Goal: Task Accomplishment & Management: Use online tool/utility

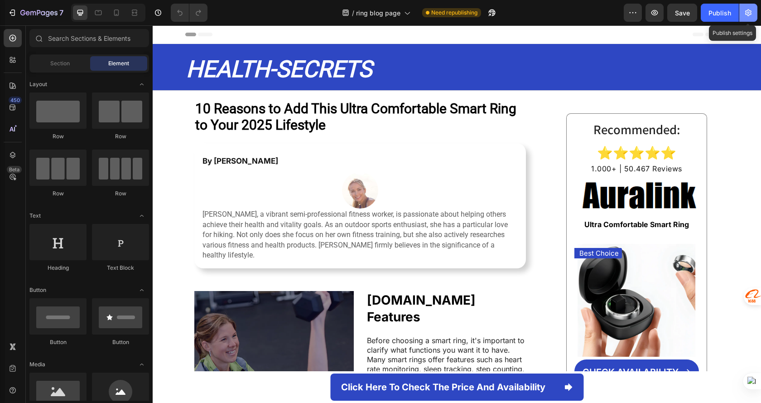
click at [747, 10] on icon "button" at bounding box center [748, 12] width 9 height 9
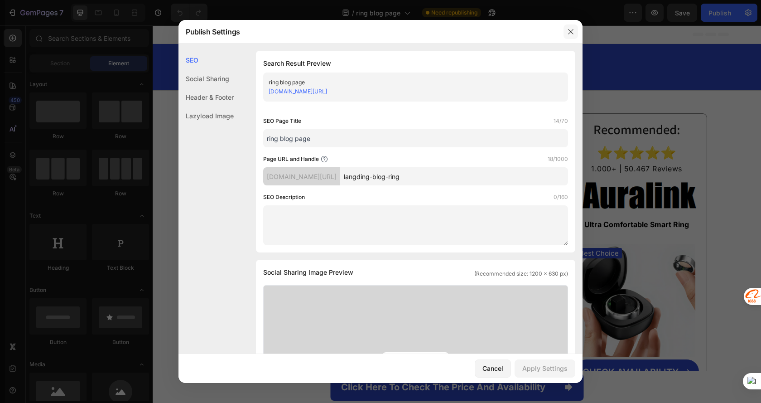
drag, startPoint x: 569, startPoint y: 30, endPoint x: 430, endPoint y: 2, distance: 141.5
click at [569, 30] on icon "button" at bounding box center [570, 31] width 7 height 7
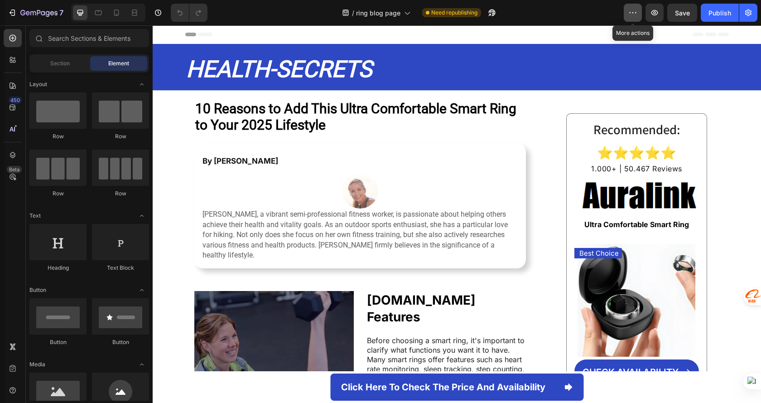
click at [637, 15] on icon "button" at bounding box center [632, 12] width 9 height 9
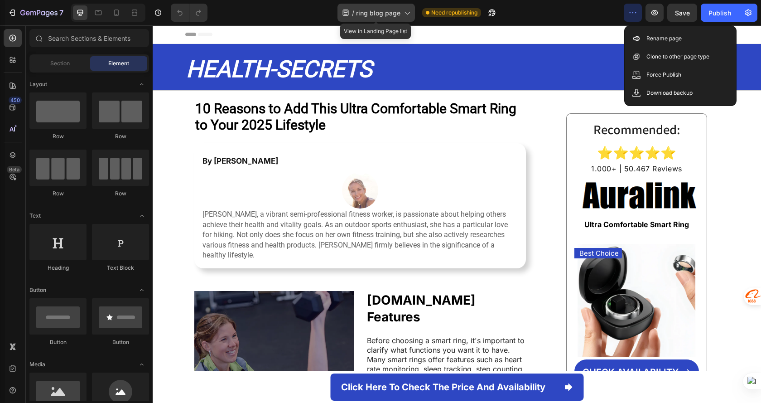
click at [395, 16] on span "ring blog page" at bounding box center [378, 13] width 44 height 10
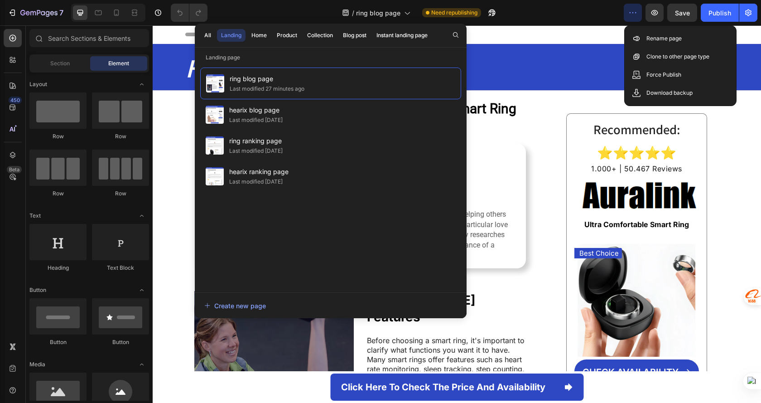
click at [514, 22] on div "7 Version history / ring blog page Need republishing Preview Save Publish" at bounding box center [380, 13] width 761 height 26
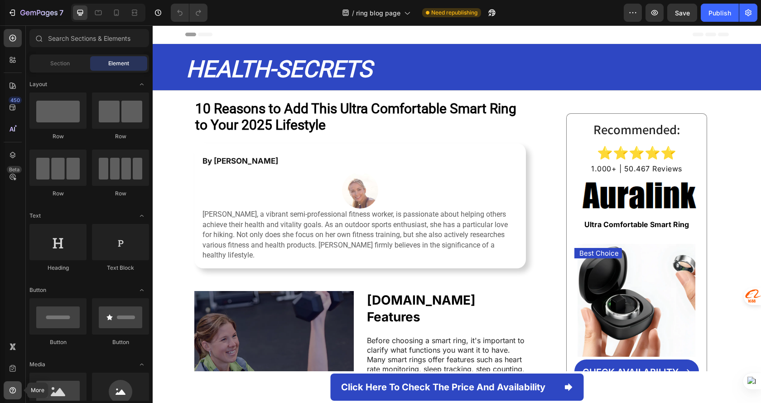
click at [7, 386] on div at bounding box center [13, 390] width 18 height 18
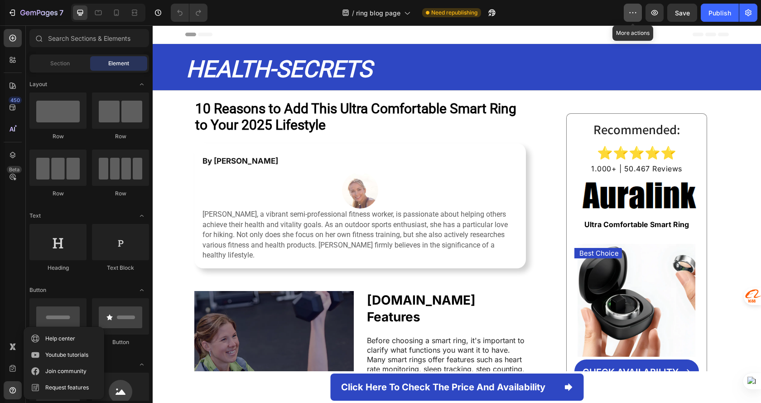
click at [630, 10] on icon "button" at bounding box center [632, 12] width 9 height 9
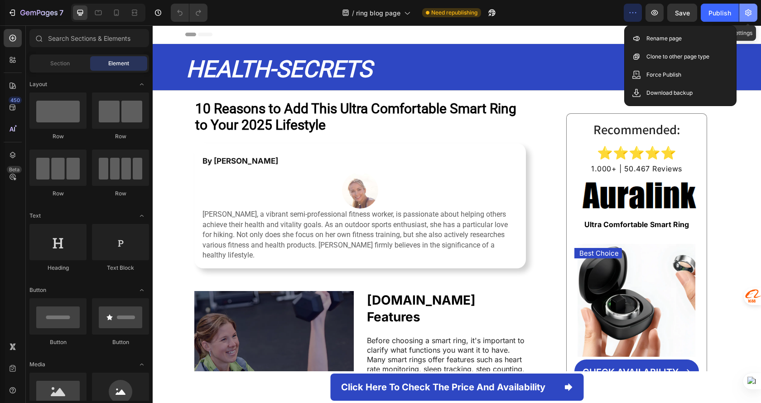
click at [748, 19] on button "button" at bounding box center [748, 13] width 18 height 18
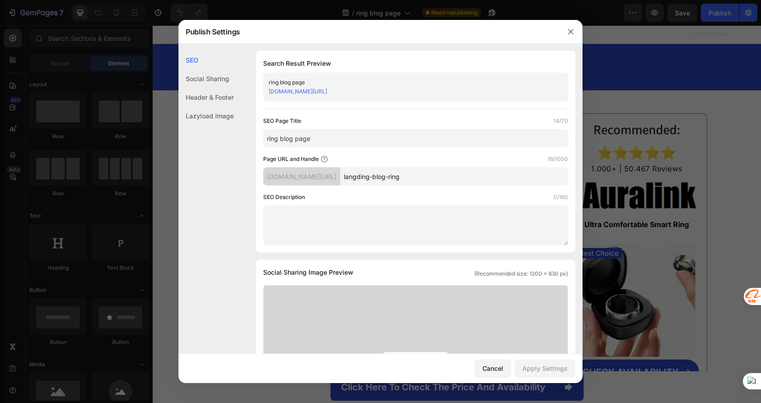
click at [361, 218] on textarea at bounding box center [415, 225] width 305 height 40
drag, startPoint x: 569, startPoint y: 36, endPoint x: 563, endPoint y: 0, distance: 36.8
click at [569, 36] on button "button" at bounding box center [571, 31] width 14 height 14
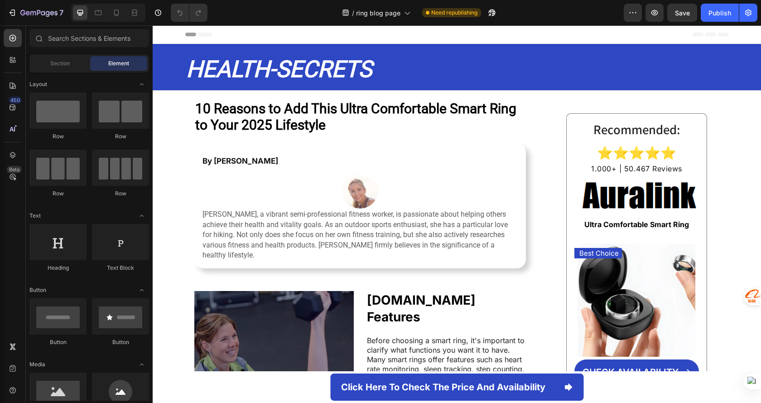
click at [8, 76] on div "450 Beta" at bounding box center [13, 183] width 18 height 309
click at [10, 80] on div at bounding box center [13, 86] width 18 height 18
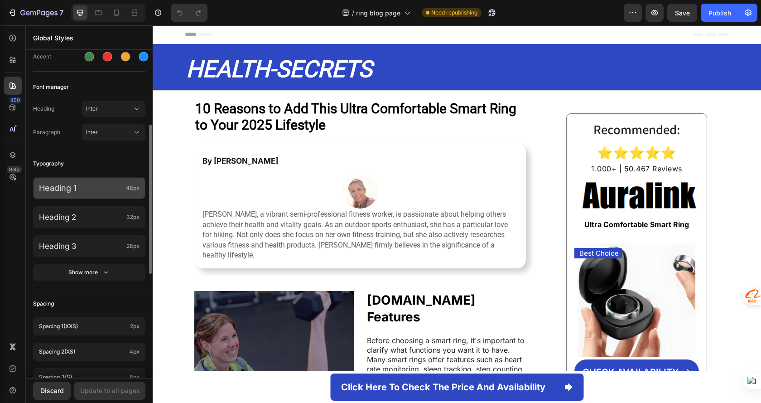
scroll to position [69, 0]
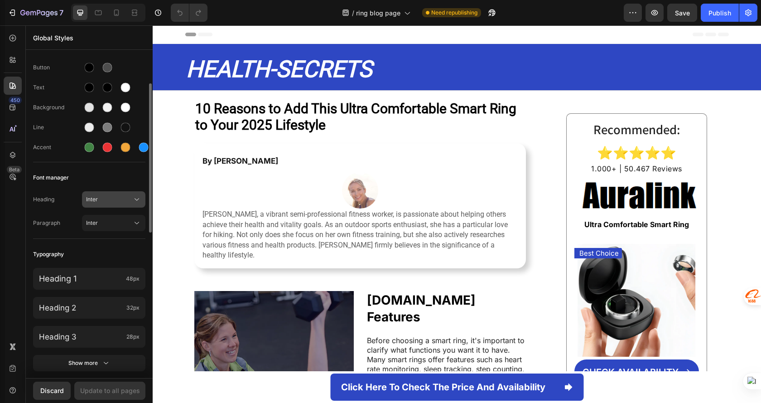
click at [125, 201] on span "Inter" at bounding box center [109, 199] width 46 height 8
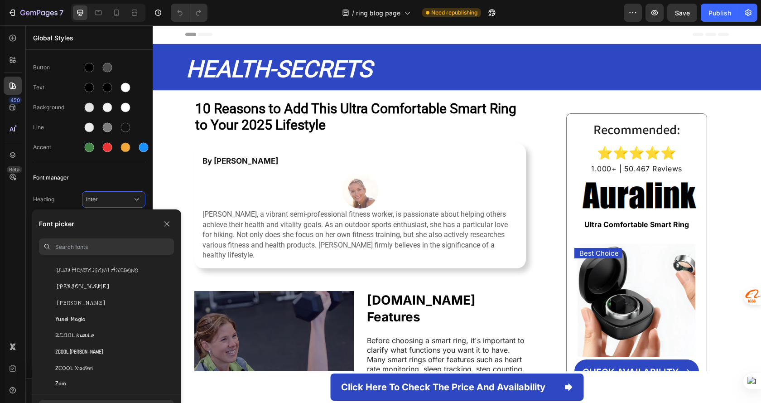
scroll to position [30337, 0]
click at [101, 246] on input at bounding box center [114, 246] width 119 height 16
type input "a"
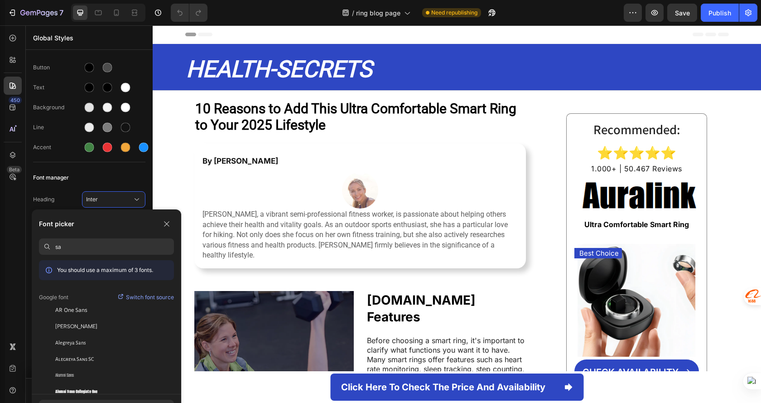
type input "s"
click at [164, 222] on icon "button" at bounding box center [166, 223] width 7 height 7
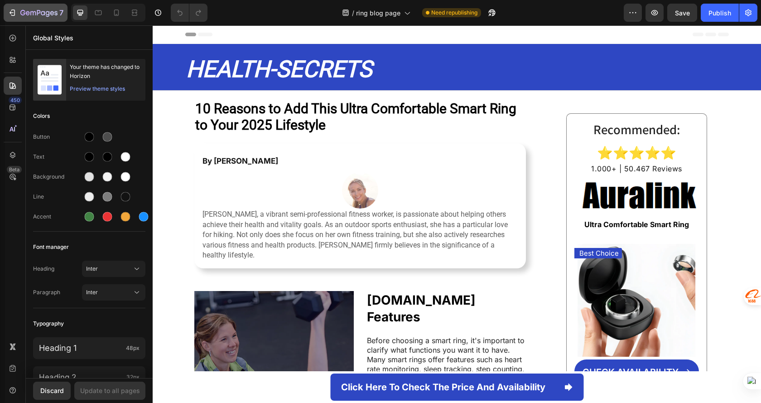
click at [40, 9] on div "7" at bounding box center [41, 12] width 43 height 11
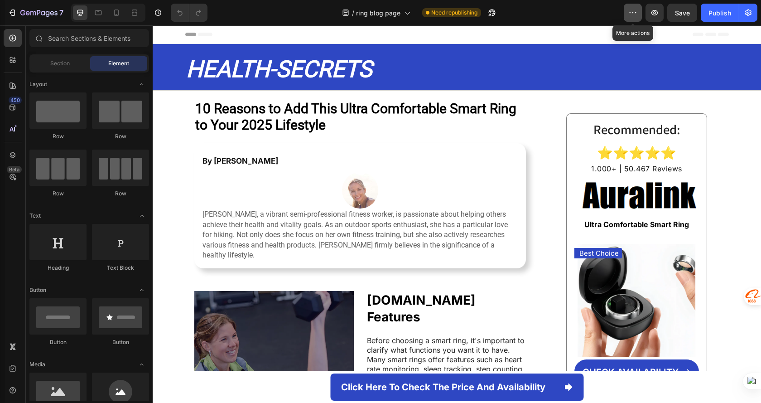
click at [638, 10] on button "button" at bounding box center [633, 13] width 18 height 18
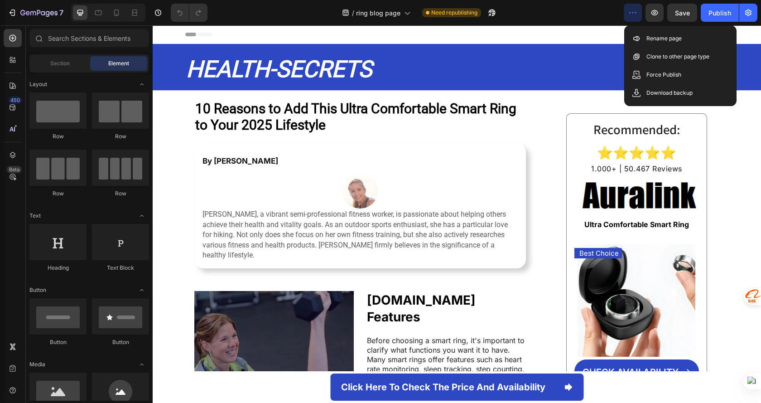
click at [590, 24] on div "7 Version history / ring blog page Need republishing Preview Save Publish" at bounding box center [380, 13] width 761 height 26
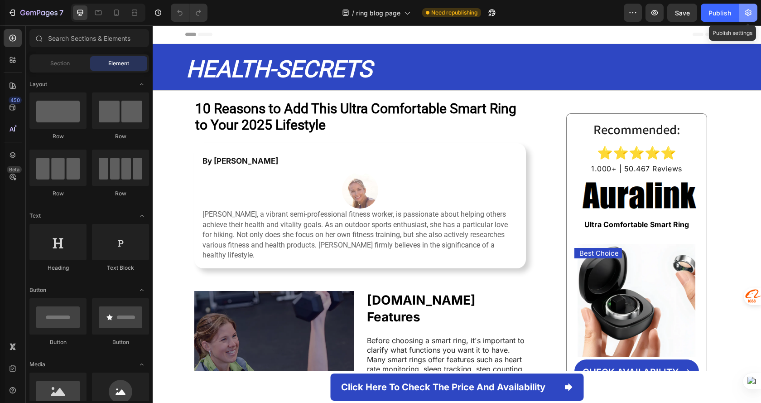
click at [747, 13] on icon "button" at bounding box center [748, 12] width 9 height 9
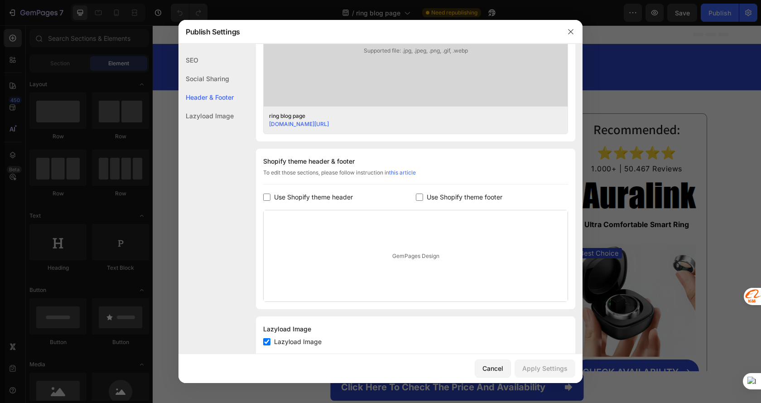
scroll to position [351, 0]
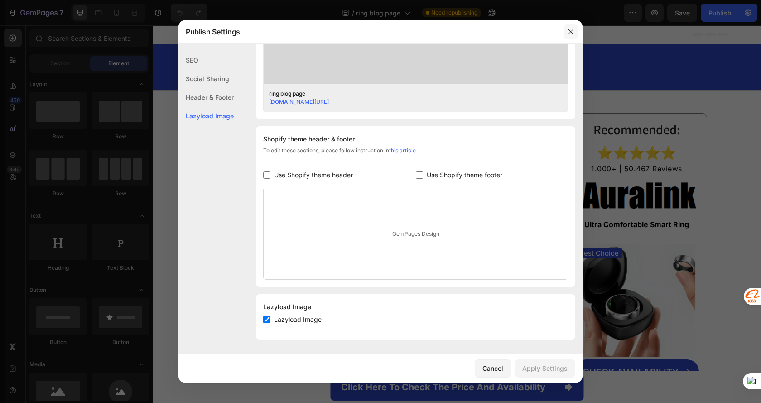
click at [565, 29] on button "button" at bounding box center [571, 31] width 14 height 14
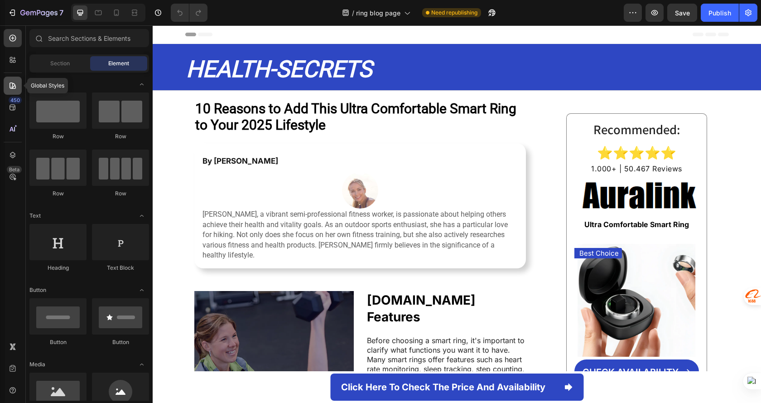
click at [16, 88] on icon at bounding box center [12, 85] width 9 height 9
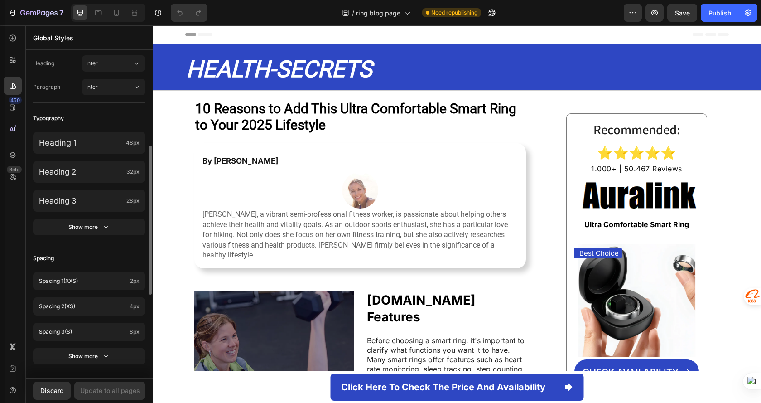
scroll to position [115, 0]
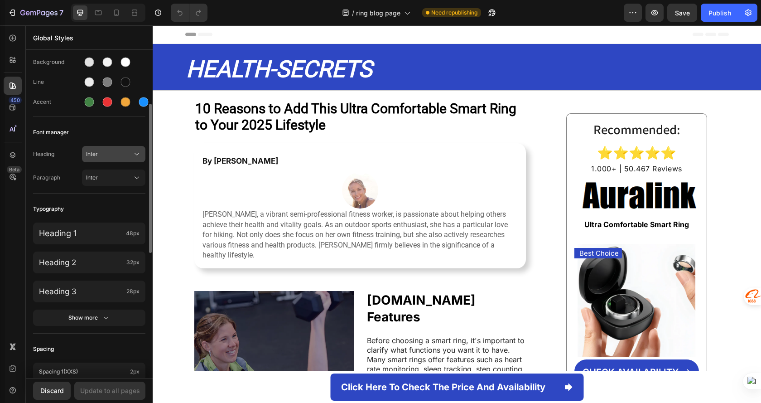
click at [119, 148] on button "Inter" at bounding box center [113, 154] width 63 height 16
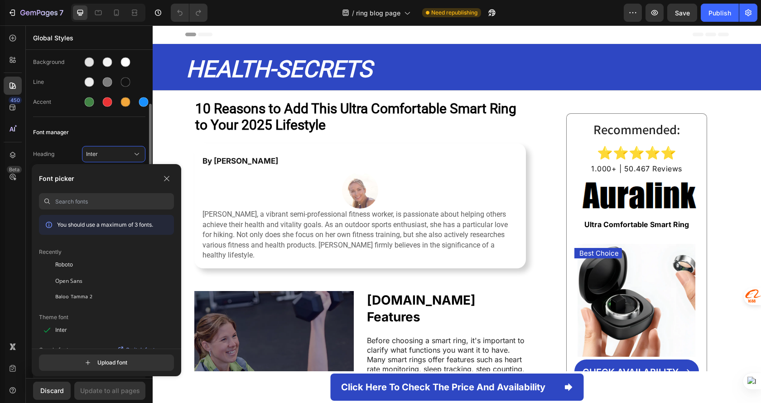
click at [96, 134] on div "Font manager" at bounding box center [89, 132] width 112 height 16
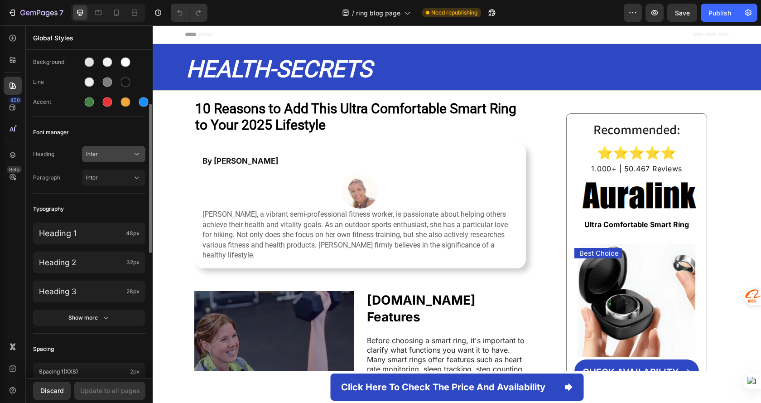
click at [121, 146] on button "Inter" at bounding box center [113, 154] width 63 height 16
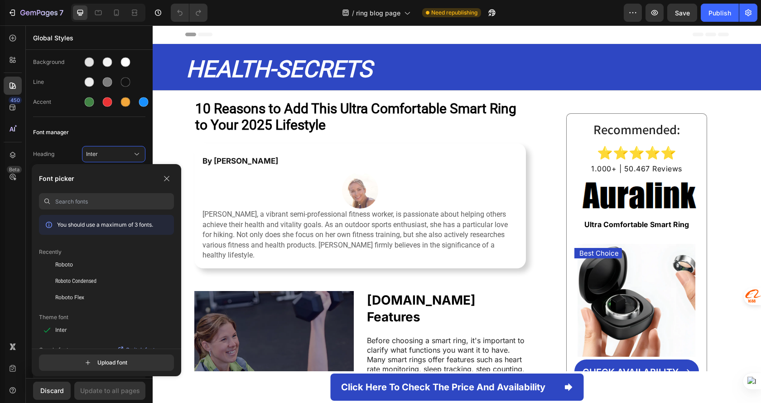
click at [107, 201] on input at bounding box center [114, 201] width 119 height 16
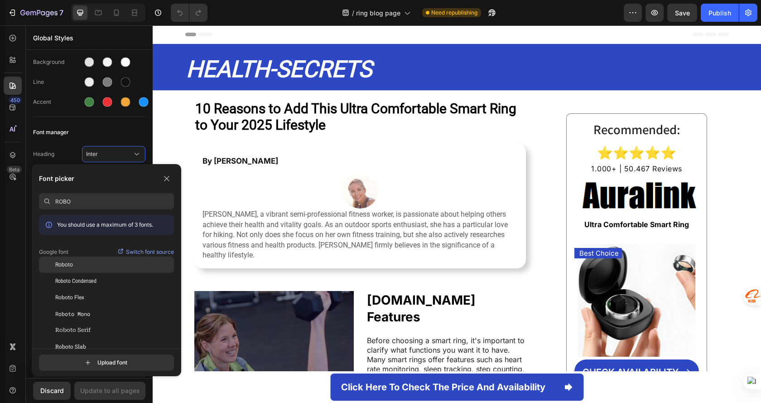
type input "ROBO"
click at [105, 262] on div "Roboto" at bounding box center [114, 264] width 119 height 8
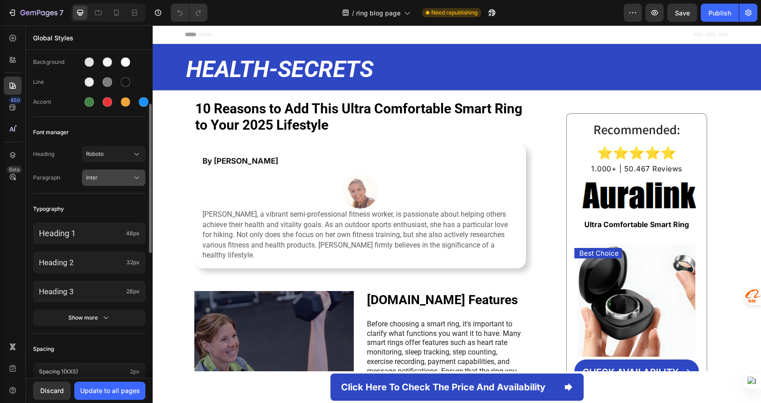
click at [121, 174] on span "Inter" at bounding box center [109, 178] width 46 height 8
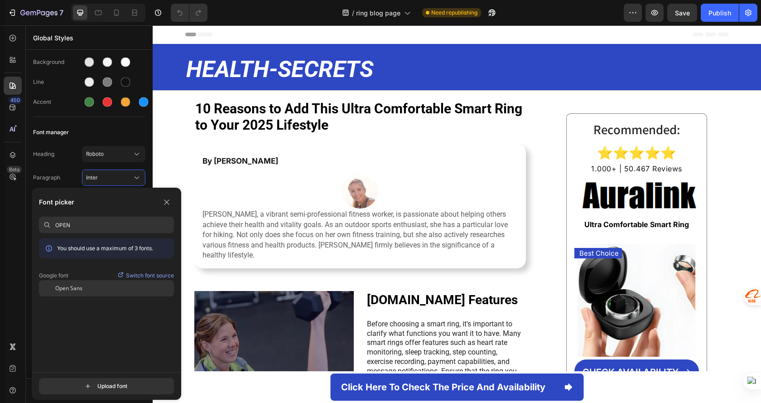
type input "OPEN"
click at [106, 289] on div "Open Sans" at bounding box center [114, 288] width 119 height 8
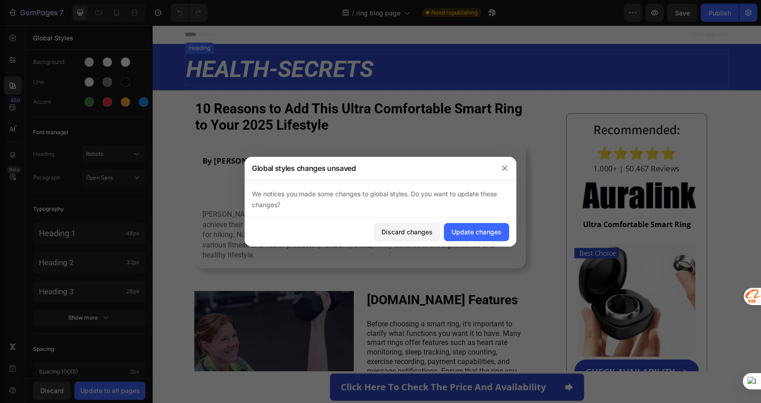
drag, startPoint x: 584, startPoint y: 77, endPoint x: 735, endPoint y: 111, distance: 155.3
click at [584, 77] on h2 "HEALTH-SECRETS" at bounding box center [457, 69] width 544 height 32
click at [476, 232] on div "Update changes" at bounding box center [477, 232] width 50 height 10
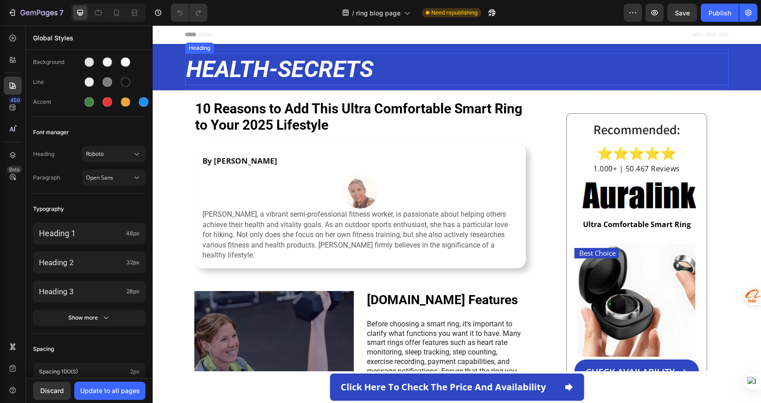
click at [347, 72] on strong "HEALTH-SECRETS" at bounding box center [279, 69] width 187 height 27
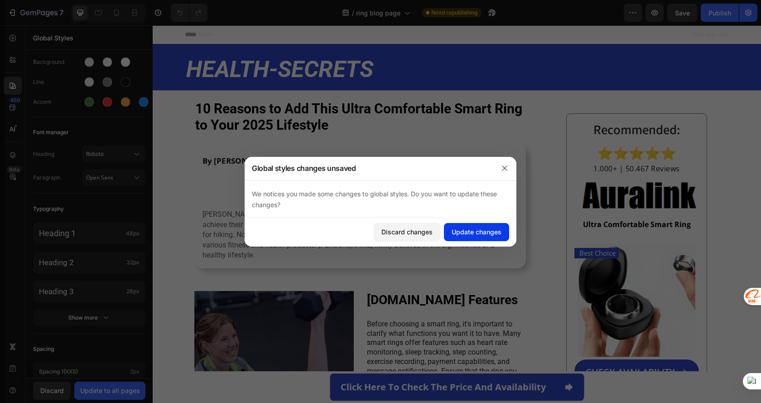
click at [451, 227] on button "Update changes" at bounding box center [476, 232] width 65 height 18
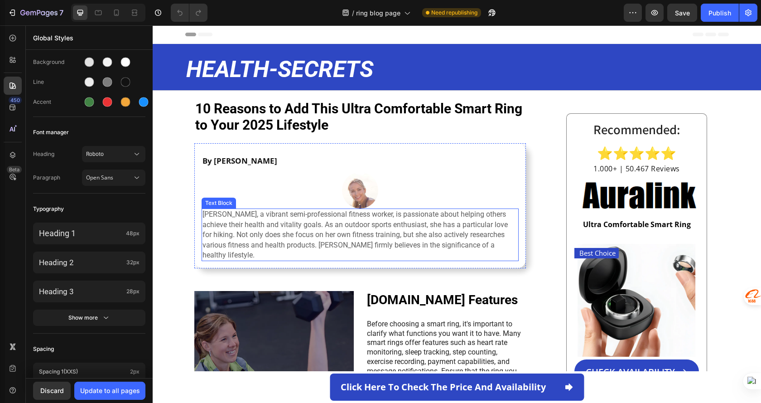
click at [446, 240] on p "[PERSON_NAME], a vibrant semi-professional fitness worker, is passionate about …" at bounding box center [360, 234] width 315 height 51
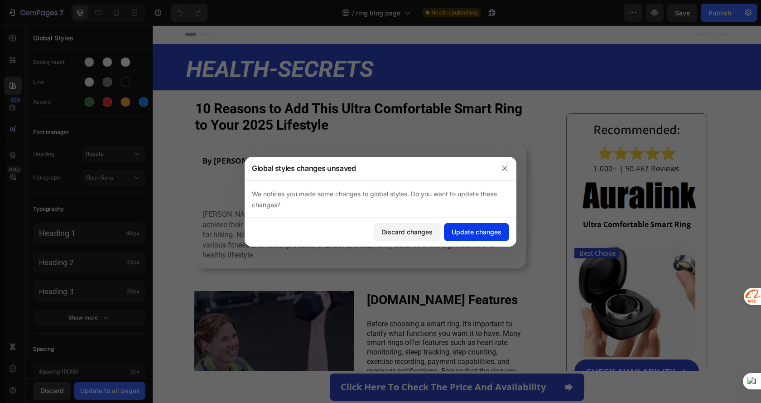
click at [460, 231] on div "Update changes" at bounding box center [477, 232] width 50 height 10
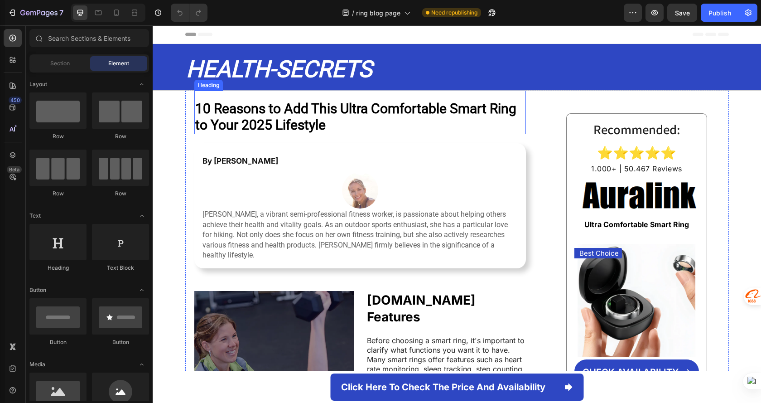
click at [461, 105] on strong "10 Reasons to Add This Ultra Comfortable Smart Ring to Your 2025 Lifestyle" at bounding box center [355, 117] width 321 height 32
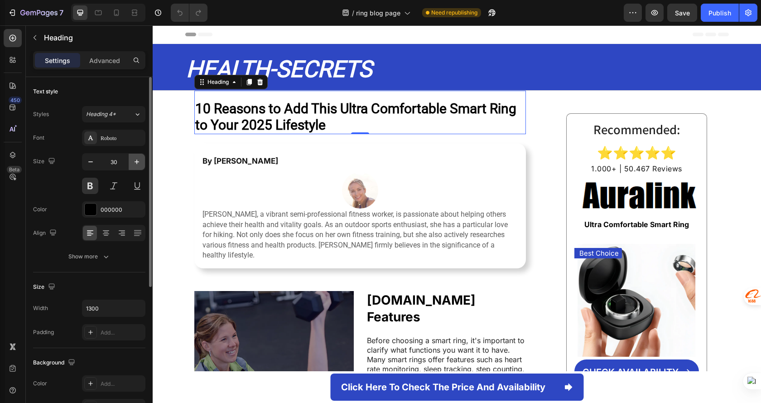
click at [135, 163] on icon "button" at bounding box center [136, 161] width 9 height 9
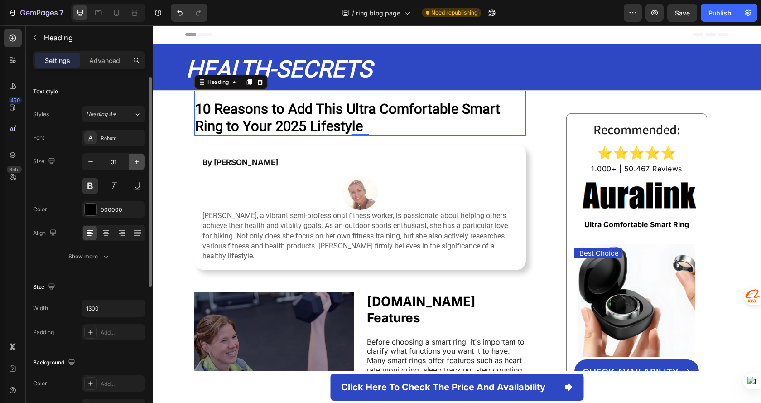
click at [135, 163] on icon "button" at bounding box center [136, 161] width 9 height 9
type input "32"
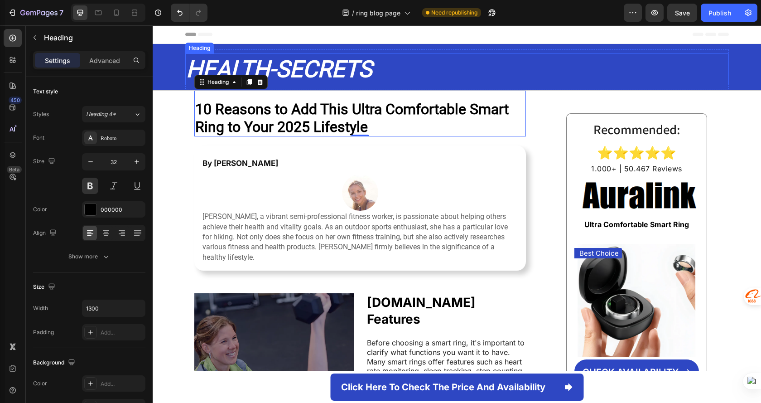
click at [421, 68] on h2 "HEALTH-SECRETS" at bounding box center [457, 69] width 544 height 32
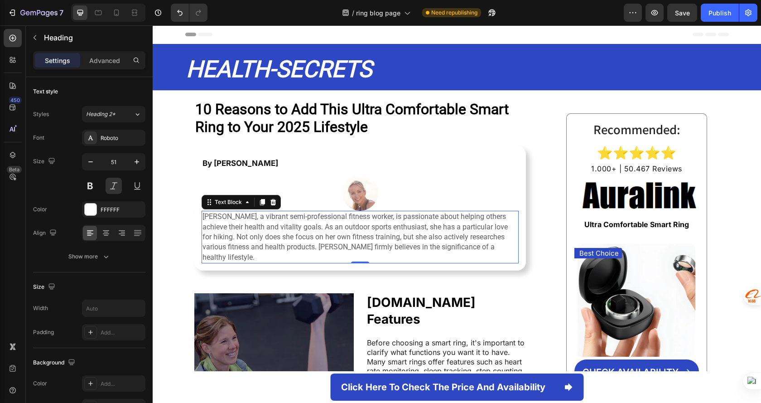
click at [423, 224] on p "[PERSON_NAME], a vibrant semi-professional fitness worker, is passionate about …" at bounding box center [360, 237] width 315 height 51
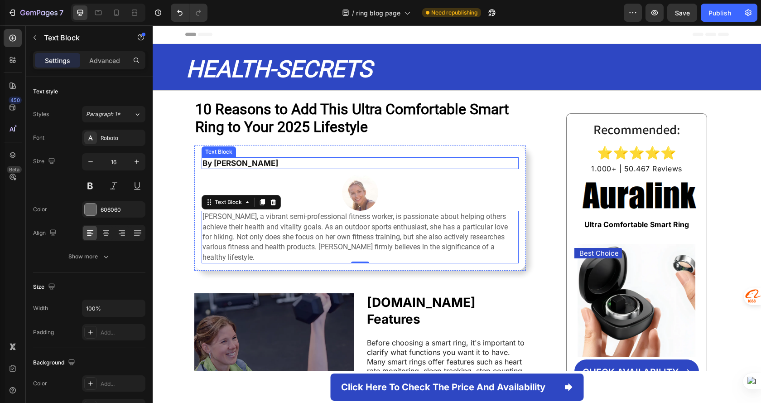
click at [248, 161] on strong "By [PERSON_NAME]" at bounding box center [241, 163] width 76 height 9
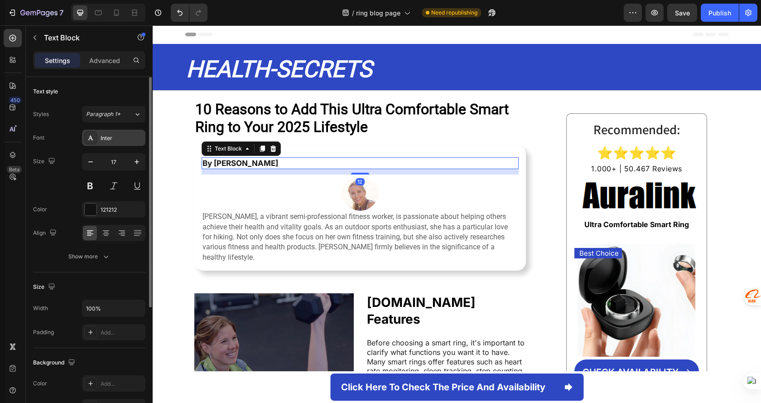
click at [123, 140] on div "Inter" at bounding box center [122, 138] width 43 height 8
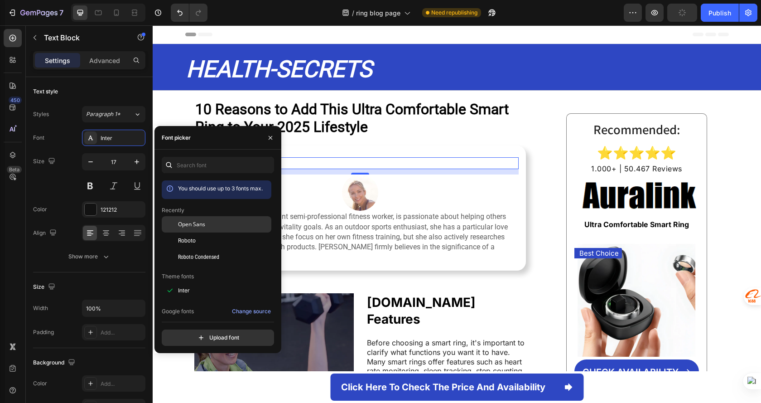
click at [220, 282] on div "Open Sans" at bounding box center [217, 290] width 110 height 16
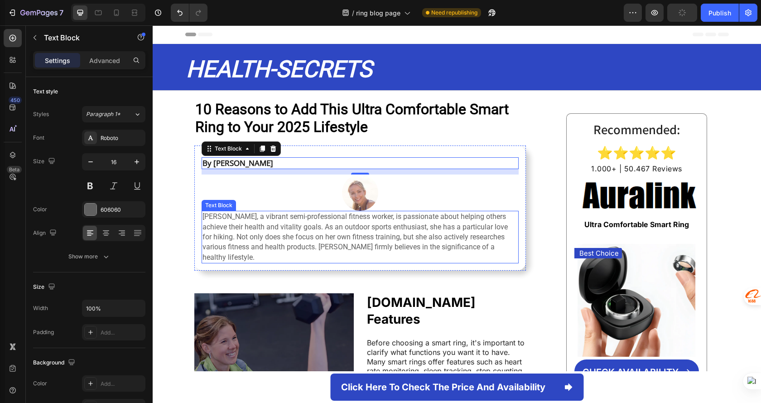
click at [352, 227] on p "[PERSON_NAME], a vibrant semi-professional fitness worker, is passionate about …" at bounding box center [360, 237] width 315 height 51
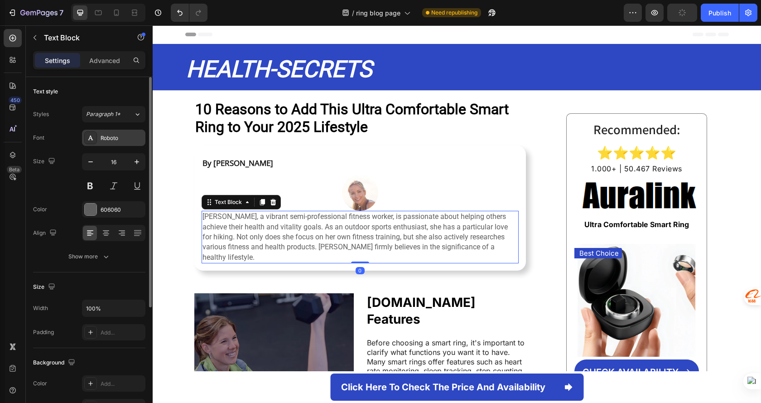
click at [124, 140] on div "Roboto" at bounding box center [122, 138] width 43 height 8
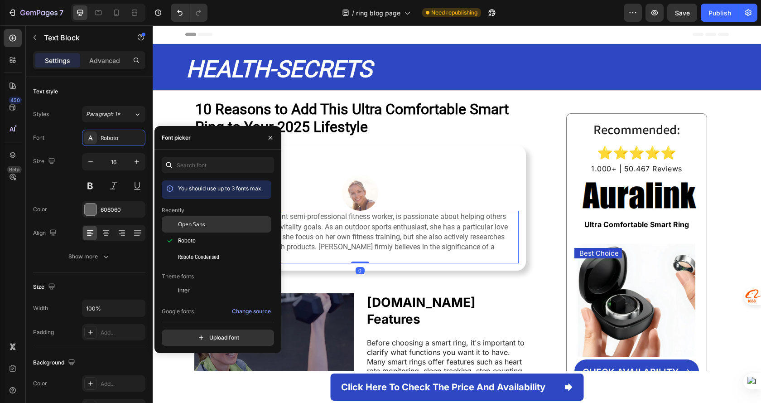
click at [223, 225] on div "Open Sans" at bounding box center [224, 224] width 92 height 8
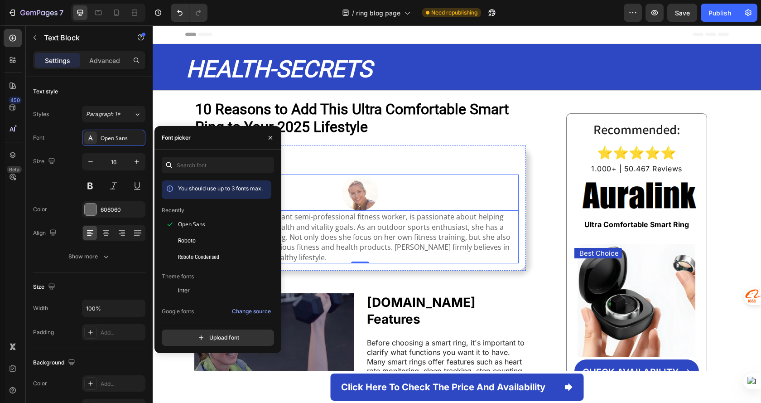
click at [424, 190] on div at bounding box center [360, 192] width 317 height 36
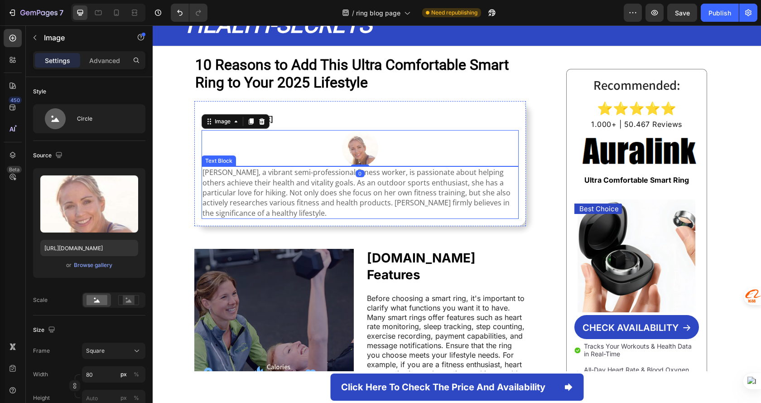
scroll to position [91, 0]
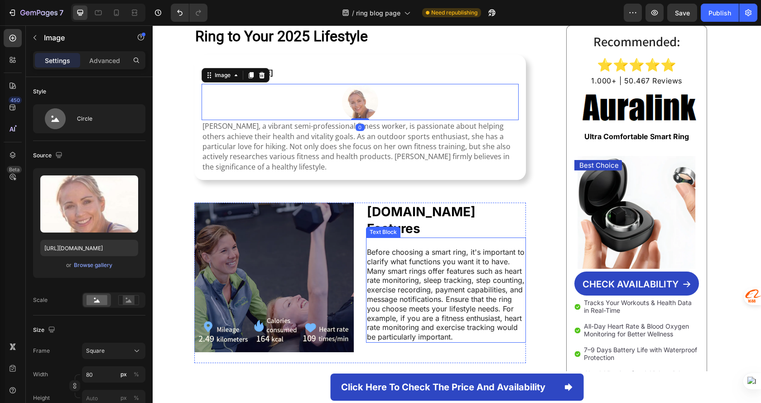
click at [451, 257] on p "Before choosing a smart ring, it's important to clarify what functions you want…" at bounding box center [446, 294] width 158 height 94
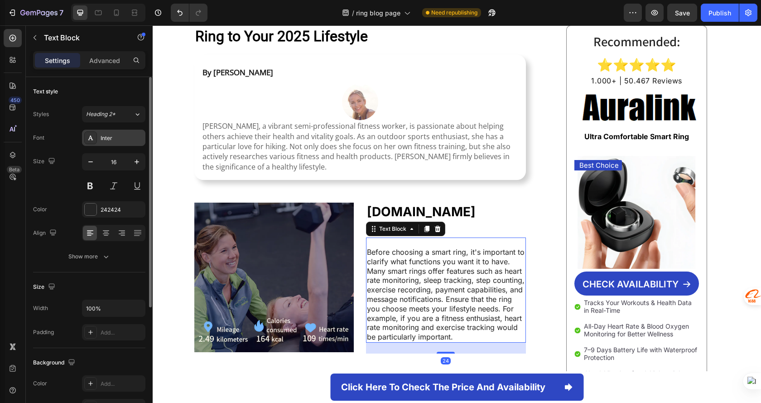
click at [116, 143] on div "Inter" at bounding box center [113, 138] width 63 height 16
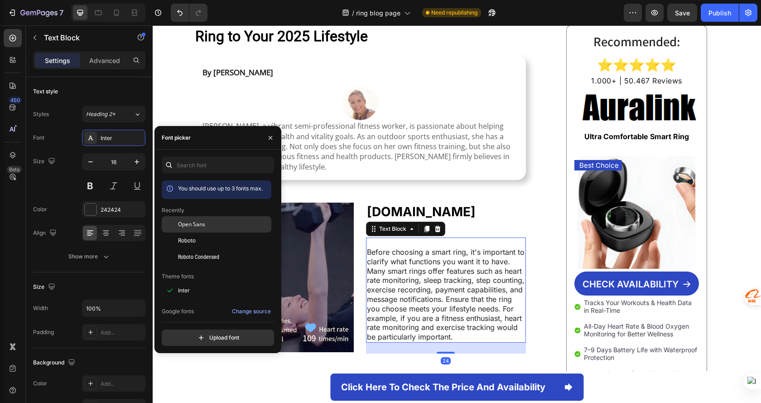
click at [216, 224] on div "Open Sans" at bounding box center [224, 224] width 92 height 8
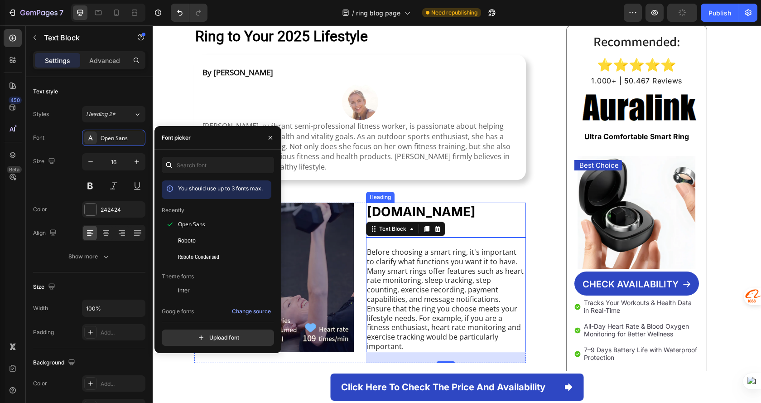
click at [487, 215] on h2 "[DOMAIN_NAME] Features" at bounding box center [446, 220] width 160 height 35
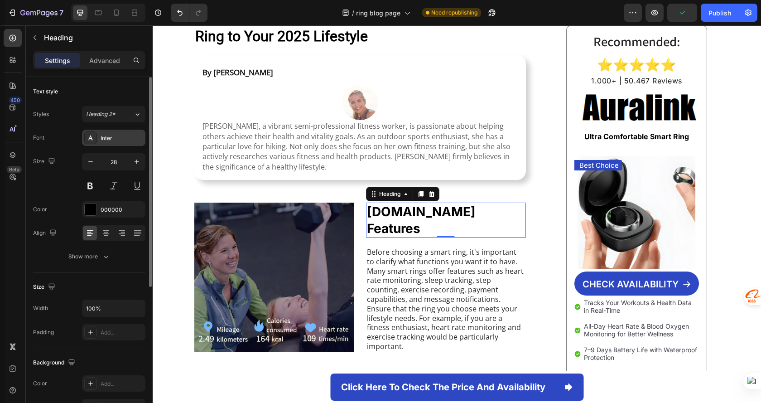
click at [115, 143] on div "Inter" at bounding box center [113, 138] width 63 height 16
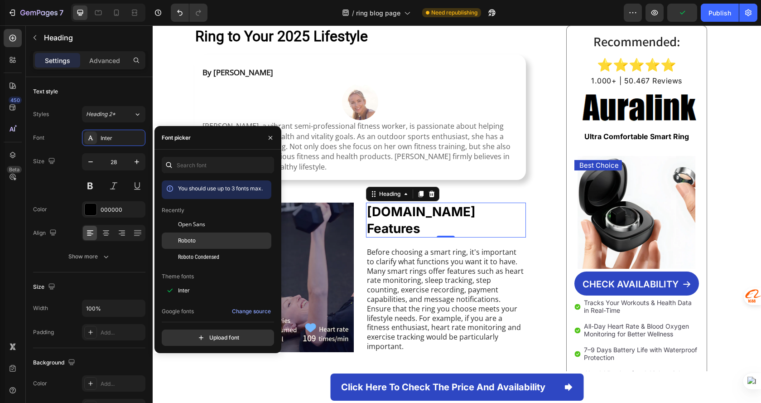
click at [220, 240] on div "Roboto" at bounding box center [224, 240] width 92 height 8
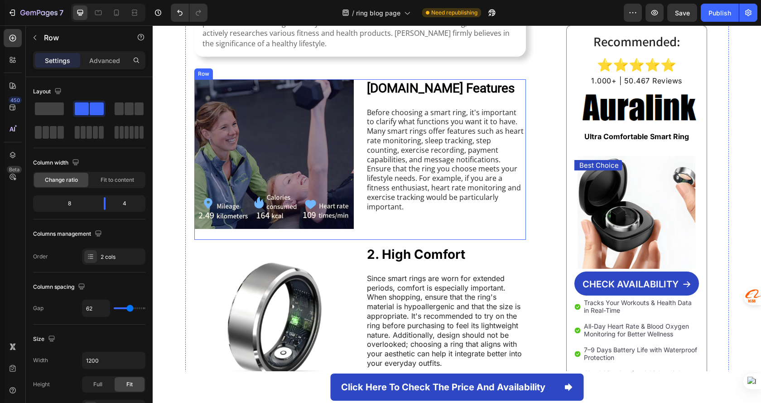
scroll to position [227, 0]
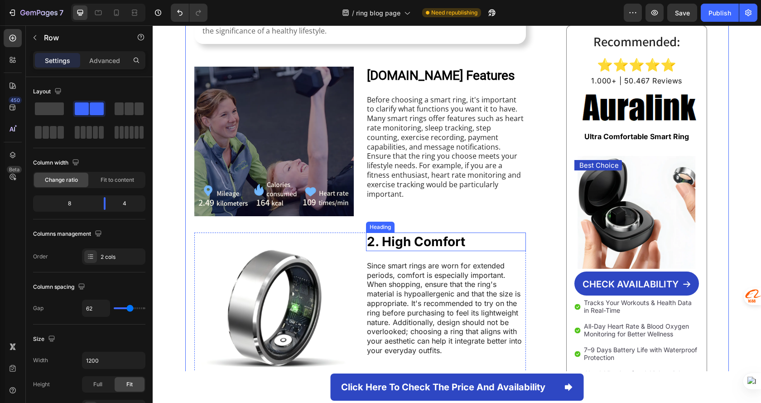
click at [482, 244] on h2 "2. High Comfort" at bounding box center [446, 241] width 160 height 18
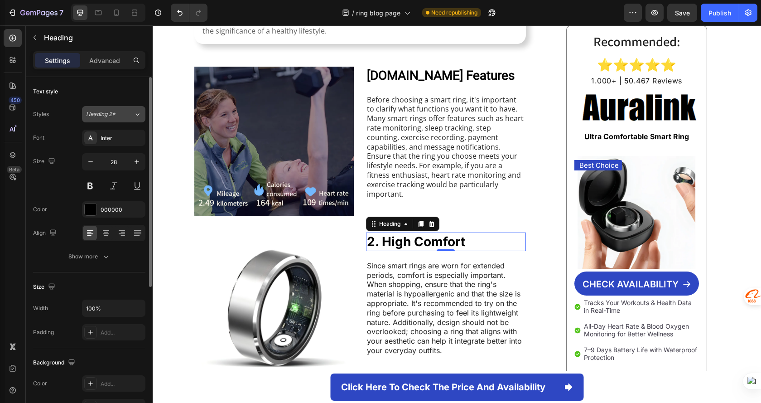
click at [107, 114] on span "Heading 2*" at bounding box center [100, 114] width 29 height 8
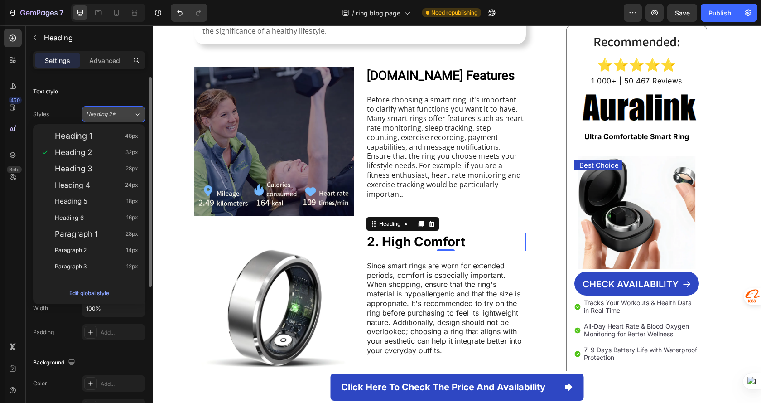
click at [107, 114] on span "Heading 2*" at bounding box center [100, 114] width 29 height 8
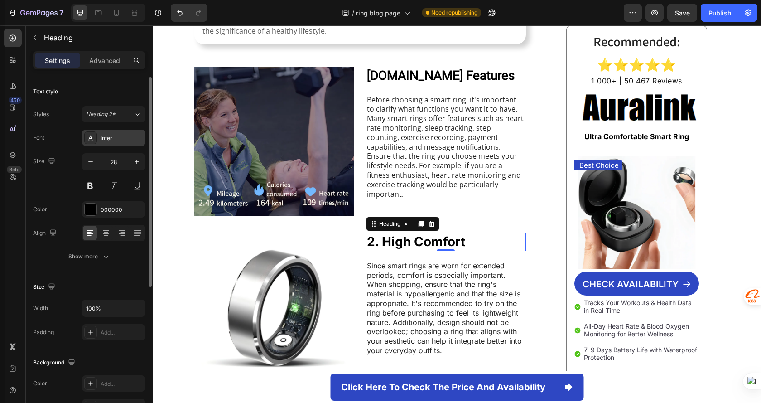
click at [124, 139] on div "Inter" at bounding box center [122, 138] width 43 height 8
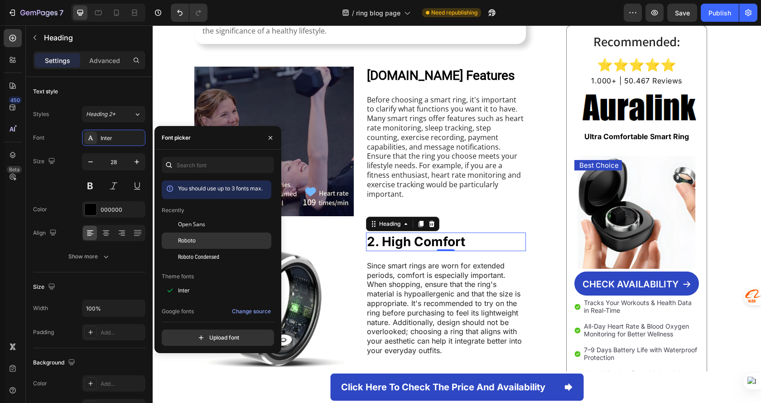
click at [225, 238] on div "Roboto" at bounding box center [224, 240] width 92 height 8
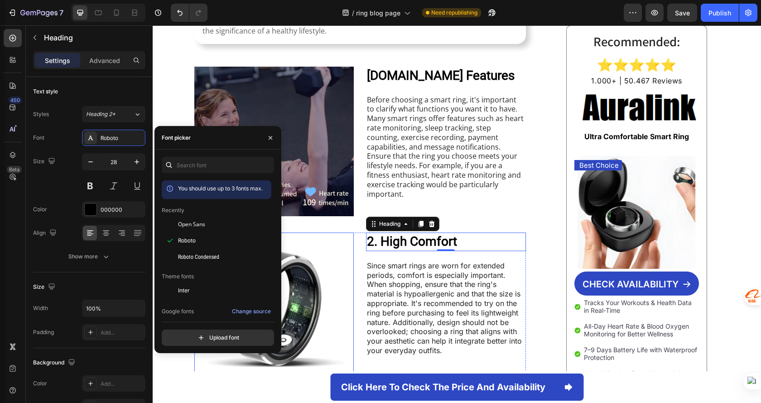
click at [452, 289] on p "Since smart rings are worn for extended periods, comfort is especially importan…" at bounding box center [446, 308] width 158 height 94
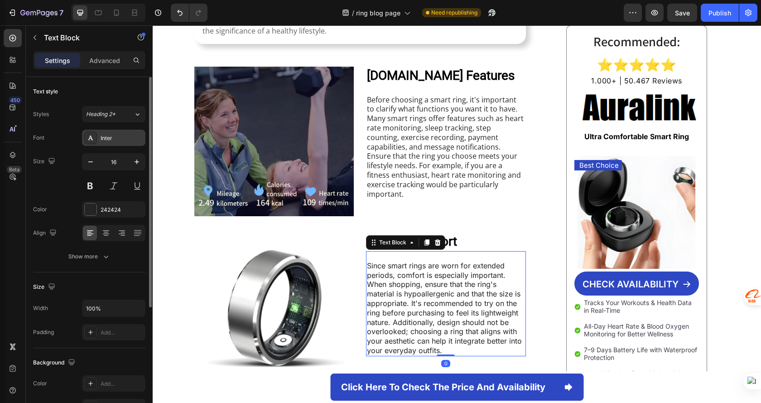
click at [107, 138] on div "Inter" at bounding box center [122, 138] width 43 height 8
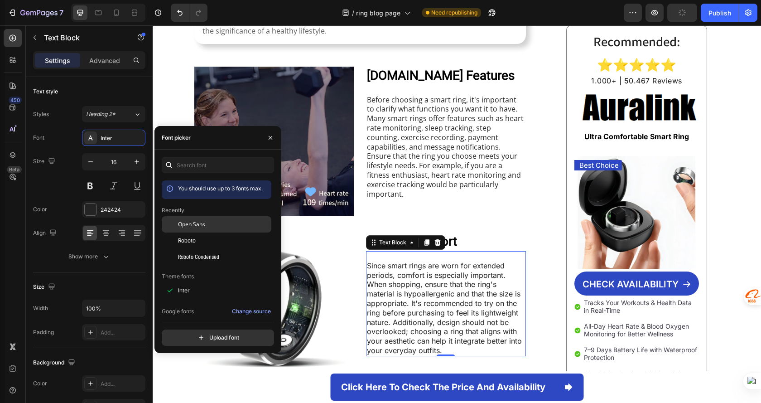
click at [216, 222] on div "Open Sans" at bounding box center [224, 224] width 92 height 8
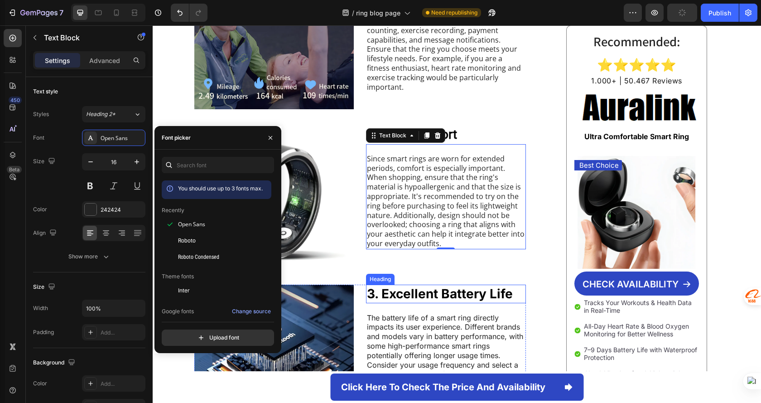
scroll to position [362, 0]
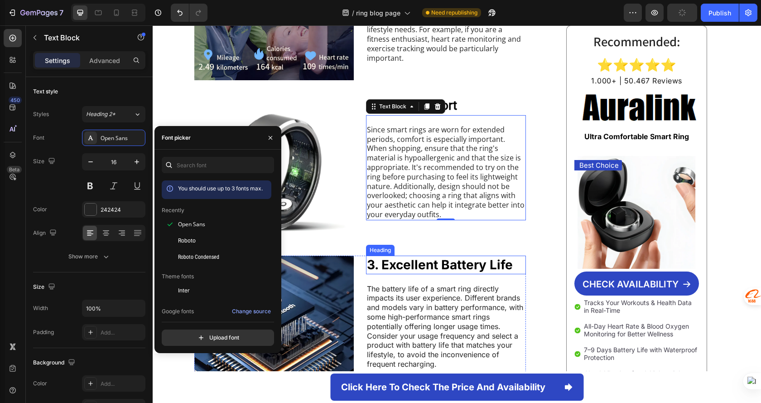
click at [480, 268] on strong "3. Excellent Battery Life" at bounding box center [440, 264] width 146 height 15
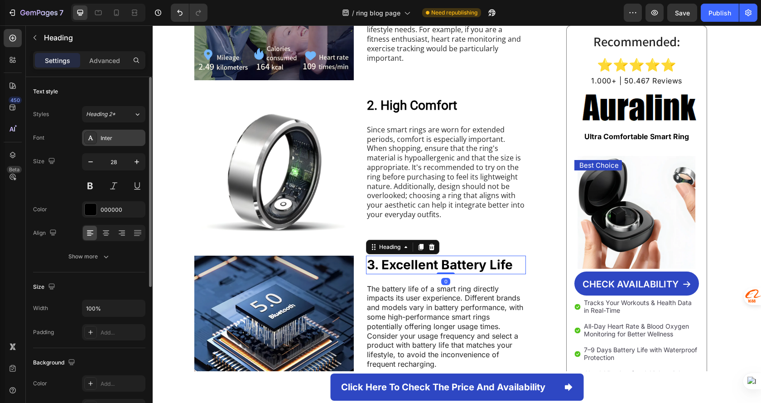
click at [110, 143] on div "Inter" at bounding box center [113, 138] width 63 height 16
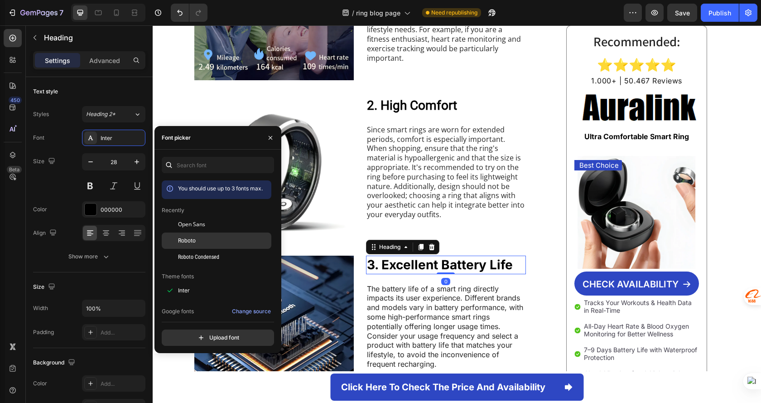
click at [222, 335] on div "Roboto" at bounding box center [217, 343] width 110 height 16
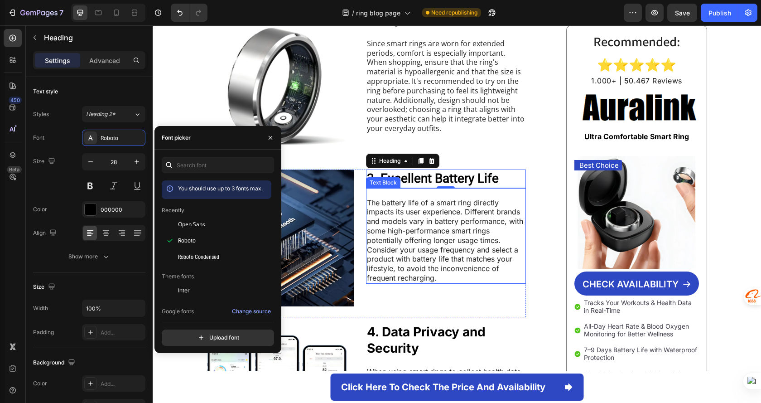
scroll to position [453, 0]
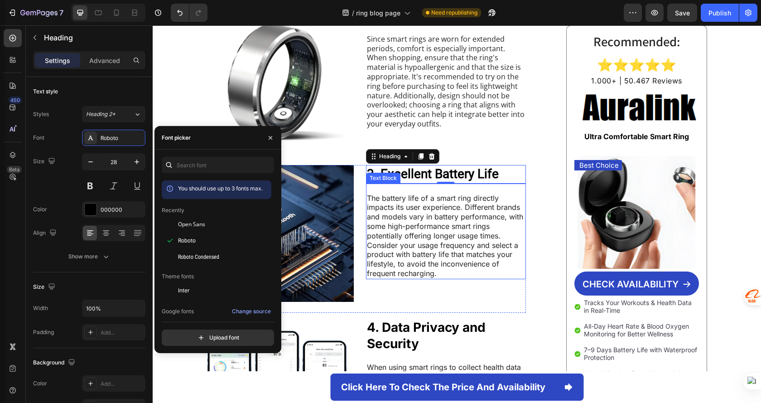
click at [418, 253] on p "The battery life of a smart ring directly impacts its user experience. Differen…" at bounding box center [446, 235] width 158 height 85
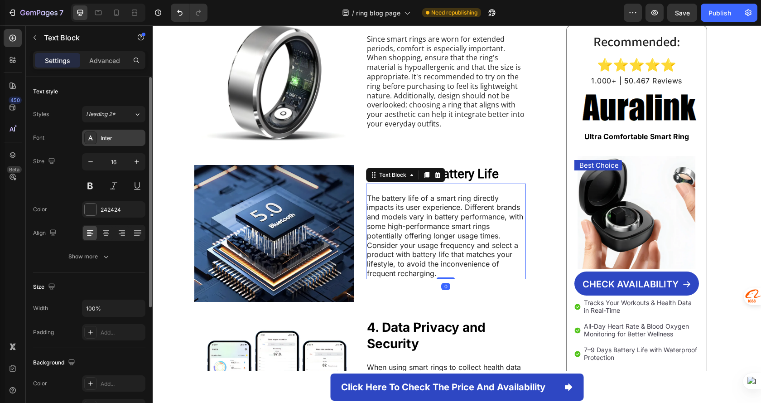
click at [111, 141] on div "Inter" at bounding box center [122, 138] width 43 height 8
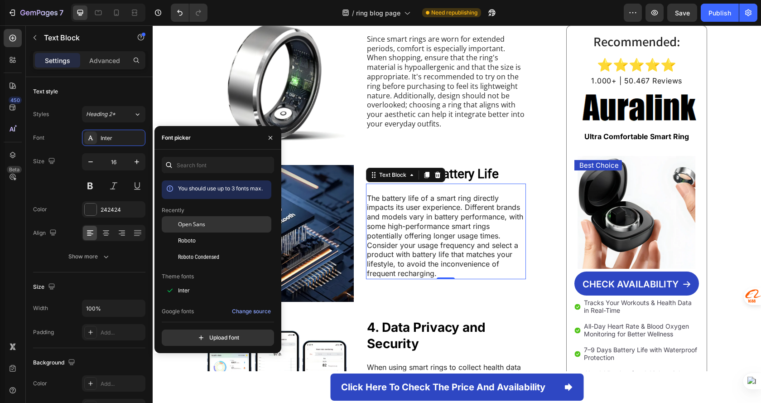
click at [223, 227] on div "Open Sans" at bounding box center [224, 224] width 92 height 8
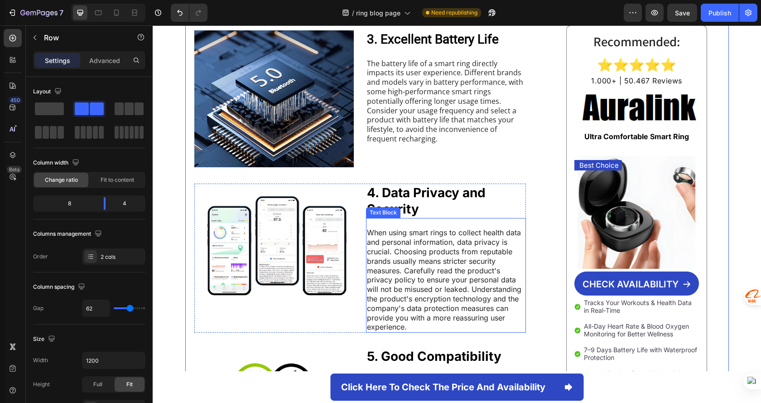
scroll to position [589, 0]
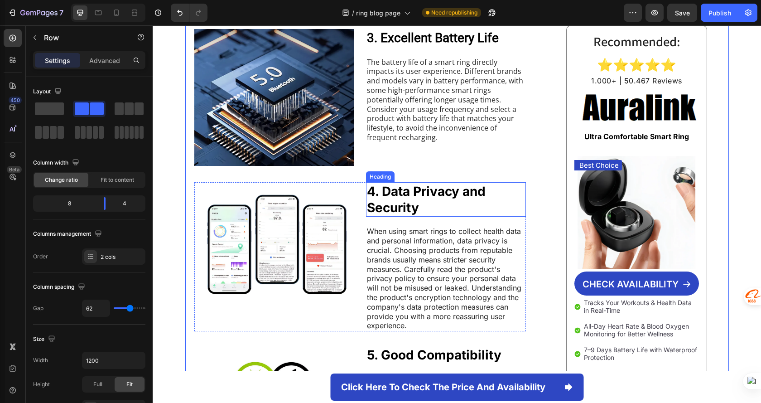
click at [419, 192] on strong "4. Data Privacy and Security" at bounding box center [426, 199] width 119 height 32
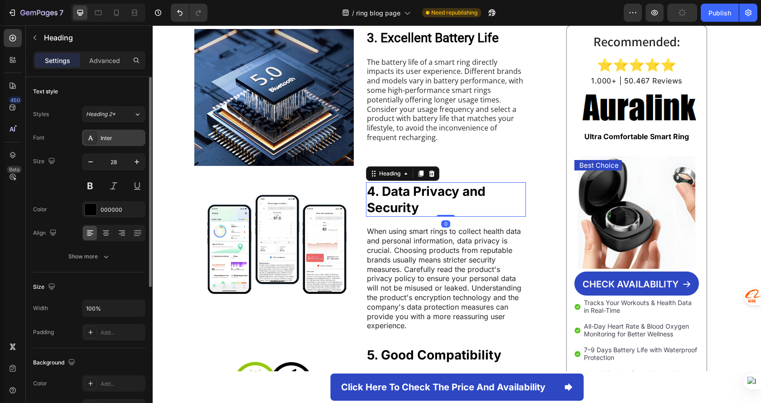
click at [122, 140] on div "Inter" at bounding box center [122, 138] width 43 height 8
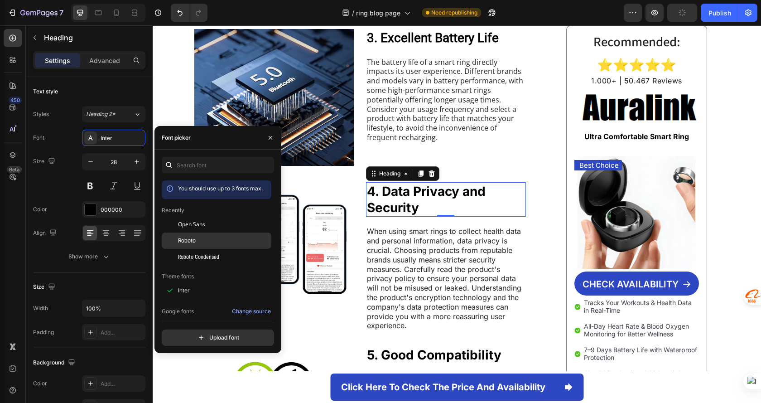
click at [222, 239] on div "Roboto" at bounding box center [224, 240] width 92 height 8
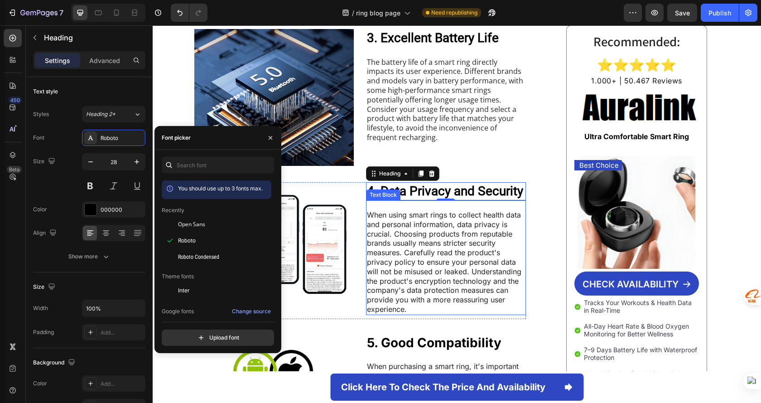
click at [440, 258] on p "When using smart rings to collect health data and personal information, data pr…" at bounding box center [446, 262] width 158 height 104
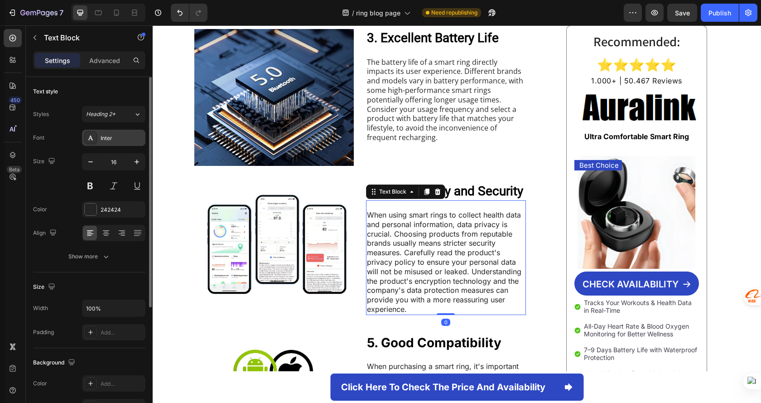
click at [117, 133] on div "Inter" at bounding box center [113, 138] width 63 height 16
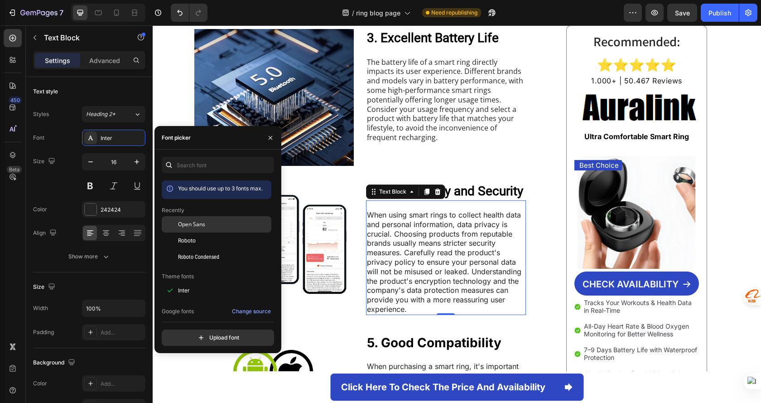
click at [217, 227] on div "Open Sans" at bounding box center [224, 224] width 92 height 8
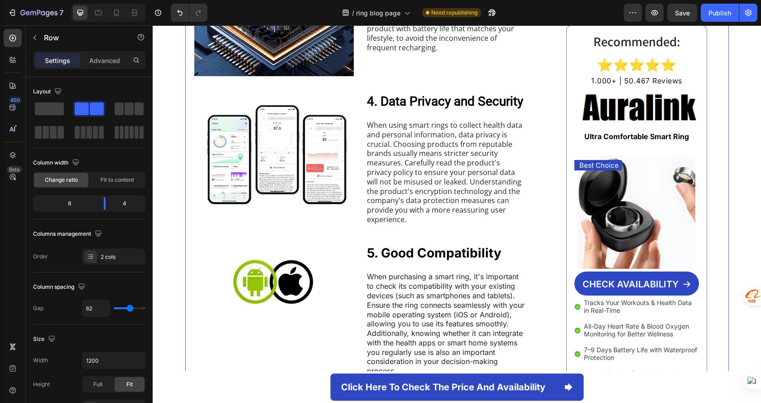
scroll to position [680, 0]
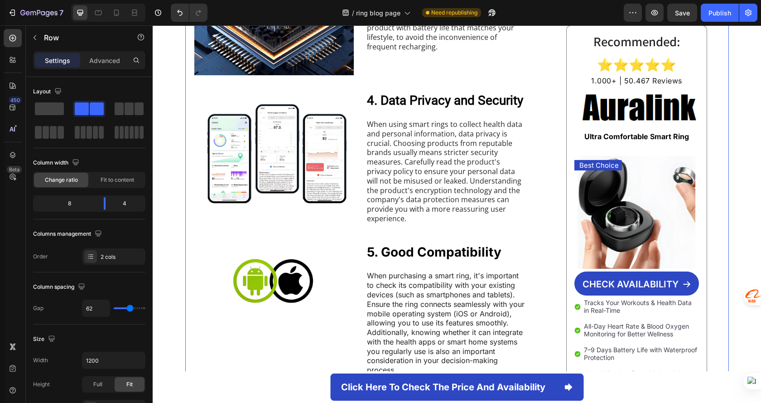
click at [461, 252] on strong "5. Good Compatibility" at bounding box center [434, 251] width 135 height 15
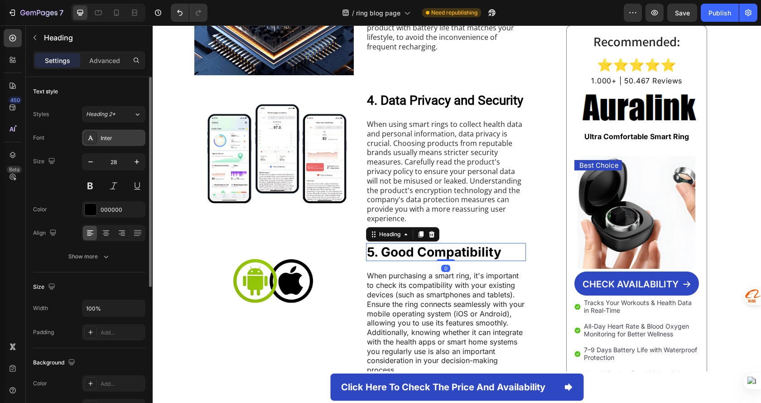
click at [127, 144] on div "Inter" at bounding box center [113, 138] width 63 height 16
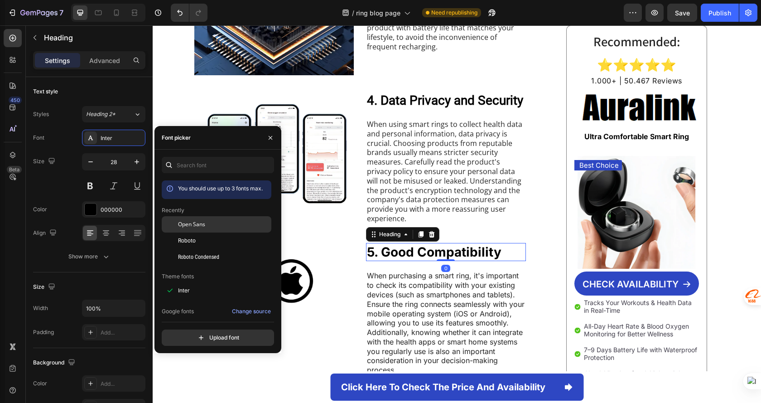
click at [215, 282] on div "Open Sans" at bounding box center [217, 290] width 110 height 16
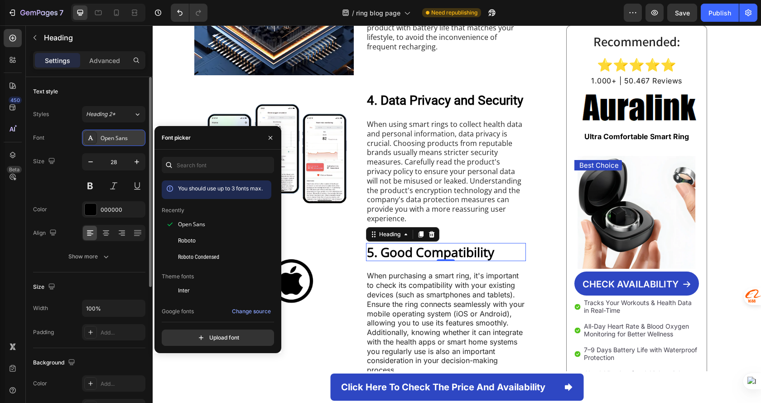
click at [105, 132] on div "Open Sans" at bounding box center [113, 138] width 63 height 16
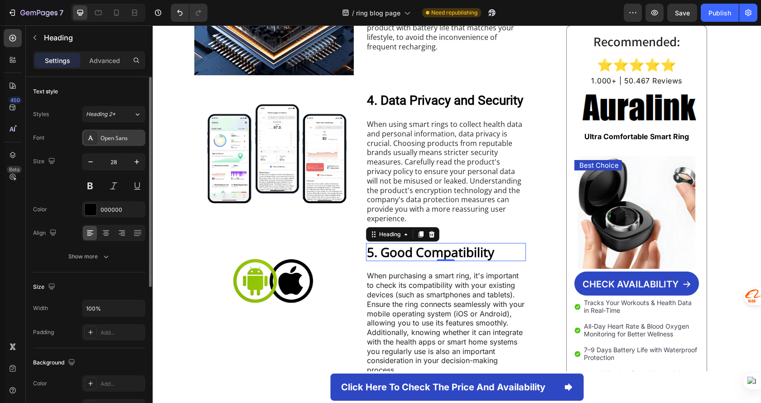
click at [121, 143] on div "Open Sans" at bounding box center [113, 138] width 63 height 16
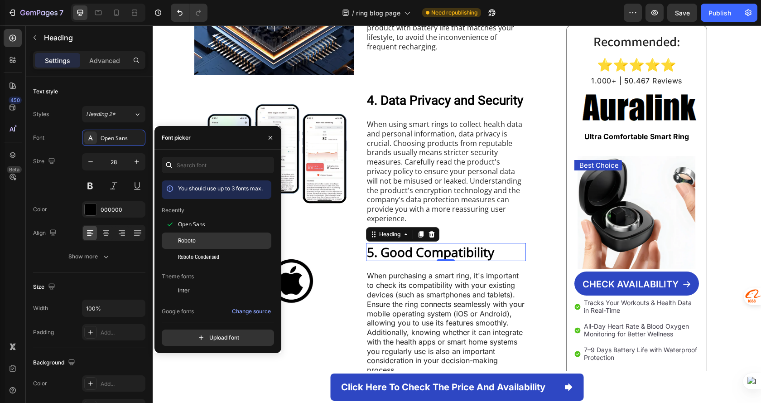
click at [211, 238] on div "Roboto" at bounding box center [224, 240] width 92 height 8
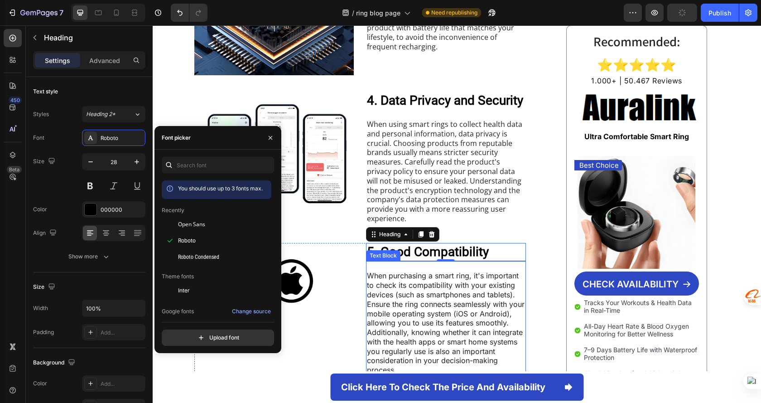
drag, startPoint x: 444, startPoint y: 299, endPoint x: 439, endPoint y: 296, distance: 4.7
click at [443, 299] on p "When purchasing a smart ring, it's important to check its compatibility with yo…" at bounding box center [446, 323] width 158 height 104
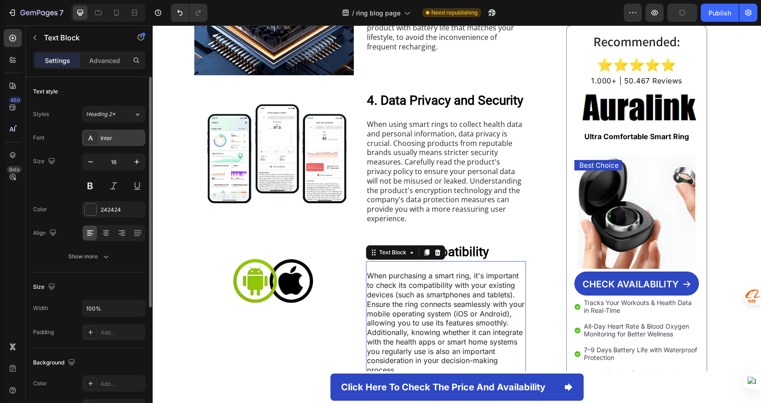
click at [110, 136] on div "Inter" at bounding box center [122, 138] width 43 height 8
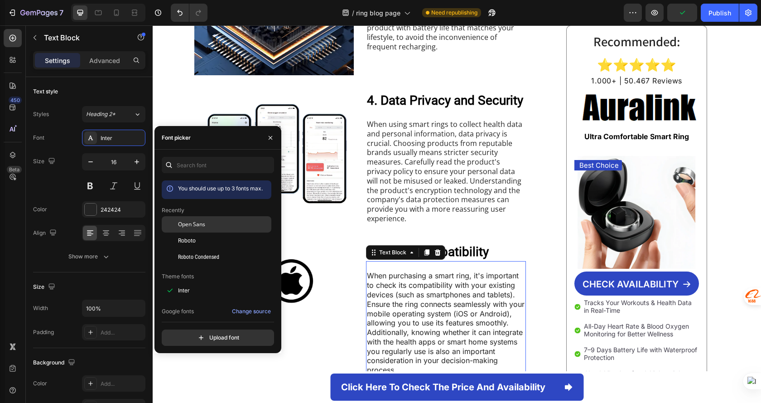
click at [211, 222] on div "Open Sans" at bounding box center [224, 224] width 92 height 8
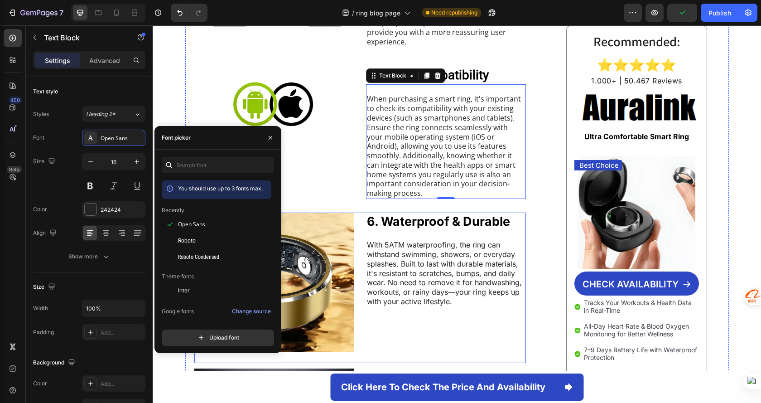
scroll to position [861, 0]
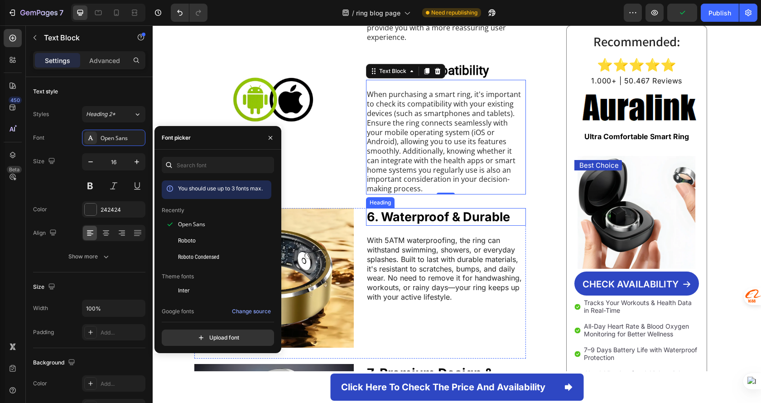
click at [442, 218] on strong "6. Waterproof & Durable" at bounding box center [438, 216] width 143 height 15
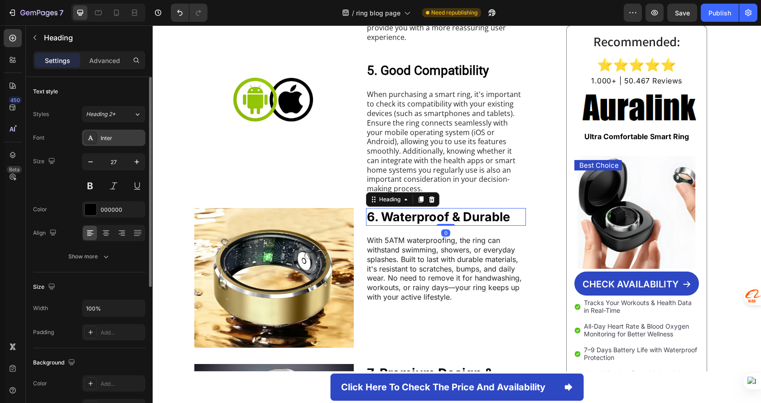
click at [116, 140] on div "Inter" at bounding box center [122, 138] width 43 height 8
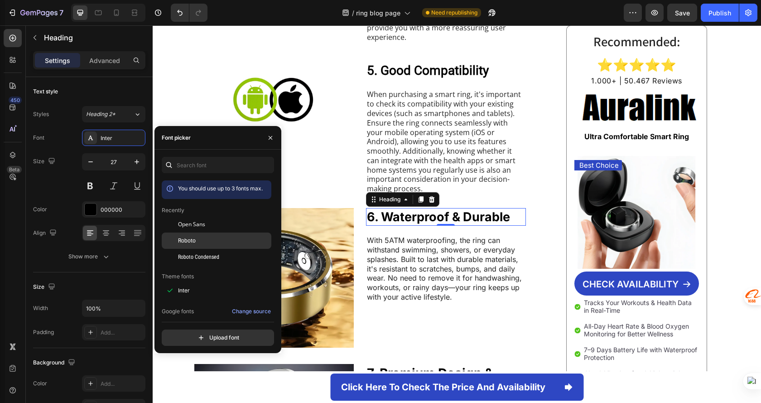
click at [218, 335] on div "Roboto" at bounding box center [217, 343] width 110 height 16
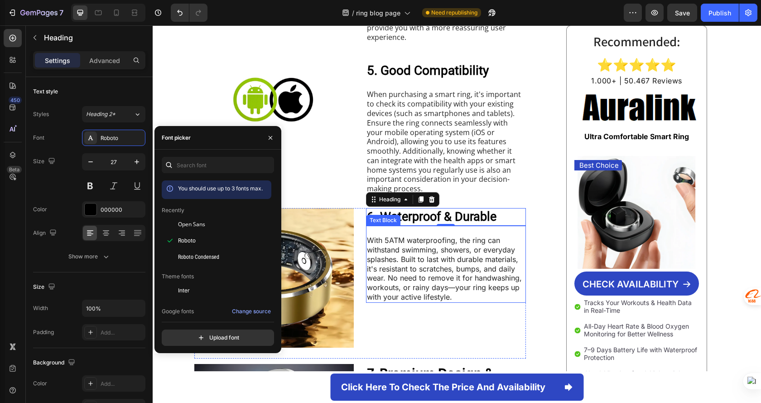
click at [441, 279] on p "With 5ATM waterproofing, the ring can withstand swimming, showers, or everyday …" at bounding box center [446, 269] width 158 height 66
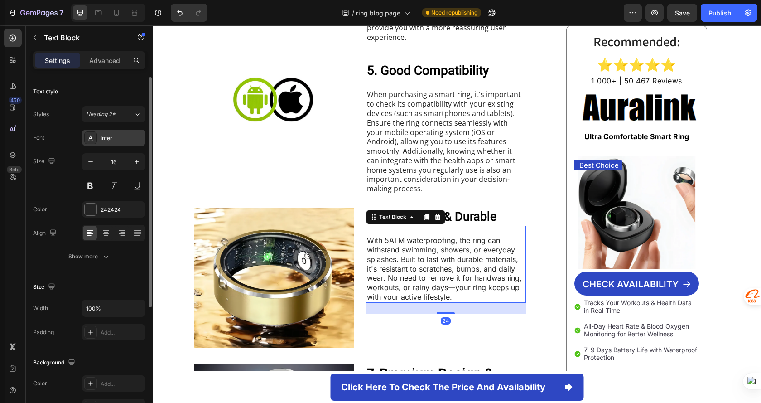
click at [116, 135] on div "Inter" at bounding box center [122, 138] width 43 height 8
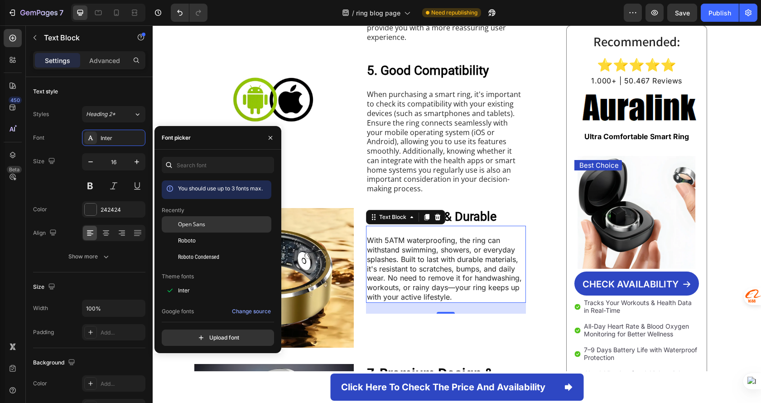
click at [225, 220] on div "Open Sans" at bounding box center [224, 224] width 92 height 8
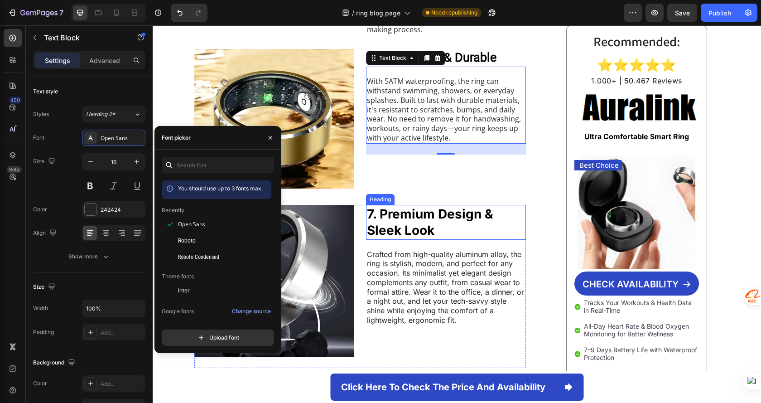
scroll to position [1042, 0]
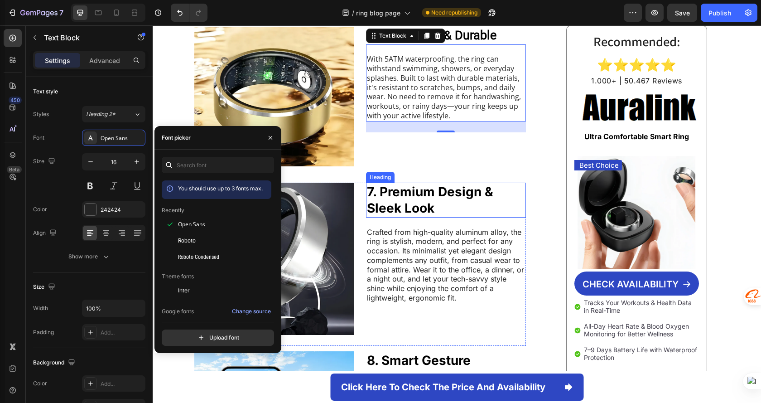
click at [438, 206] on h2 "7. Premium Design & Sleek Look" at bounding box center [446, 200] width 160 height 35
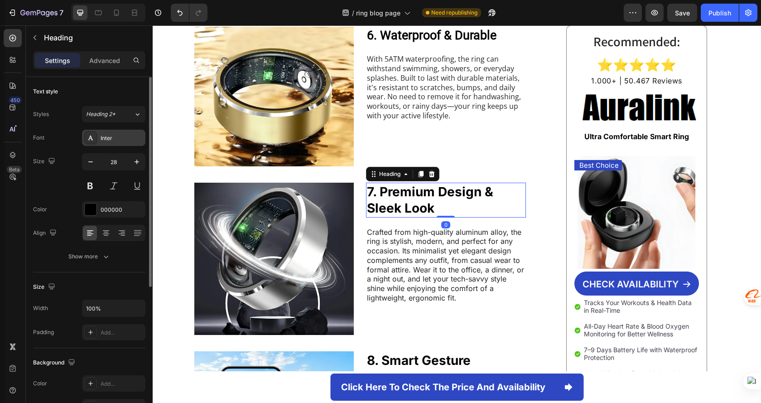
click at [104, 135] on div "Inter" at bounding box center [122, 138] width 43 height 8
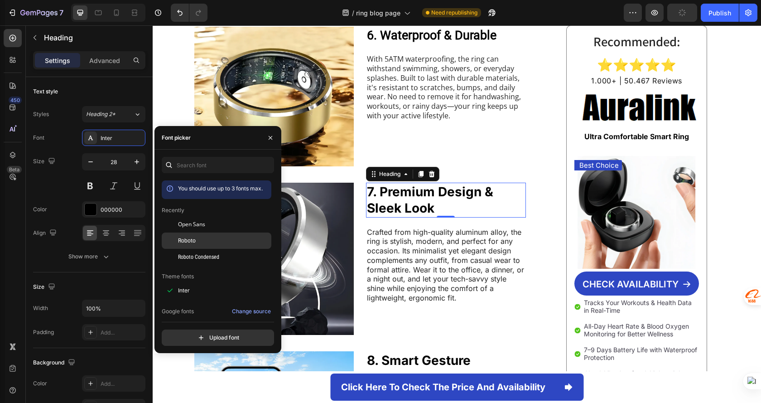
click at [203, 237] on div "Roboto" at bounding box center [224, 240] width 92 height 8
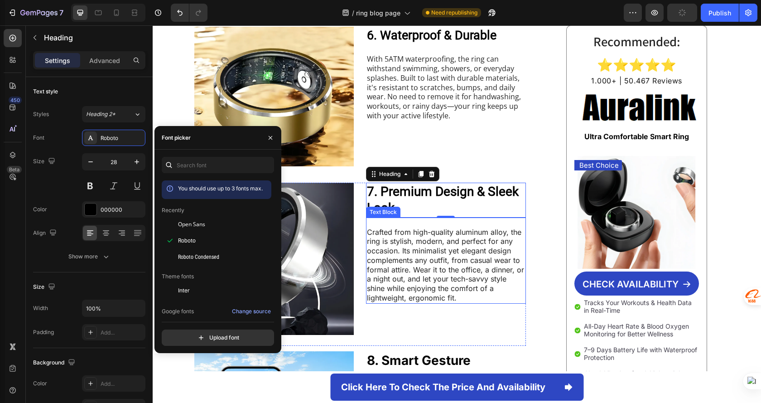
click at [456, 241] on p "Crafted from high-quality aluminum alloy, the ring is stylish, modern, and perf…" at bounding box center [446, 264] width 158 height 75
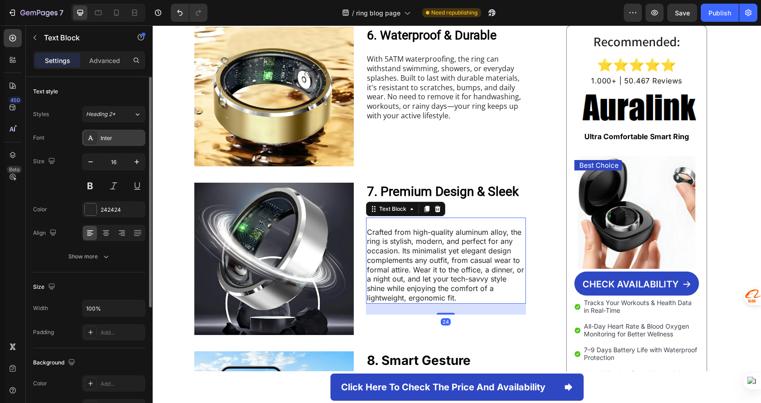
click at [113, 137] on div "Inter" at bounding box center [122, 138] width 43 height 8
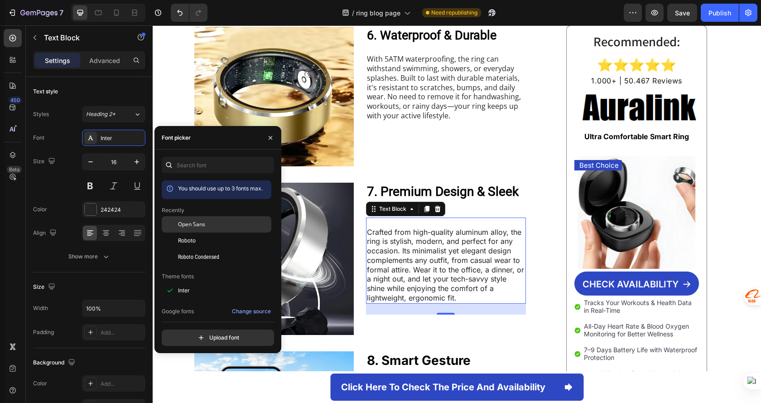
click at [223, 223] on div "Open Sans" at bounding box center [224, 224] width 92 height 8
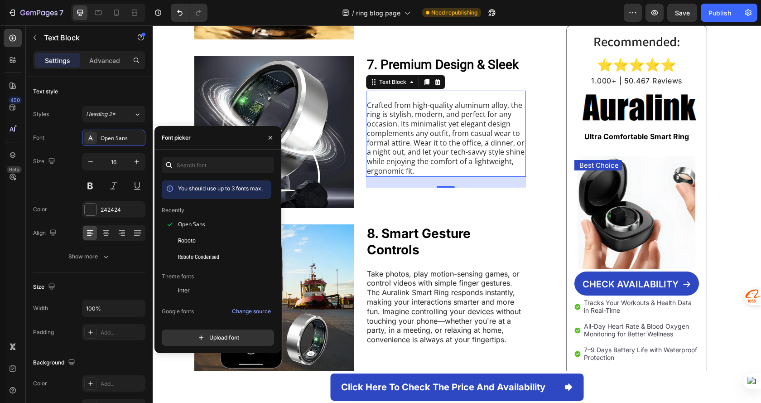
scroll to position [1178, 0]
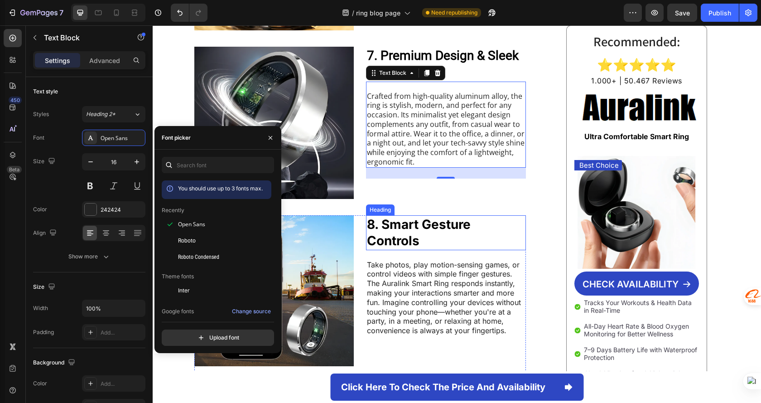
click at [429, 229] on strong "8. Smart Gesture Controls" at bounding box center [419, 233] width 104 height 32
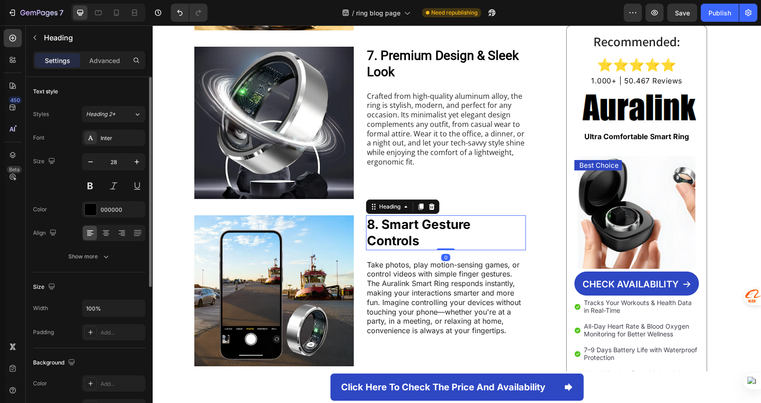
click at [98, 126] on div "Styles Heading 2* Font Inter Size 28 Color 000000 Align Show more" at bounding box center [89, 185] width 112 height 159
click at [107, 134] on div "Inter" at bounding box center [122, 138] width 43 height 8
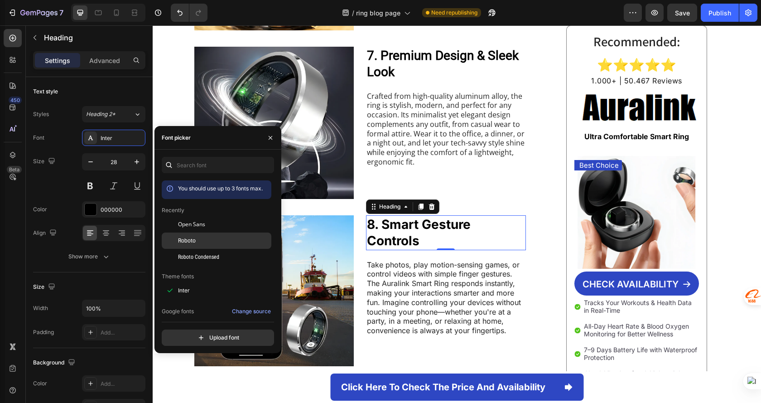
click at [212, 240] on div "Roboto" at bounding box center [224, 240] width 92 height 8
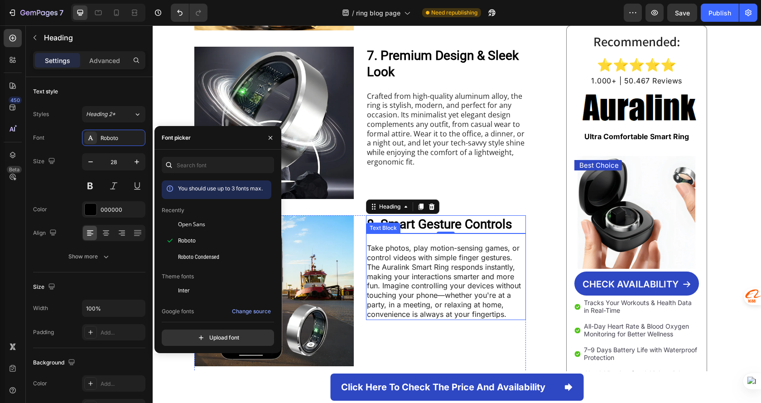
click at [474, 288] on p "Take photos, play motion-sensing games, or control videos with simple finger ge…" at bounding box center [446, 280] width 158 height 75
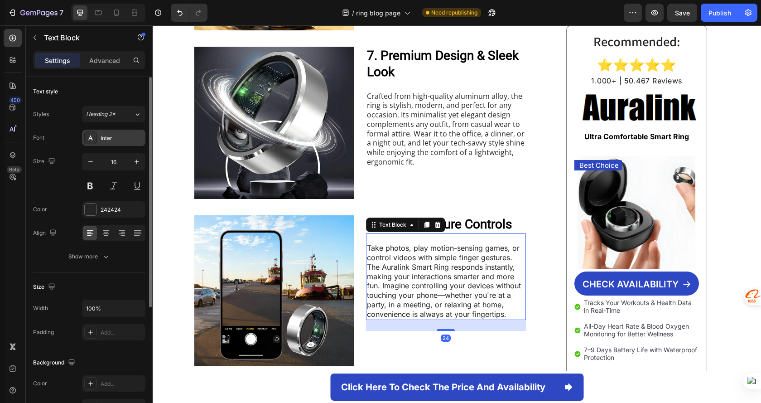
click at [116, 143] on div "Inter" at bounding box center [113, 138] width 63 height 16
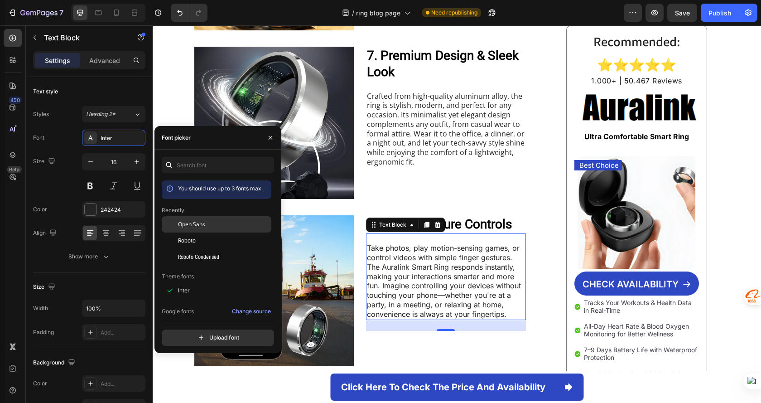
click at [217, 227] on div "Open Sans" at bounding box center [224, 224] width 92 height 8
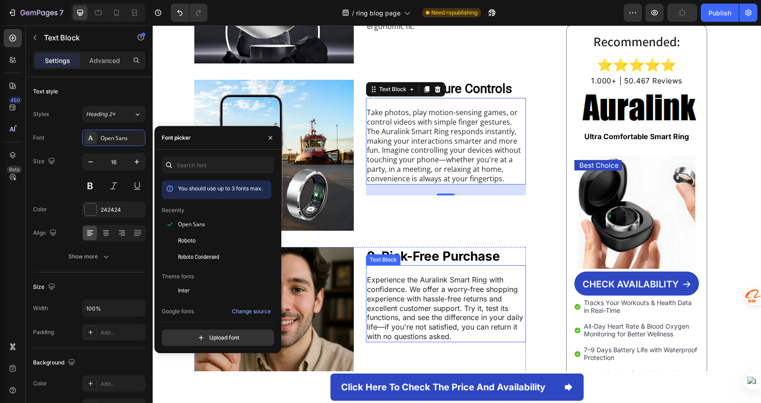
scroll to position [1314, 0]
click at [449, 257] on strong "9. Risk-Free Purchase" at bounding box center [433, 255] width 133 height 15
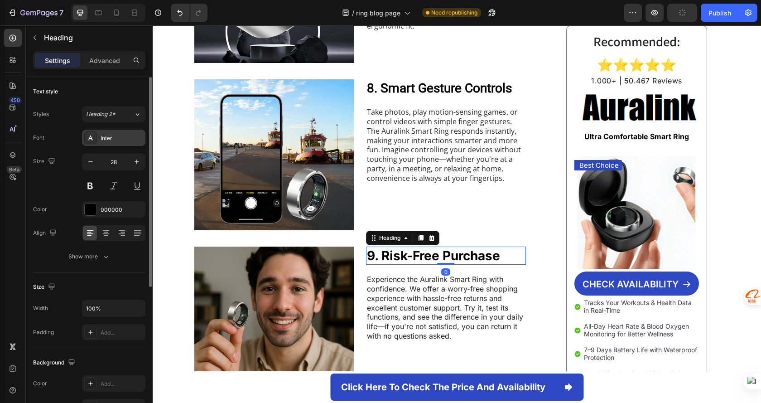
click at [118, 134] on div "Inter" at bounding box center [122, 138] width 43 height 8
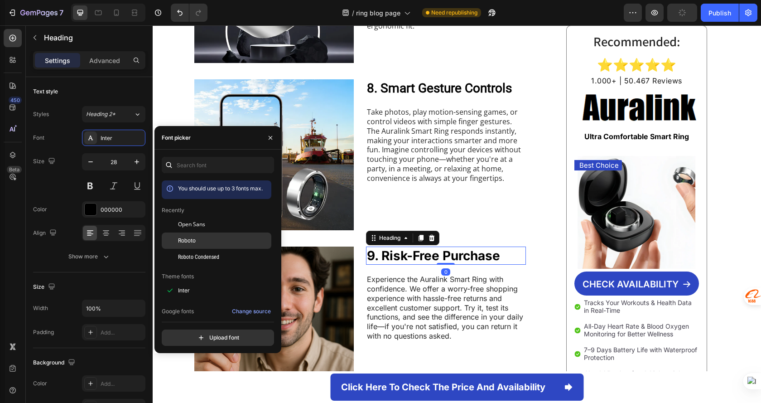
drag, startPoint x: 208, startPoint y: 237, endPoint x: 192, endPoint y: 261, distance: 28.7
click at [208, 237] on div "Roboto" at bounding box center [224, 240] width 92 height 8
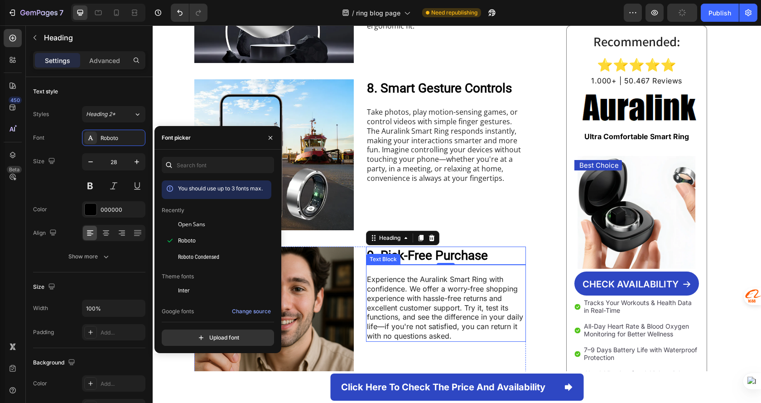
click at [495, 310] on p "Experience the Auralink Smart Ring with confidence. We offer a worry-free shopp…" at bounding box center [446, 308] width 158 height 66
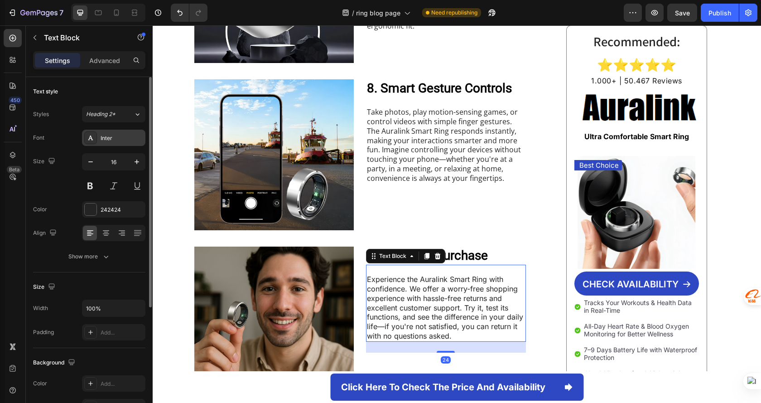
click at [110, 135] on div "Inter" at bounding box center [122, 138] width 43 height 8
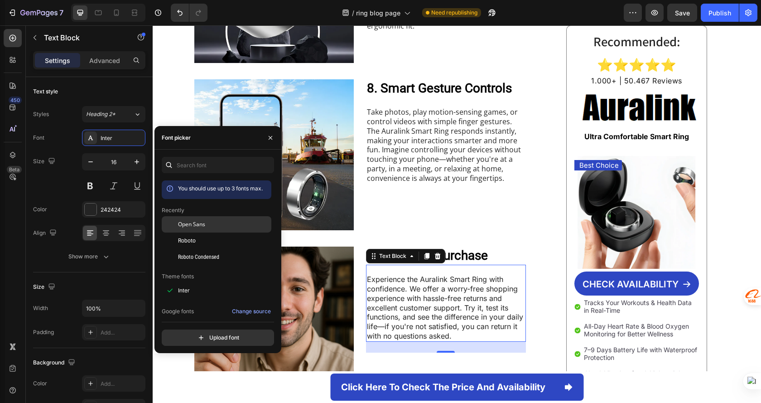
click at [218, 227] on div "Open Sans" at bounding box center [224, 224] width 92 height 8
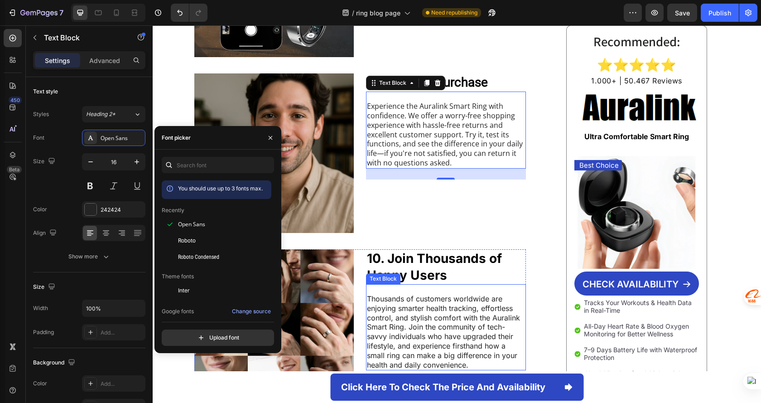
scroll to position [1495, 0]
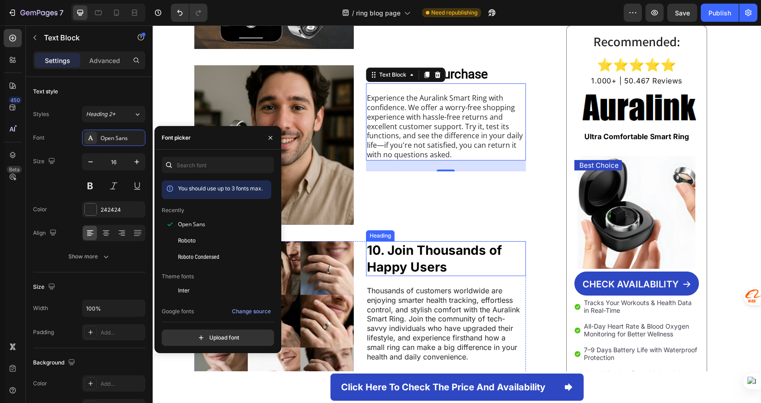
click at [433, 258] on h2 "10. Join Thousands of Happy Users" at bounding box center [446, 258] width 160 height 35
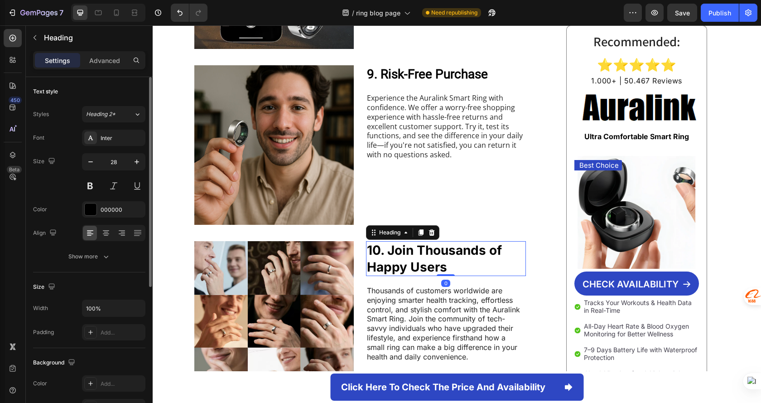
click at [122, 148] on div "Font Inter Size 28 Color 000000 Align Show more" at bounding box center [89, 197] width 112 height 135
click at [112, 140] on div "Inter" at bounding box center [122, 138] width 43 height 8
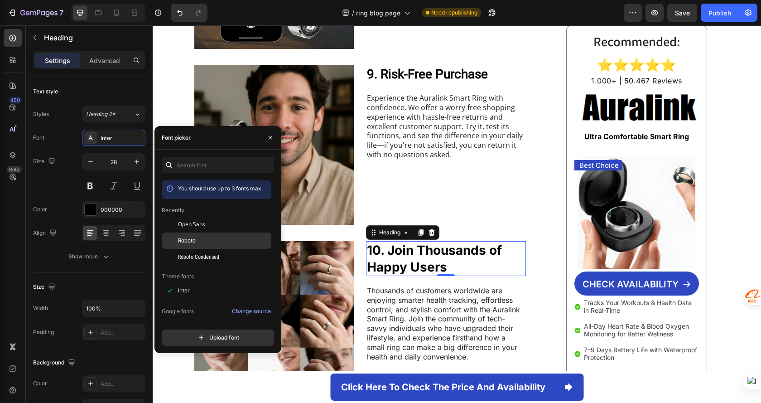
click at [216, 239] on div "Roboto" at bounding box center [224, 240] width 92 height 8
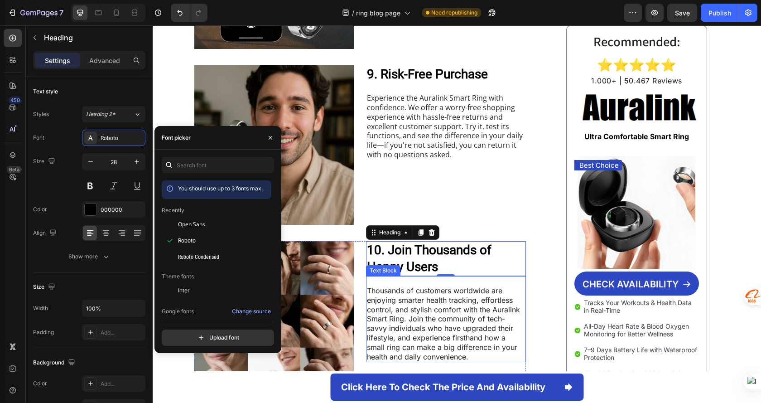
click at [425, 303] on p "Thousands of customers worldwide are enjoying smarter health tracking, effortle…" at bounding box center [446, 323] width 158 height 75
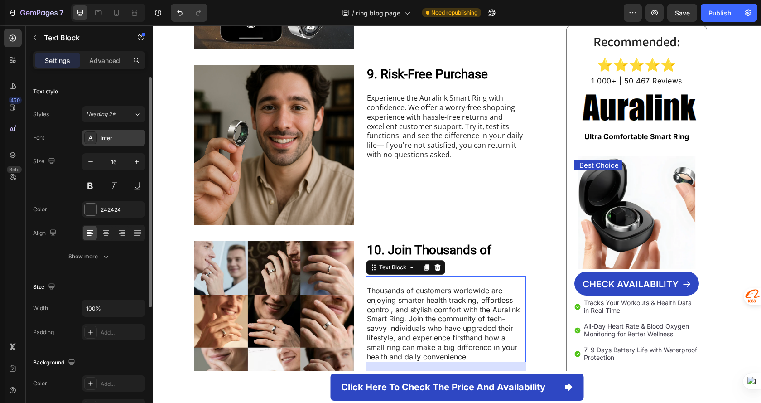
click at [117, 143] on div "Inter" at bounding box center [113, 138] width 63 height 16
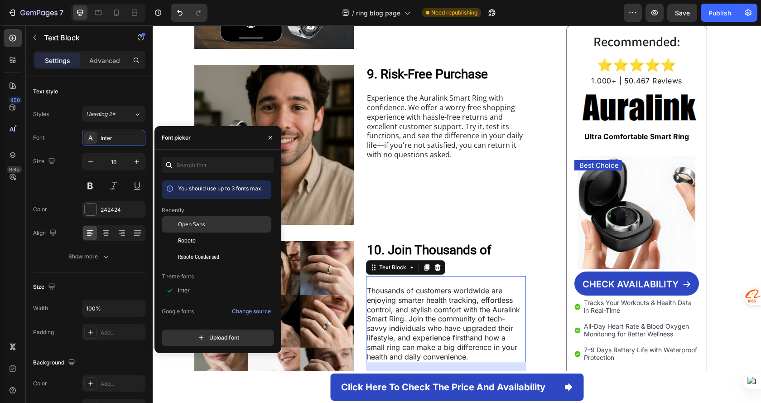
click at [206, 227] on div "Open Sans" at bounding box center [224, 224] width 92 height 8
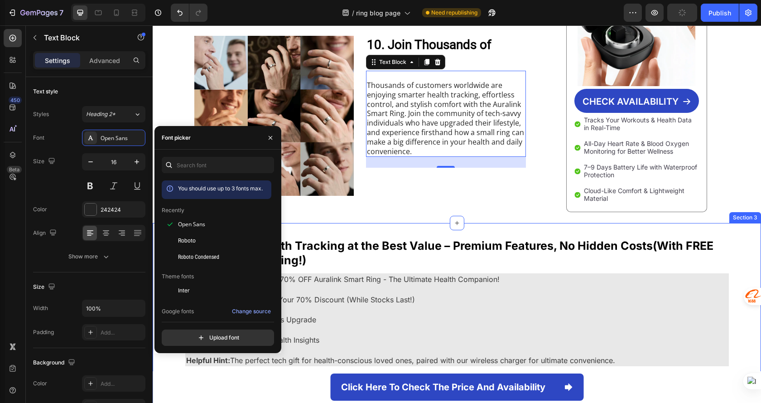
scroll to position [1722, 0]
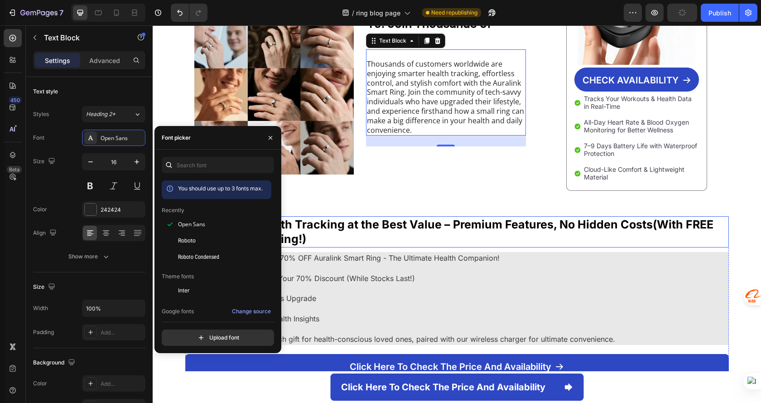
click at [370, 228] on strong "Get Smarter Health Tracking at the Best Value – Premium Features, No Hidden Cos…" at bounding box center [449, 231] width 527 height 29
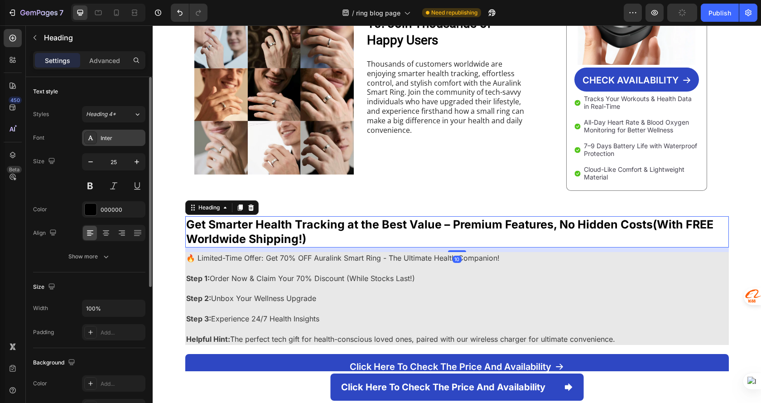
click at [88, 133] on div at bounding box center [90, 137] width 13 height 13
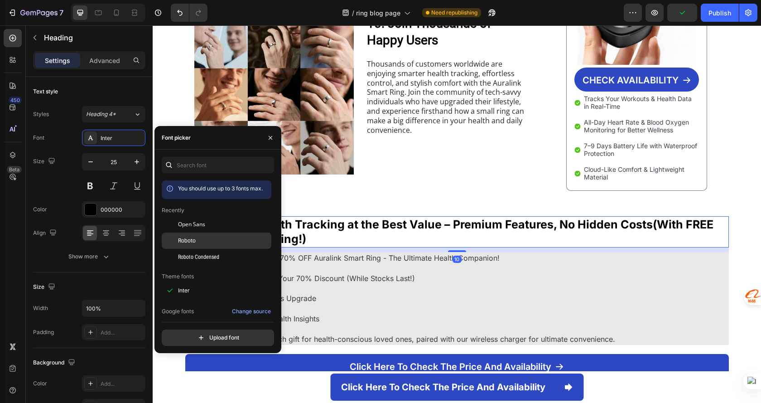
click at [214, 243] on div "Roboto" at bounding box center [224, 240] width 92 height 8
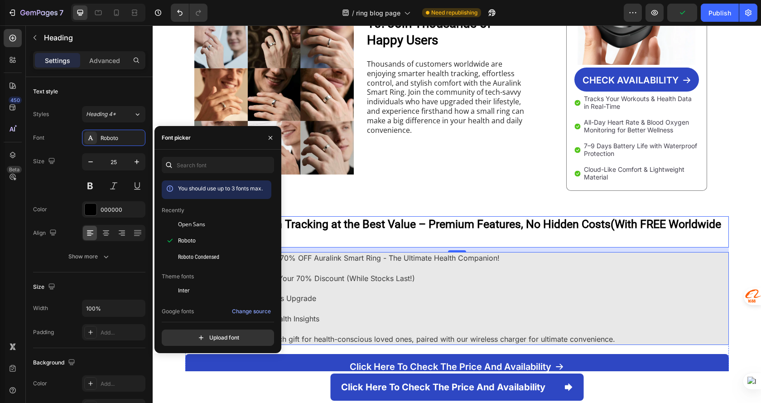
click at [403, 282] on p "Step 1: Order Now & Claim Your 70% Discount (While Stocks Last!)" at bounding box center [457, 278] width 542 height 10
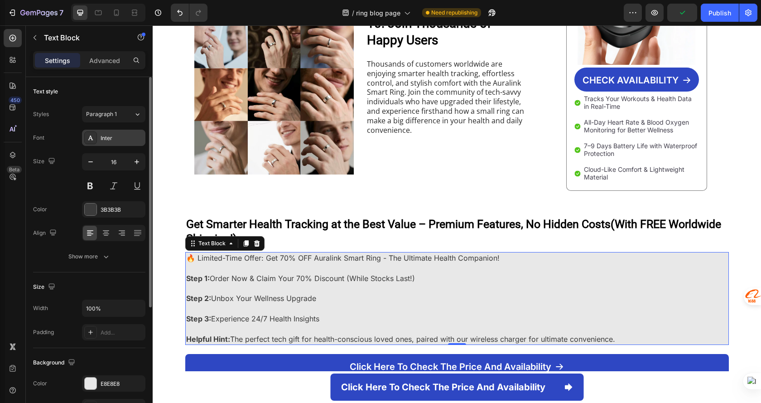
click at [114, 140] on div "Inter" at bounding box center [122, 138] width 43 height 8
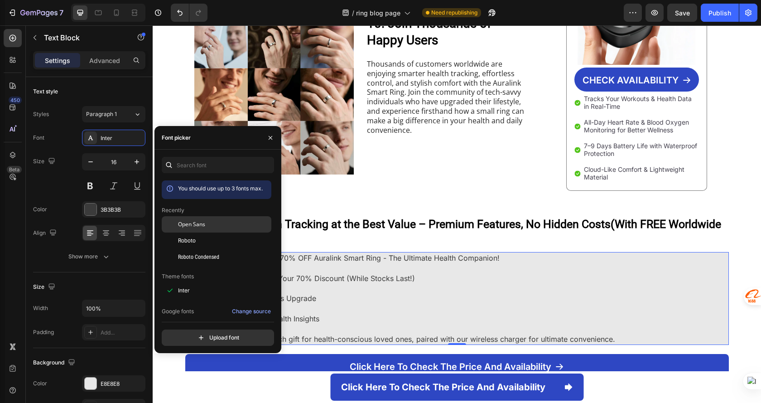
click at [222, 224] on div "Open Sans" at bounding box center [224, 224] width 92 height 8
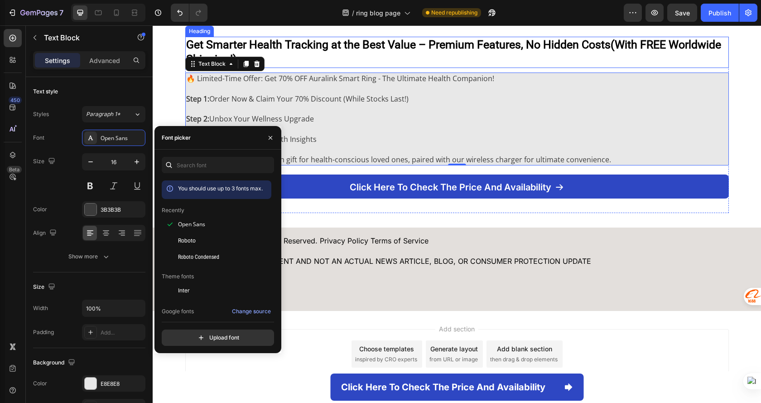
scroll to position [1903, 0]
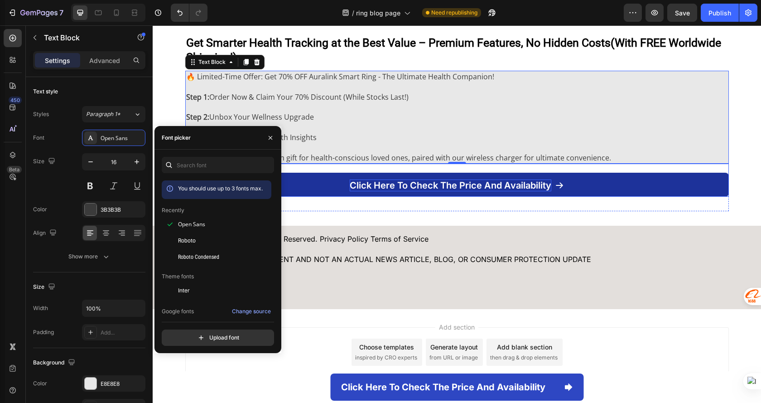
click at [355, 188] on p "Click here to check the price and availability" at bounding box center [451, 185] width 202 height 12
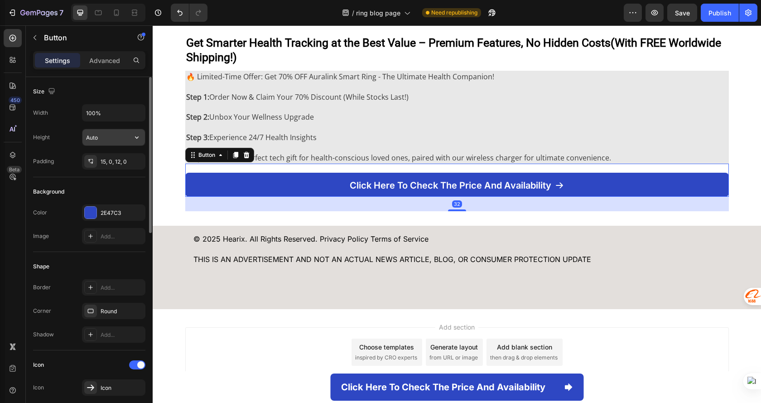
click at [101, 132] on input "Auto" at bounding box center [113, 137] width 63 height 16
click at [135, 94] on div "Size" at bounding box center [89, 91] width 112 height 14
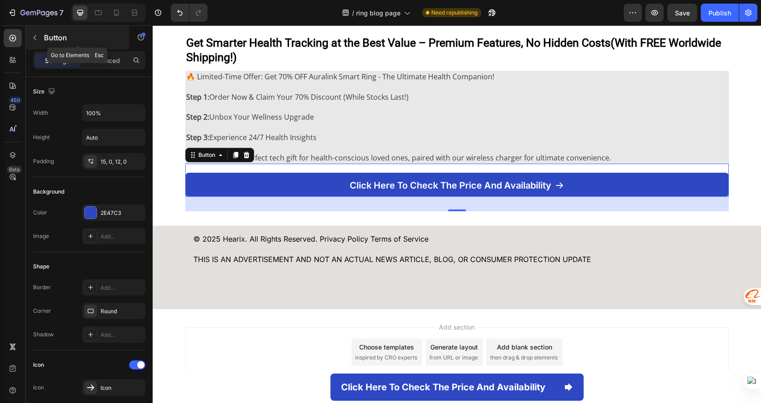
click at [39, 35] on button "button" at bounding box center [35, 37] width 14 height 14
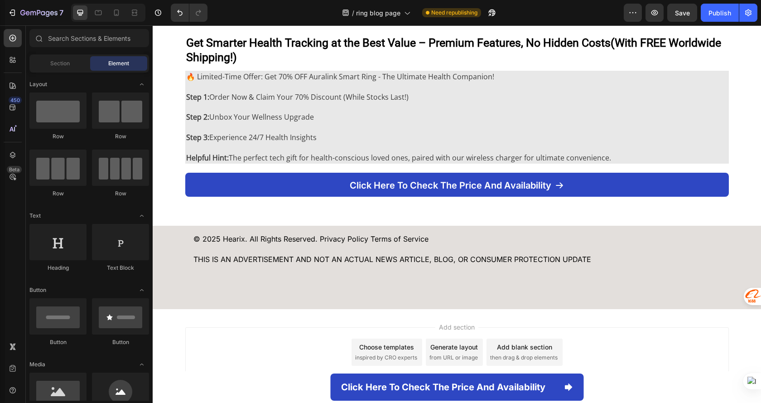
click at [68, 55] on div "Section Element" at bounding box center [89, 63] width 120 height 18
click at [67, 58] on div "Section" at bounding box center [59, 63] width 57 height 14
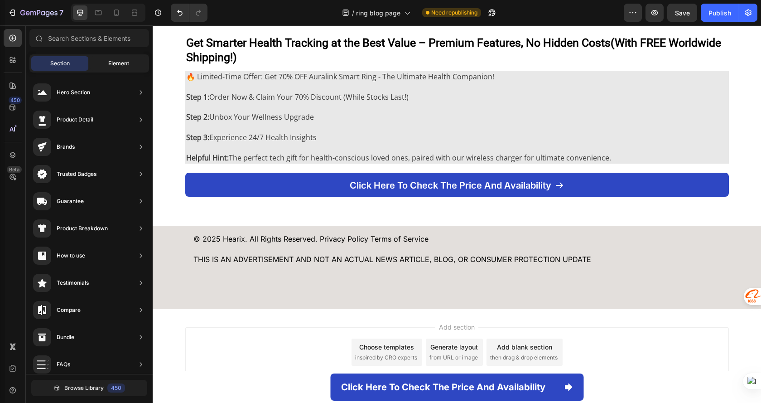
click at [100, 63] on div "Element" at bounding box center [118, 63] width 57 height 14
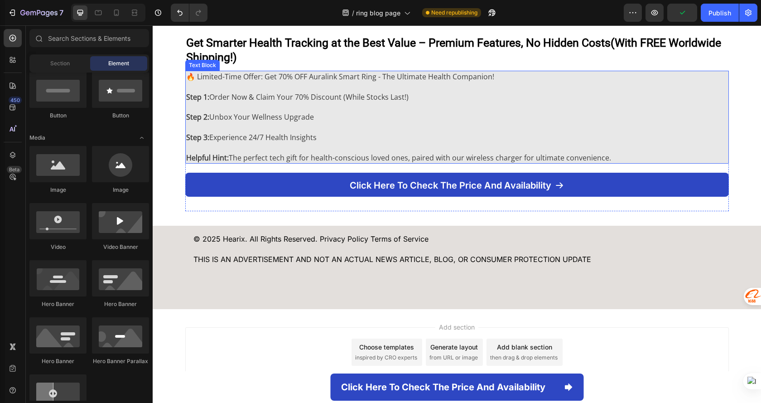
scroll to position [1598, 0]
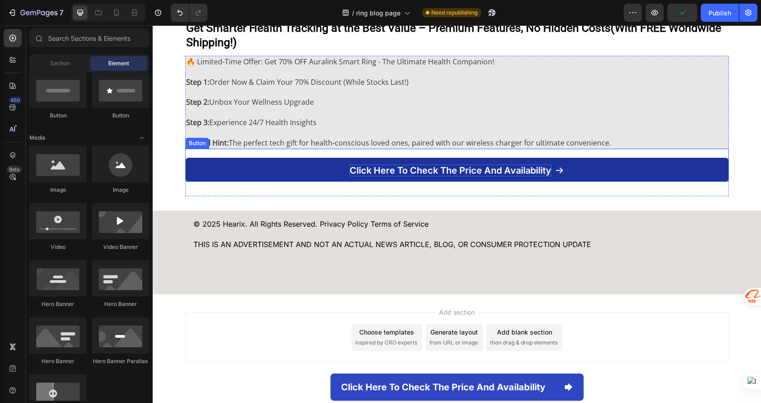
click at [352, 169] on p "Click here to check the price and availability" at bounding box center [451, 170] width 202 height 12
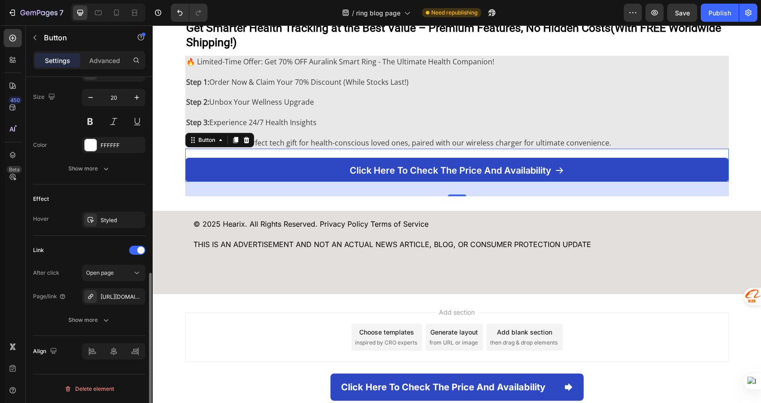
scroll to position [350, 0]
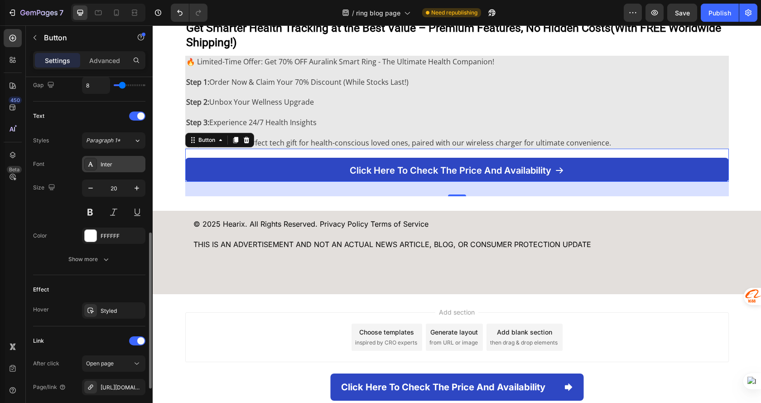
click at [121, 160] on div "Inter" at bounding box center [122, 164] width 43 height 8
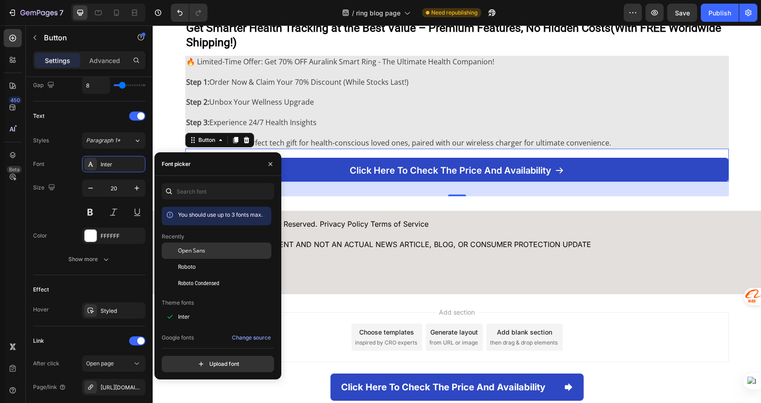
click at [229, 309] on div "Open Sans" at bounding box center [217, 317] width 110 height 16
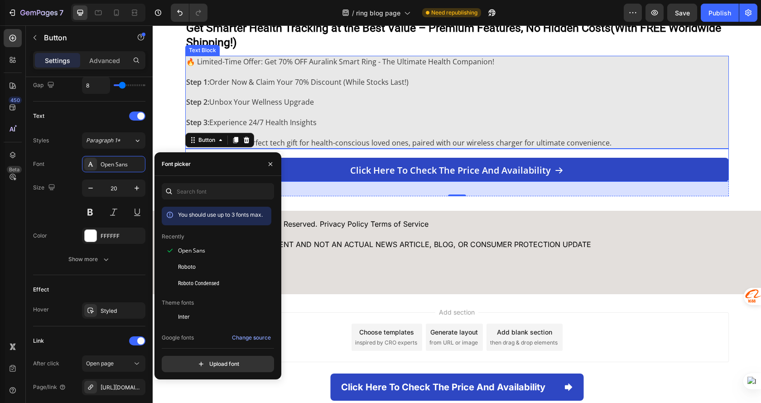
click at [415, 125] on p "Step 3: Experience 24/7 Health Insights" at bounding box center [457, 122] width 542 height 10
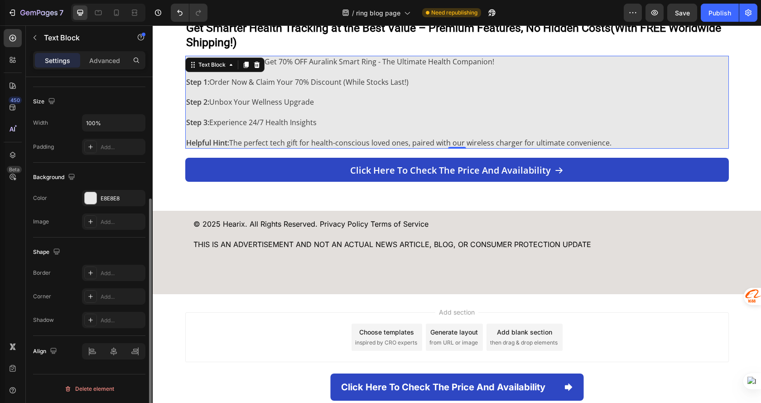
scroll to position [0, 0]
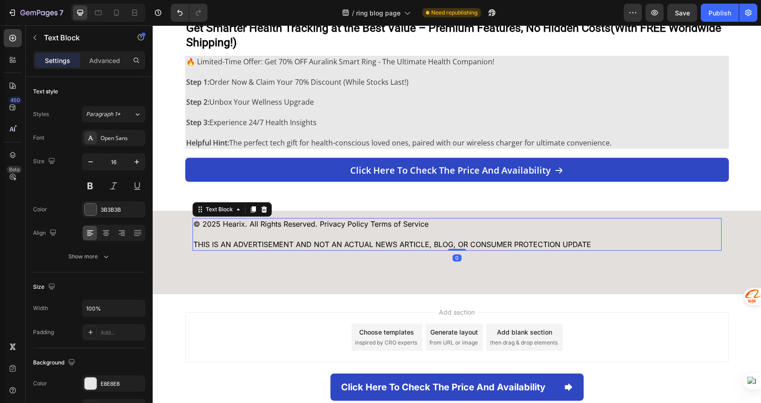
click at [345, 245] on p "THIS IS AN ADVERTISEMENT AND NOT AN ACTUAL NEWS ARTICLE, BLOG, OR CONSUMER PROT…" at bounding box center [456, 244] width 527 height 10
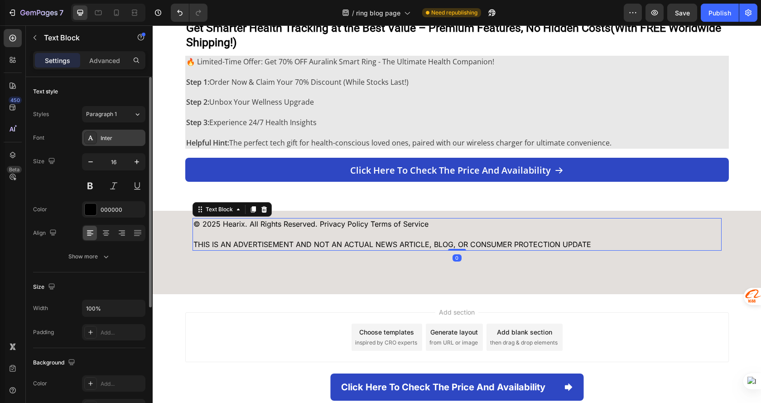
click at [119, 133] on div "Inter" at bounding box center [113, 138] width 63 height 16
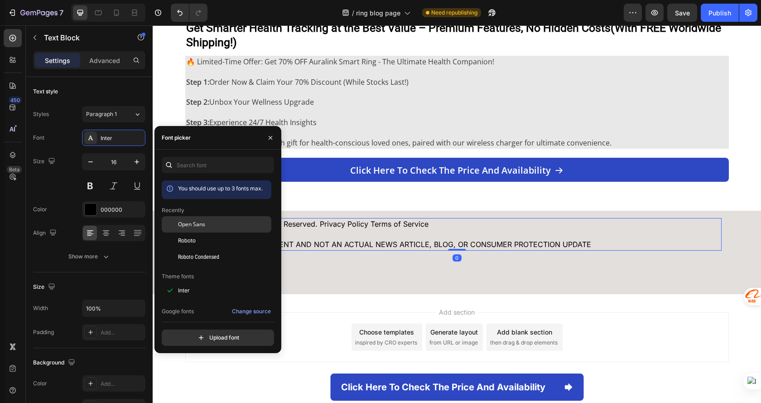
click at [216, 282] on div "Open Sans" at bounding box center [217, 290] width 110 height 16
click at [327, 322] on div "Add section Choose templates inspired by CRO experts Generate layout from URL o…" at bounding box center [457, 337] width 544 height 50
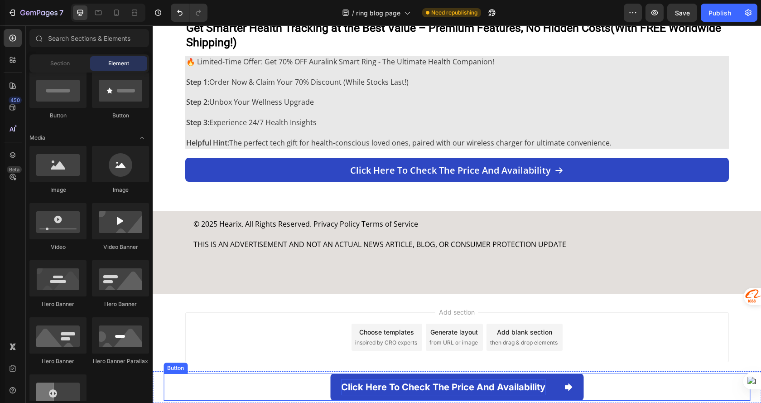
click at [341, 388] on p "Click here to check the price and availability" at bounding box center [443, 387] width 204 height 16
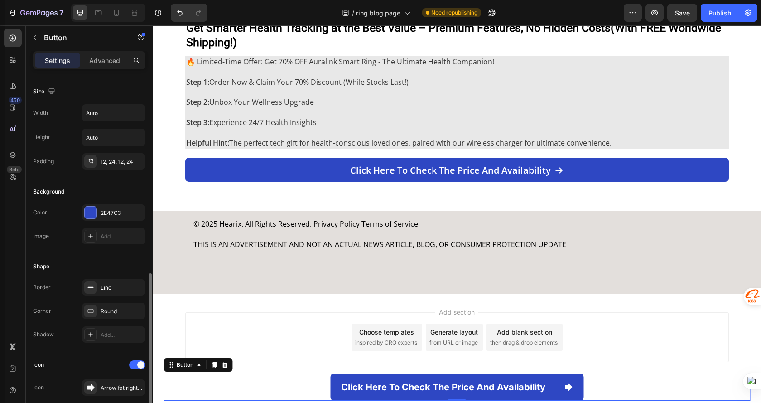
scroll to position [181, 0]
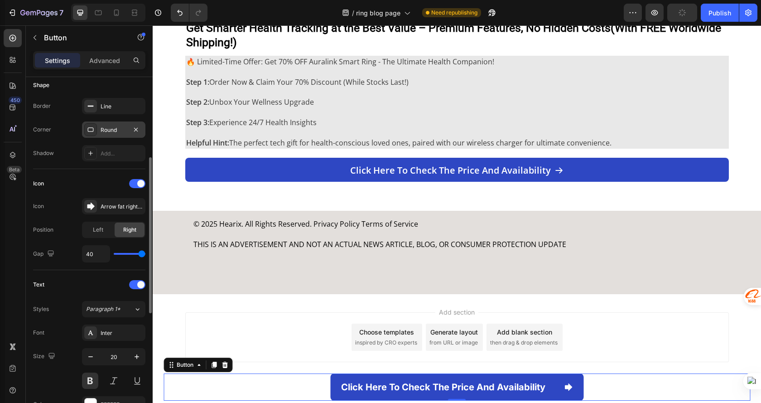
click at [113, 133] on div "Round" at bounding box center [114, 130] width 26 height 8
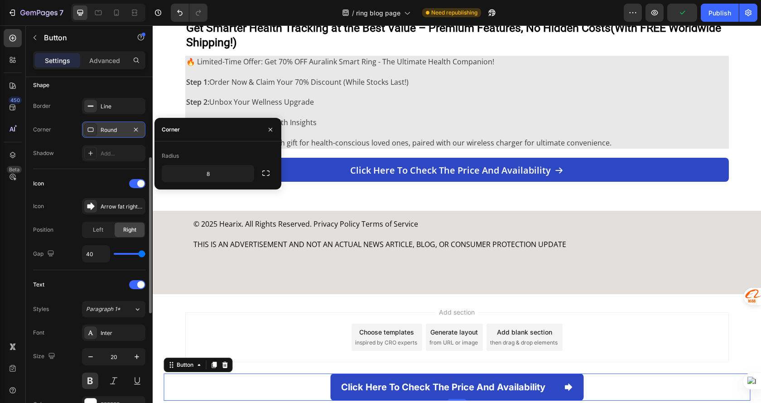
click at [113, 133] on div "Round" at bounding box center [114, 130] width 26 height 8
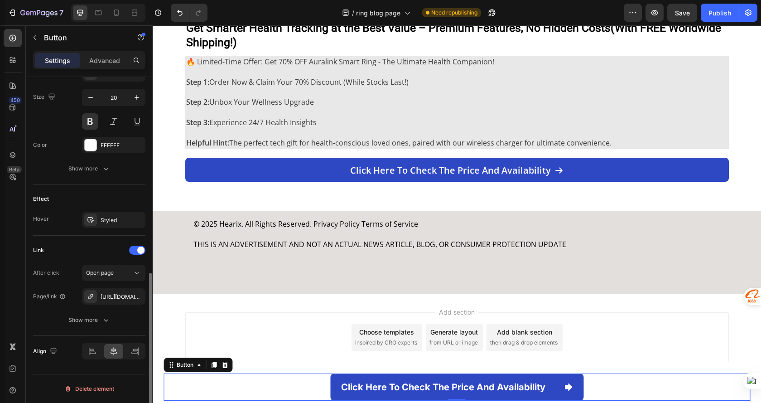
scroll to position [350, 0]
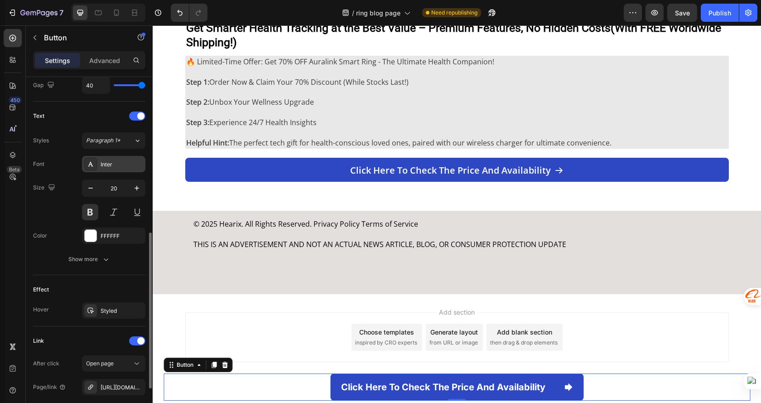
click at [120, 166] on div "Inter" at bounding box center [122, 164] width 43 height 8
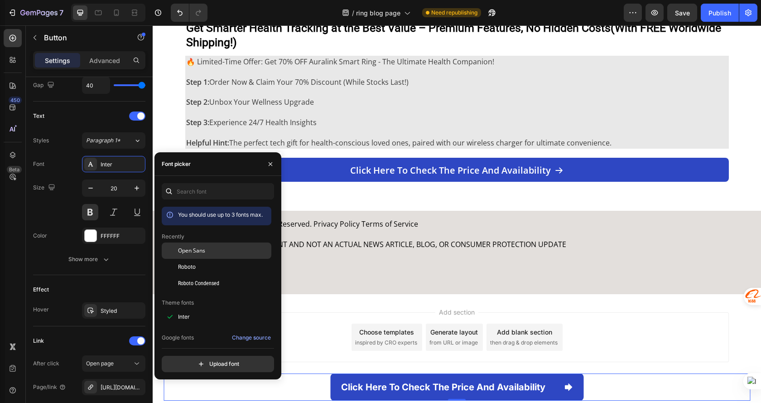
click at [222, 248] on div "Open Sans" at bounding box center [224, 250] width 92 height 8
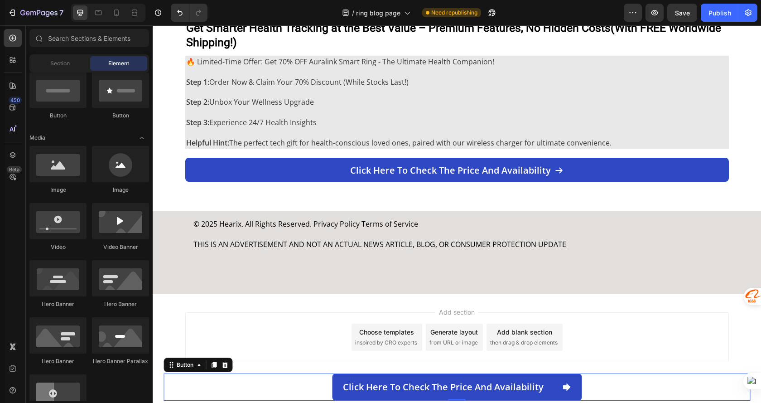
click at [331, 311] on div "Add section Choose templates inspired by CRO experts Generate layout from URL o…" at bounding box center [457, 339] width 608 height 90
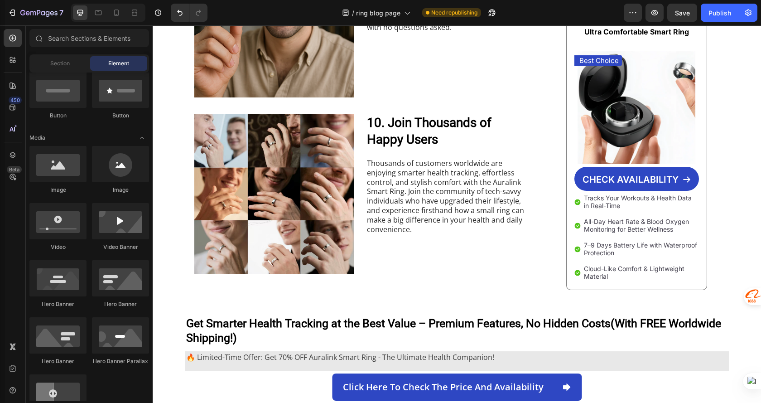
scroll to position [1588, 0]
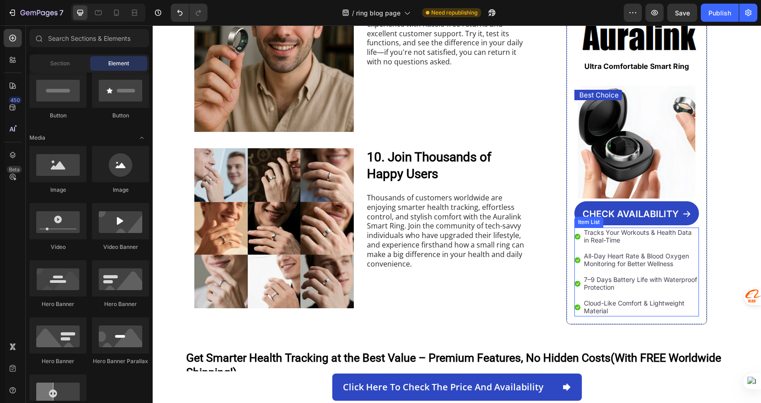
click at [664, 236] on p "Tracks Your Workouts & Health Data in Real-Time" at bounding box center [641, 236] width 114 height 15
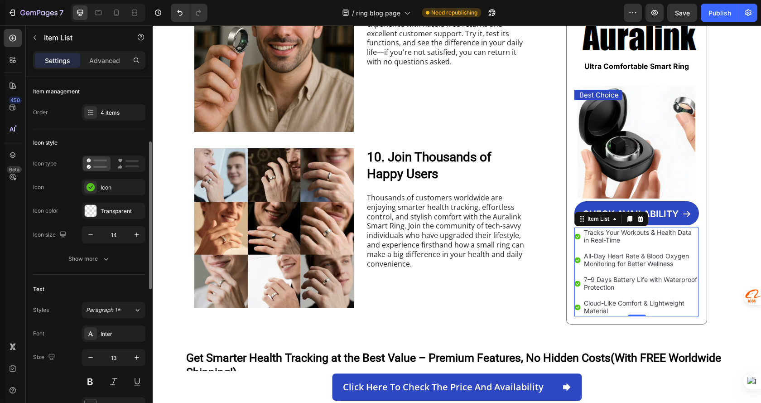
scroll to position [91, 0]
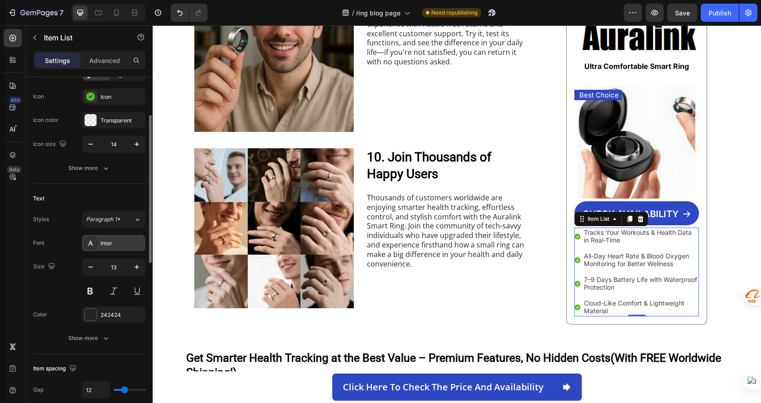
click at [110, 246] on div "Inter" at bounding box center [122, 243] width 43 height 8
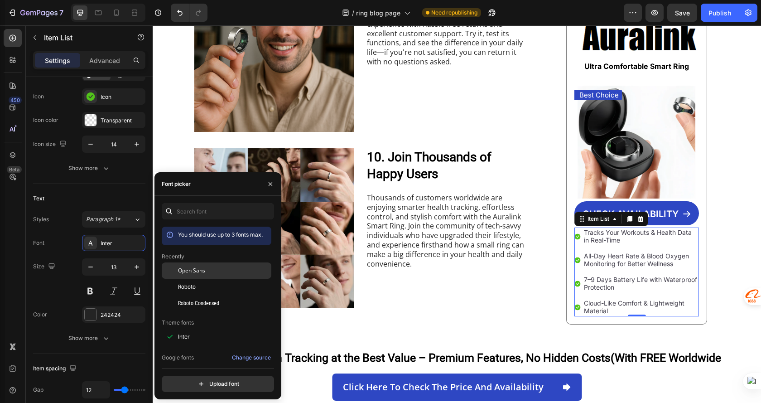
click at [217, 272] on div "Open Sans" at bounding box center [224, 270] width 92 height 8
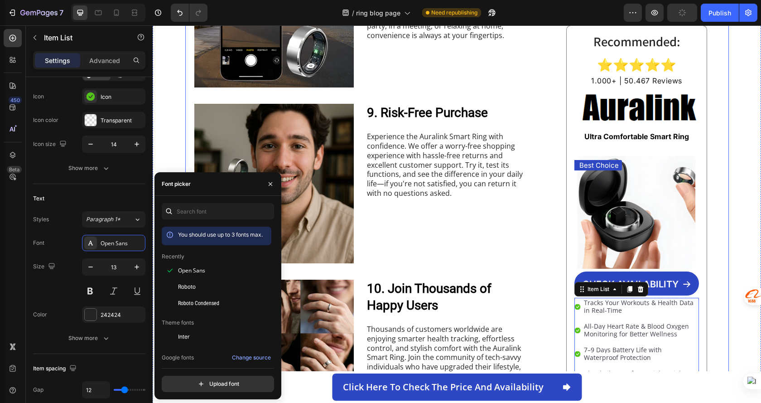
scroll to position [1452, 0]
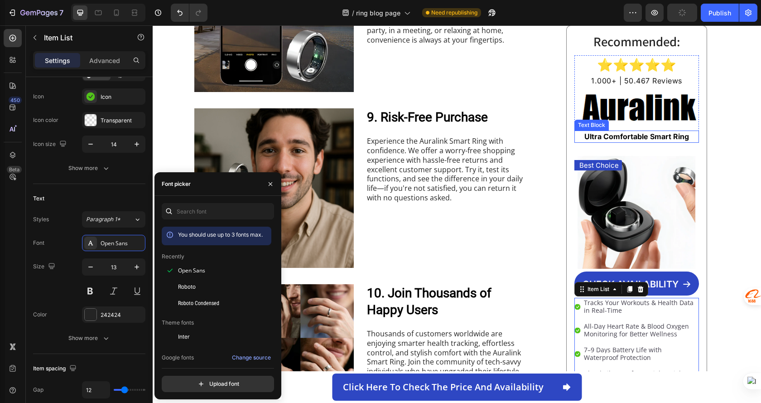
click at [660, 133] on strong "Ultra Comfortable Smart Ring" at bounding box center [636, 136] width 105 height 9
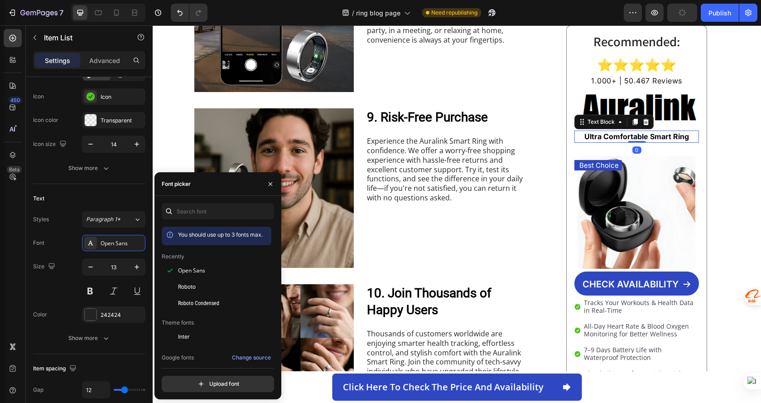
scroll to position [0, 0]
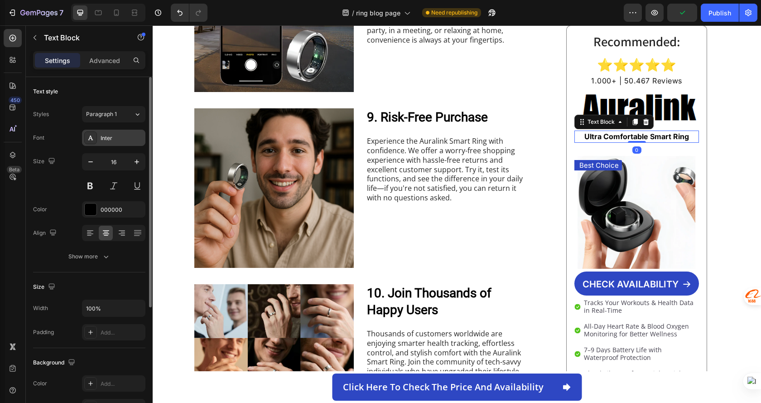
click at [110, 141] on div "Inter" at bounding box center [122, 138] width 43 height 8
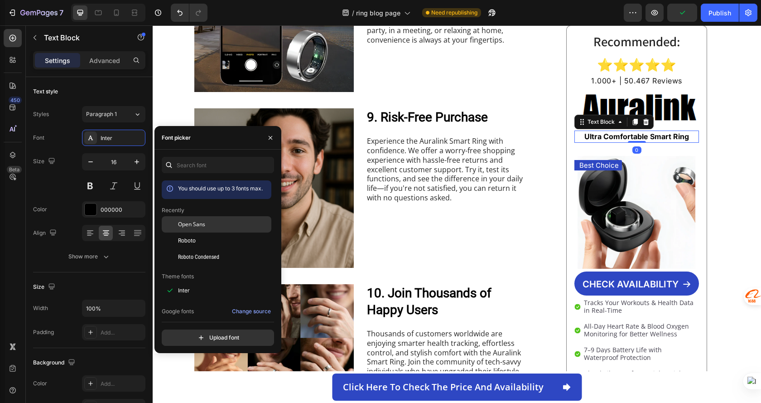
drag, startPoint x: 234, startPoint y: 223, endPoint x: 240, endPoint y: 198, distance: 26.0
click at [234, 223] on div "Open Sans" at bounding box center [224, 224] width 92 height 8
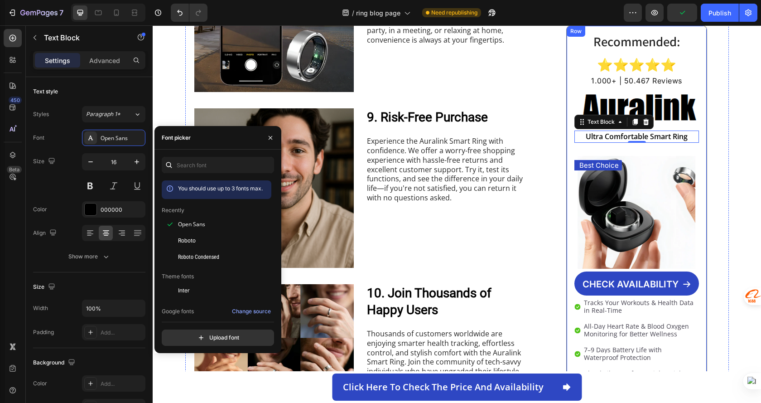
scroll to position [1361, 0]
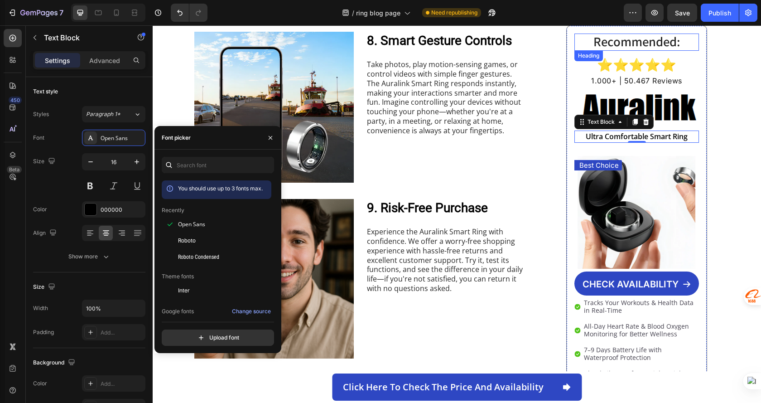
click at [655, 38] on strong "Recommended:" at bounding box center [636, 42] width 87 height 18
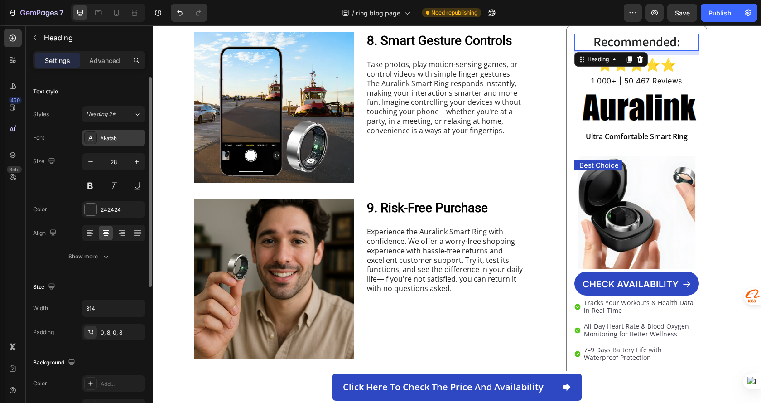
click at [118, 140] on div "Akatab" at bounding box center [122, 138] width 43 height 8
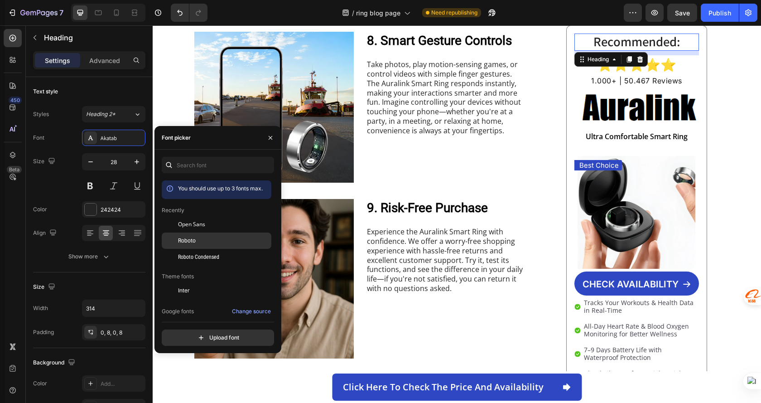
click at [212, 335] on div "Roboto" at bounding box center [217, 343] width 110 height 16
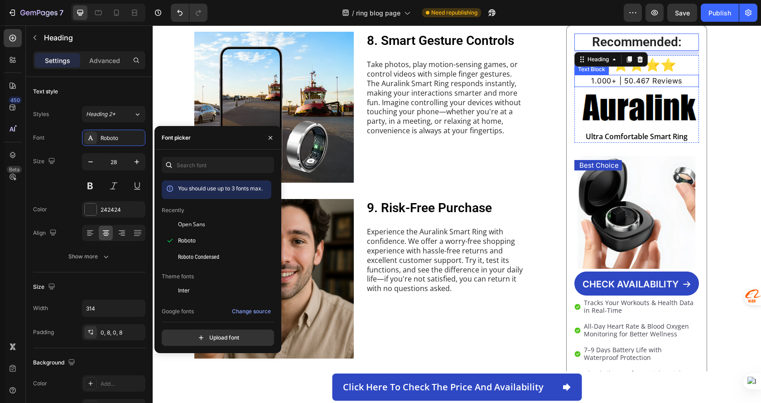
click at [665, 82] on span "1.000+ | 50.467 Reviews" at bounding box center [636, 80] width 91 height 9
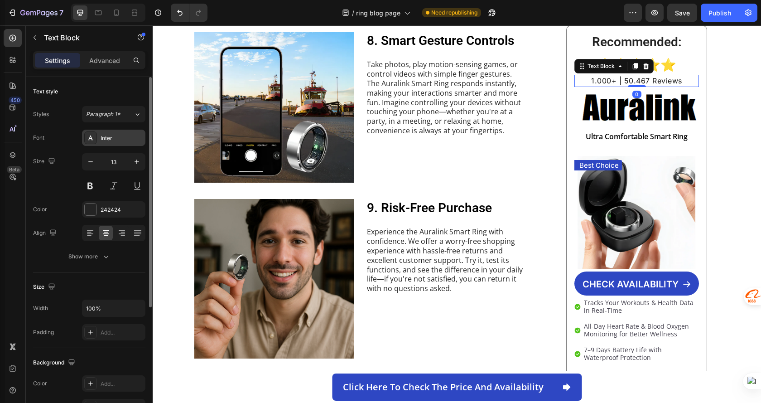
click at [117, 140] on div "Inter" at bounding box center [122, 138] width 43 height 8
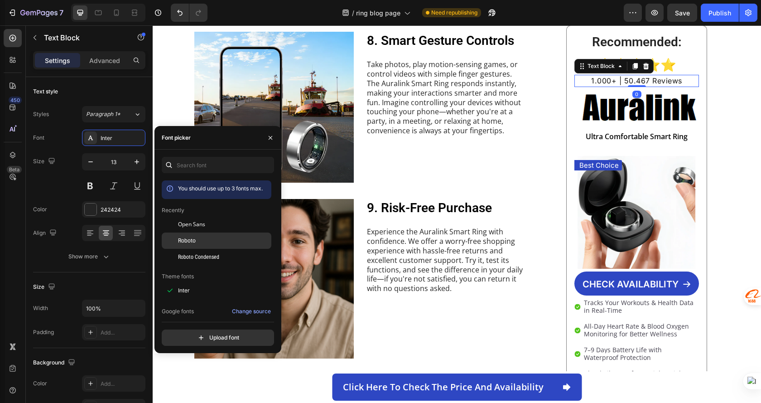
click at [225, 240] on div "Roboto" at bounding box center [224, 240] width 92 height 8
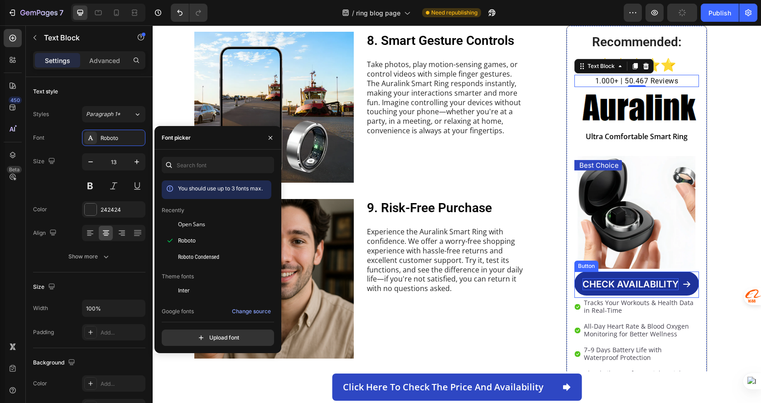
click at [663, 284] on p "CHECK AVAILABILITY" at bounding box center [631, 284] width 96 height 12
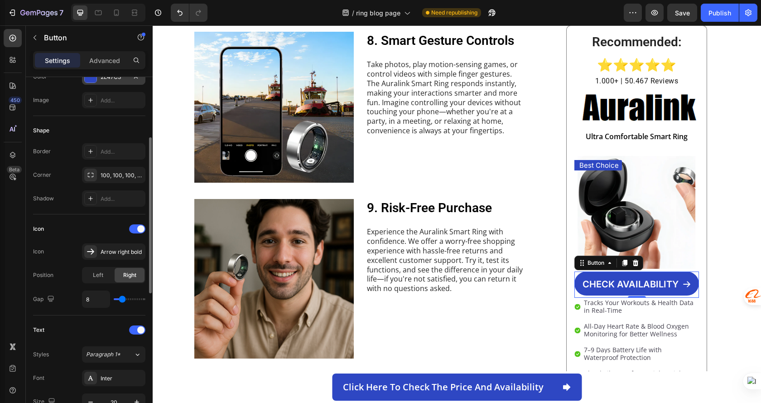
scroll to position [0, 0]
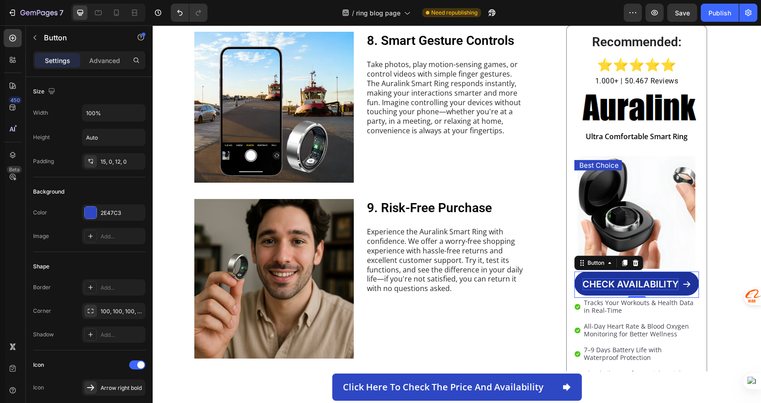
click at [612, 284] on p "CHECK AVAILABILITY" at bounding box center [631, 284] width 96 height 12
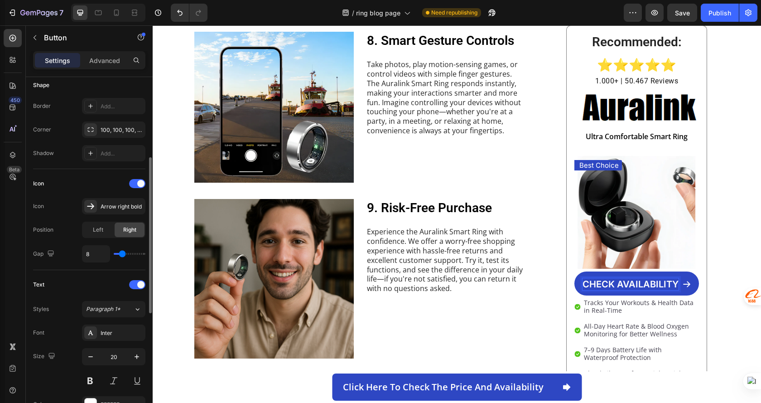
scroll to position [317, 0]
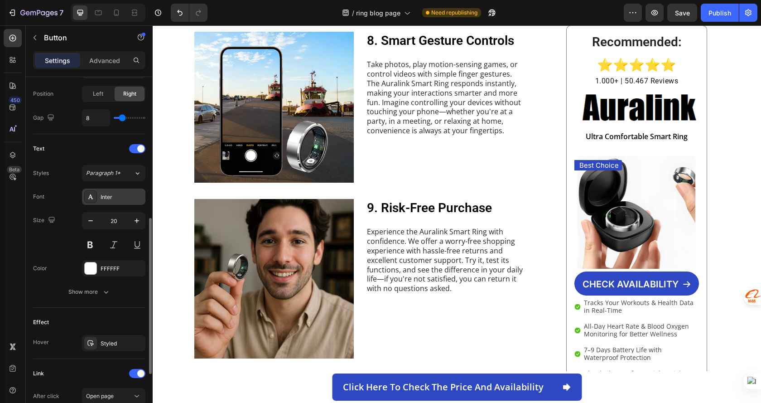
click at [121, 200] on div "Inter" at bounding box center [122, 197] width 43 height 8
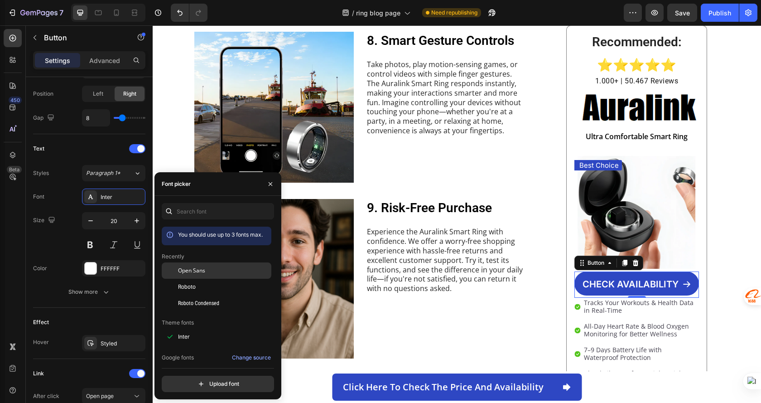
click at [214, 270] on div "Open Sans" at bounding box center [224, 270] width 92 height 8
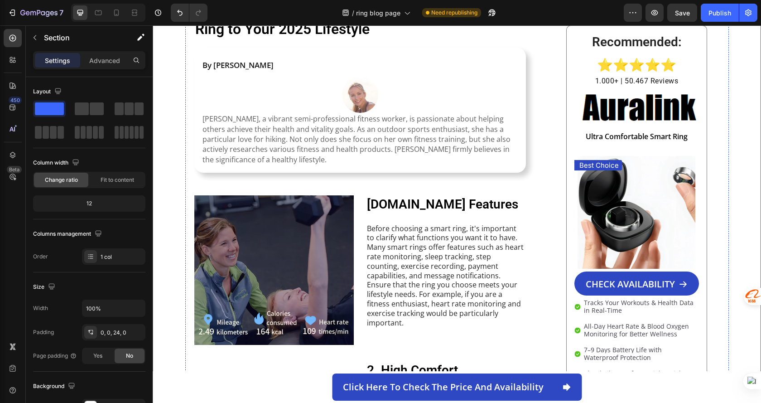
scroll to position [0, 0]
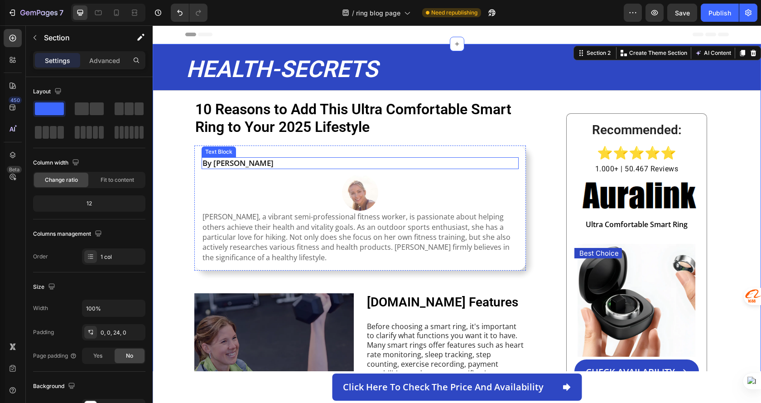
click at [249, 163] on strong "By [PERSON_NAME]" at bounding box center [238, 163] width 71 height 10
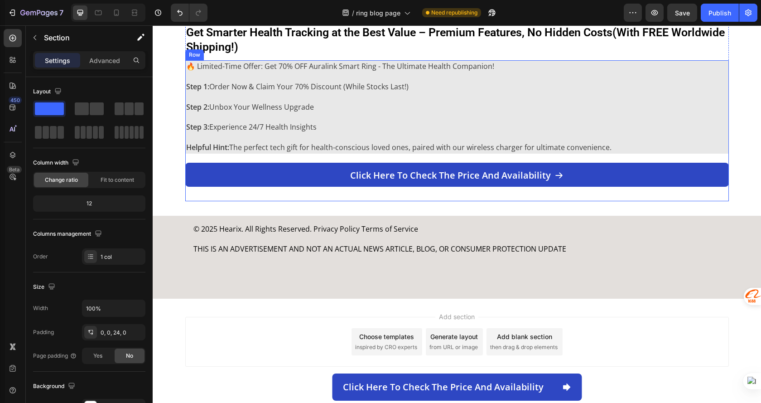
scroll to position [1930, 0]
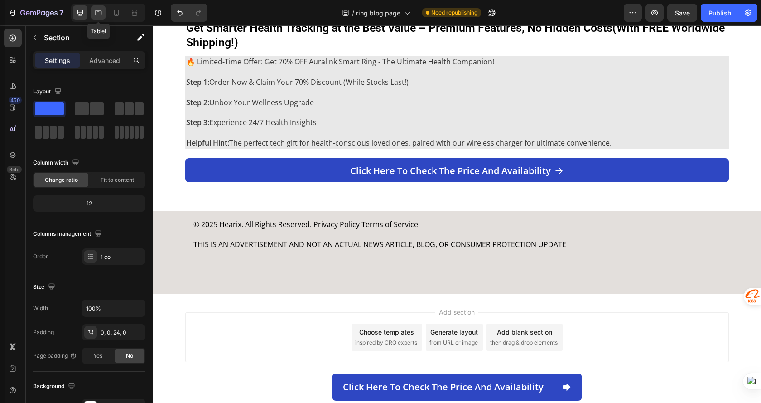
click at [98, 10] on icon at bounding box center [98, 12] width 9 height 9
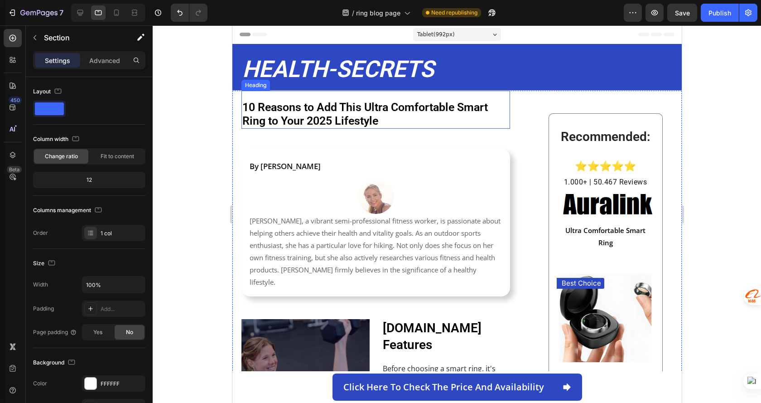
click at [418, 118] on h1 "10 Reasons to Add This Ultra Comfortable Smart Ring to Your 2025 Lifestyle" at bounding box center [375, 114] width 269 height 29
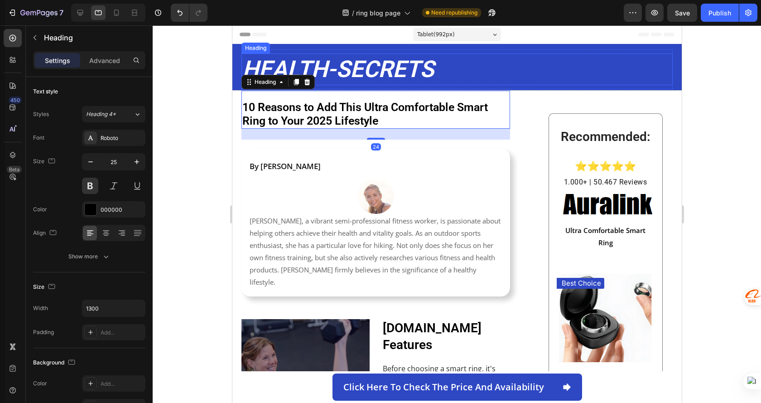
click at [414, 75] on strong "HEALTH-SECRETS" at bounding box center [338, 69] width 192 height 27
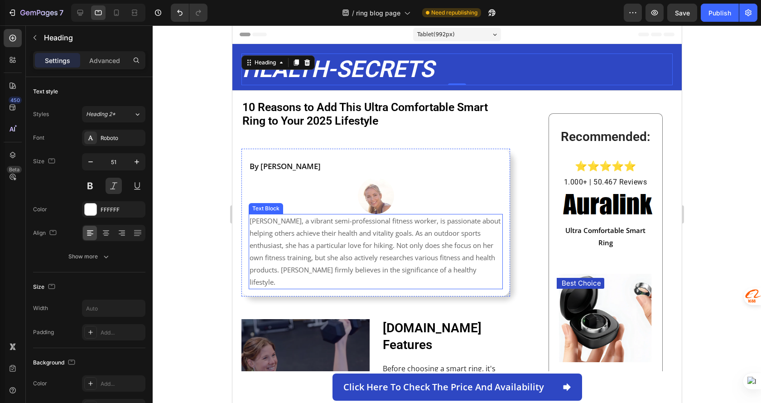
click at [431, 252] on p "[PERSON_NAME], a vibrant semi-professional fitness worker, is passionate about …" at bounding box center [375, 251] width 252 height 73
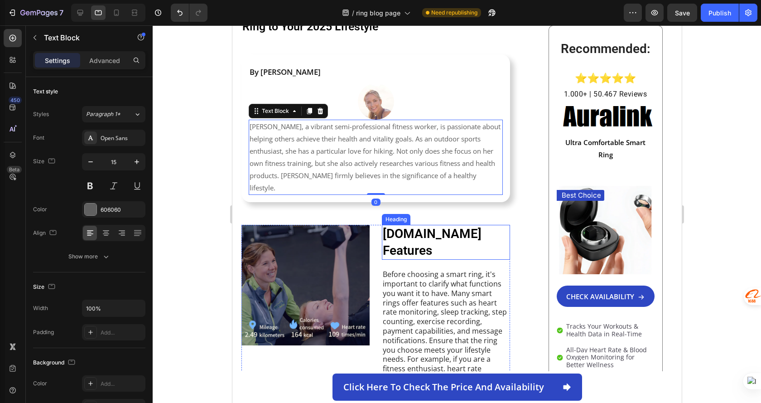
scroll to position [227, 0]
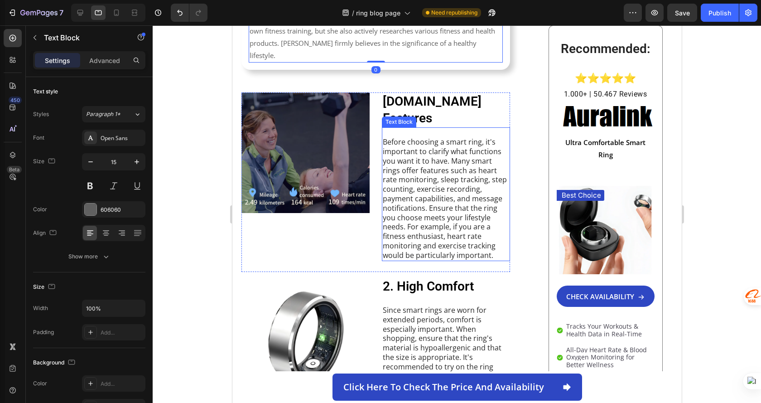
click at [437, 198] on p "Before choosing a smart ring, it's important to clarify what functions you want…" at bounding box center [445, 198] width 126 height 122
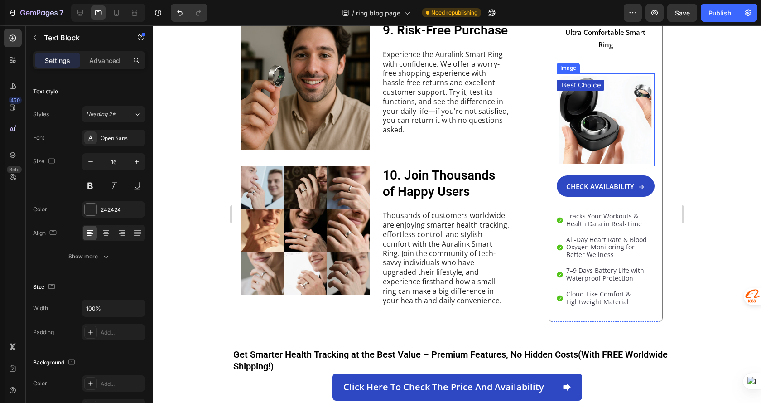
scroll to position [1812, 0]
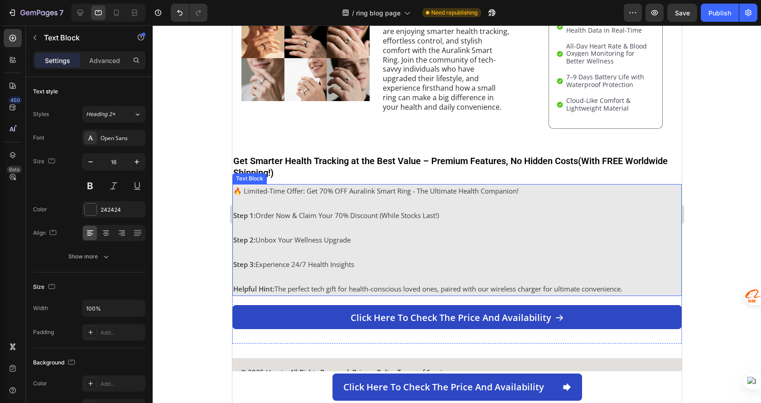
click at [632, 258] on p "Step 3: Experience 24/7 Health Insights" at bounding box center [457, 264] width 448 height 12
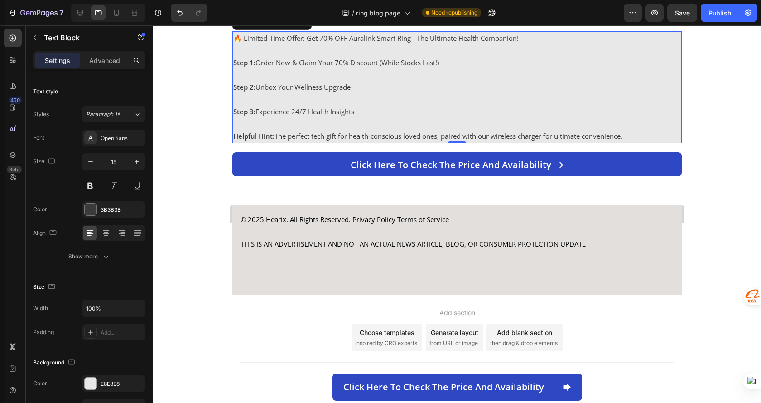
scroll to position [1951, 0]
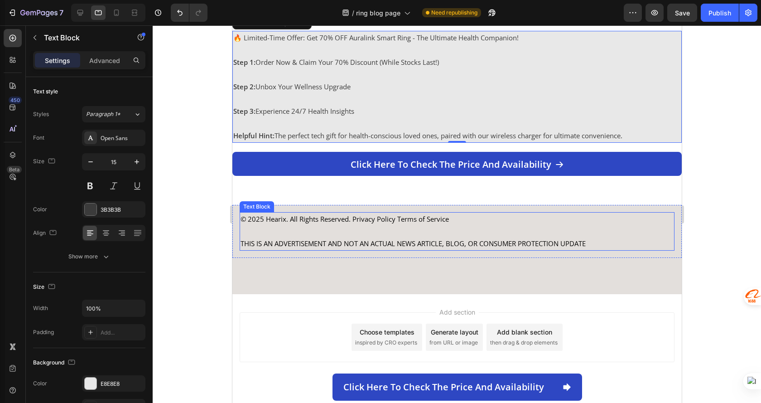
click at [619, 239] on p "THIS IS AN ADVERTISEMENT AND NOT AN ACTUAL NEWS ARTICLE, BLOG, OR CONSUMER PROT…" at bounding box center [456, 243] width 433 height 12
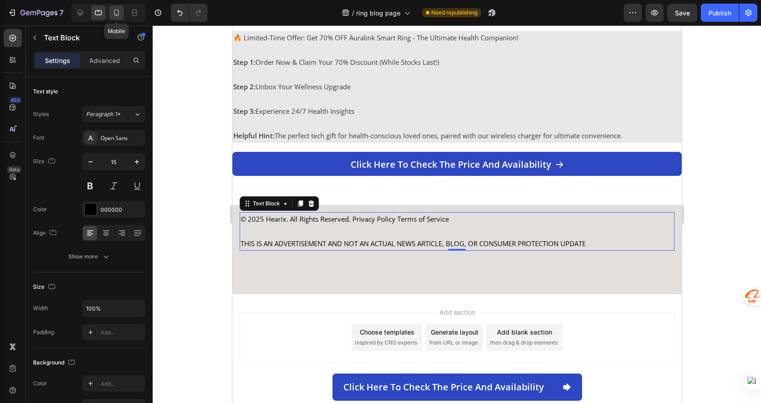
click at [116, 14] on icon at bounding box center [116, 12] width 9 height 9
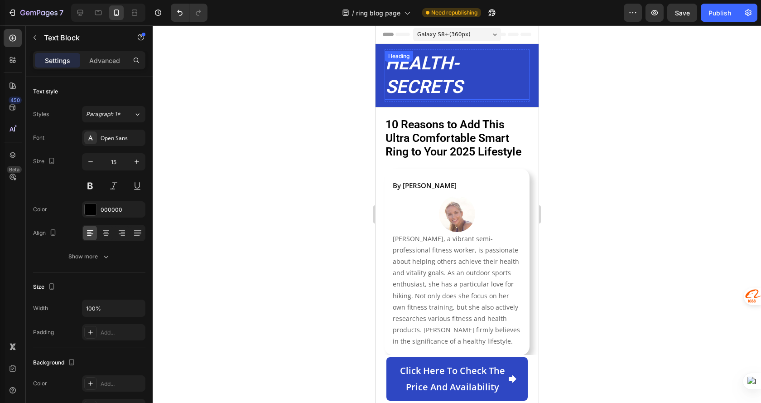
click at [491, 68] on h2 "HEALTH-SECRETS" at bounding box center [456, 75] width 145 height 49
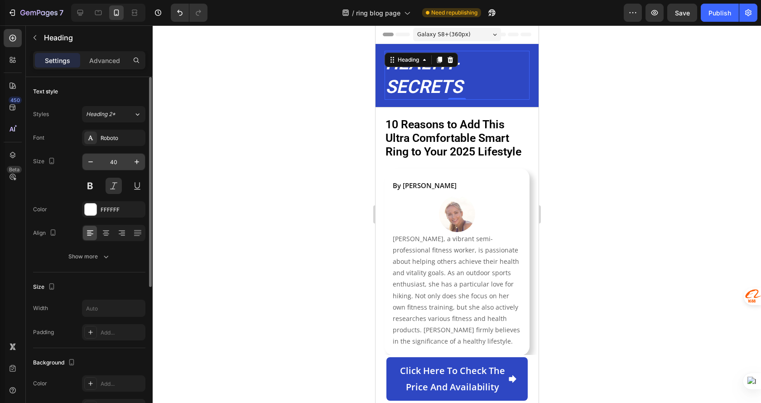
click at [116, 161] on input "40" at bounding box center [114, 162] width 30 height 16
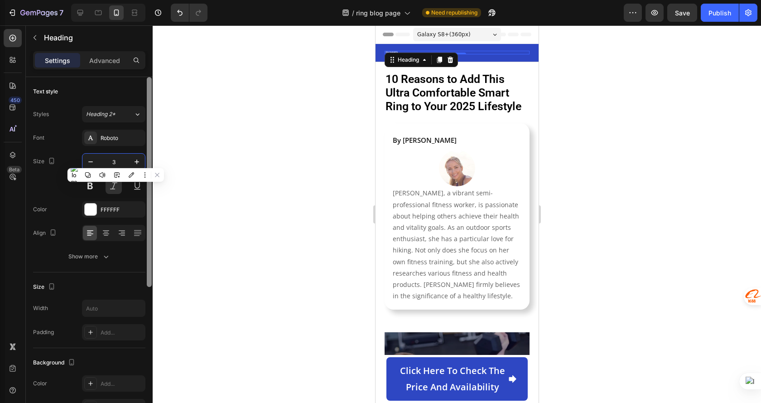
type input "30"
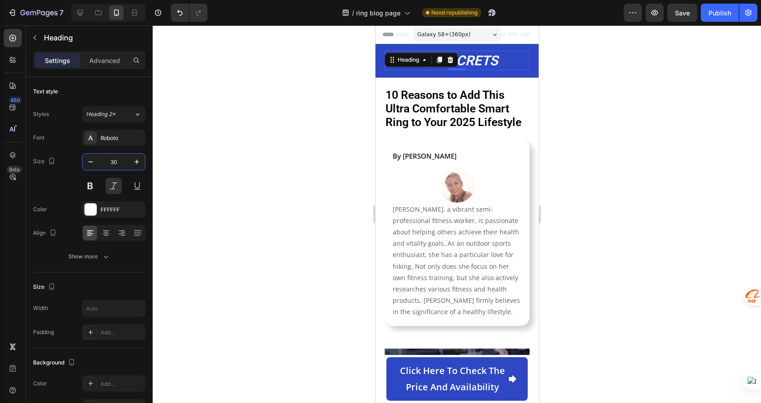
click at [591, 134] on div at bounding box center [457, 213] width 608 height 377
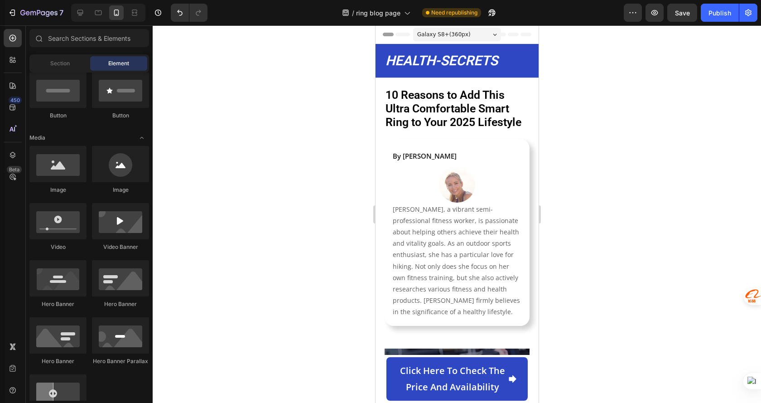
click at [458, 30] on span "Galaxy S8+ ( 360 px)" at bounding box center [443, 34] width 53 height 9
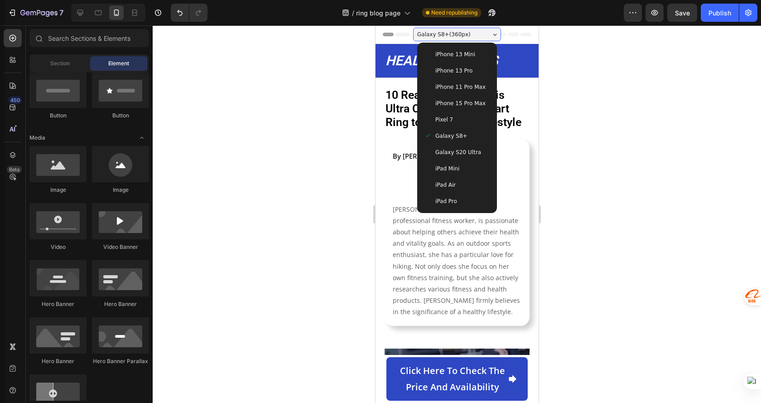
click at [458, 49] on div "iPhone 13 Mini" at bounding box center [456, 54] width 72 height 16
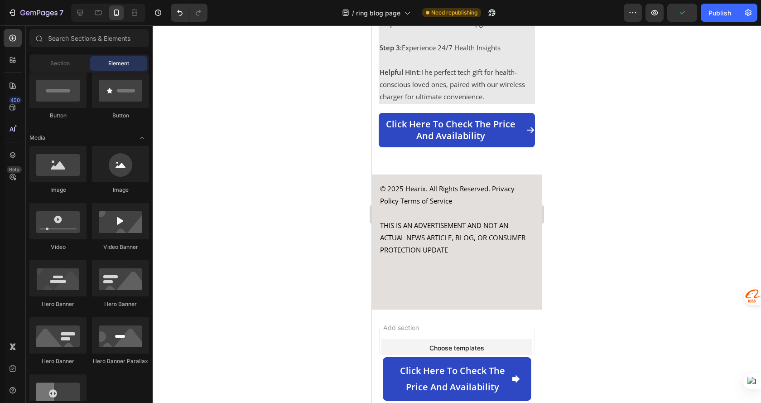
scroll to position [3659, 0]
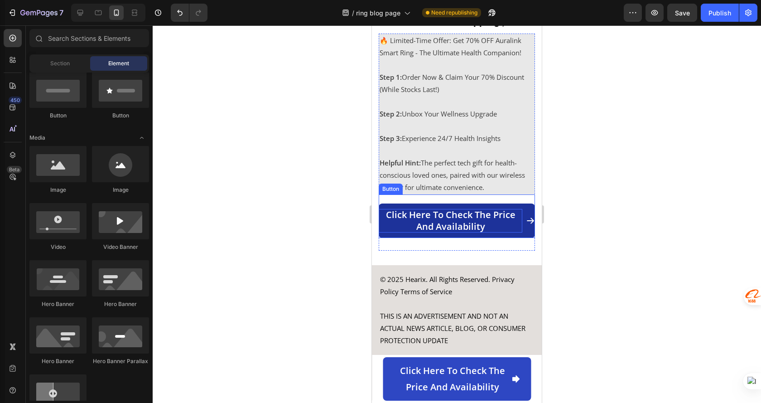
click at [511, 232] on p "Click here to check the price and availability" at bounding box center [451, 221] width 144 height 24
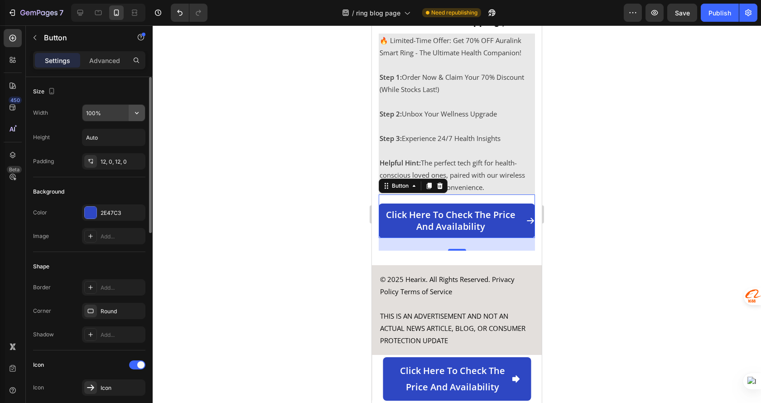
click at [135, 111] on icon "button" at bounding box center [136, 112] width 9 height 9
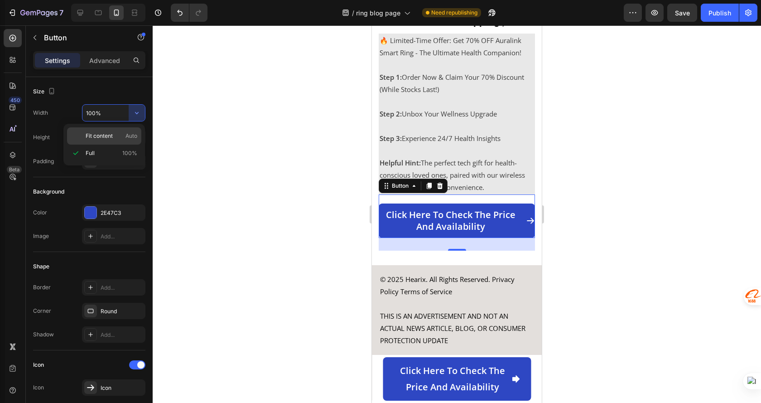
click at [113, 136] on span "Fit content" at bounding box center [99, 136] width 27 height 8
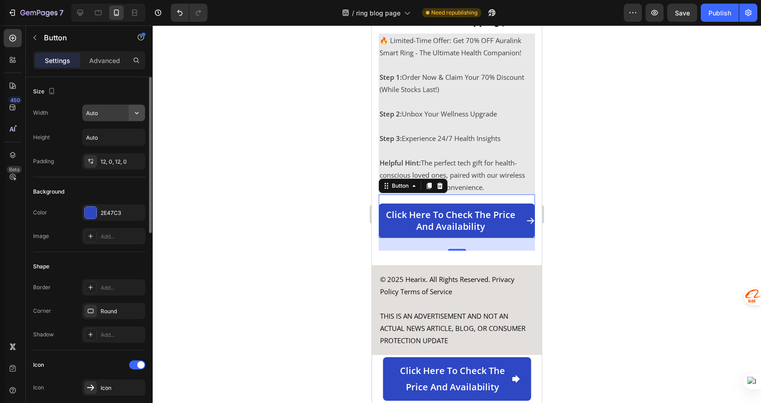
click at [129, 116] on button "button" at bounding box center [137, 113] width 16 height 16
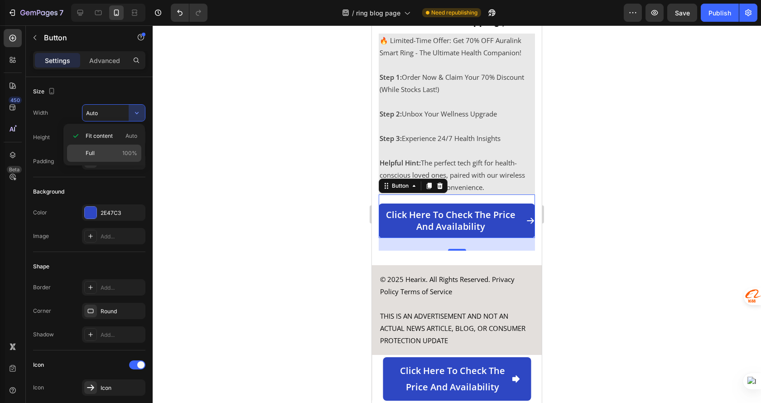
click at [113, 154] on p "Full 100%" at bounding box center [112, 153] width 52 height 8
type input "100%"
click at [608, 217] on div at bounding box center [457, 213] width 608 height 377
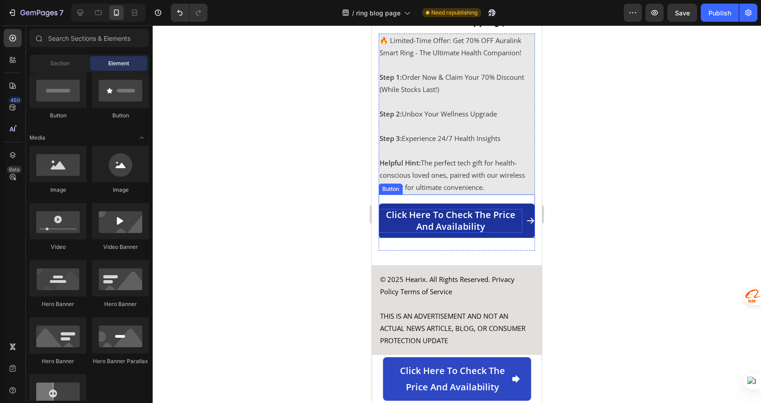
click at [469, 231] on p "Click here to check the price and availability" at bounding box center [451, 221] width 144 height 24
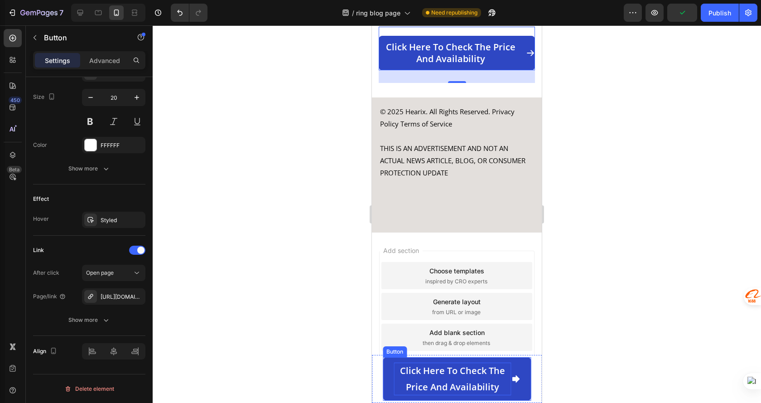
scroll to position [3840, 0]
click at [471, 377] on p "Click here to check the price and availability" at bounding box center [452, 378] width 117 height 33
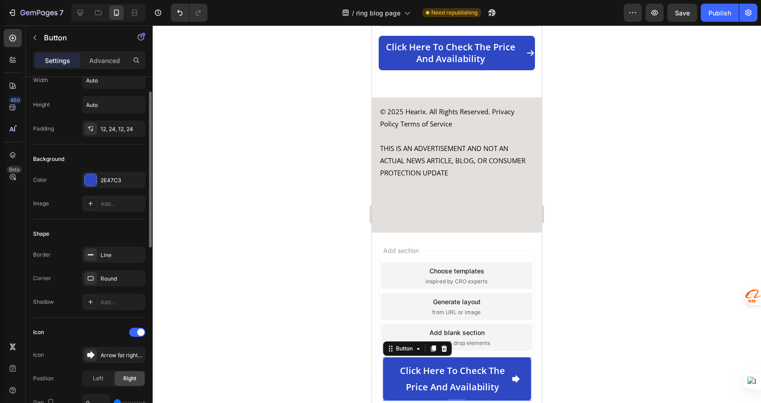
scroll to position [0, 0]
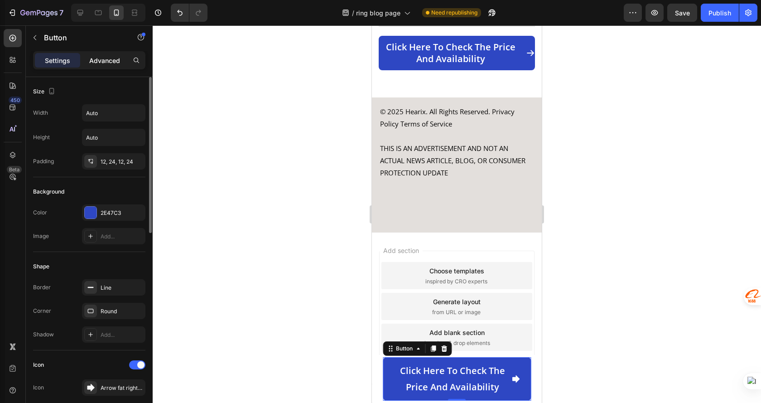
click at [101, 63] on p "Advanced" at bounding box center [104, 61] width 31 height 10
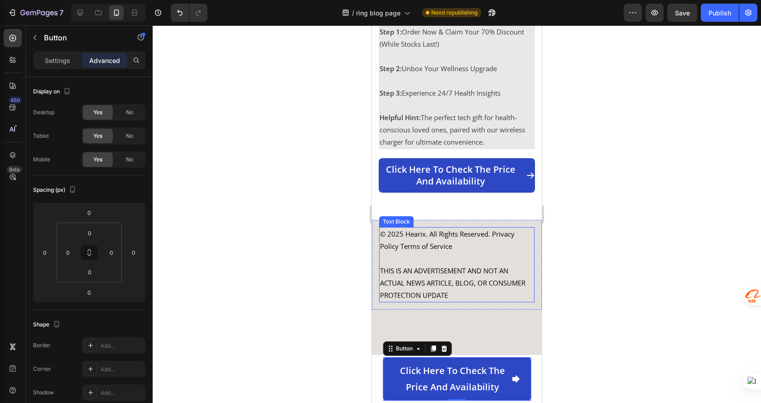
scroll to position [3659, 0]
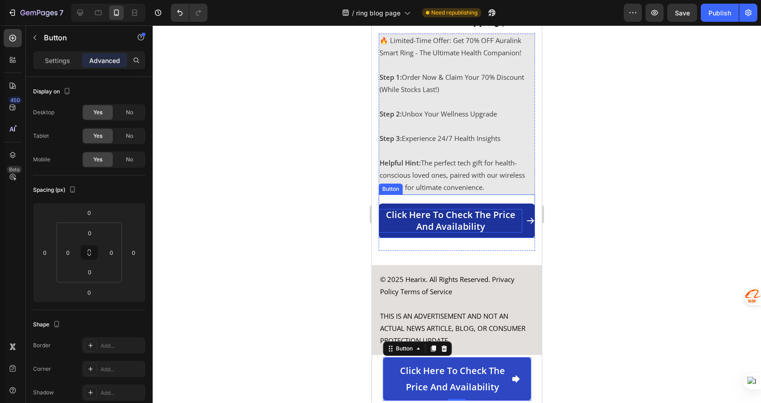
click at [515, 232] on p "Click here to check the price and availability" at bounding box center [451, 221] width 144 height 24
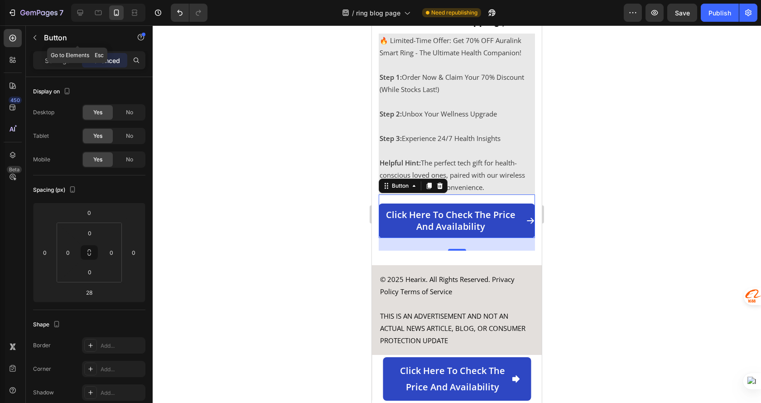
click at [40, 39] on button "button" at bounding box center [35, 37] width 14 height 14
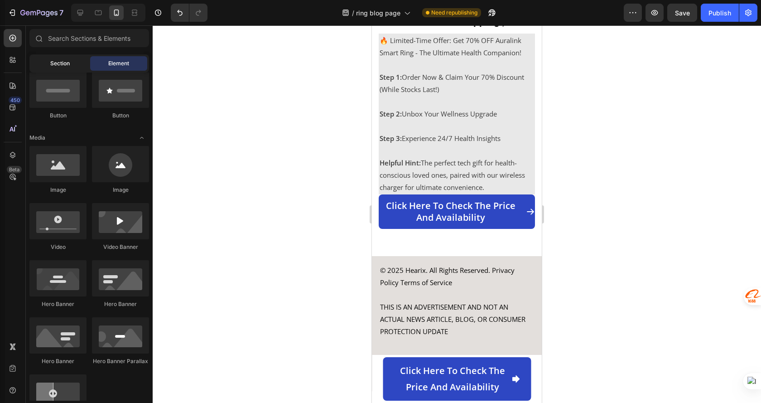
click at [56, 59] on span "Section" at bounding box center [59, 63] width 19 height 8
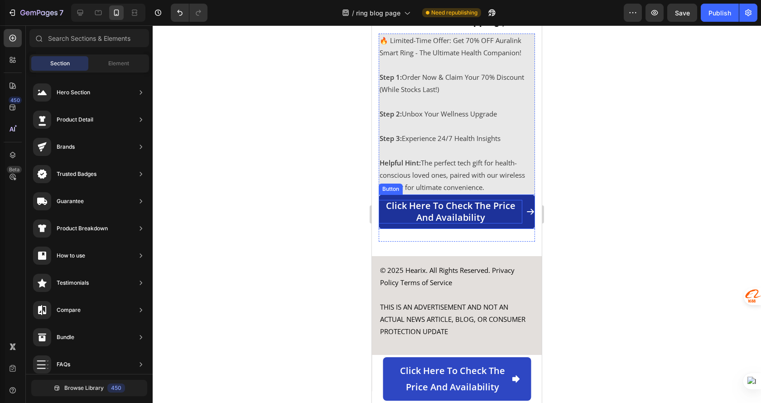
click at [512, 223] on p "Click here to check the price and availability" at bounding box center [451, 212] width 144 height 24
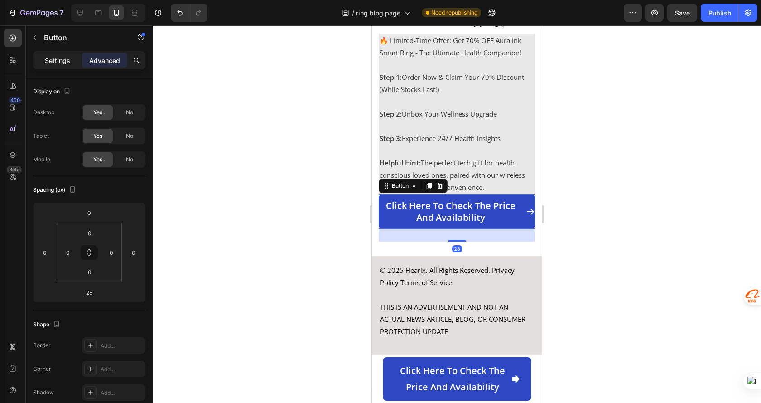
click at [55, 63] on p "Settings" at bounding box center [57, 61] width 25 height 10
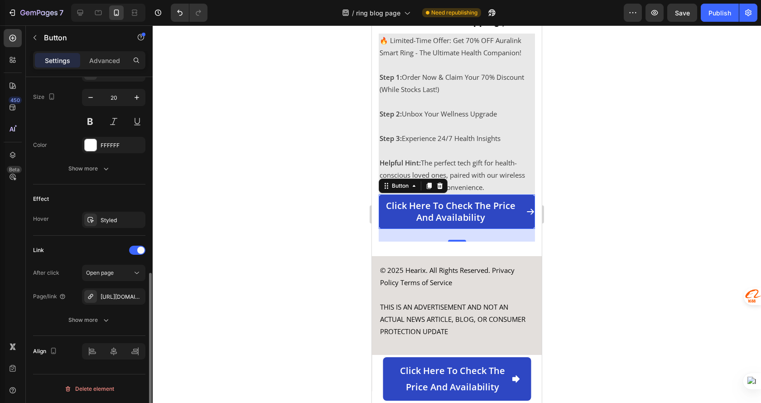
scroll to position [350, 0]
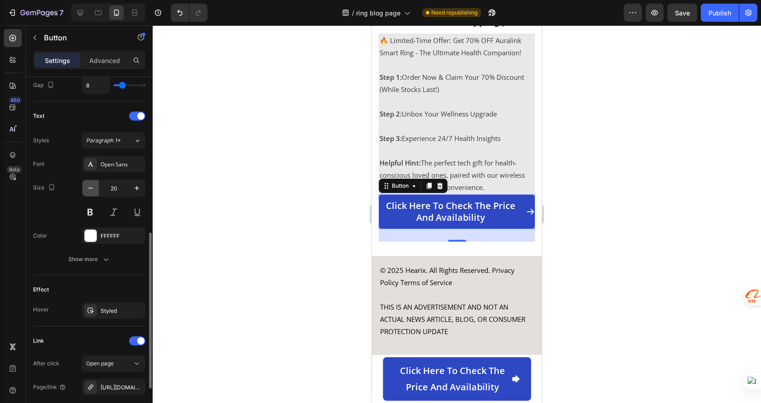
click at [90, 185] on icon "button" at bounding box center [90, 187] width 9 height 9
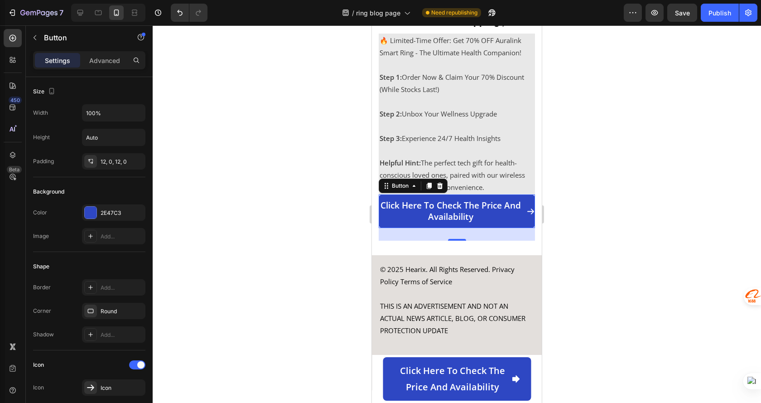
scroll to position [350, 0]
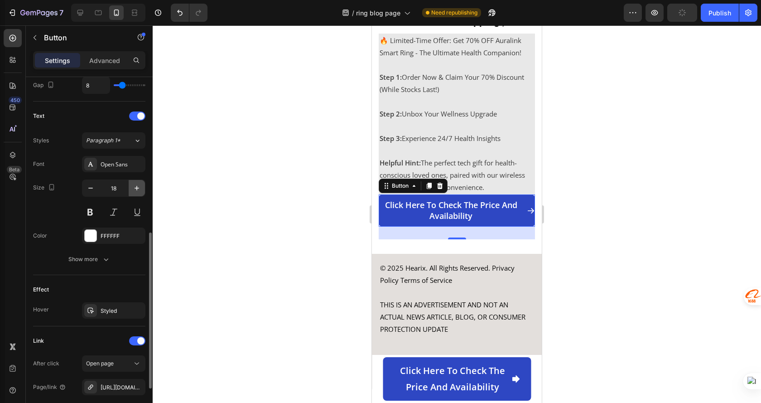
click at [134, 191] on icon "button" at bounding box center [136, 187] width 9 height 9
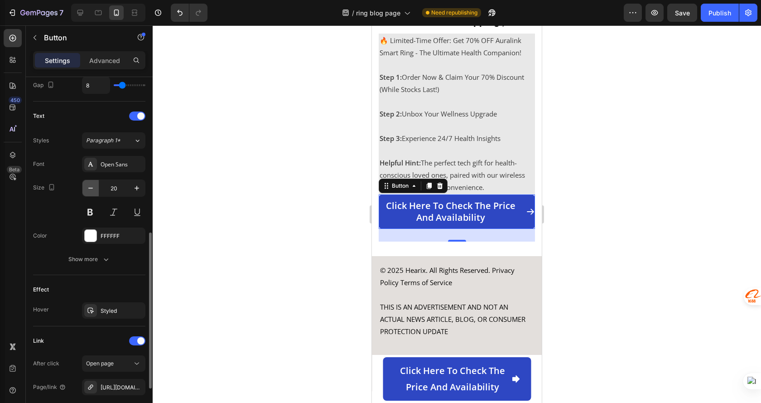
click at [94, 190] on icon "button" at bounding box center [90, 187] width 9 height 9
type input "18"
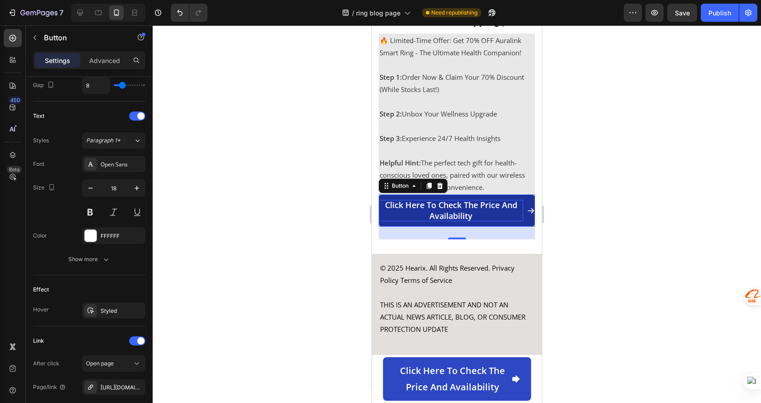
click at [458, 217] on p "Click here to check the price and availability" at bounding box center [451, 210] width 145 height 21
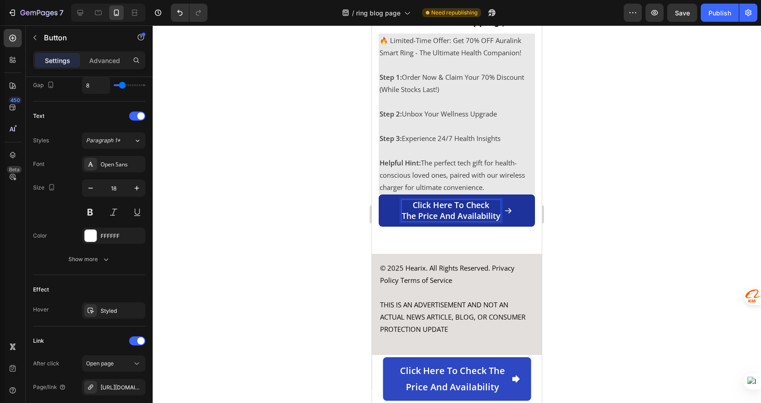
click at [569, 228] on div at bounding box center [457, 213] width 608 height 377
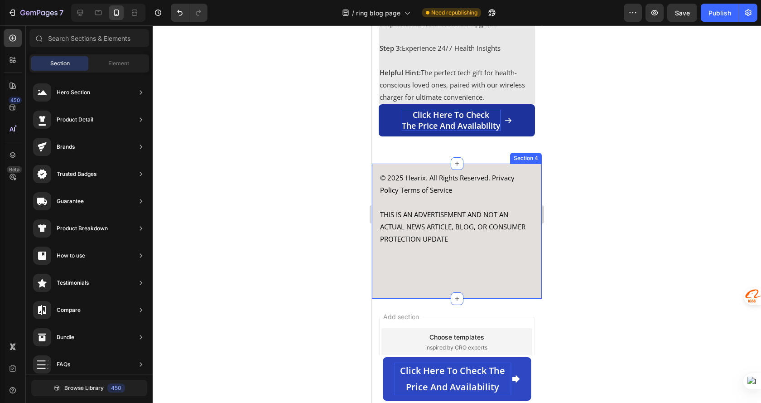
scroll to position [3750, 0]
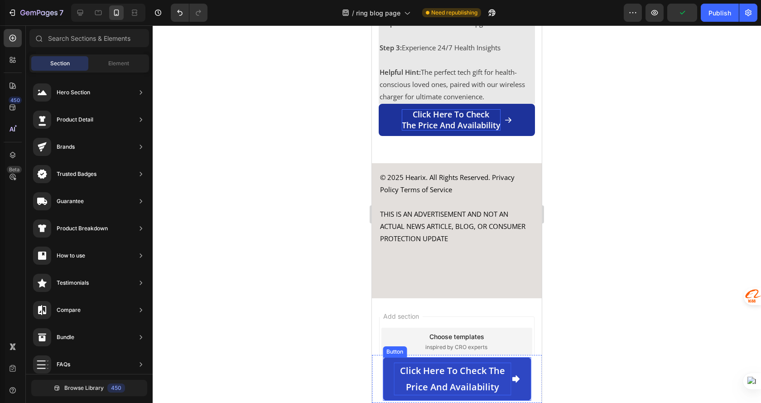
click at [458, 382] on p "Click here to check the price and availability" at bounding box center [452, 378] width 117 height 33
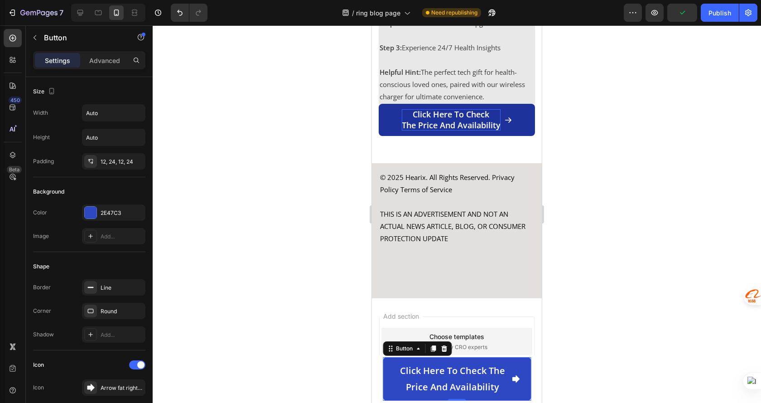
click at [521, 385] on link "Click here to check the price and availability" at bounding box center [457, 378] width 148 height 43
click at [100, 52] on div "Settings Advanced" at bounding box center [89, 60] width 112 height 18
click at [104, 59] on p "Advanced" at bounding box center [104, 61] width 31 height 10
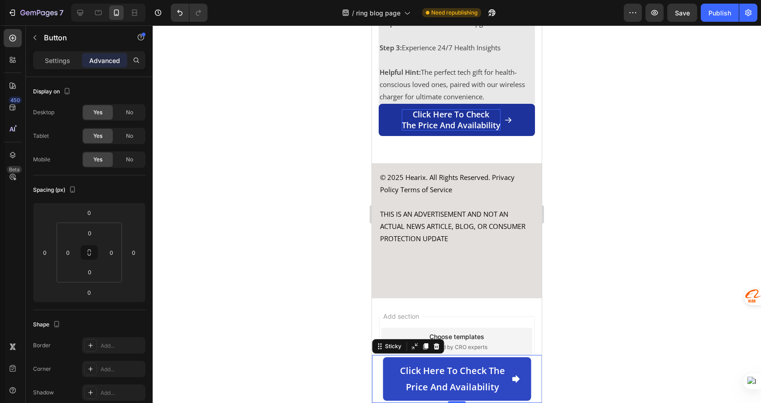
click at [376, 373] on div "Click here to check the price and availability Button Sticky 0" at bounding box center [457, 379] width 170 height 48
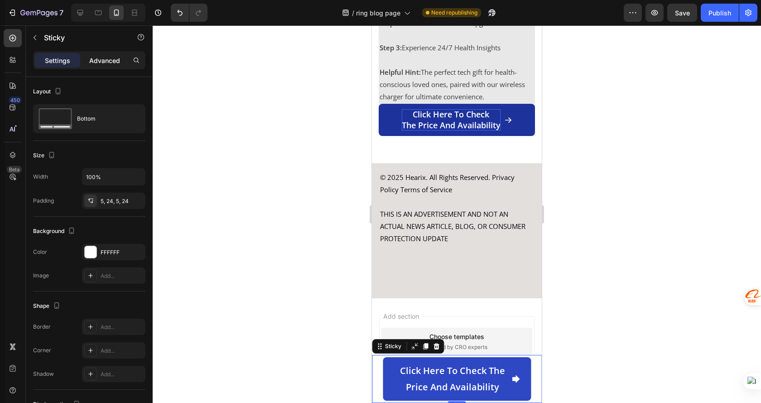
click at [96, 59] on p "Advanced" at bounding box center [104, 61] width 31 height 10
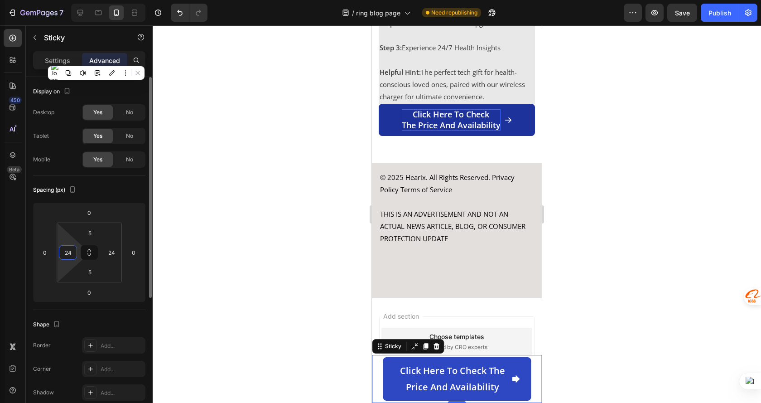
click at [69, 253] on input "24" at bounding box center [68, 253] width 14 height 14
type input "0"
click at [112, 254] on input "24" at bounding box center [112, 253] width 14 height 14
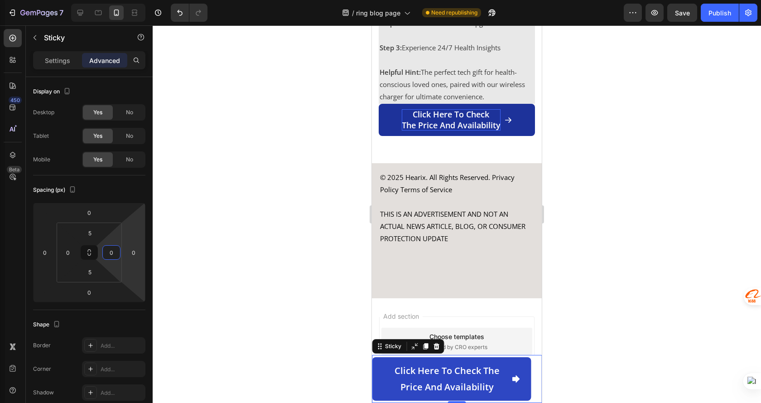
type input "0"
click at [612, 281] on div at bounding box center [457, 213] width 608 height 377
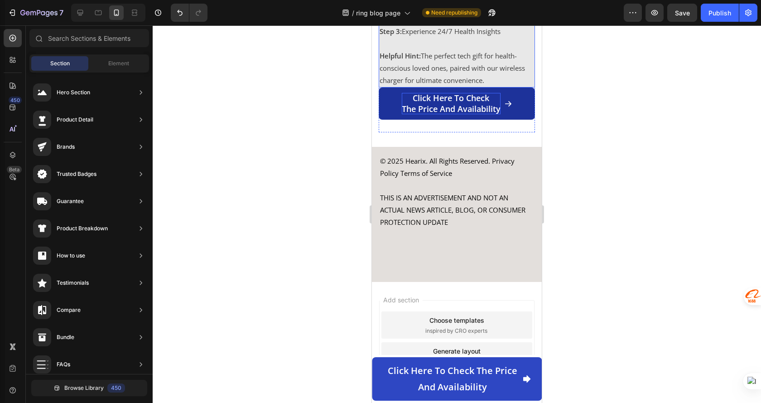
scroll to position [3693, 0]
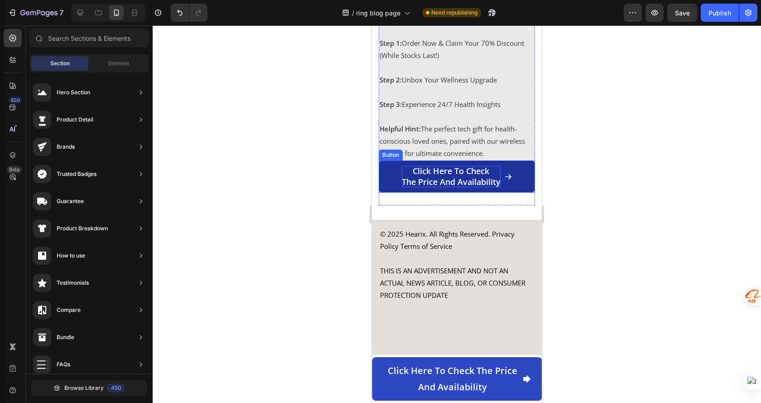
click at [380, 188] on link "Click here to check the price and availability" at bounding box center [457, 176] width 156 height 32
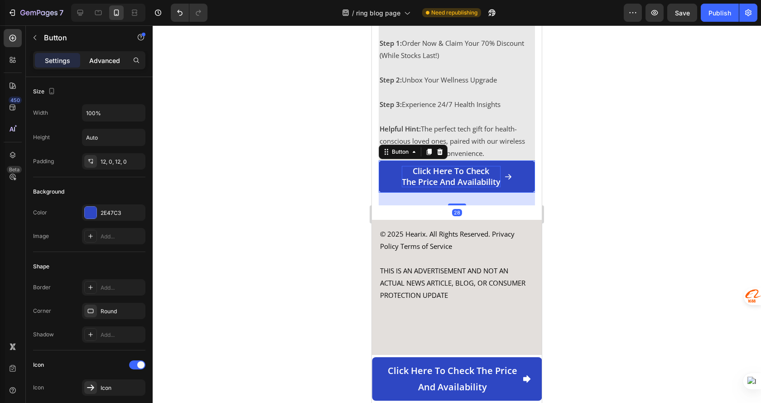
click at [105, 61] on p "Advanced" at bounding box center [104, 61] width 31 height 10
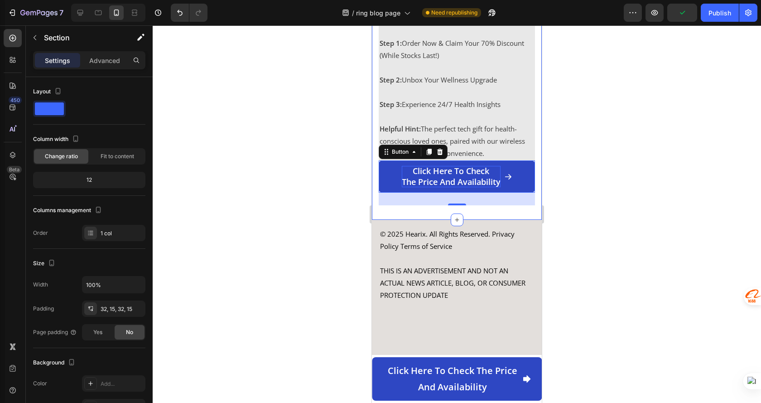
click at [374, 204] on div "Get Smarter Health Tracking at the Best Value – Premium Features, No Hidden Cos…" at bounding box center [457, 72] width 170 height 295
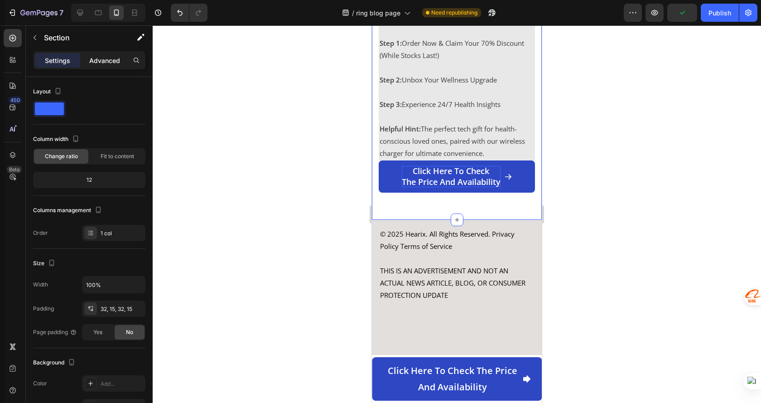
click at [97, 58] on p "Advanced" at bounding box center [104, 61] width 31 height 10
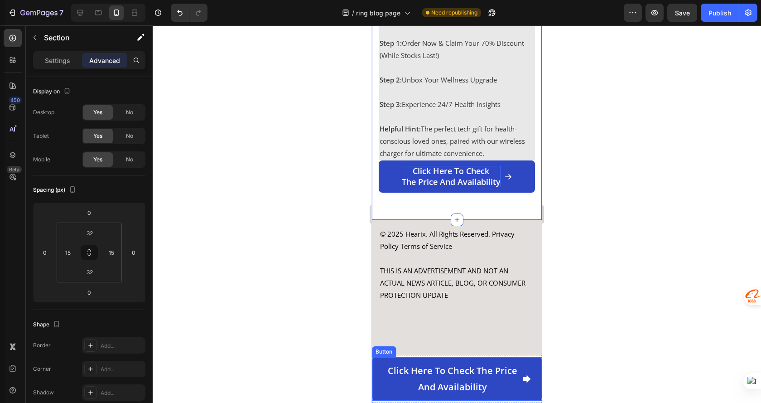
click at [377, 370] on link "Click here to check the price and availability" at bounding box center [457, 378] width 170 height 43
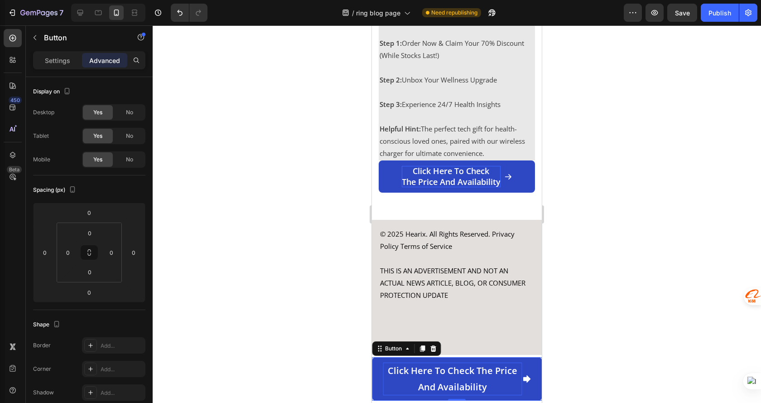
click at [400, 379] on p "Click here to check the price and availability" at bounding box center [452, 378] width 139 height 33
click at [50, 50] on div "Button" at bounding box center [77, 38] width 103 height 26
click at [49, 56] on p "Settings" at bounding box center [57, 61] width 25 height 10
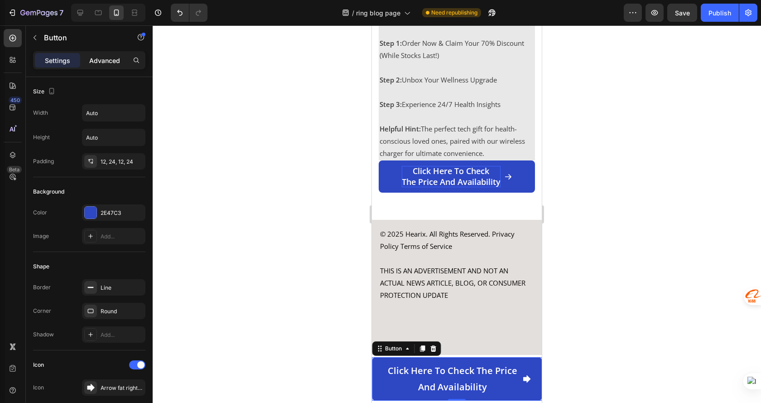
click at [98, 59] on p "Advanced" at bounding box center [104, 61] width 31 height 10
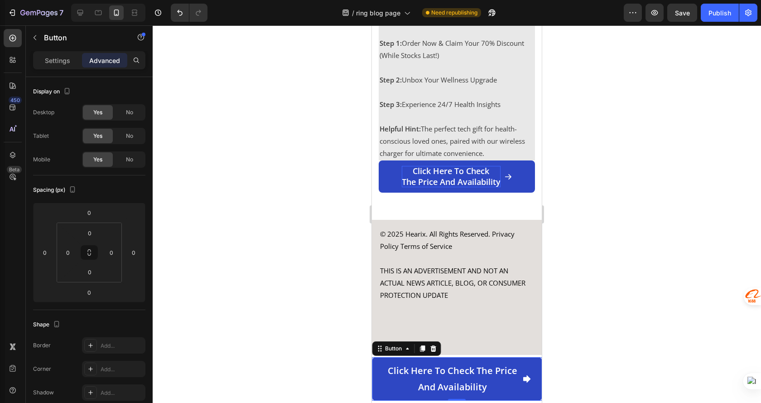
click at [531, 388] on link "Click here to check the price and availability" at bounding box center [457, 378] width 170 height 43
click at [376, 380] on link "Click here to check the price and availability" at bounding box center [457, 378] width 170 height 43
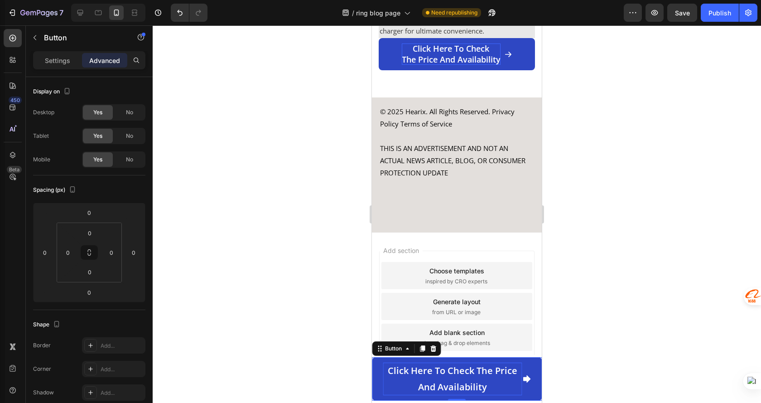
scroll to position [3829, 0]
click at [523, 386] on span at bounding box center [526, 378] width 9 height 33
click at [54, 49] on div "Button" at bounding box center [77, 38] width 103 height 24
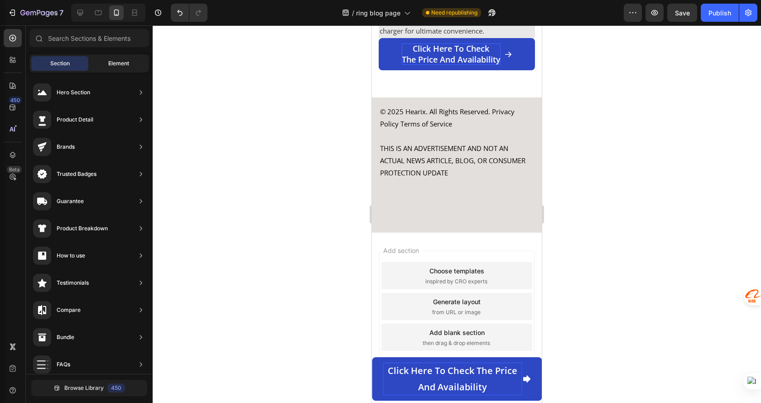
click at [119, 63] on span "Element" at bounding box center [118, 63] width 21 height 8
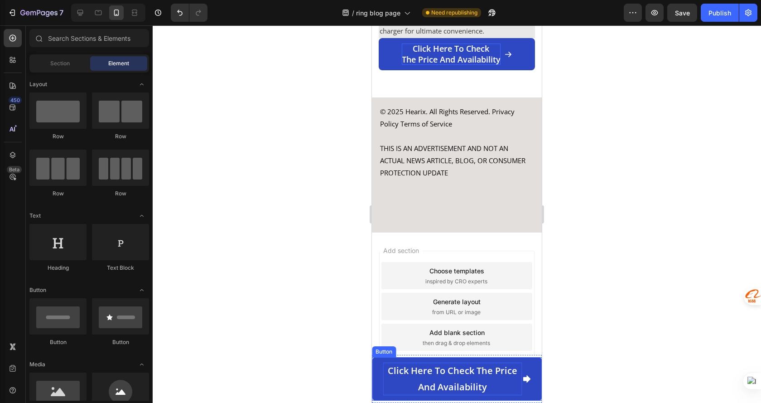
click at [388, 383] on p "Click here to check the price and availability" at bounding box center [452, 378] width 139 height 33
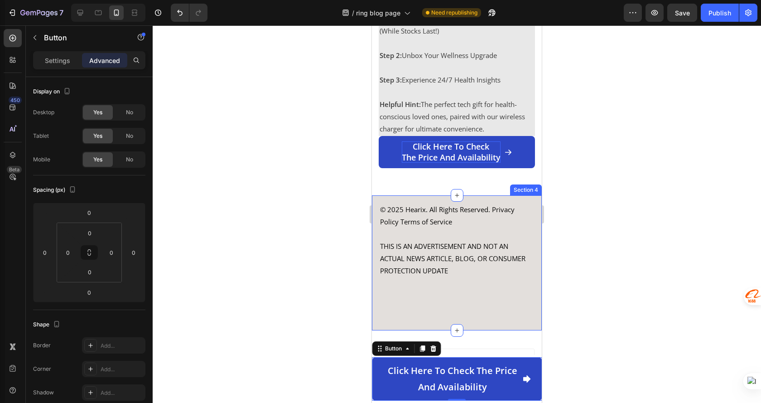
scroll to position [3648, 0]
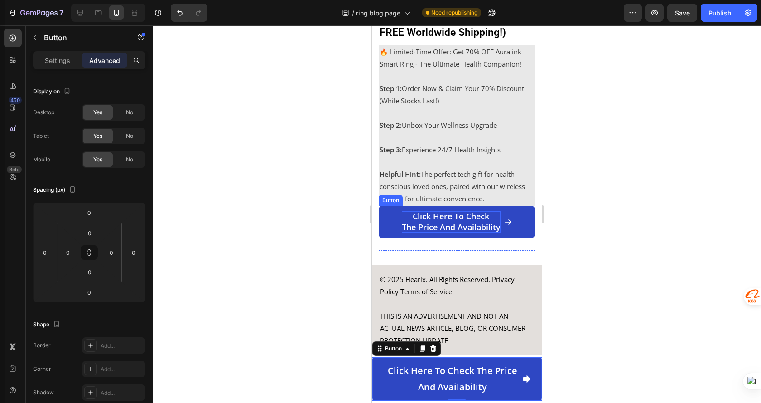
click at [385, 251] on div "Click here to check the price and availability Button" at bounding box center [457, 228] width 156 height 45
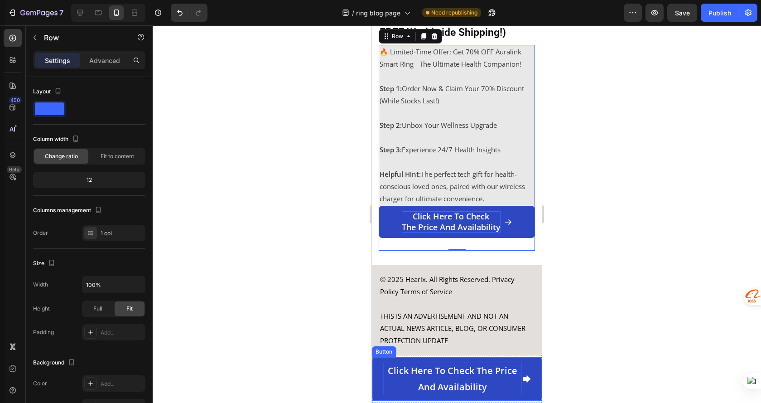
click at [401, 380] on p "Click here to check the price and availability" at bounding box center [452, 378] width 139 height 33
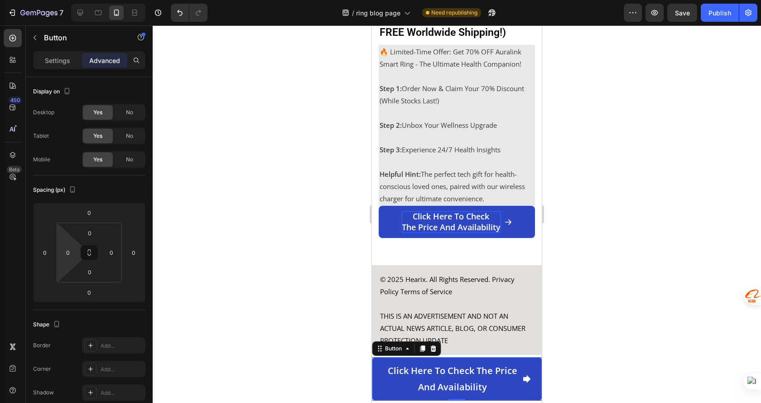
click at [72, 261] on html "7 Version history / ring blog page Need republishing Preview Save Publish 450 B…" at bounding box center [380, 402] width 761 height 805
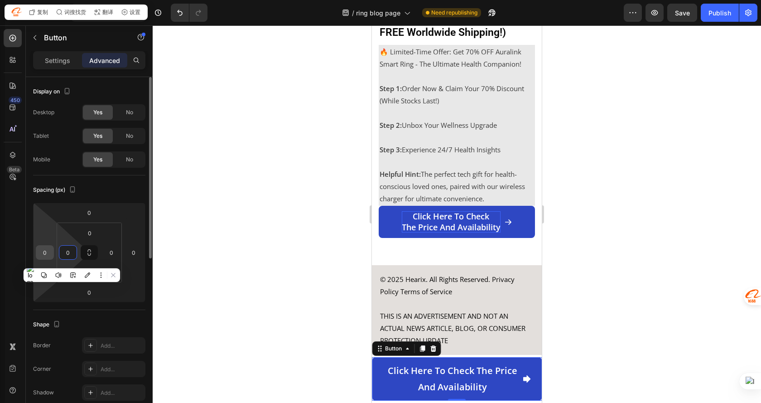
click at [42, 253] on input "0" at bounding box center [45, 253] width 14 height 14
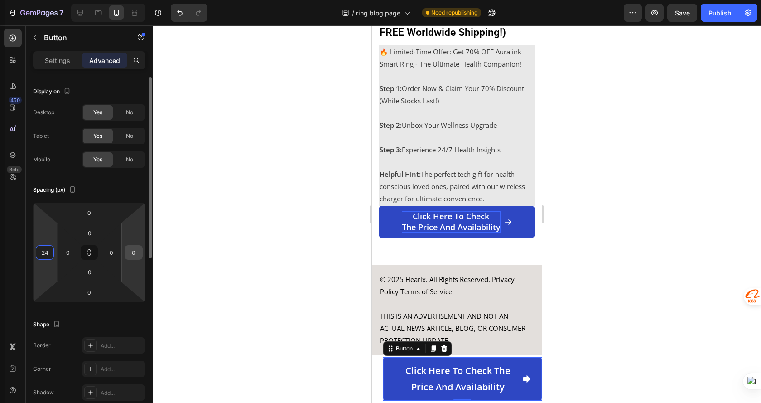
type input "24"
click at [134, 254] on input "0" at bounding box center [134, 253] width 14 height 14
type input "24"
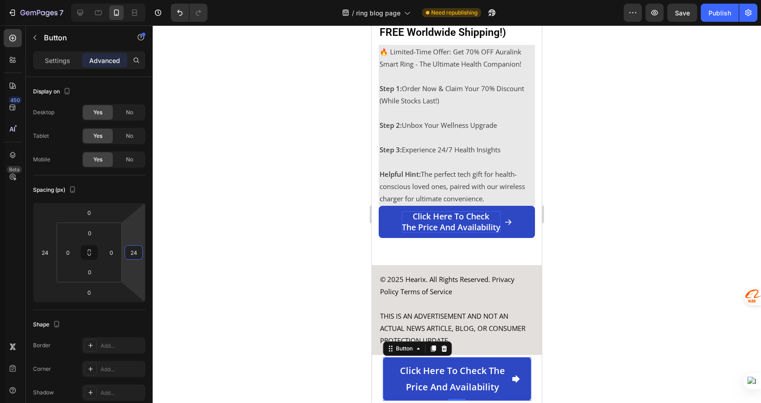
click at [676, 304] on div at bounding box center [457, 213] width 608 height 377
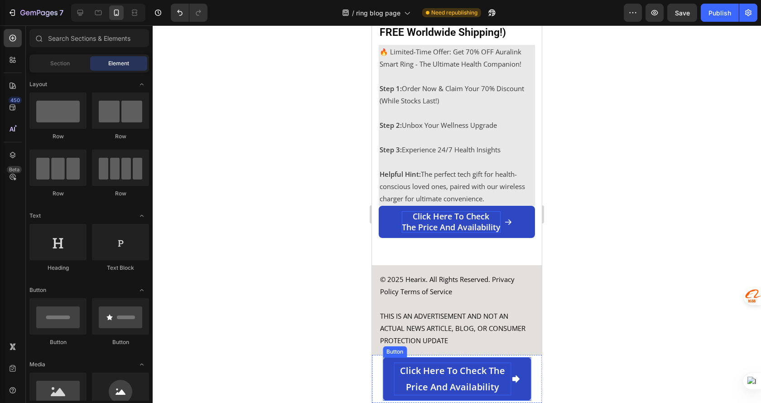
click at [487, 368] on p "Click here to check the price and availability" at bounding box center [452, 378] width 117 height 33
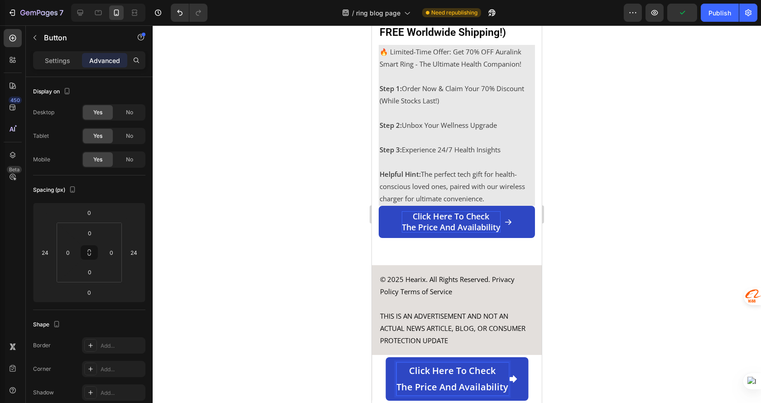
click at [583, 328] on div at bounding box center [457, 213] width 608 height 377
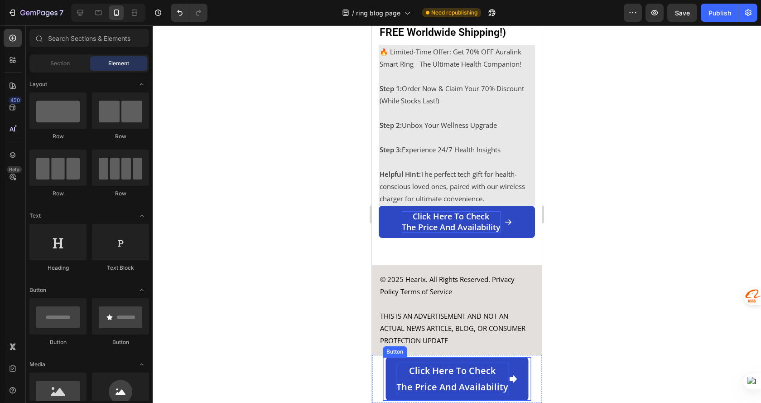
click at [518, 367] on link "Click here to check the price and availability" at bounding box center [457, 378] width 143 height 43
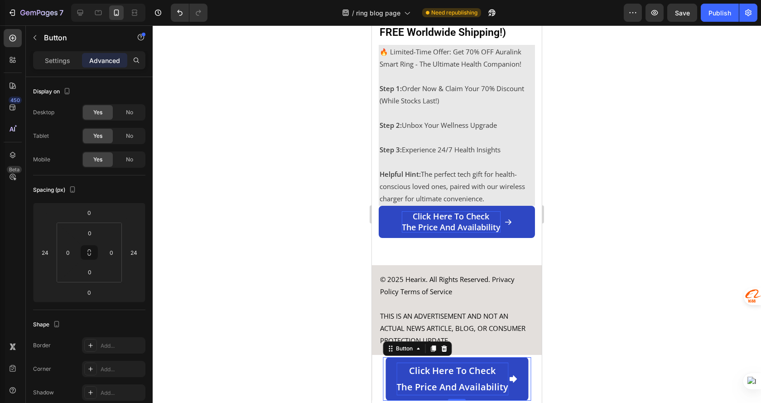
click at [387, 366] on link "Click here to check the price and availability" at bounding box center [457, 378] width 143 height 43
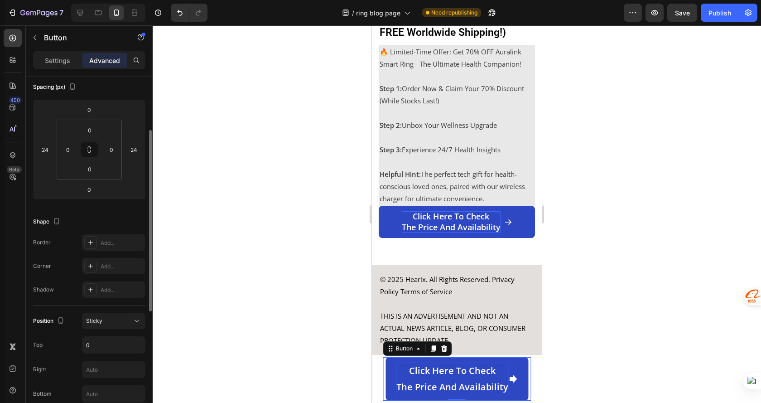
scroll to position [0, 0]
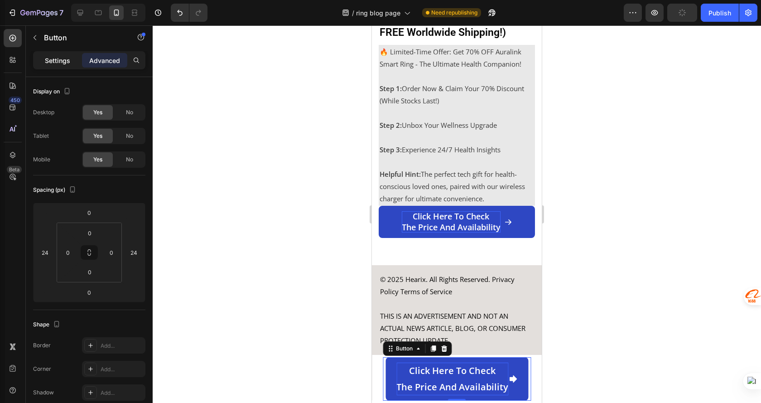
click at [52, 59] on p "Settings" at bounding box center [57, 61] width 25 height 10
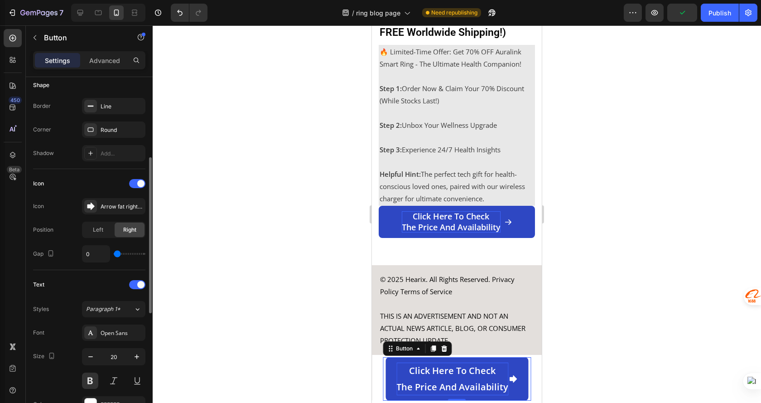
scroll to position [272, 0]
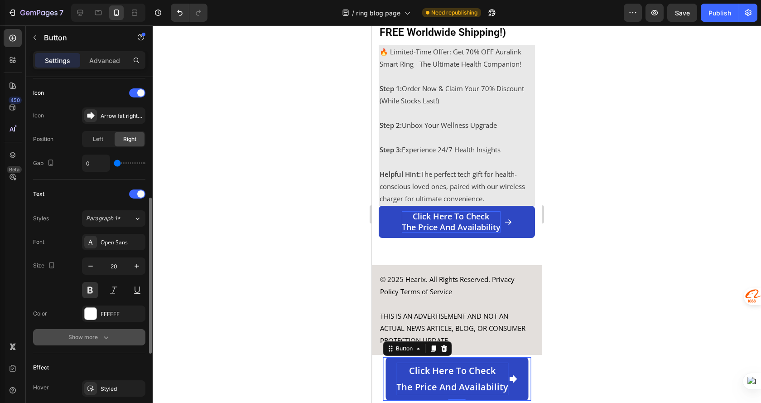
click at [102, 333] on icon "button" at bounding box center [105, 337] width 9 height 9
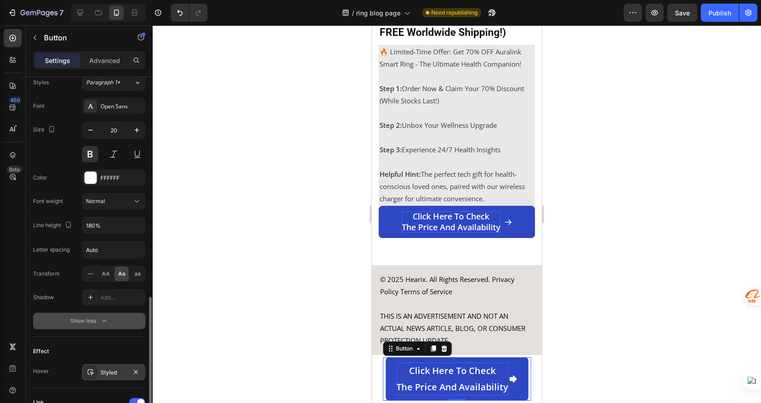
scroll to position [453, 0]
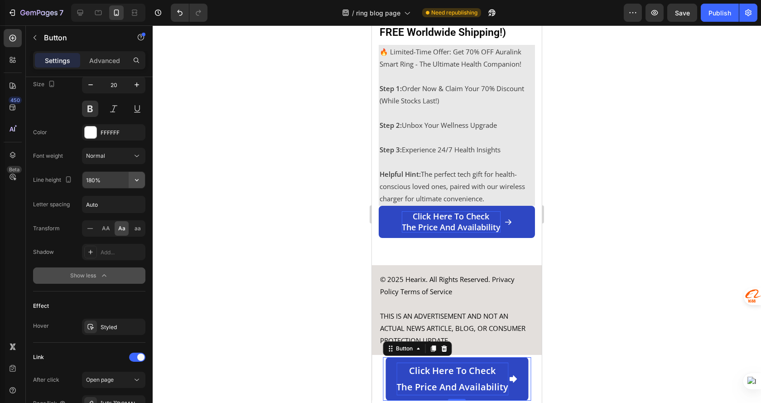
click at [133, 178] on icon "button" at bounding box center [136, 179] width 9 height 9
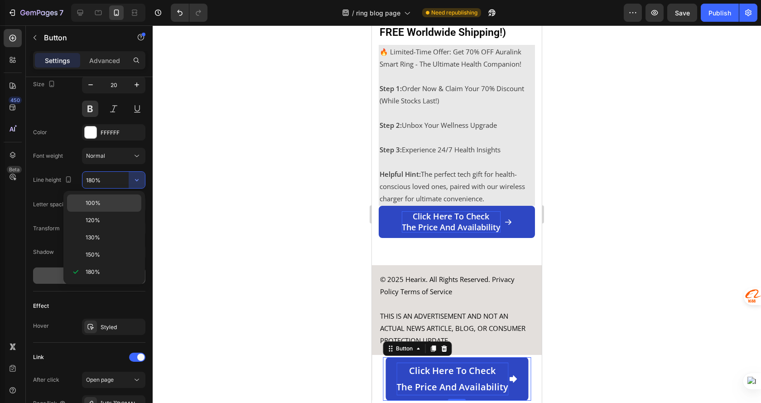
click at [113, 206] on p "100%" at bounding box center [112, 203] width 52 height 8
type input "100%"
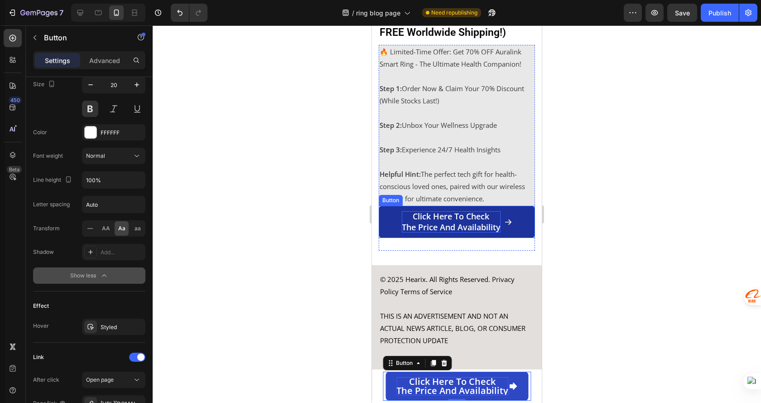
click at [391, 238] on link "Click here to check the price and availability" at bounding box center [457, 222] width 156 height 32
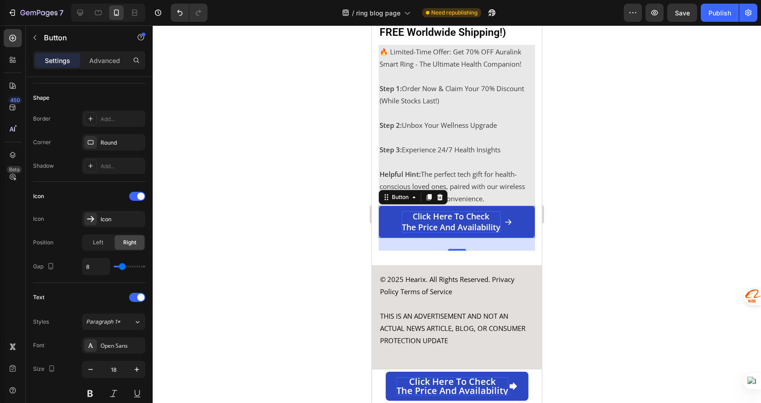
scroll to position [350, 0]
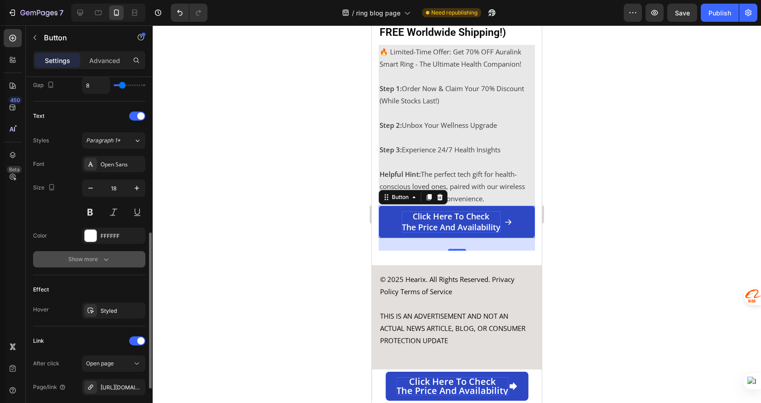
click at [103, 255] on icon "button" at bounding box center [105, 259] width 9 height 9
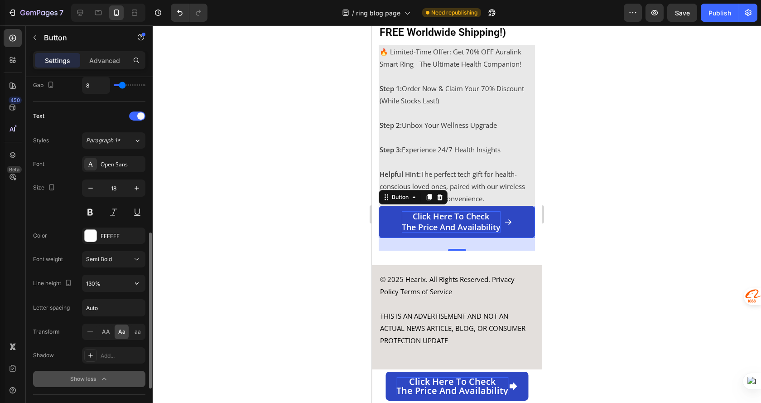
scroll to position [440, 0]
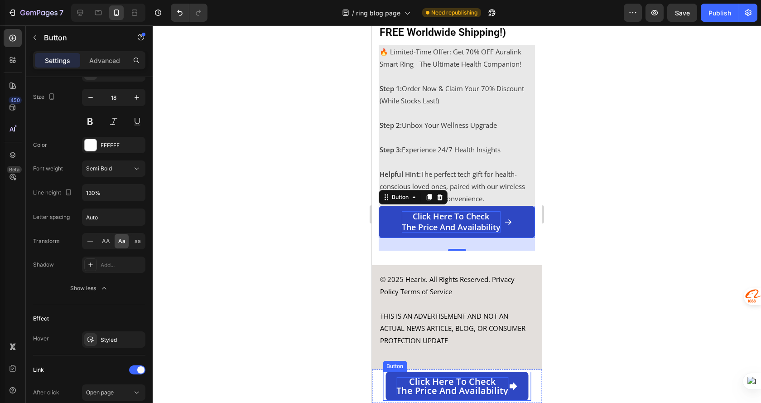
click at [386, 381] on link "Click here to check the price and availability" at bounding box center [457, 385] width 143 height 29
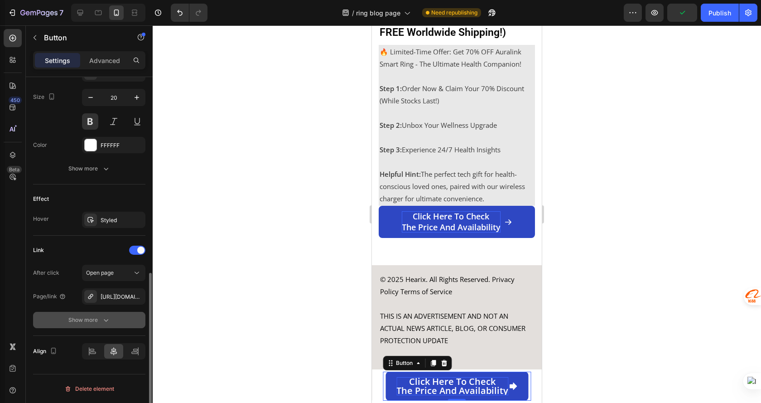
click at [92, 324] on div "Show more" at bounding box center [89, 319] width 42 height 9
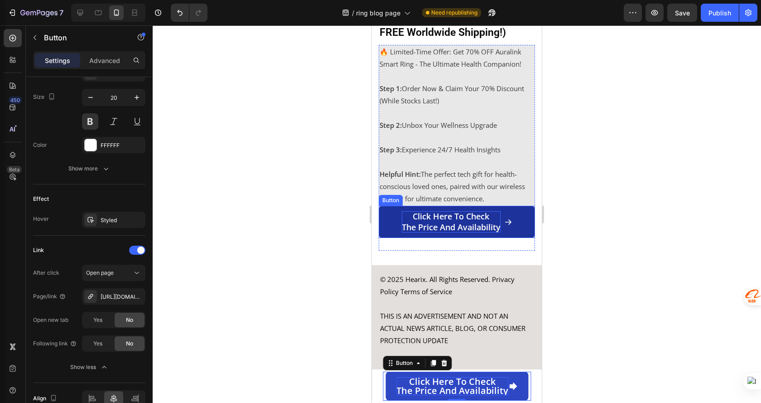
click at [385, 231] on link "Click here to check the price and availability" at bounding box center [457, 222] width 156 height 32
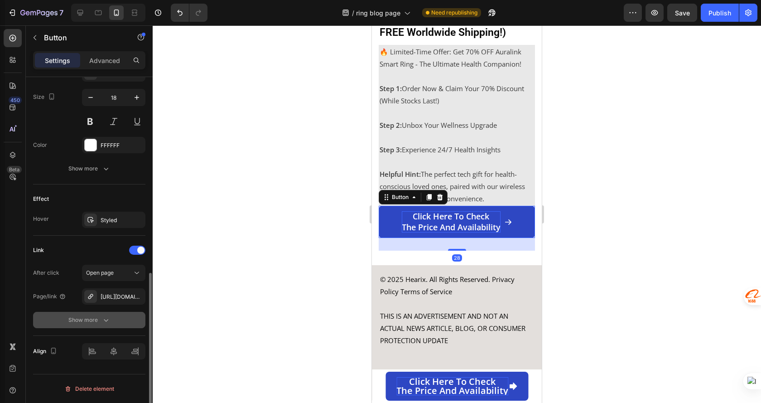
click at [98, 313] on button "Show more" at bounding box center [89, 320] width 112 height 16
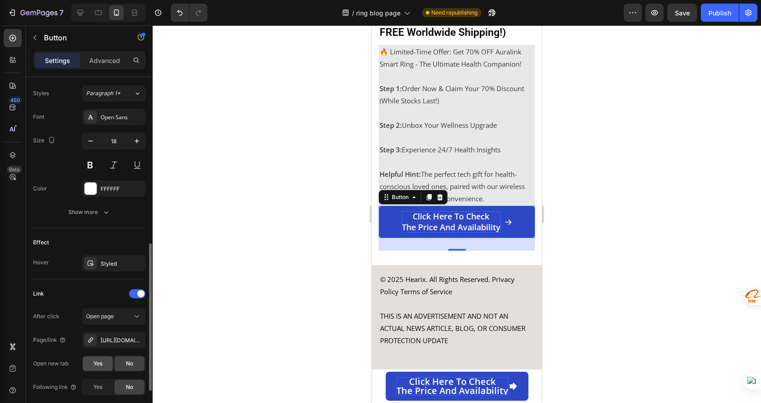
scroll to position [306, 0]
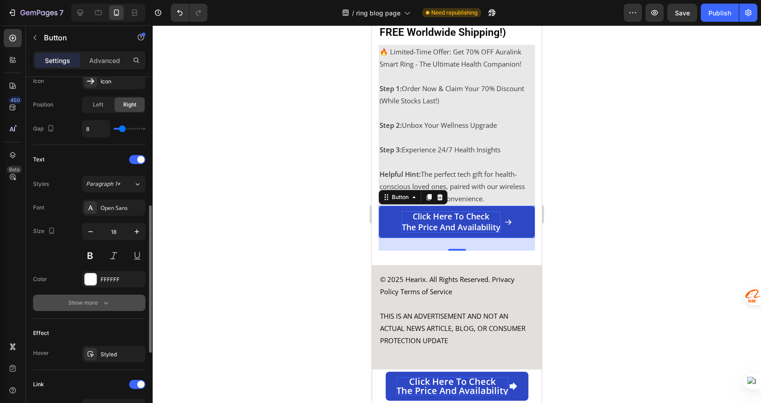
click at [101, 298] on icon "button" at bounding box center [105, 302] width 9 height 9
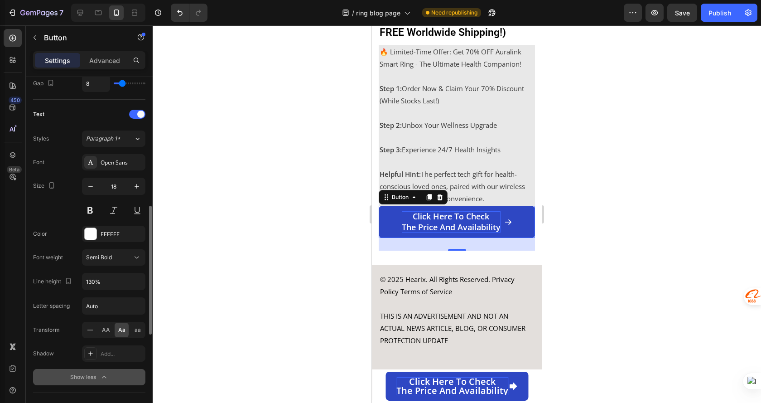
scroll to position [397, 0]
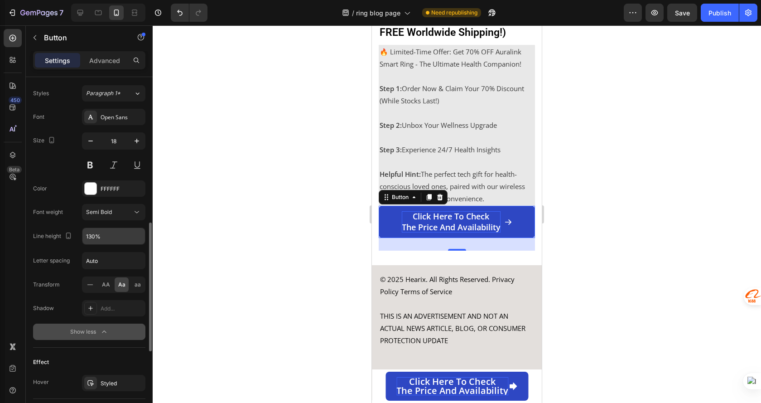
click at [126, 240] on input "130%" at bounding box center [113, 236] width 63 height 16
click at [138, 235] on icon "button" at bounding box center [136, 235] width 9 height 9
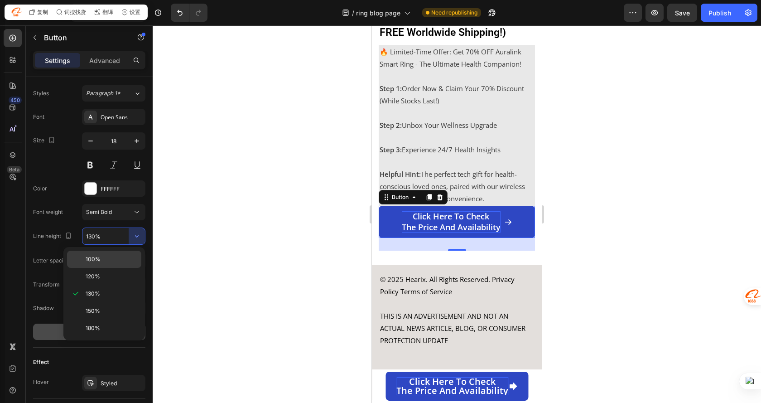
click at [103, 260] on p "100%" at bounding box center [112, 259] width 52 height 8
type input "100%"
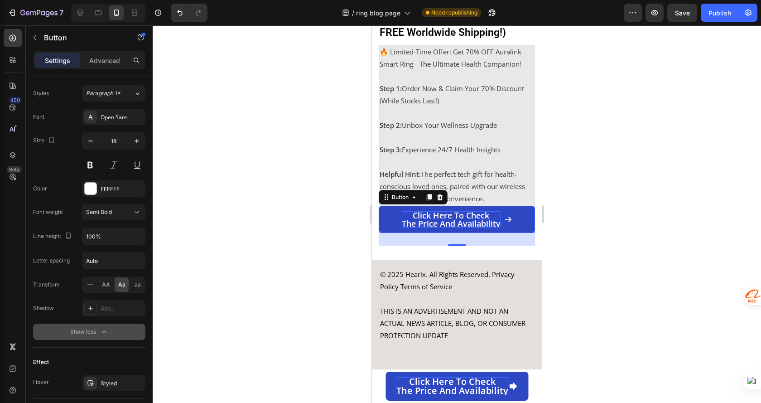
click at [603, 256] on div at bounding box center [457, 213] width 608 height 377
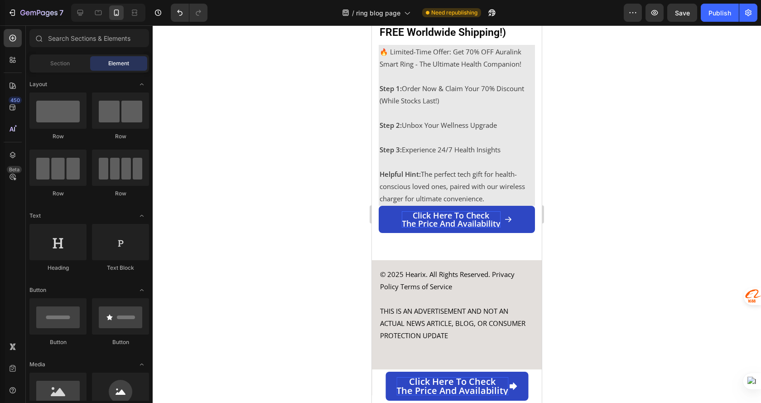
click at [610, 142] on div at bounding box center [457, 213] width 608 height 377
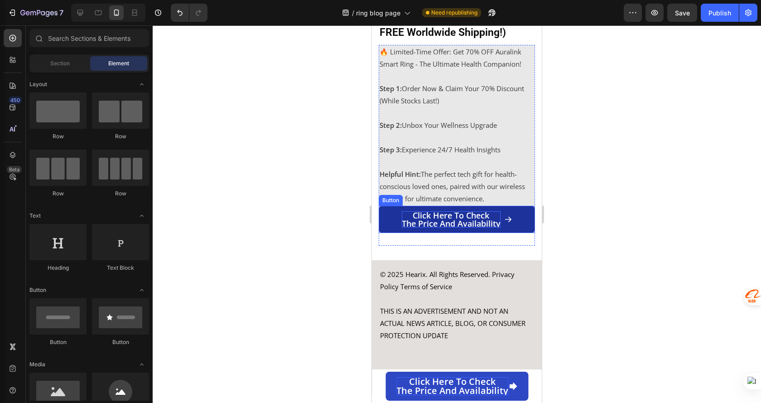
click at [515, 233] on link "Click here to check the price and availability" at bounding box center [457, 219] width 156 height 27
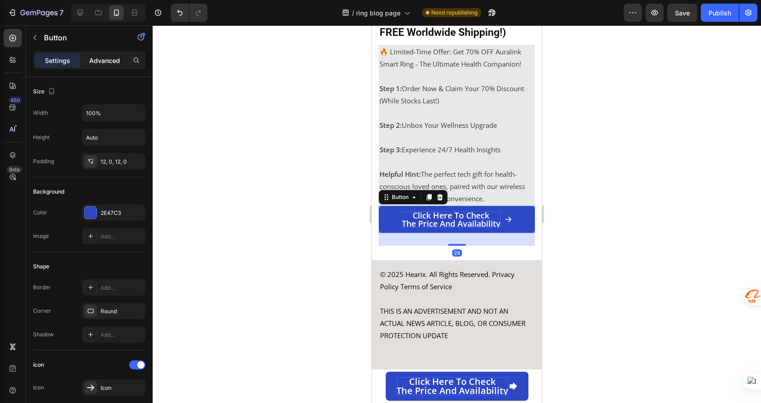
click at [116, 61] on p "Advanced" at bounding box center [104, 61] width 31 height 10
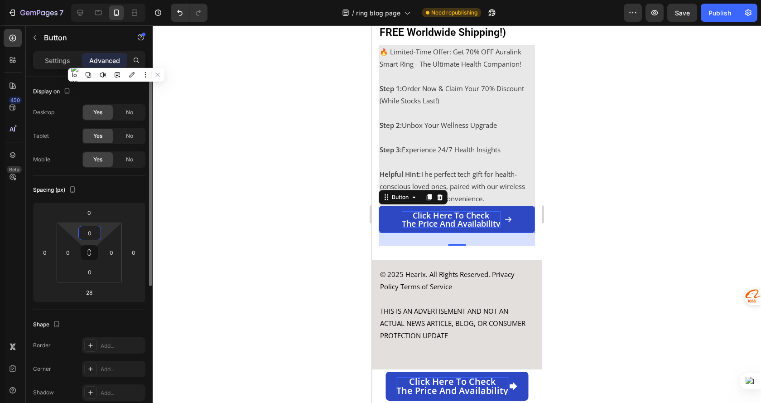
click at [87, 229] on input "0" at bounding box center [90, 233] width 18 height 14
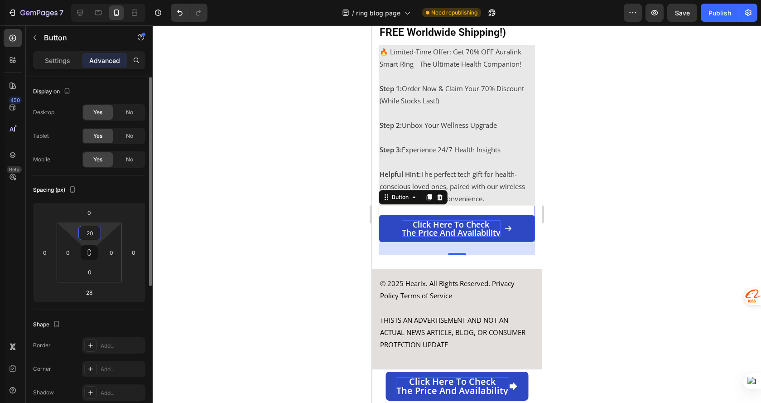
type input "2"
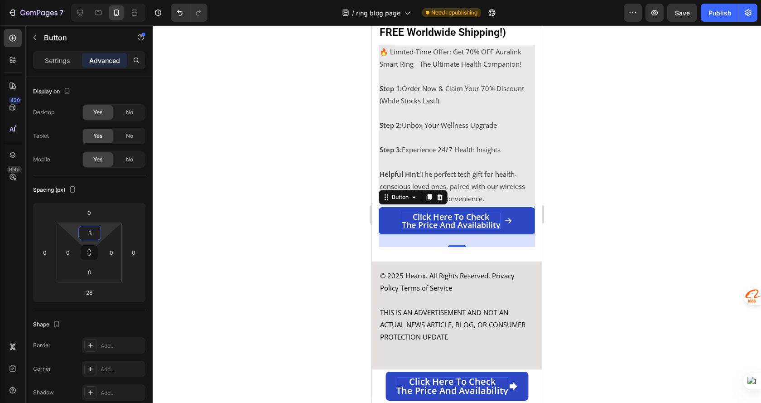
type input "30"
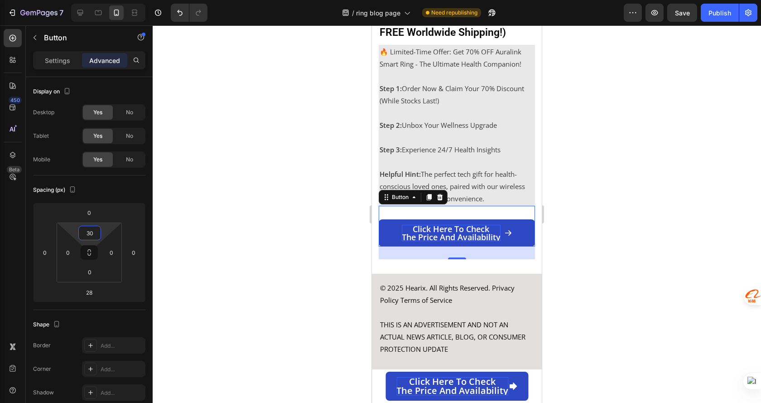
click at [641, 223] on div at bounding box center [457, 213] width 608 height 377
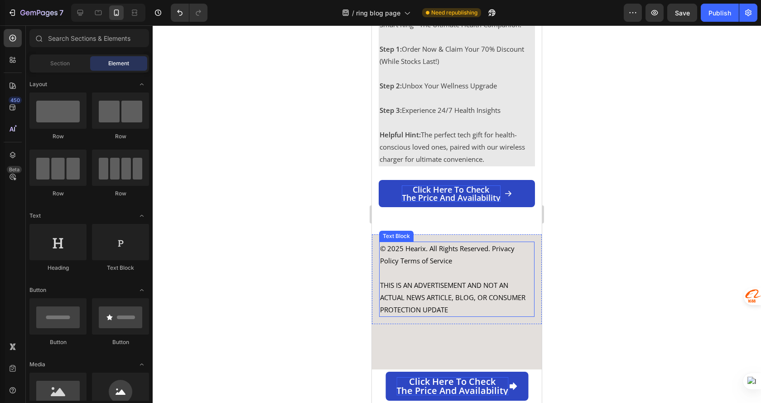
scroll to position [3784, 0]
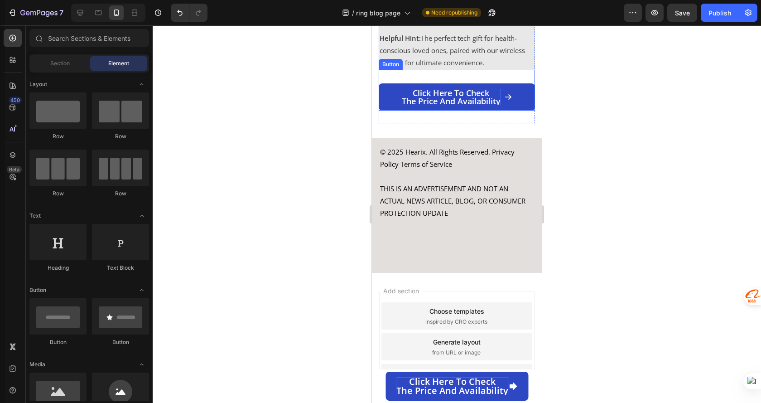
click at [439, 105] on p "Click here to check the price and availability" at bounding box center [451, 97] width 99 height 16
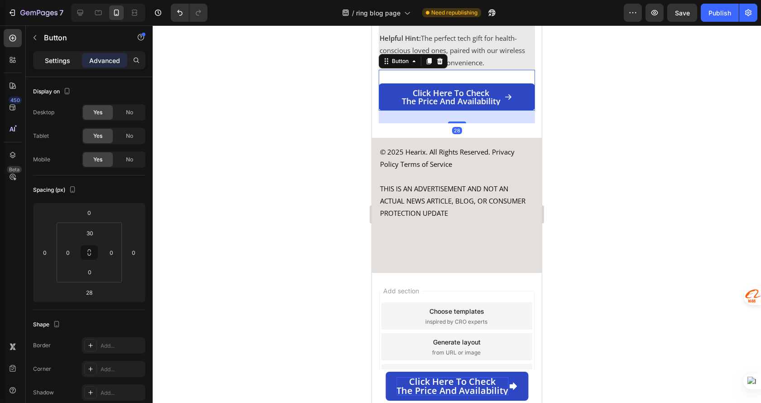
click at [61, 56] on p "Settings" at bounding box center [57, 61] width 25 height 10
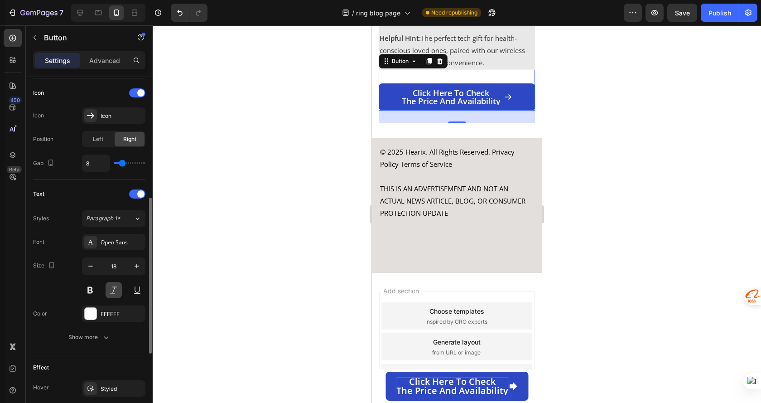
scroll to position [362, 0]
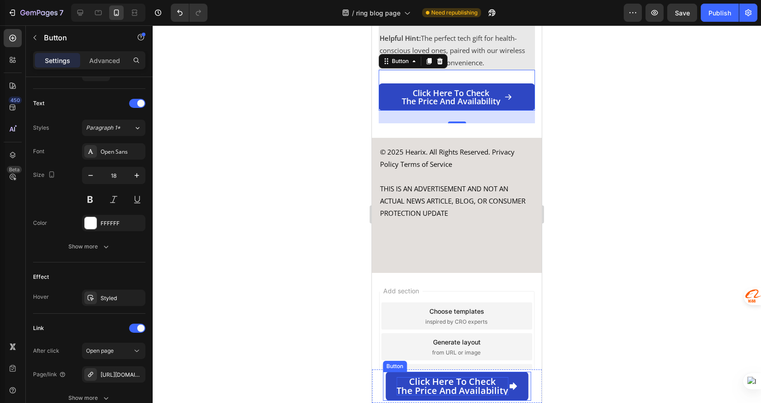
click at [455, 386] on p "Click here to check the price and availability" at bounding box center [452, 386] width 112 height 18
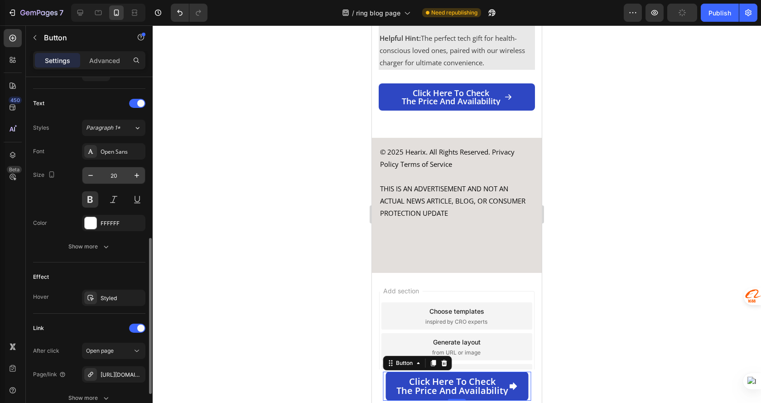
click at [113, 174] on input "20" at bounding box center [114, 175] width 30 height 16
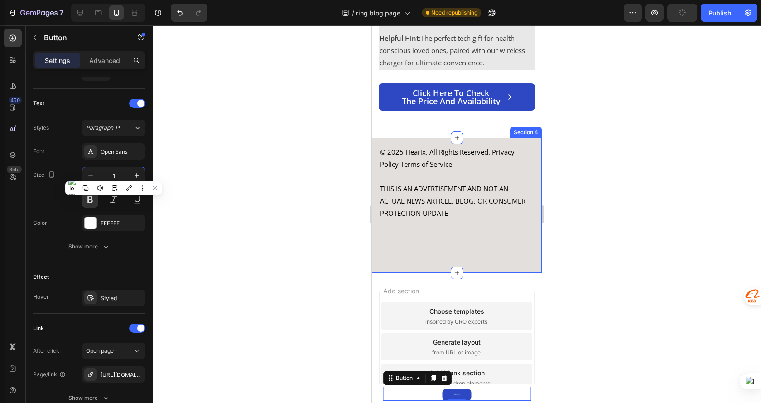
type input "18"
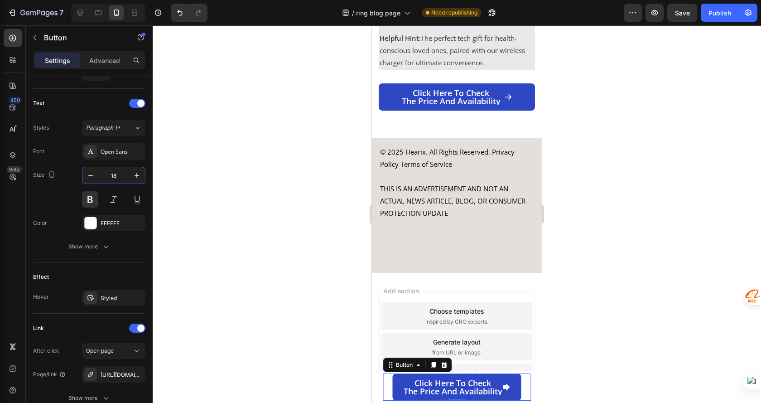
click at [593, 240] on div at bounding box center [457, 213] width 608 height 377
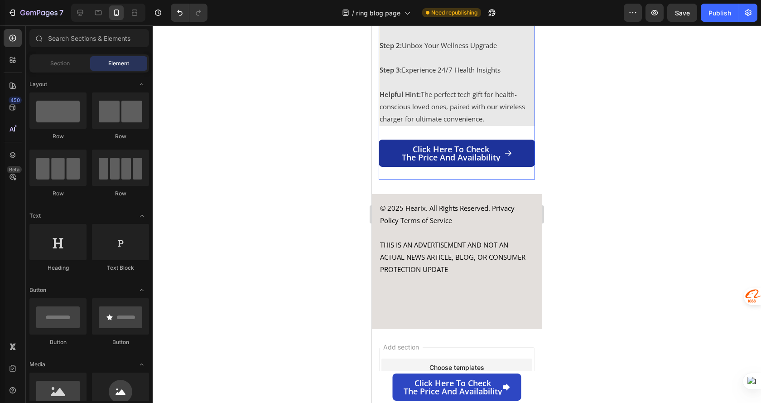
scroll to position [3702, 0]
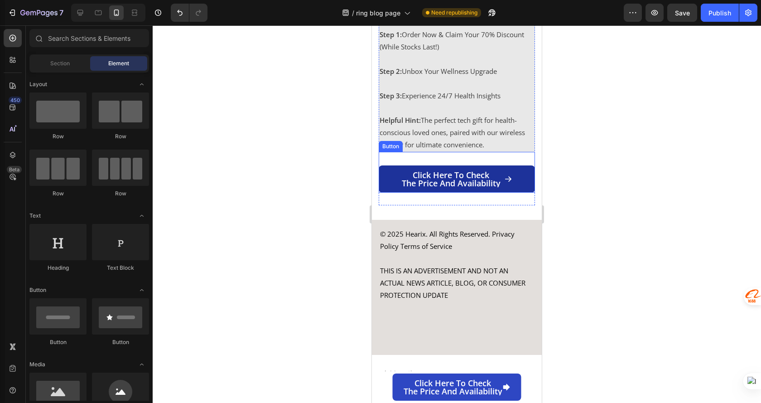
click at [504, 183] on icon at bounding box center [508, 179] width 8 height 8
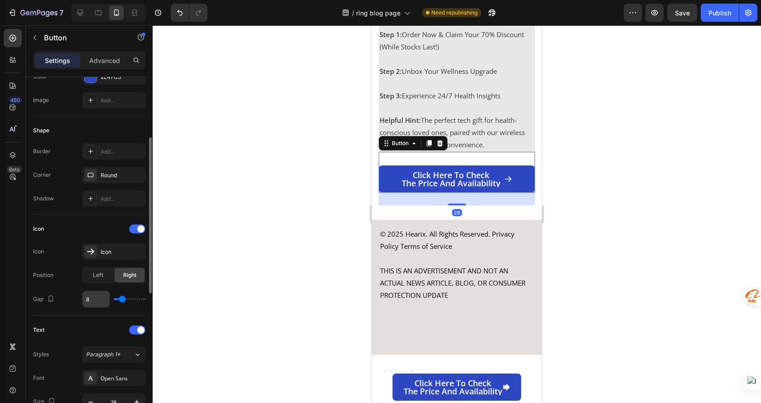
scroll to position [181, 0]
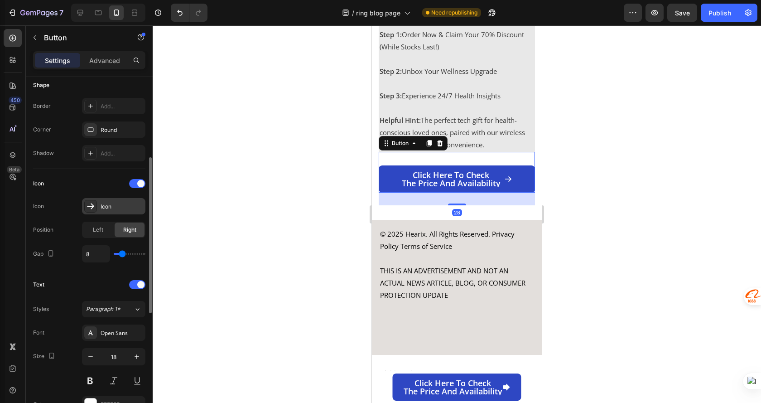
click at [105, 207] on div "Icon" at bounding box center [122, 207] width 43 height 8
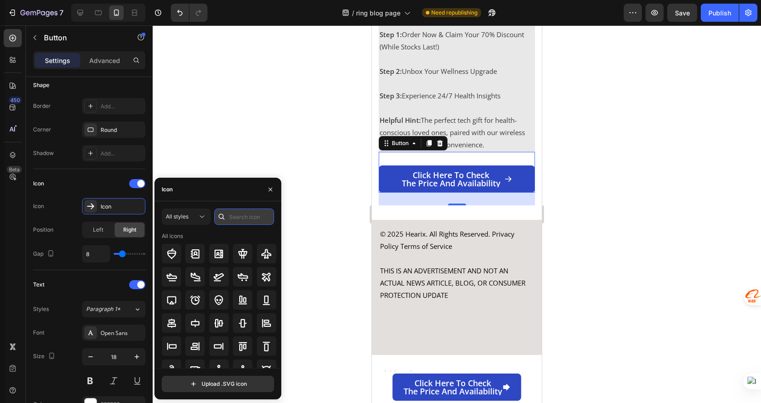
click at [250, 224] on input "text" at bounding box center [244, 216] width 60 height 16
type input "A"
type input "arrow"
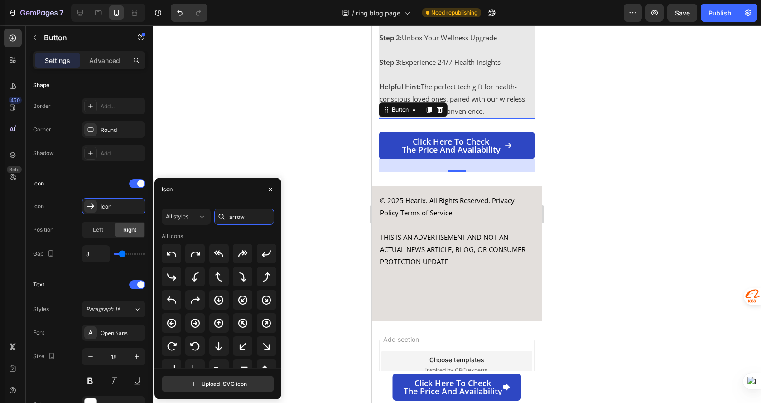
scroll to position [3656, 0]
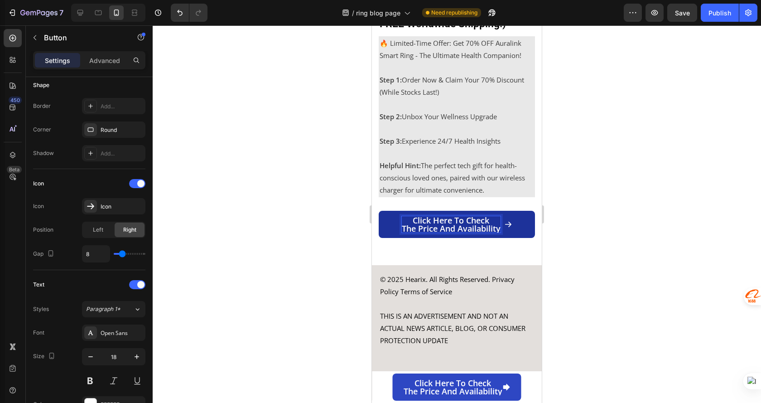
click at [518, 238] on link "Click here to check the price and availability" at bounding box center [457, 224] width 156 height 27
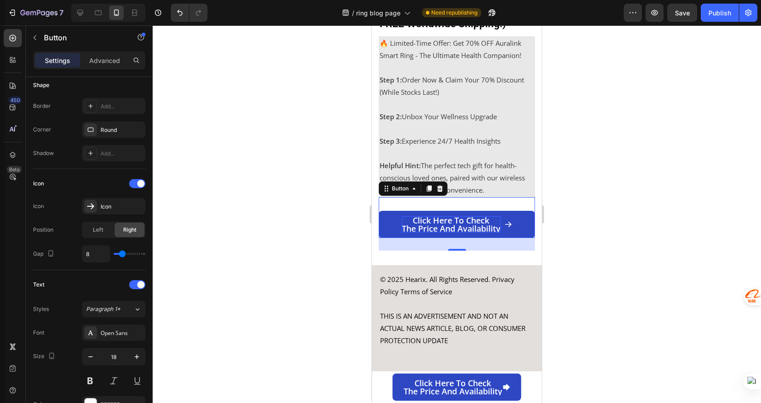
click at [611, 275] on div at bounding box center [457, 213] width 608 height 377
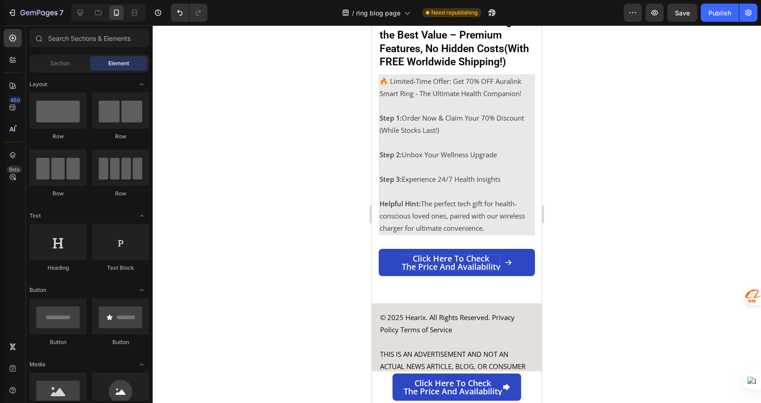
scroll to position [3611, 0]
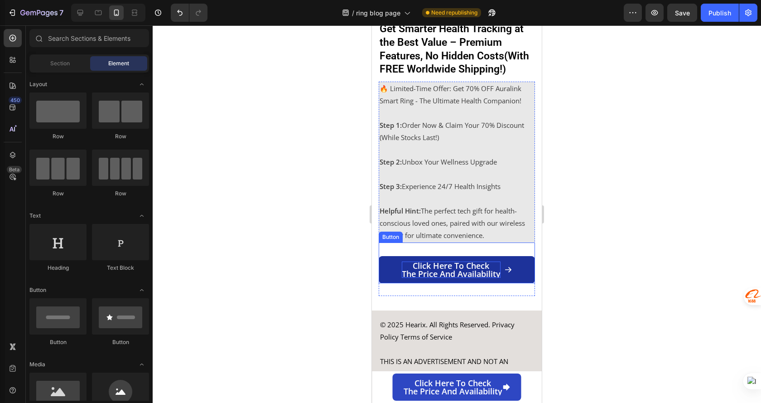
click at [514, 283] on link "Click here to check the price and availability" at bounding box center [457, 269] width 156 height 27
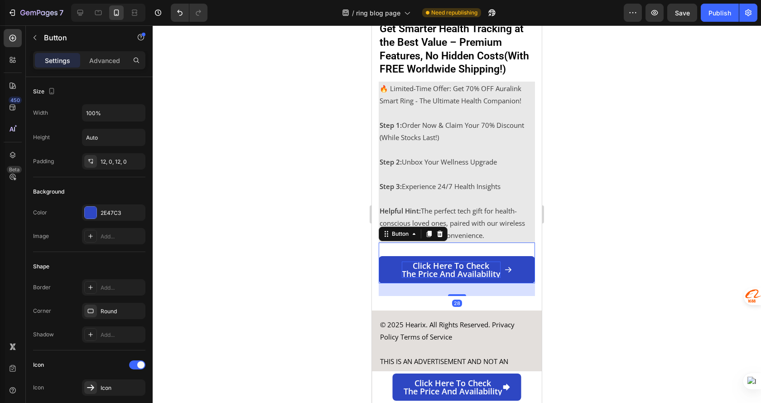
click at [507, 274] on icon at bounding box center [508, 269] width 8 height 8
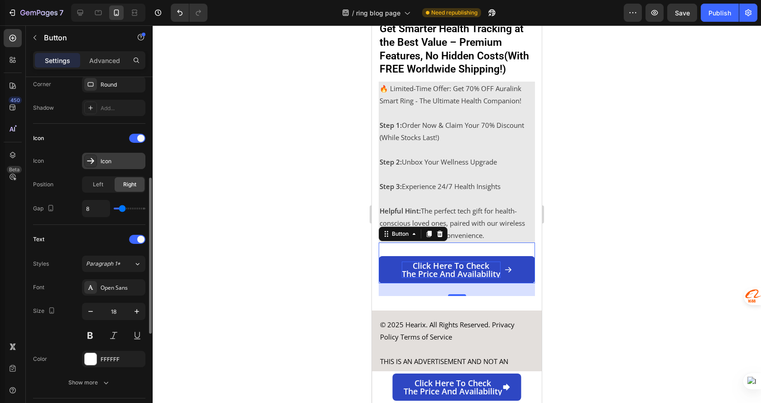
click at [103, 163] on div "Icon" at bounding box center [122, 161] width 43 height 8
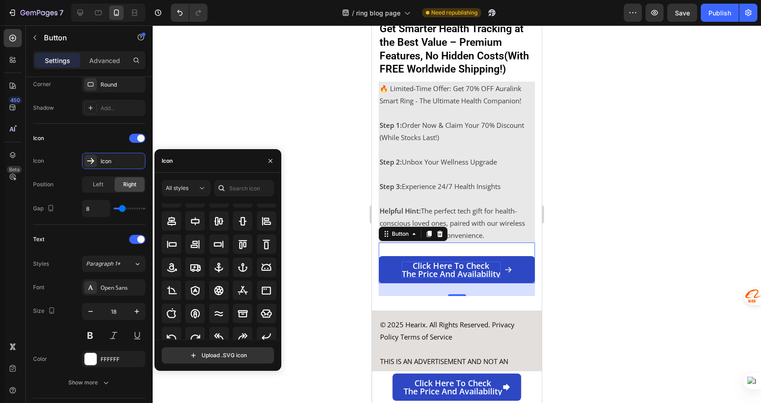
scroll to position [100, 0]
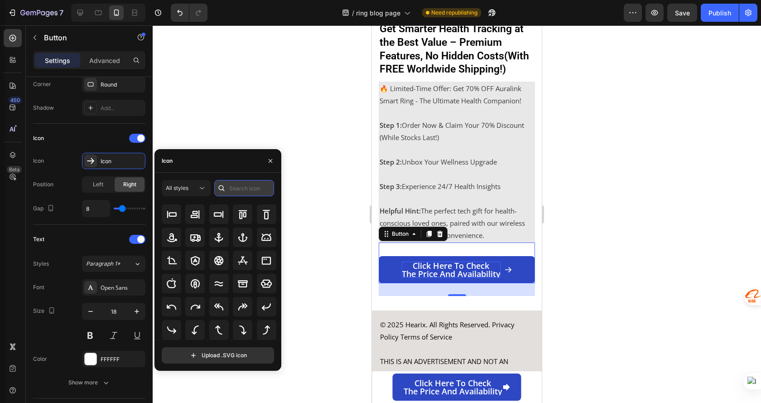
click at [238, 188] on input "text" at bounding box center [244, 188] width 60 height 16
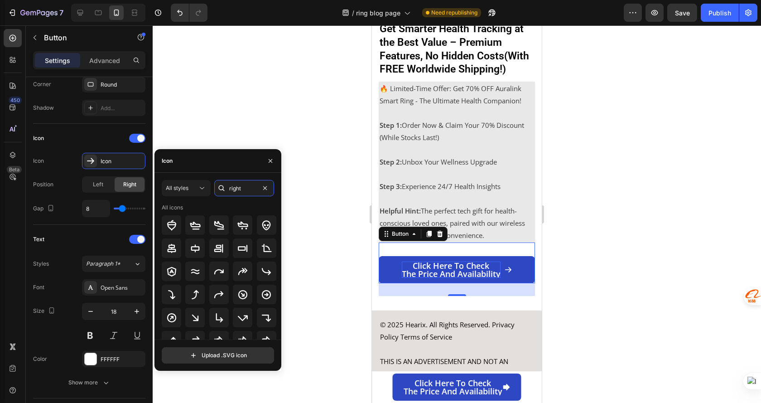
type input "right"
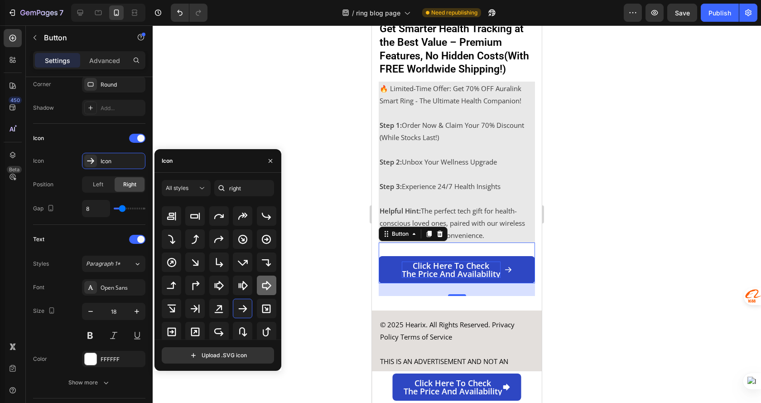
click at [264, 288] on icon at bounding box center [266, 285] width 11 height 11
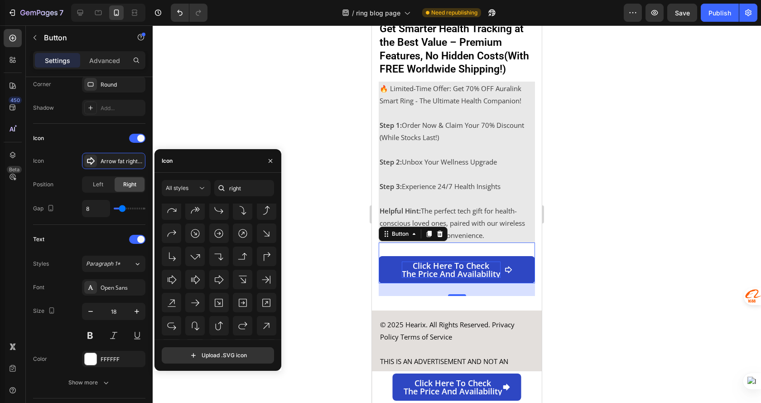
scroll to position [265, 0]
click at [213, 254] on icon at bounding box center [218, 250] width 11 height 11
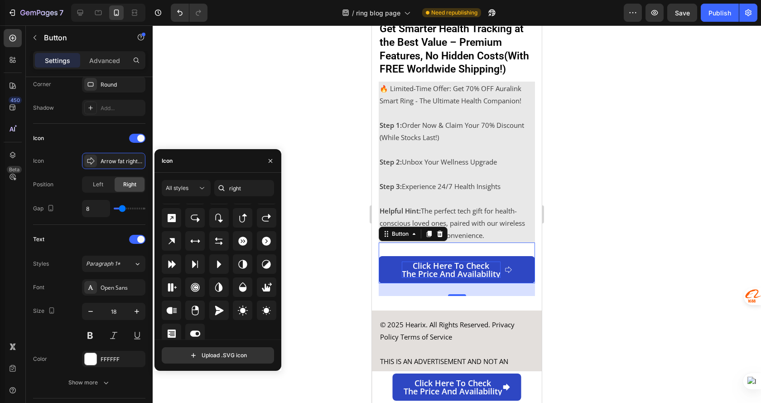
scroll to position [697, 0]
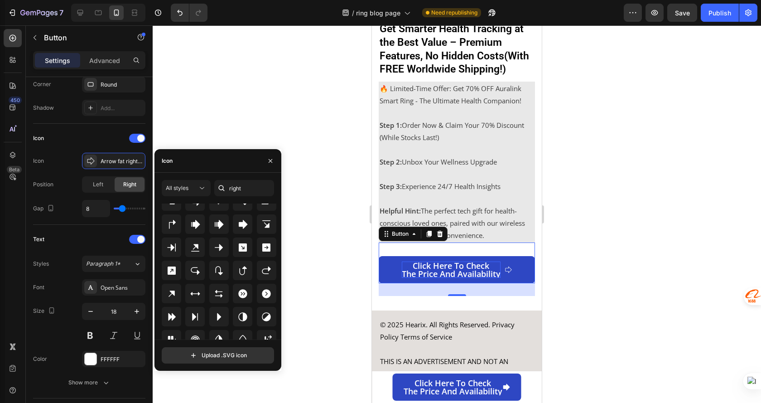
drag, startPoint x: 241, startPoint y: 230, endPoint x: 299, endPoint y: 246, distance: 61.2
click at [241, 229] on div at bounding box center [242, 223] width 19 height 19
click at [642, 298] on div at bounding box center [457, 213] width 608 height 377
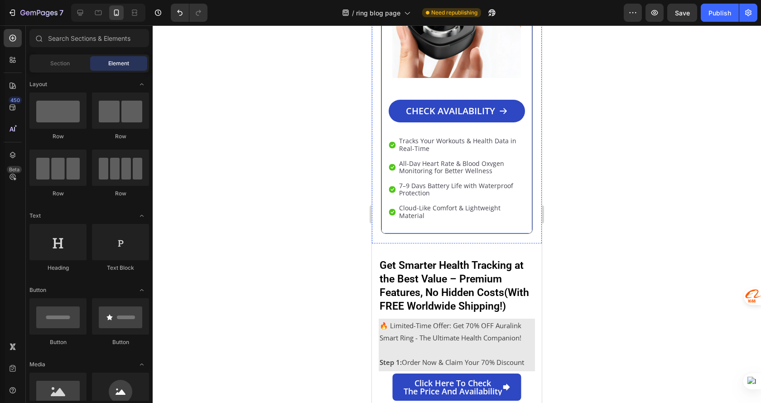
scroll to position [3339, 0]
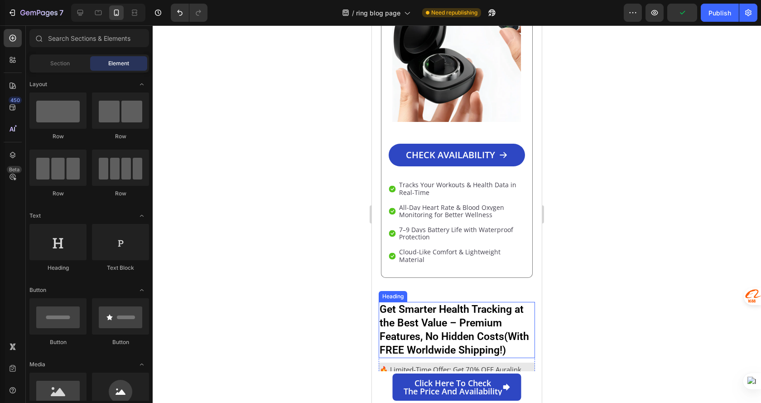
click at [497, 314] on strong "Get Smarter Health Tracking at the Best Value – Premium Features, No Hidden Cos…" at bounding box center [455, 329] width 150 height 53
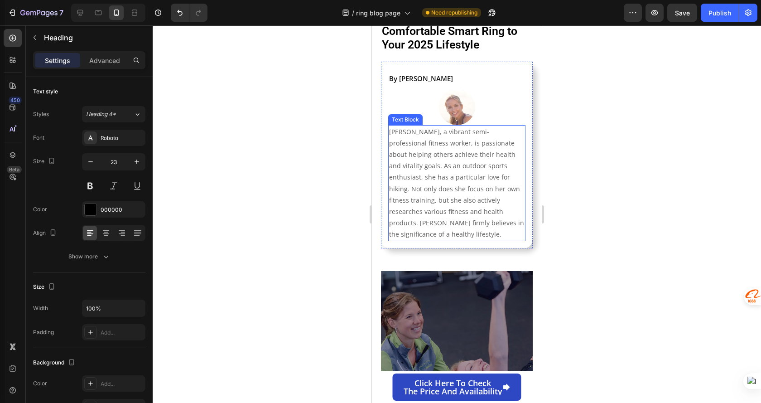
scroll to position [0, 0]
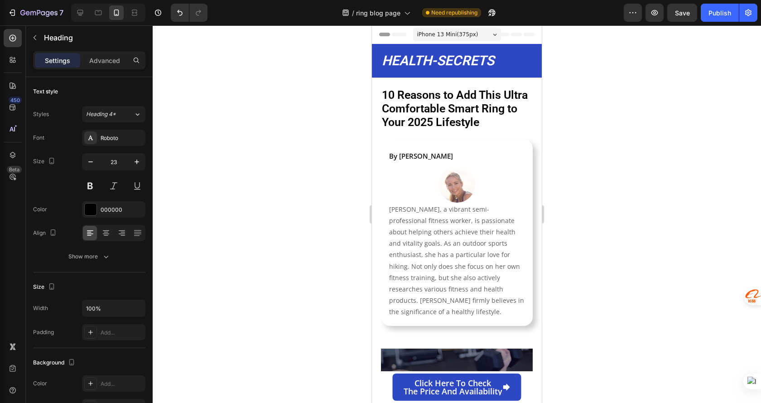
click at [425, 30] on span "iPhone 13 Mini ( 375 px)" at bounding box center [447, 34] width 61 height 9
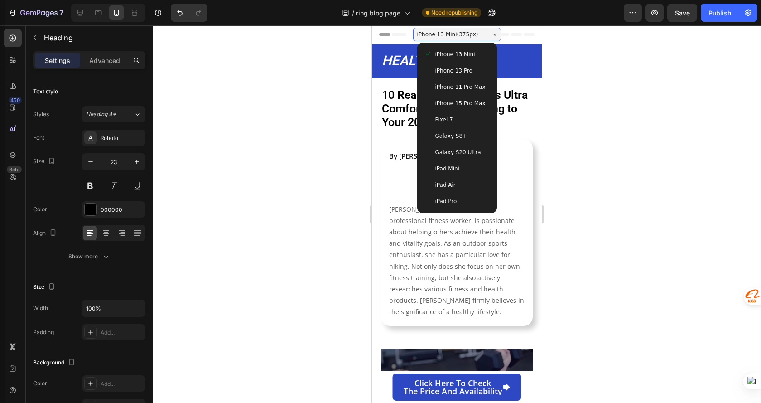
click at [441, 63] on div "iPhone 13 Pro" at bounding box center [457, 71] width 72 height 16
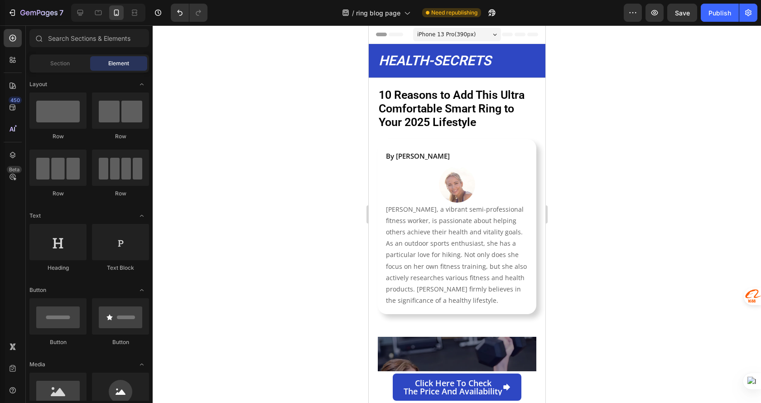
click at [448, 39] on span "iPhone 13 Pro ( 390 px)" at bounding box center [446, 34] width 58 height 9
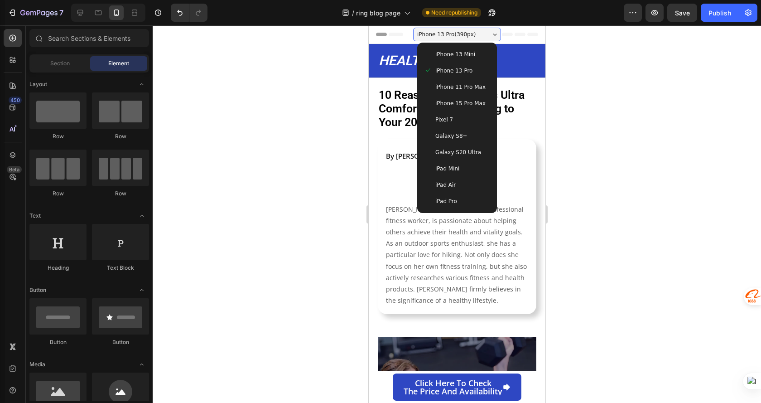
click at [469, 86] on span "iPhone 11 Pro Max" at bounding box center [460, 86] width 50 height 9
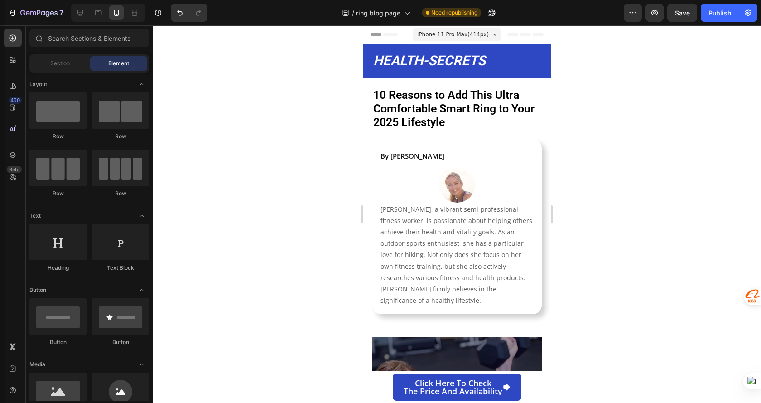
click at [471, 36] on span "iPhone 11 Pro Max ( 414 px)" at bounding box center [453, 34] width 72 height 9
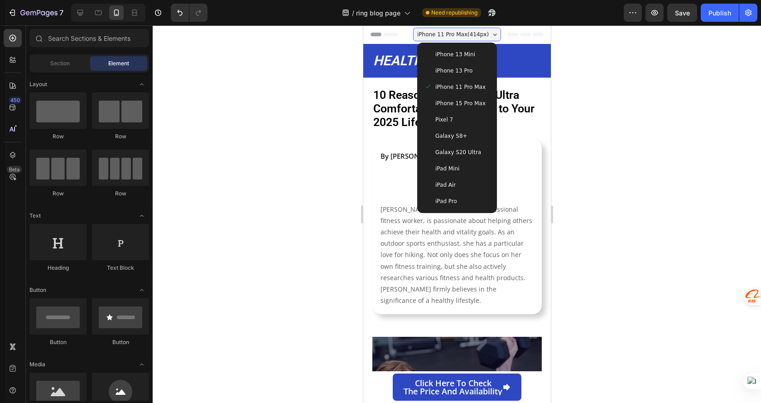
click at [467, 106] on span "iPhone 15 Pro Max" at bounding box center [460, 103] width 50 height 9
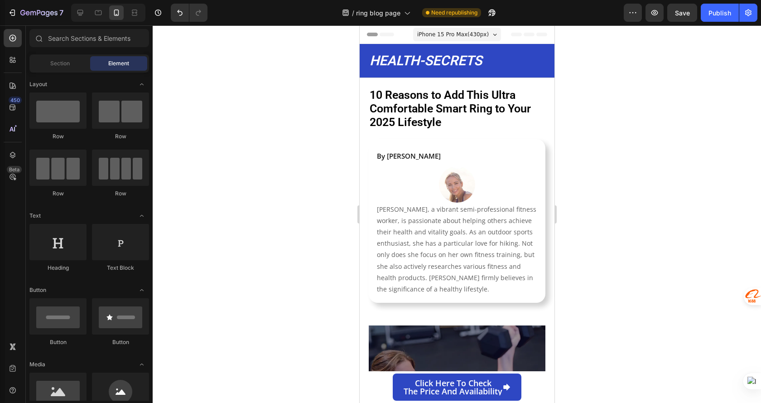
click at [456, 40] on div "iPhone 15 Pro Max ( 430 px)" at bounding box center [457, 35] width 88 height 14
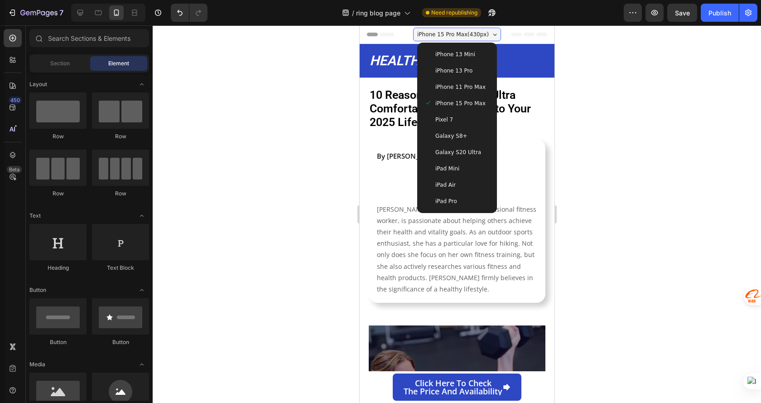
click at [441, 33] on span "iPhone 15 Pro Max ( 430 px)" at bounding box center [453, 34] width 72 height 9
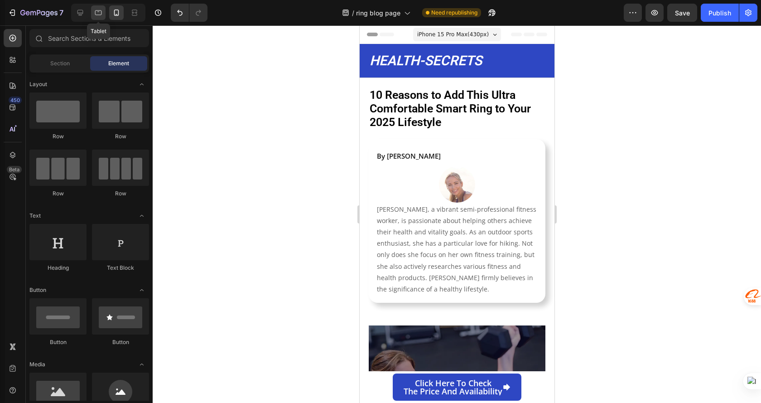
click at [102, 14] on icon at bounding box center [98, 12] width 9 height 9
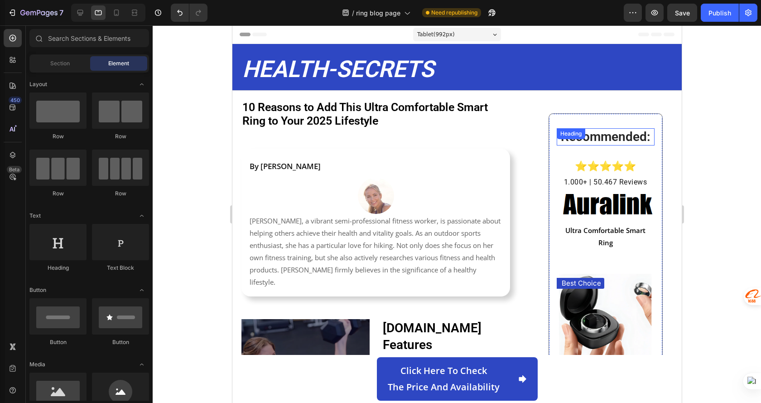
click at [609, 145] on h2 "Recommended:" at bounding box center [605, 136] width 98 height 17
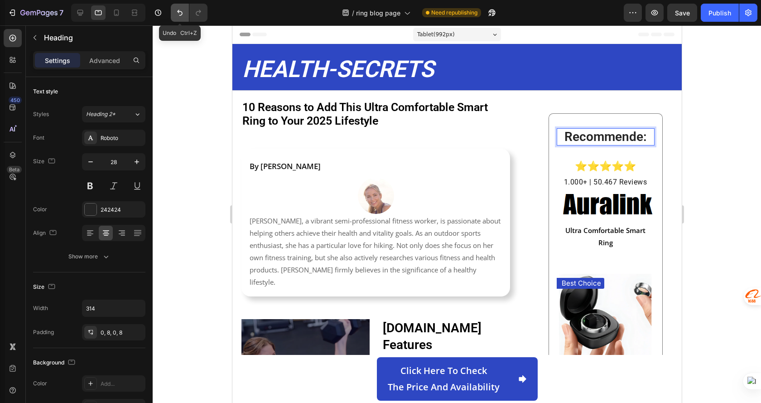
click at [181, 5] on button "Undo/Redo" at bounding box center [180, 13] width 18 height 18
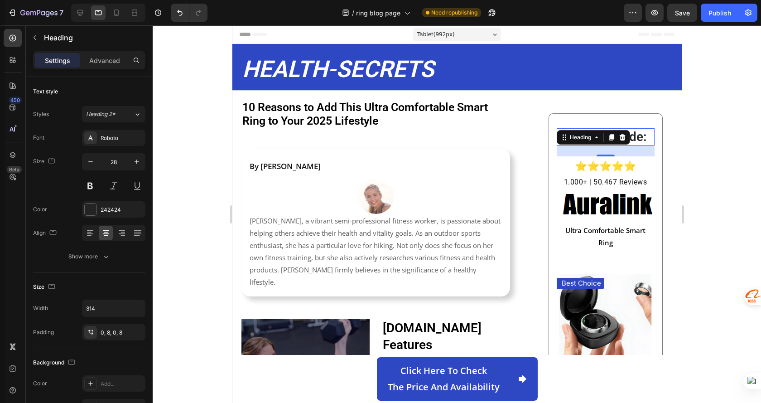
click at [705, 145] on div at bounding box center [457, 213] width 608 height 377
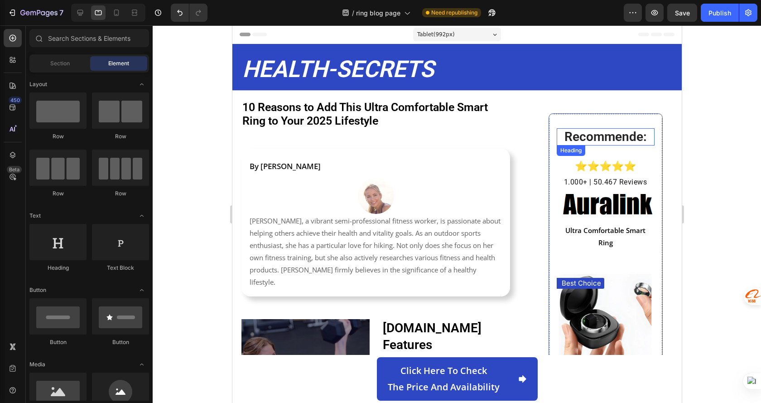
click at [635, 139] on strong "Recommende:" at bounding box center [605, 136] width 82 height 15
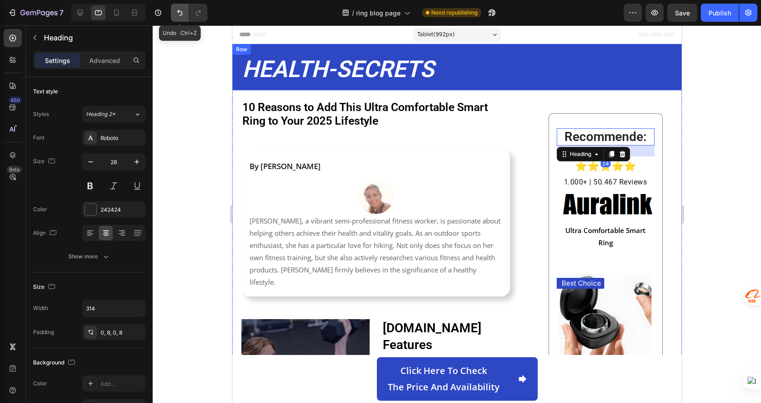
click at [177, 18] on button "Undo/Redo" at bounding box center [180, 13] width 18 height 18
click at [183, 19] on button "Undo/Redo" at bounding box center [180, 13] width 18 height 18
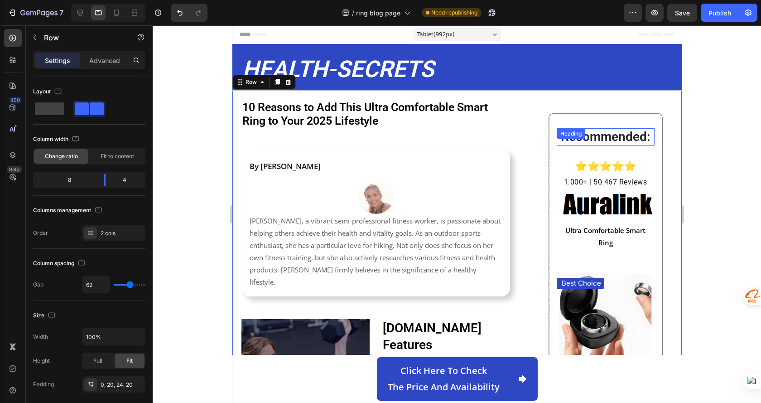
click at [606, 145] on p "⁠⁠⁠⁠⁠⁠⁠ Recommended:" at bounding box center [605, 136] width 91 height 15
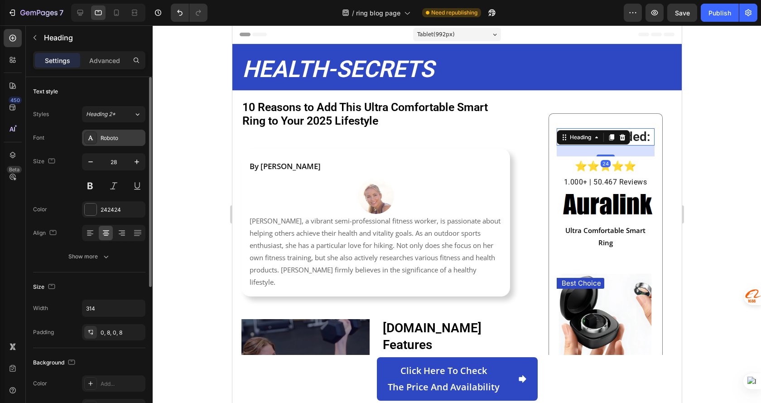
click at [115, 138] on div "Roboto" at bounding box center [122, 138] width 43 height 8
click at [91, 159] on icon "button" at bounding box center [90, 161] width 9 height 9
type input "27"
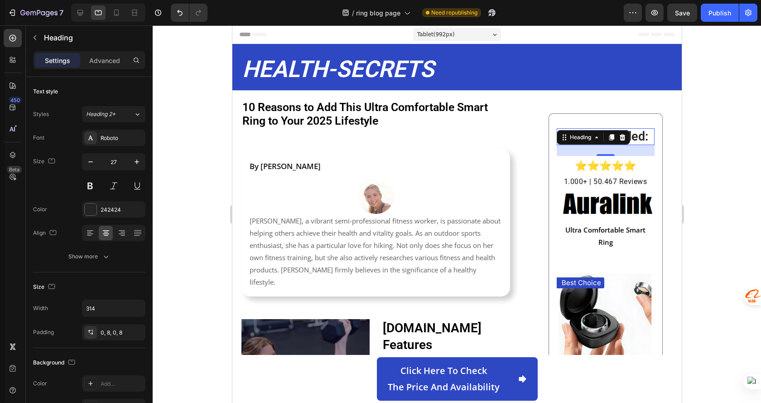
click at [687, 169] on div at bounding box center [457, 213] width 608 height 377
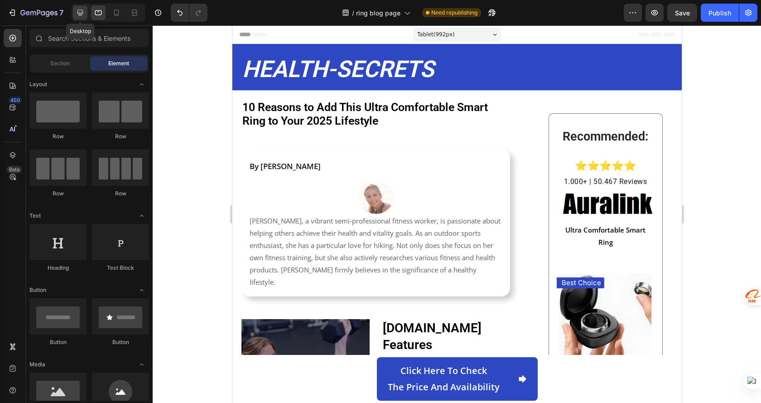
click at [85, 14] on icon at bounding box center [80, 12] width 9 height 9
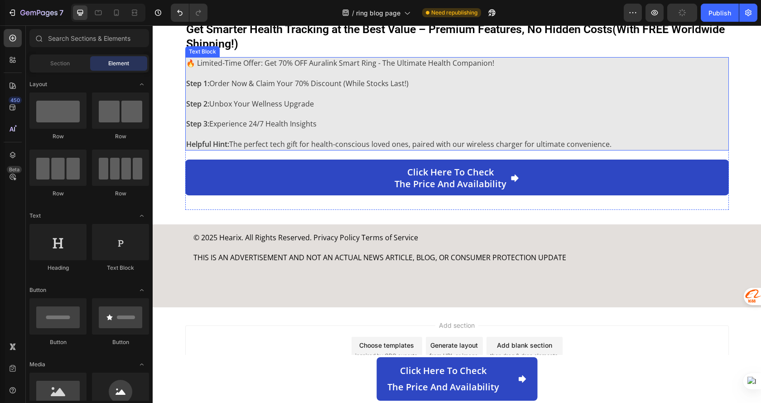
scroll to position [1942, 0]
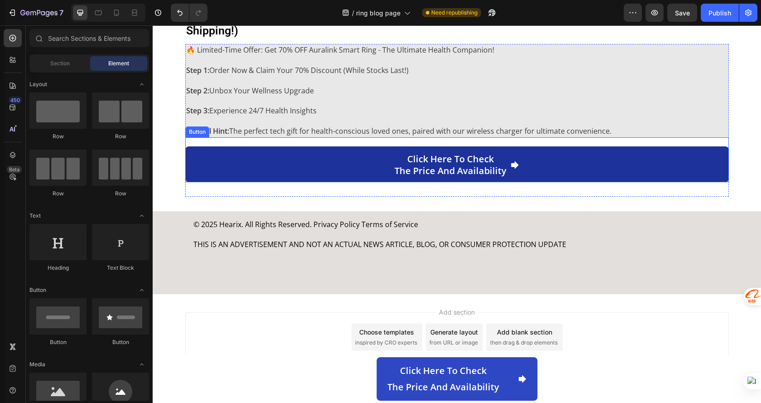
click at [534, 170] on link "Click here to check the price and availability" at bounding box center [457, 164] width 544 height 36
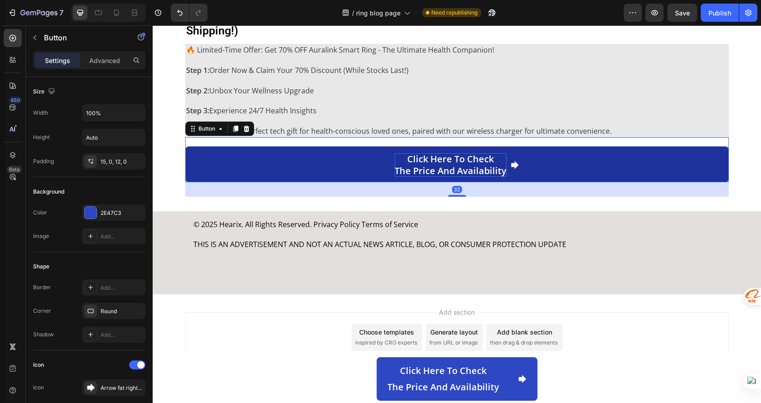
click at [408, 169] on p "Click here to check the price and availability" at bounding box center [451, 165] width 112 height 24
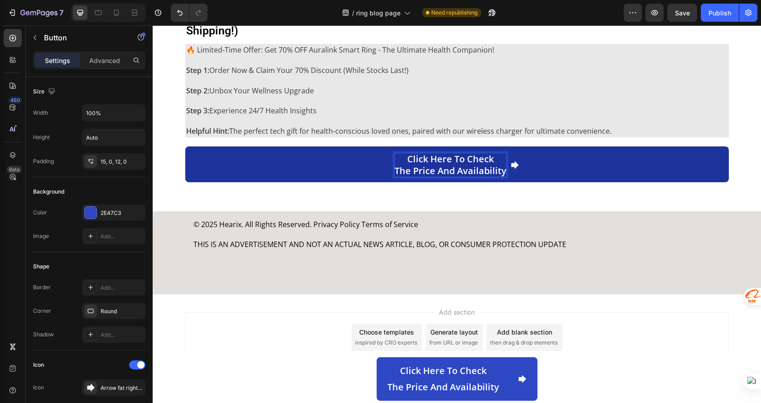
click at [395, 170] on p "Click here to check the price and availability" at bounding box center [451, 165] width 112 height 24
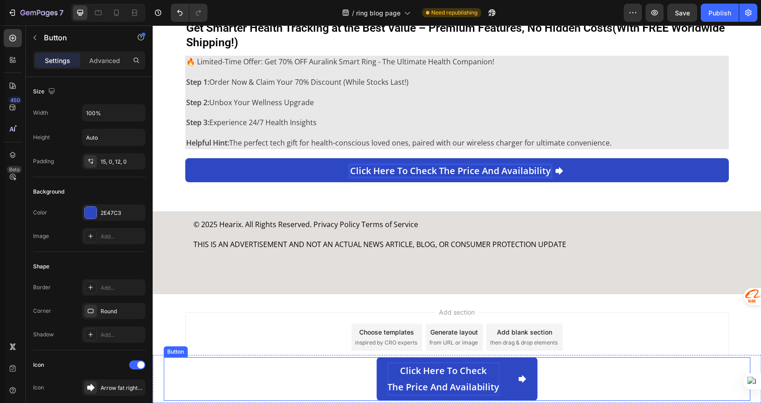
click at [449, 383] on p "Click here to check the price and availability" at bounding box center [443, 378] width 112 height 33
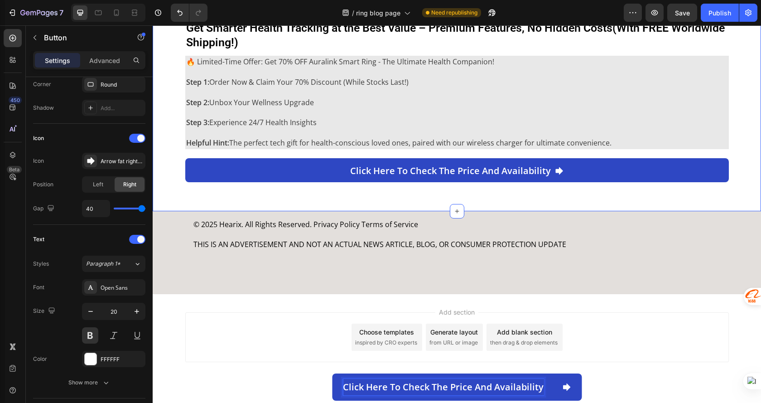
click at [613, 198] on div "Get Smarter Health Tracking at the Best Value – Premium Features, No Hidden Cos…" at bounding box center [457, 108] width 608 height 206
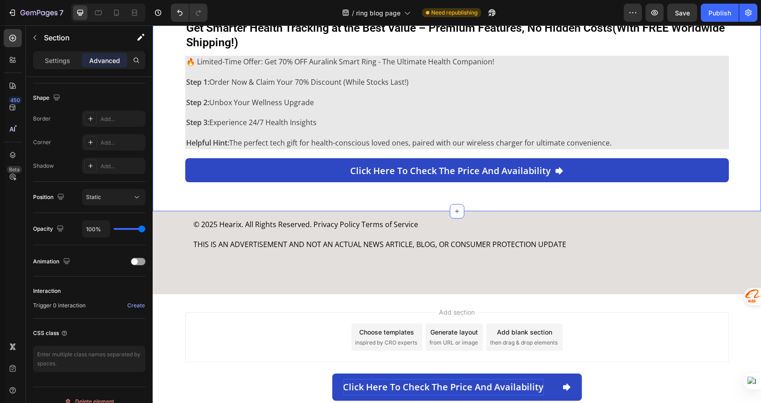
scroll to position [0, 0]
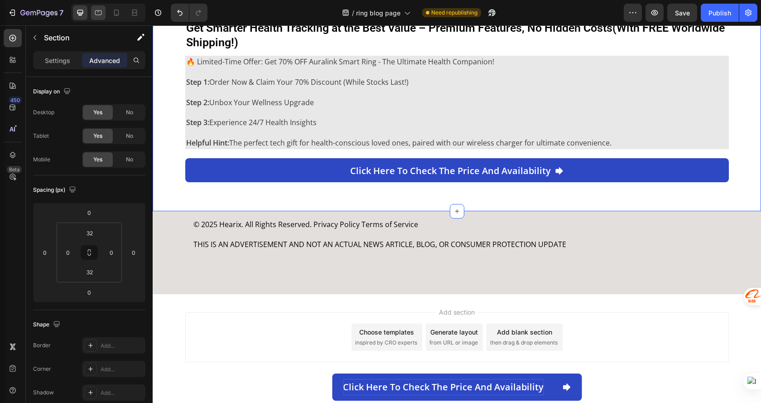
click at [97, 13] on icon at bounding box center [98, 12] width 9 height 9
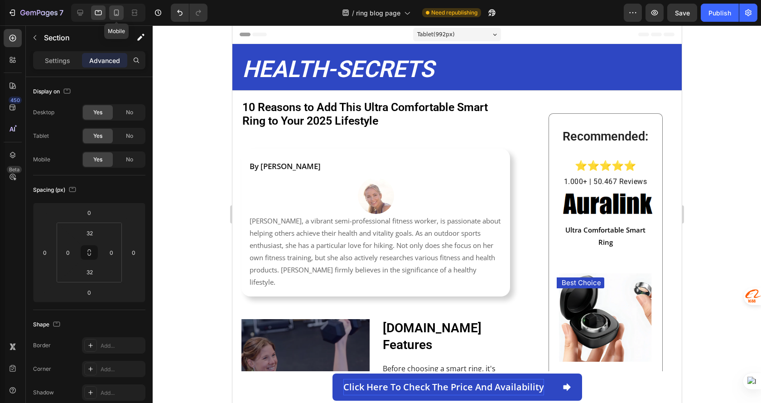
click at [116, 14] on icon at bounding box center [116, 13] width 5 height 6
type input "15"
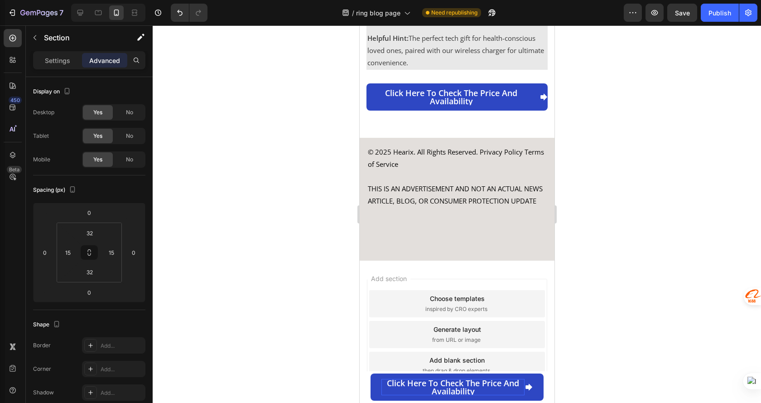
scroll to position [3887, 0]
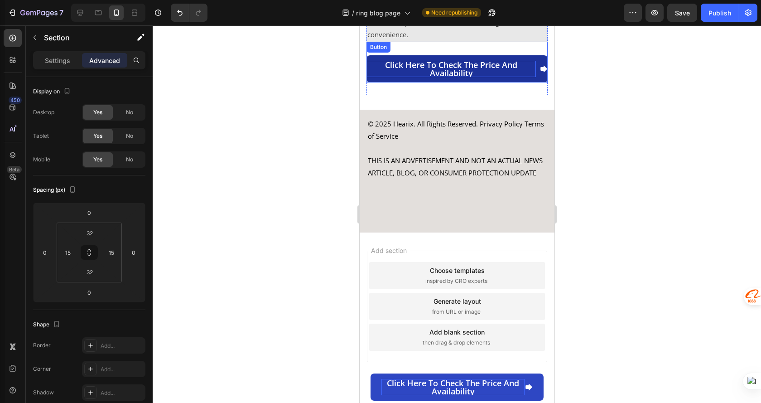
click at [478, 61] on p "Click here to check the price and availability" at bounding box center [450, 69] width 169 height 16
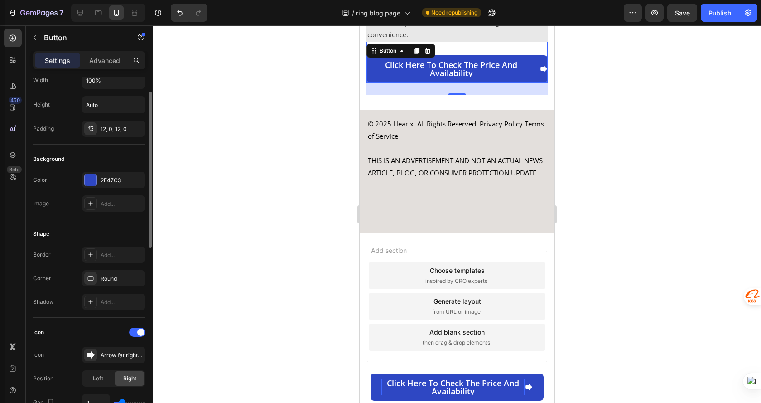
scroll to position [0, 0]
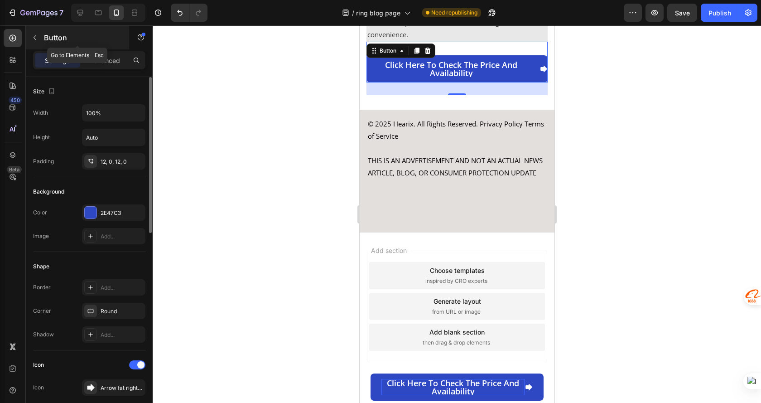
click at [55, 32] on p "Button" at bounding box center [82, 37] width 77 height 11
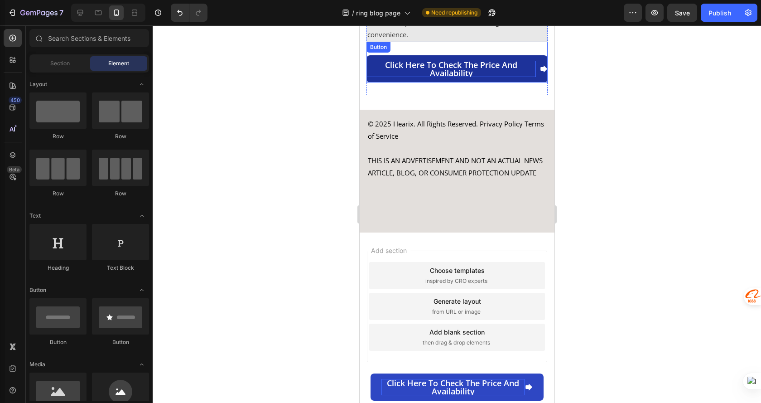
click at [466, 61] on p "Click here to check the price and availability" at bounding box center [450, 69] width 169 height 16
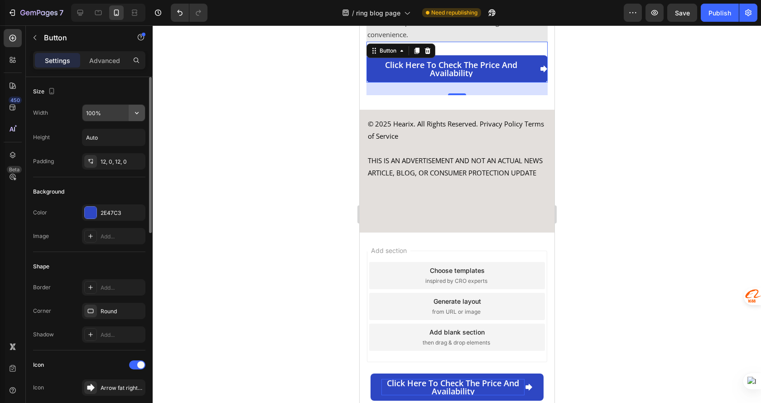
click at [135, 117] on icon "button" at bounding box center [136, 112] width 9 height 9
click at [120, 113] on input "100%" at bounding box center [113, 113] width 63 height 16
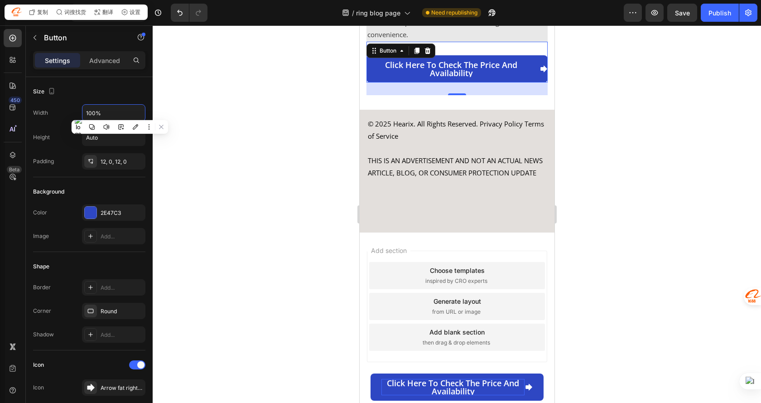
click at [198, 114] on div at bounding box center [457, 213] width 608 height 377
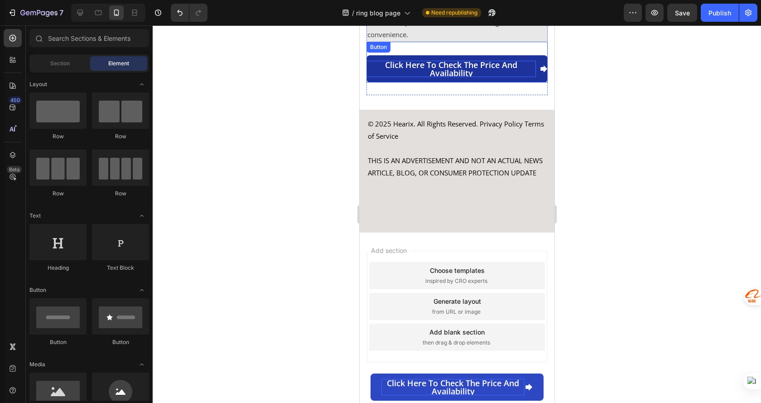
click at [480, 61] on p "Click here to check the price and availability" at bounding box center [450, 69] width 169 height 16
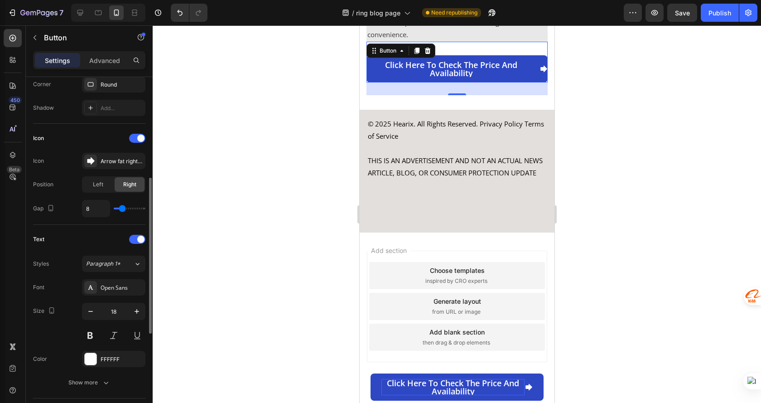
scroll to position [317, 0]
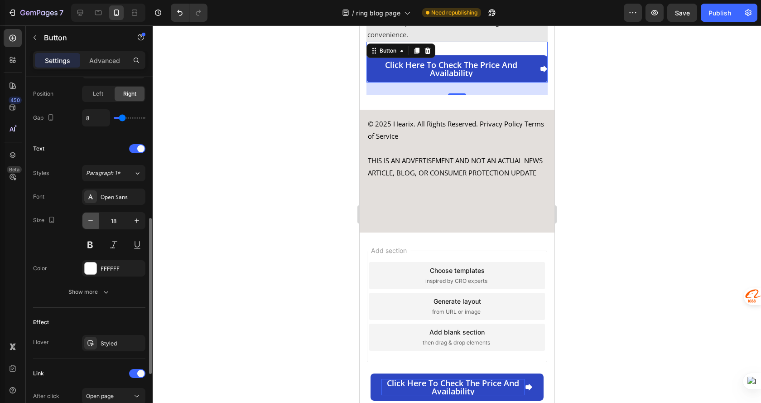
click at [91, 221] on icon "button" at bounding box center [90, 220] width 5 height 1
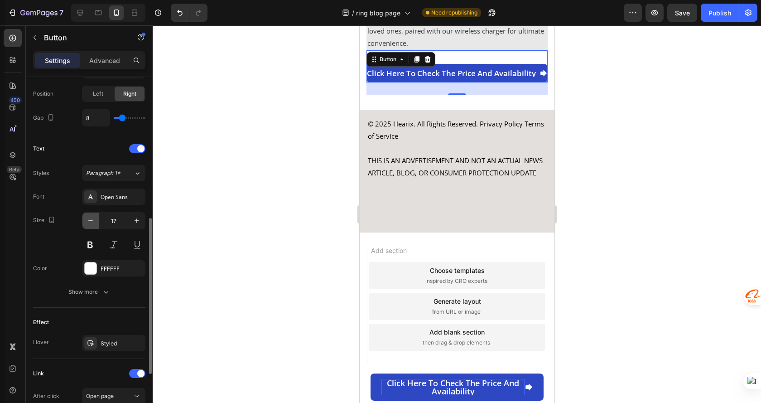
scroll to position [3887, 0]
click at [140, 221] on icon "button" at bounding box center [136, 220] width 9 height 9
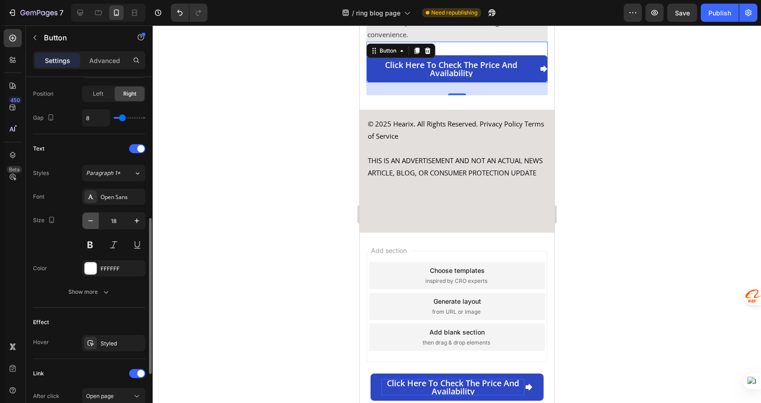
click at [92, 221] on icon "button" at bounding box center [90, 220] width 9 height 9
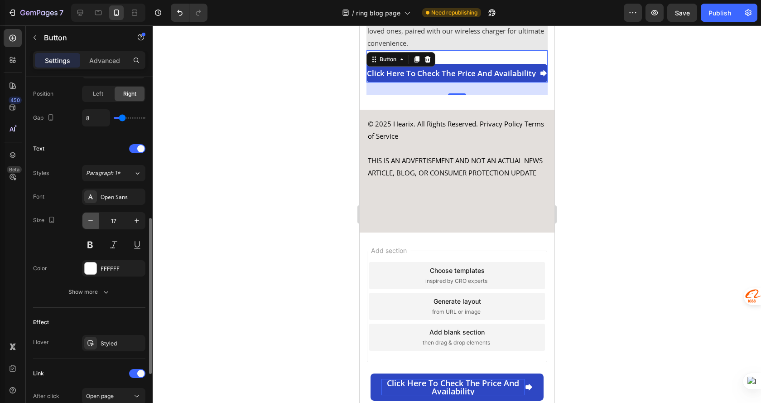
type input "16"
click at [631, 187] on div at bounding box center [457, 213] width 608 height 377
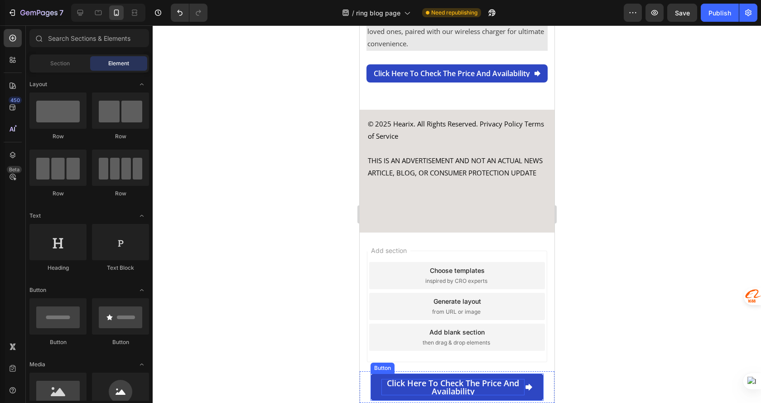
click at [484, 388] on p "Click here to check the price and availability" at bounding box center [452, 387] width 143 height 16
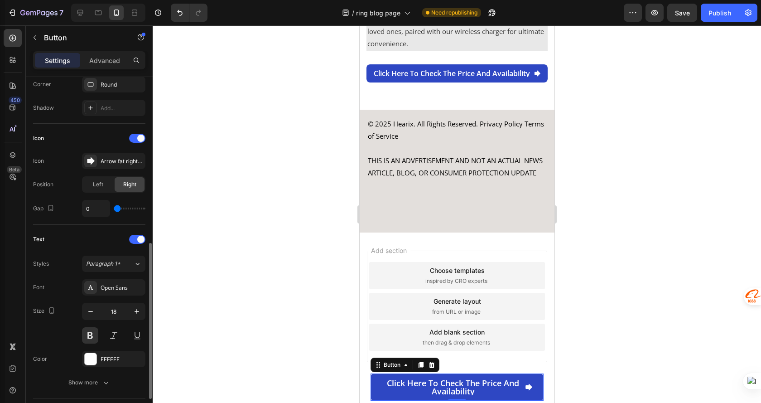
scroll to position [272, 0]
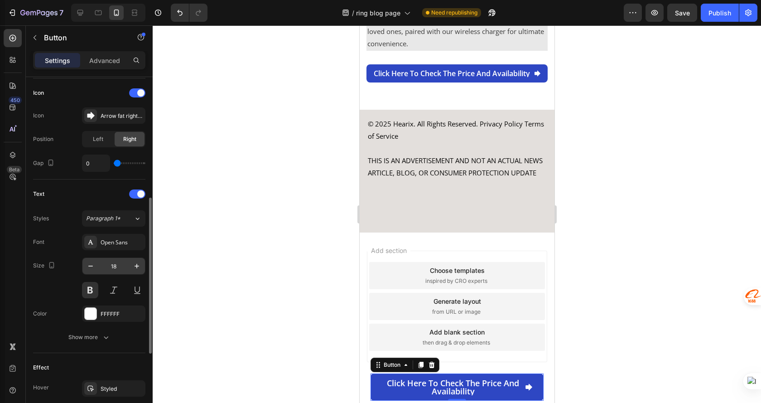
click at [117, 265] on input "18" at bounding box center [114, 266] width 30 height 16
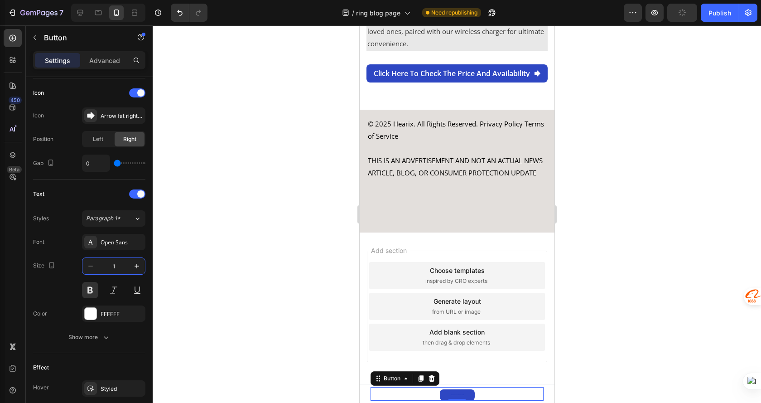
type input "16"
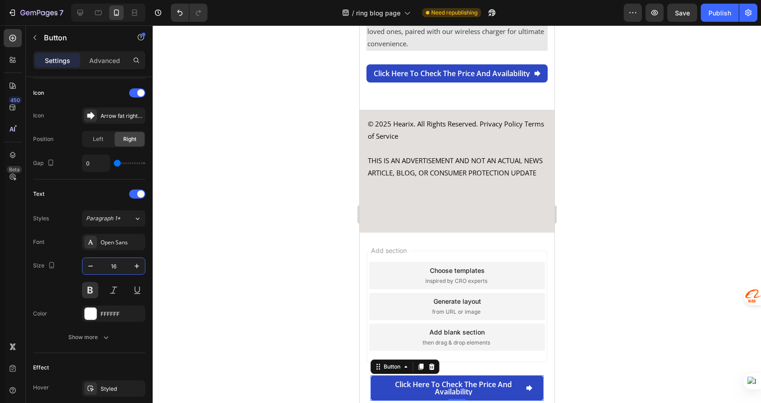
click at [619, 293] on div at bounding box center [457, 213] width 608 height 377
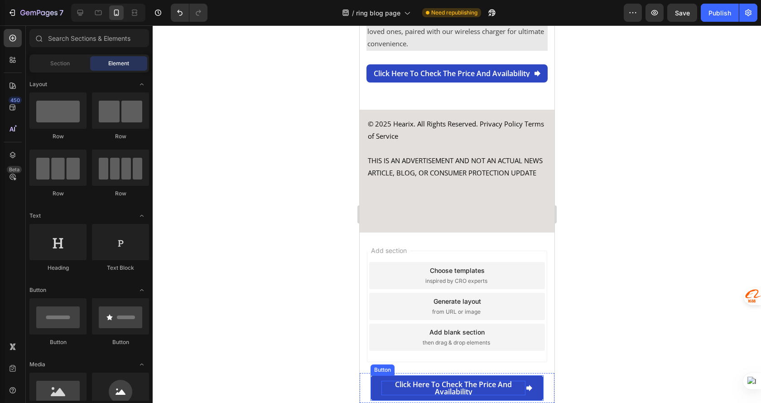
click at [421, 385] on p "Click here to check the price and availability" at bounding box center [453, 388] width 144 height 14
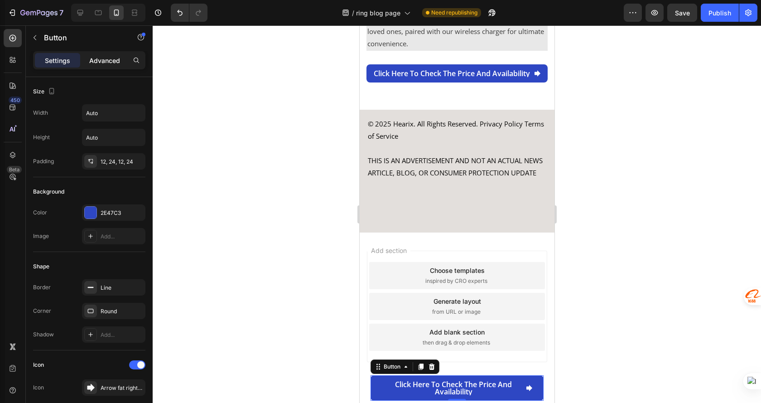
click at [109, 65] on p "Advanced" at bounding box center [104, 61] width 31 height 10
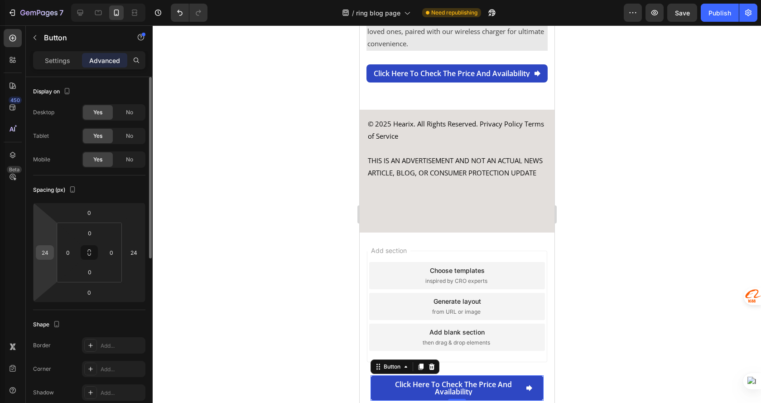
click at [42, 255] on input "24" at bounding box center [45, 253] width 14 height 14
type input "24"
click at [67, 251] on input "0" at bounding box center [68, 253] width 14 height 14
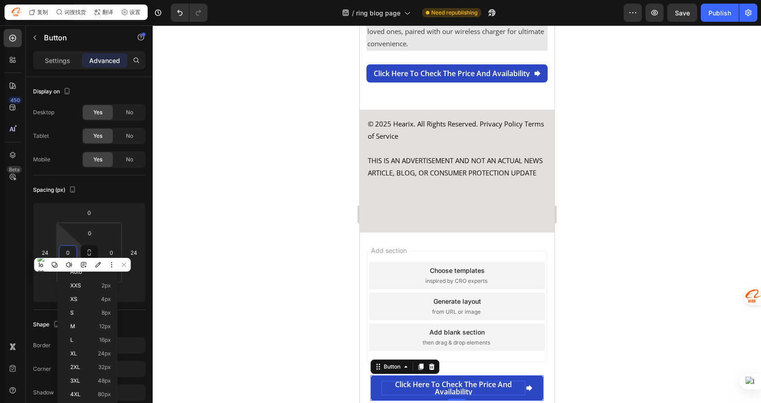
click at [531, 387] on link "Click here to check the price and availability" at bounding box center [456, 387] width 173 height 25
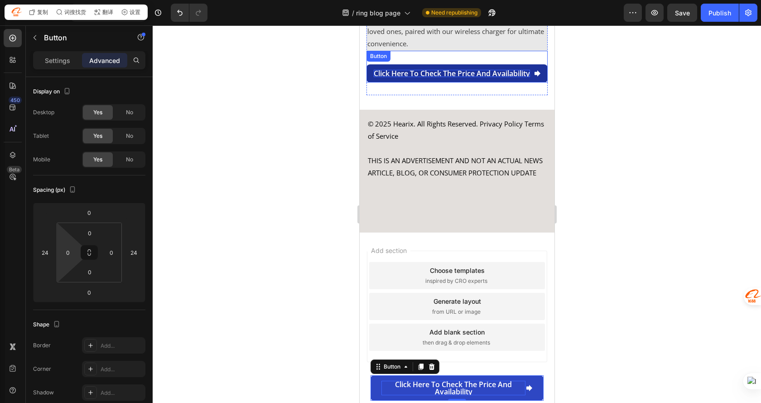
click at [485, 70] on p "Click here to check the price and availability" at bounding box center [451, 73] width 156 height 7
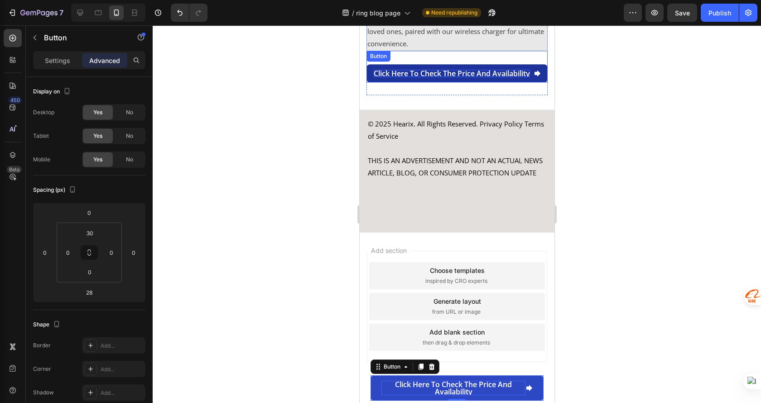
scroll to position [239, 0]
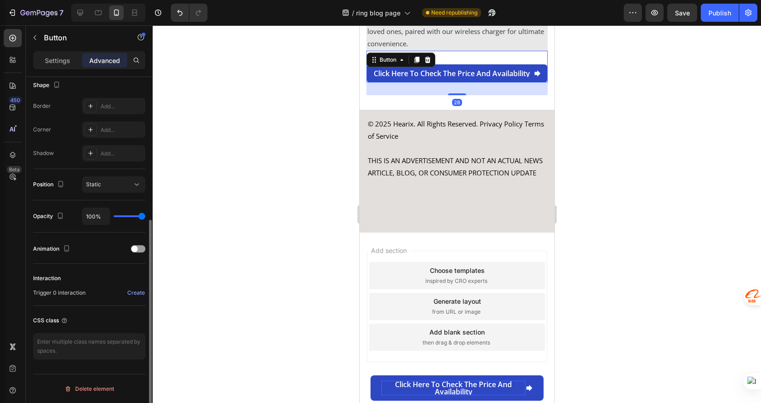
click at [625, 106] on div at bounding box center [457, 213] width 608 height 377
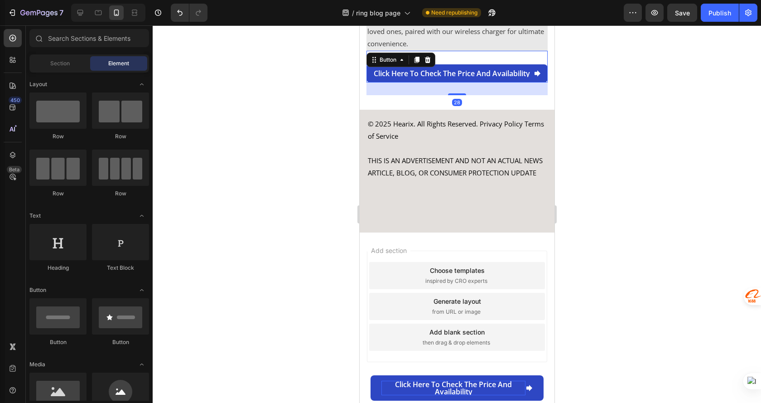
click at [626, 105] on div at bounding box center [457, 213] width 608 height 377
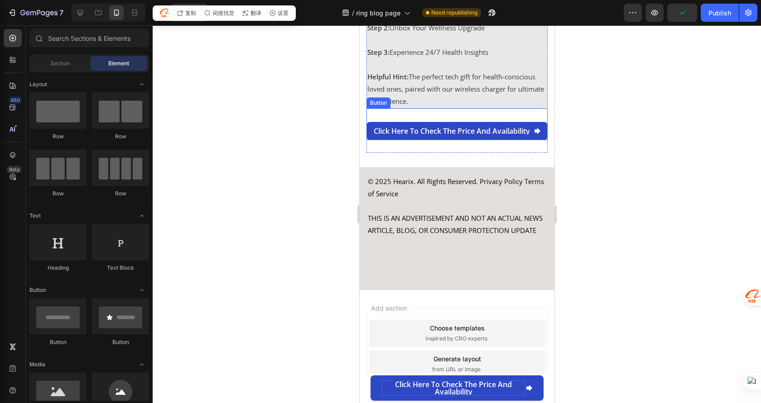
scroll to position [3878, 0]
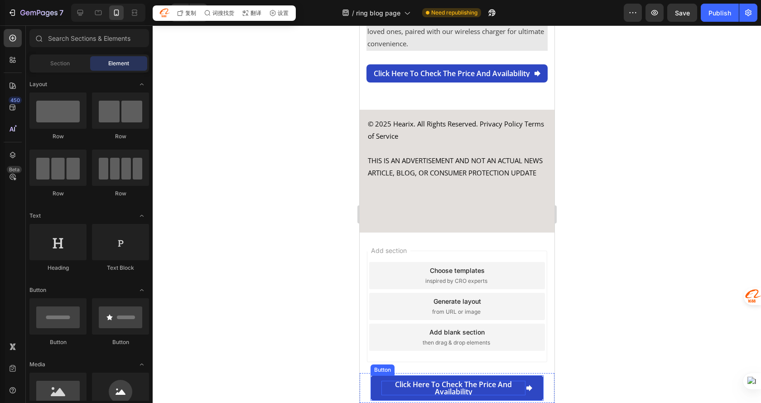
click at [467, 384] on p "Click here to check the price and availability" at bounding box center [453, 388] width 144 height 14
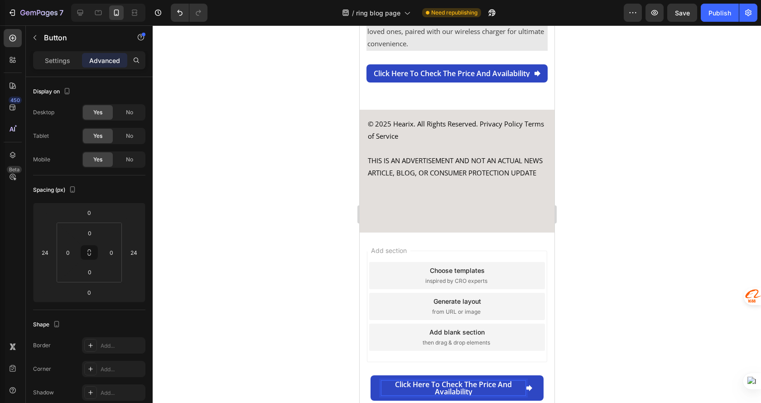
click at [388, 384] on p "Click here to check the price and availability" at bounding box center [453, 388] width 144 height 14
click at [375, 377] on link "Click here to check the price and availability" at bounding box center [456, 387] width 173 height 25
click at [381, 383] on p "Click here to check the price and availability" at bounding box center [453, 388] width 144 height 14
click at [360, 376] on div "Click here to check the price and availability Button 0" at bounding box center [456, 387] width 195 height 25
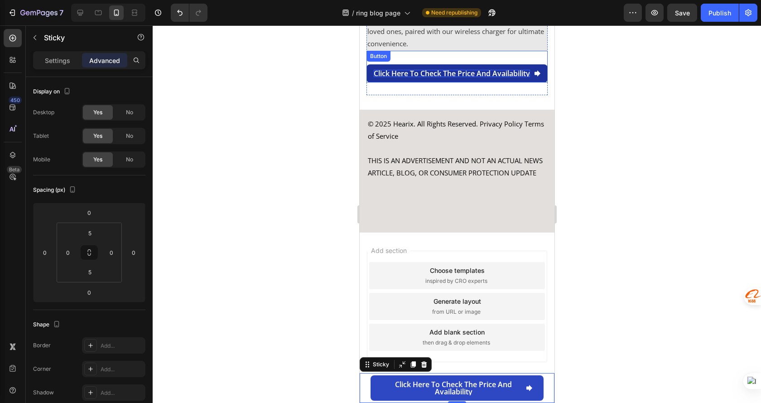
click at [414, 70] on p "Click here to check the price and availability" at bounding box center [451, 73] width 156 height 7
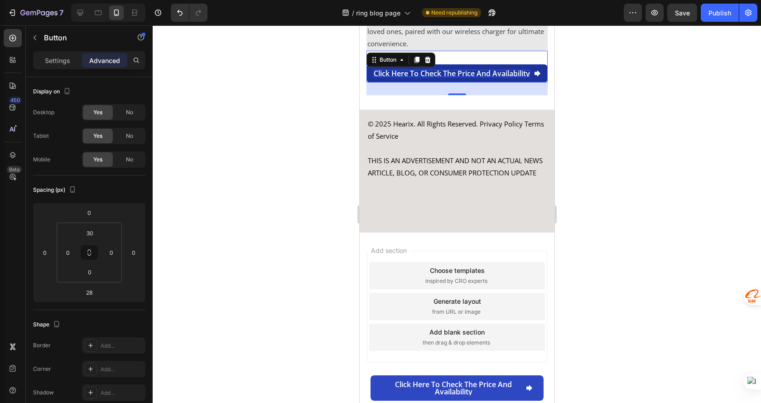
click at [498, 70] on p "Click here to check the price and availability" at bounding box center [451, 73] width 156 height 7
click at [651, 175] on div at bounding box center [457, 213] width 608 height 377
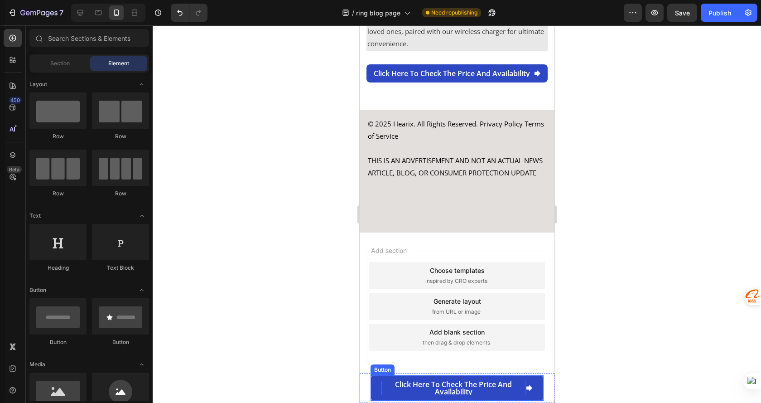
click at [479, 385] on p "Click here to check the price and availability" at bounding box center [453, 388] width 144 height 14
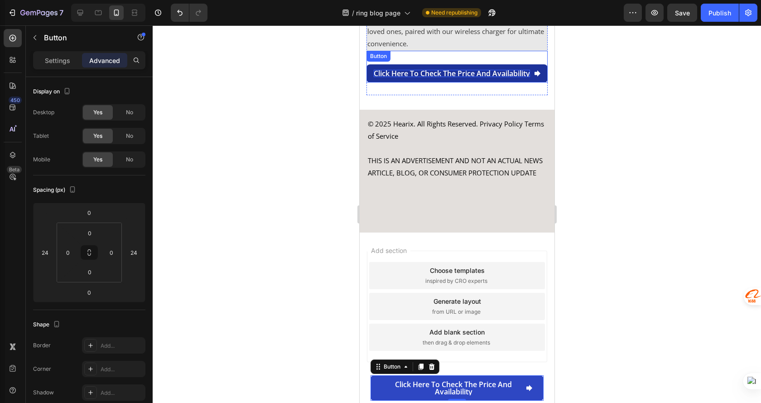
click at [469, 70] on p "Click here to check the price and availability" at bounding box center [451, 73] width 156 height 7
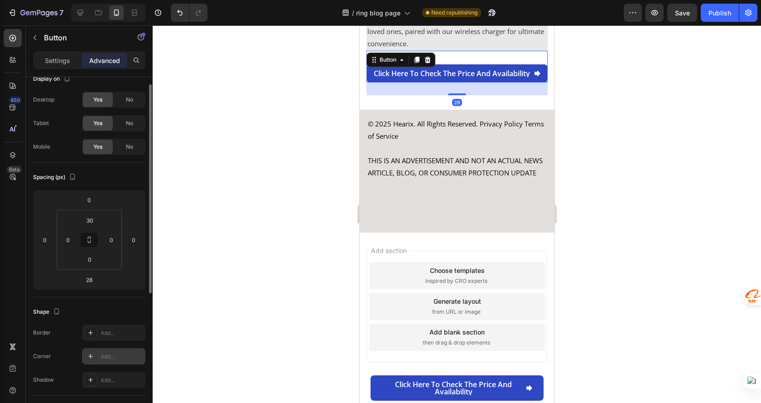
scroll to position [0, 0]
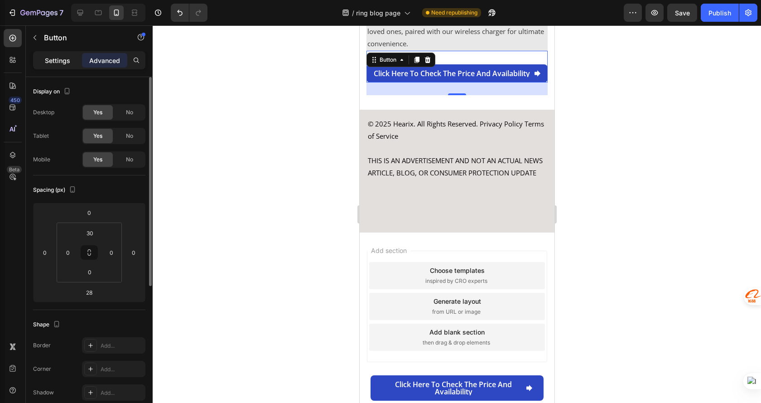
click at [66, 64] on p "Settings" at bounding box center [57, 61] width 25 height 10
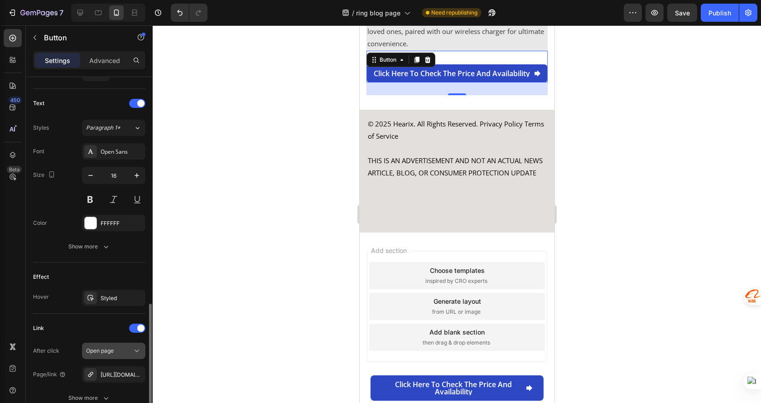
scroll to position [440, 0]
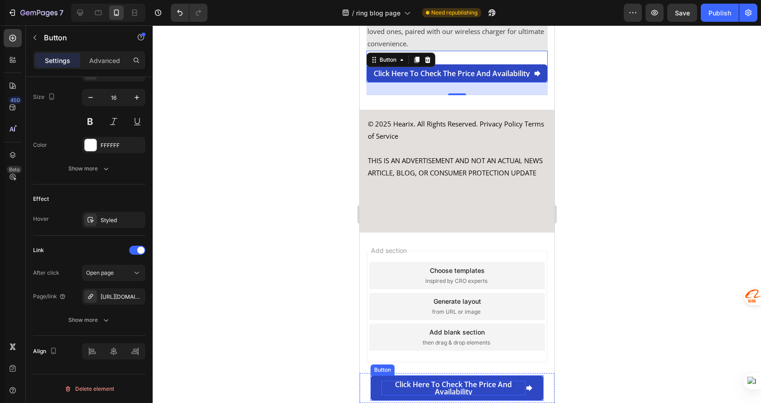
click at [439, 385] on p "Click here to check the price and availability" at bounding box center [453, 388] width 144 height 14
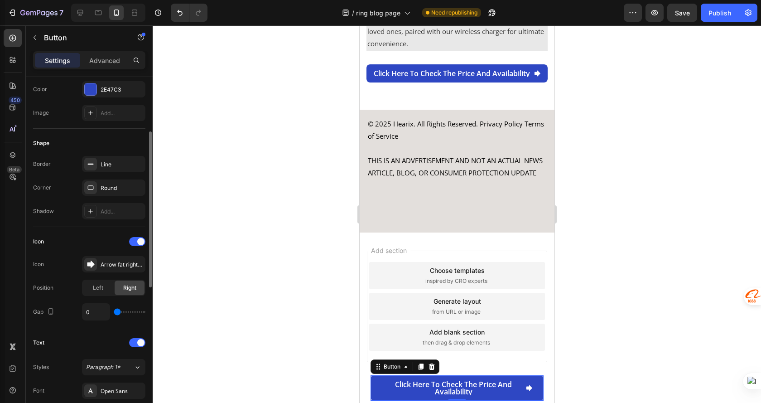
scroll to position [214, 0]
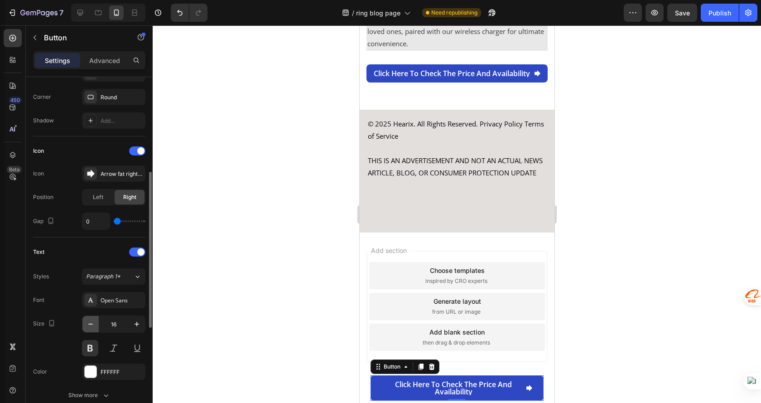
click at [92, 319] on button "button" at bounding box center [90, 324] width 16 height 16
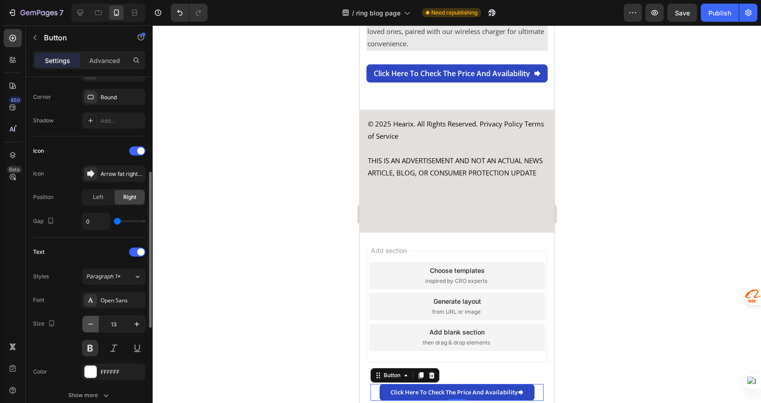
click at [92, 319] on button "button" at bounding box center [90, 324] width 16 height 16
click at [145, 326] on div "12" at bounding box center [113, 323] width 63 height 17
click at [137, 324] on icon "button" at bounding box center [137, 324] width 5 height 5
click at [136, 323] on icon "button" at bounding box center [136, 323] width 9 height 9
click at [92, 322] on icon "button" at bounding box center [90, 323] width 9 height 9
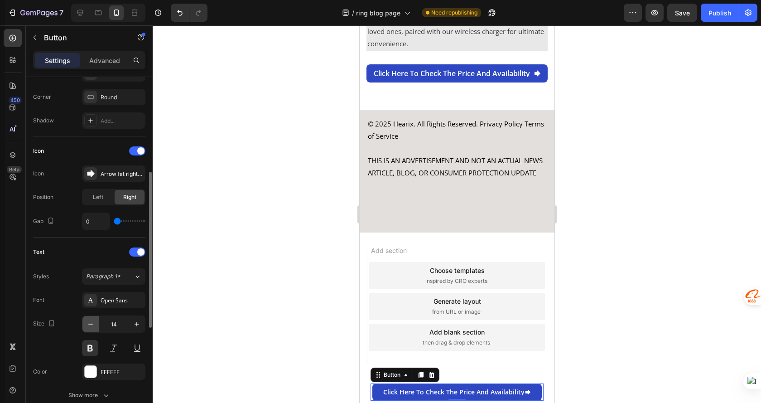
type input "13"
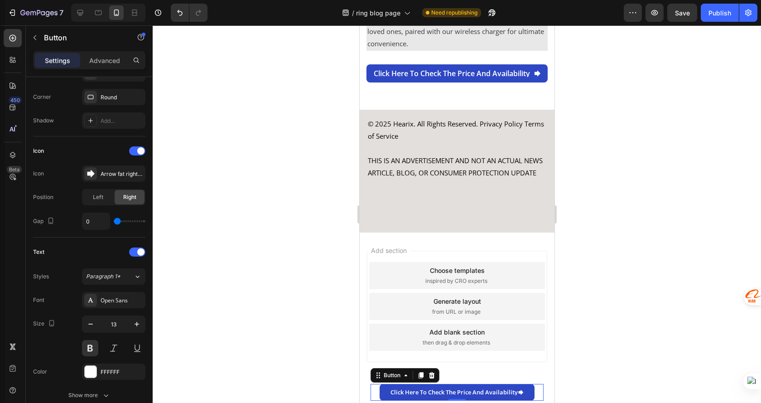
click at [621, 313] on div at bounding box center [457, 213] width 608 height 377
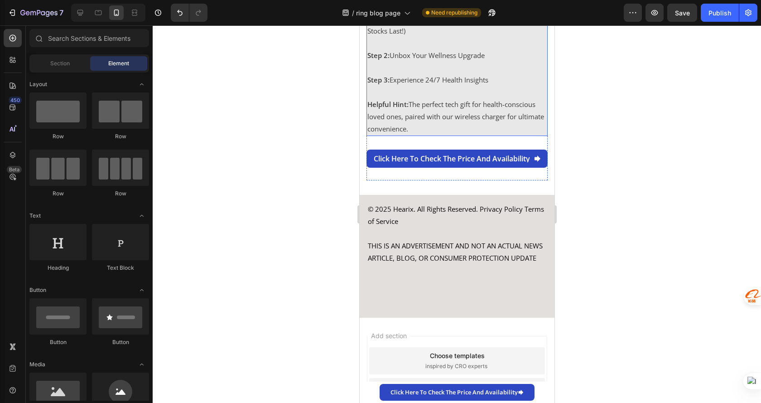
scroll to position [3878, 0]
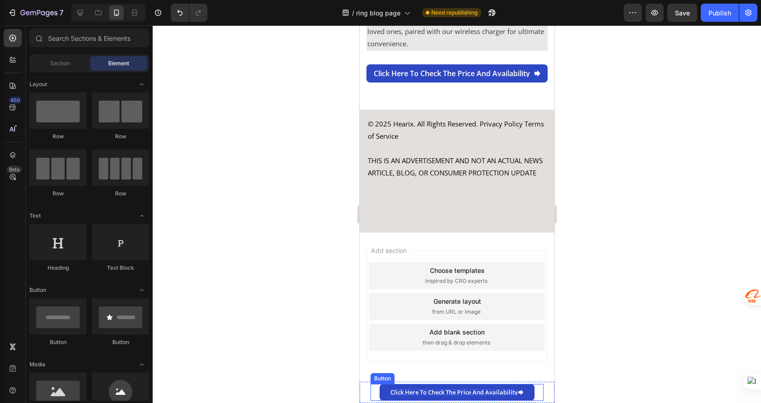
click at [505, 395] on p "Click here to check the price and availability" at bounding box center [453, 392] width 127 height 6
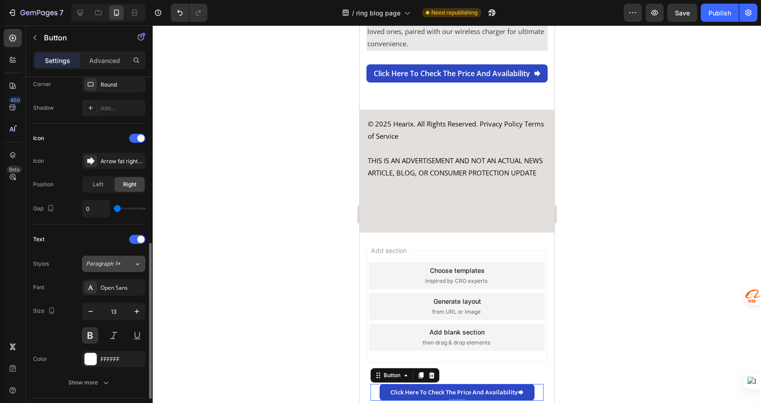
scroll to position [272, 0]
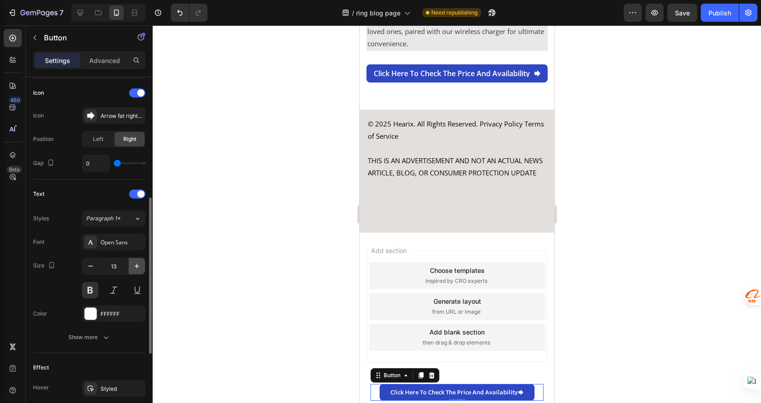
click at [131, 265] on button "button" at bounding box center [137, 266] width 16 height 16
click at [133, 266] on icon "button" at bounding box center [136, 265] width 9 height 9
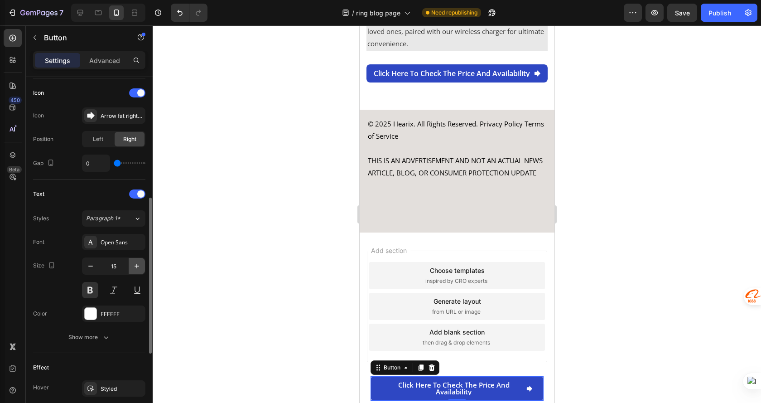
click at [133, 266] on icon "button" at bounding box center [136, 265] width 9 height 9
type input "16"
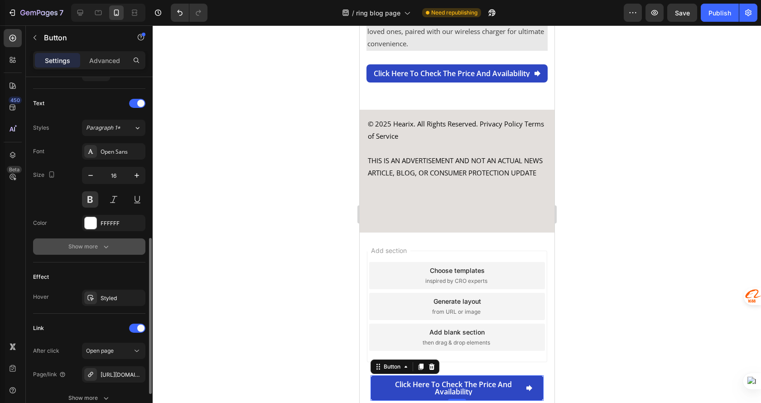
click at [92, 246] on div "Show more" at bounding box center [89, 246] width 42 height 9
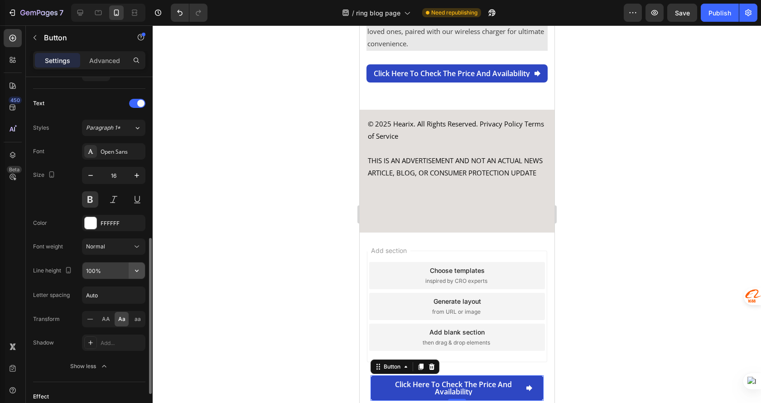
click at [138, 267] on icon "button" at bounding box center [136, 270] width 9 height 9
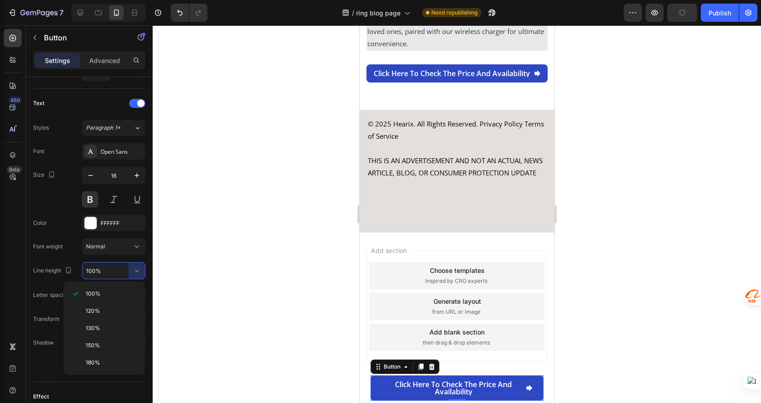
click at [234, 272] on div at bounding box center [457, 213] width 608 height 377
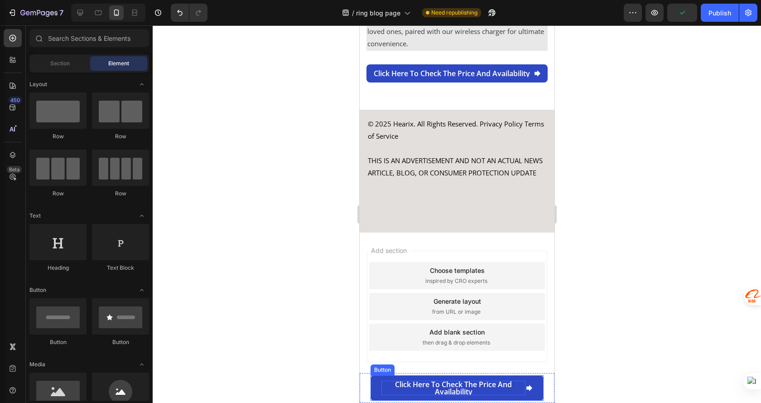
click at [416, 384] on p "Click here to check the price and availability" at bounding box center [453, 388] width 144 height 14
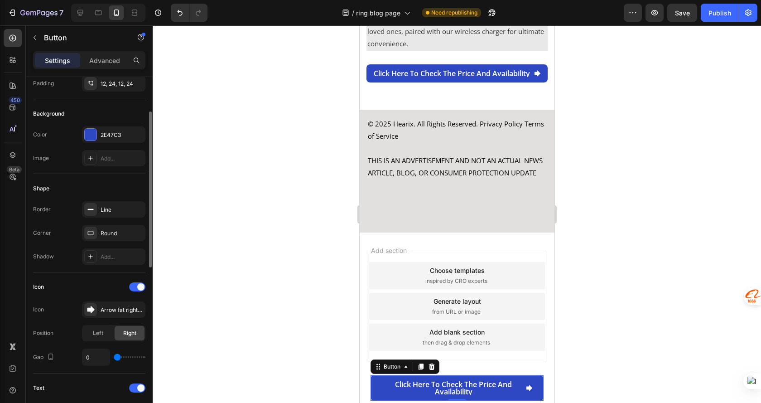
scroll to position [0, 0]
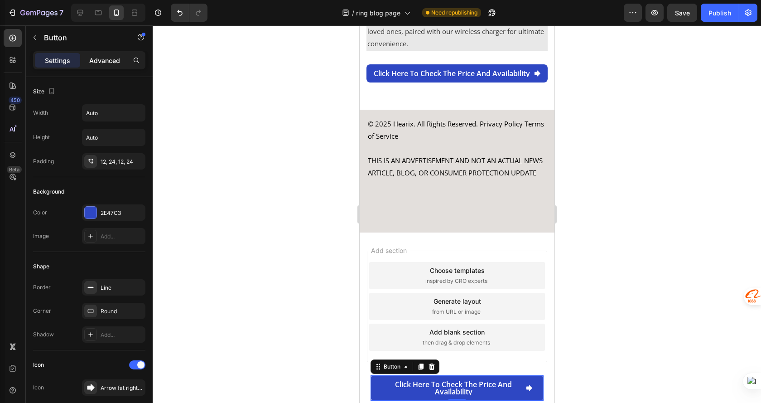
click at [107, 57] on p "Advanced" at bounding box center [104, 61] width 31 height 10
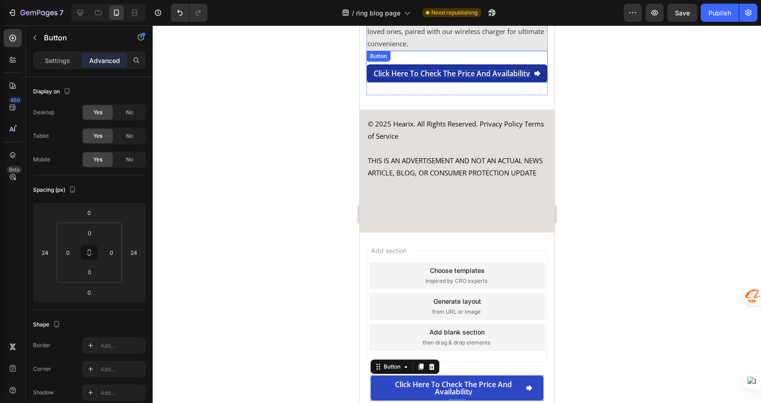
click at [449, 70] on p "Click here to check the price and availability" at bounding box center [451, 73] width 156 height 7
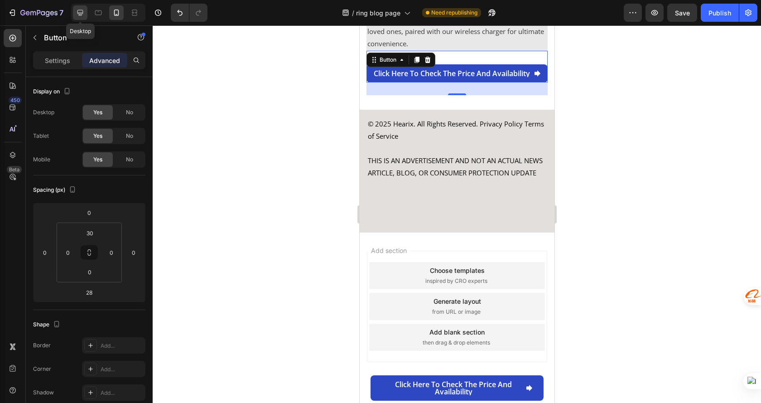
click at [80, 10] on icon at bounding box center [80, 12] width 9 height 9
type input "32"
type input "20"
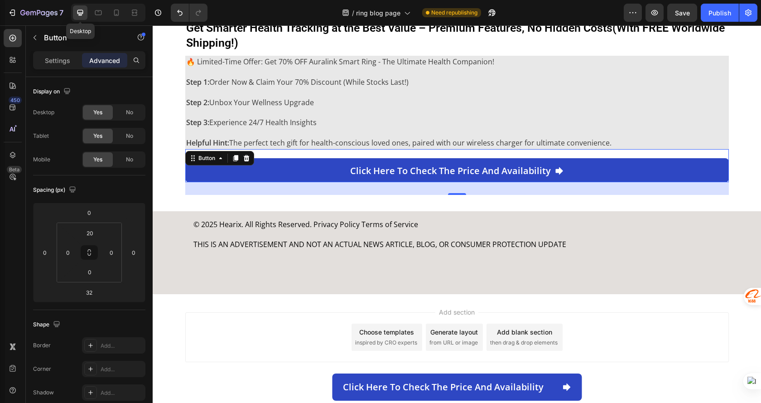
scroll to position [3686, 0]
click at [737, 145] on div "Get Smarter Health Tracking at the Best Value – Premium Features, No Hidden Cos…" at bounding box center [457, 108] width 608 height 177
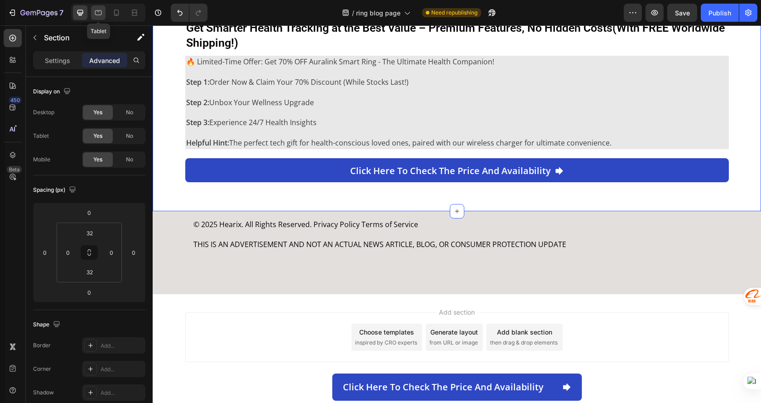
click at [98, 12] on icon at bounding box center [98, 12] width 7 height 5
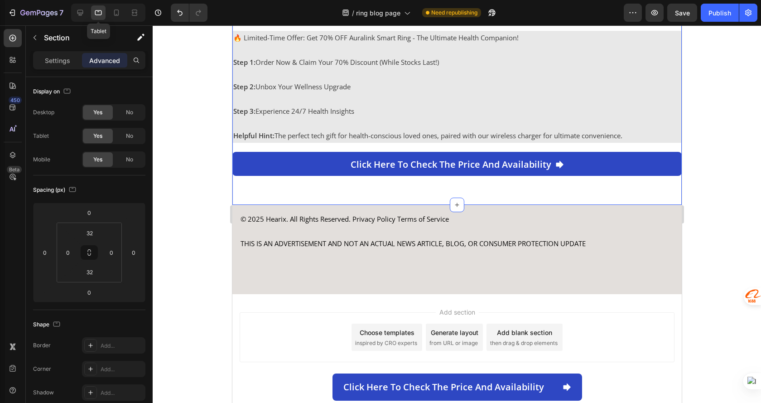
scroll to position [1951, 0]
click at [114, 10] on icon at bounding box center [116, 12] width 9 height 9
type input "15"
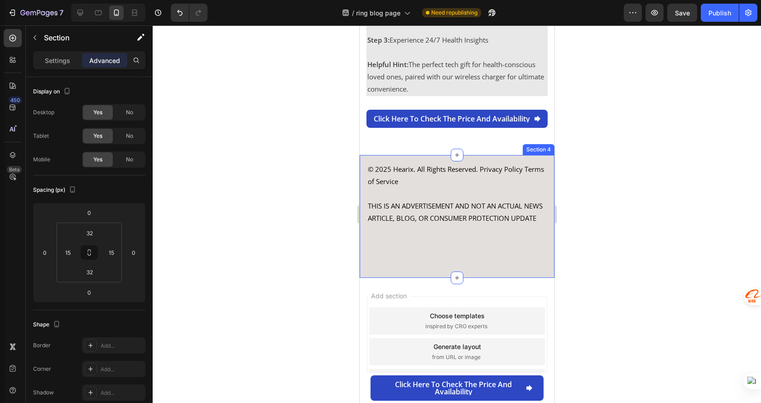
scroll to position [3742, 0]
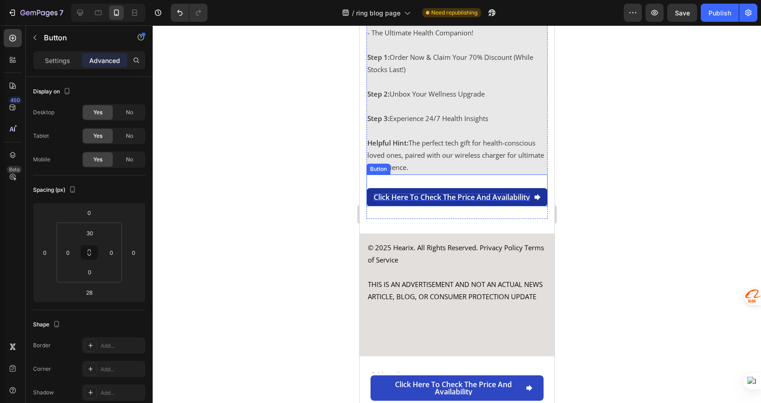
click at [373, 195] on p "Click here to check the price and availability" at bounding box center [451, 196] width 156 height 7
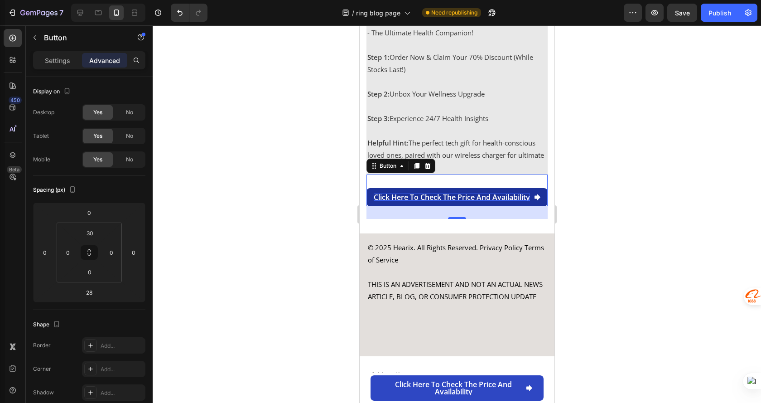
click at [416, 196] on p "Click here to check the price and availability" at bounding box center [451, 196] width 156 height 7
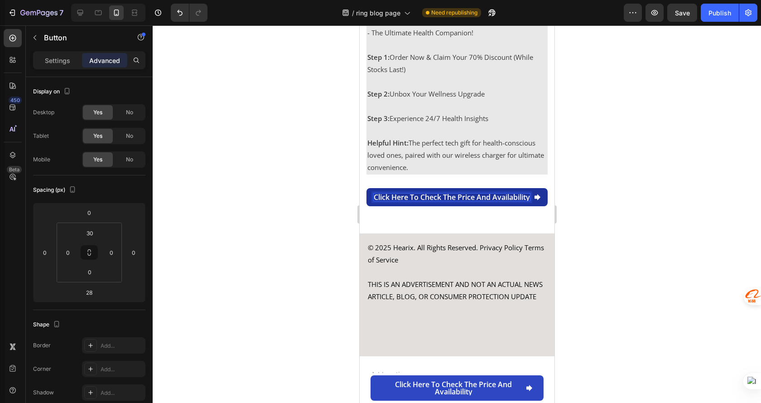
drag, startPoint x: 416, startPoint y: 196, endPoint x: 394, endPoint y: 198, distance: 21.8
click at [397, 198] on p "Click here to check the price and availability" at bounding box center [451, 196] width 156 height 7
drag, startPoint x: 370, startPoint y: 198, endPoint x: 535, endPoint y: 193, distance: 165.0
click at [535, 193] on div "Click here to check the price and availability" at bounding box center [456, 196] width 167 height 7
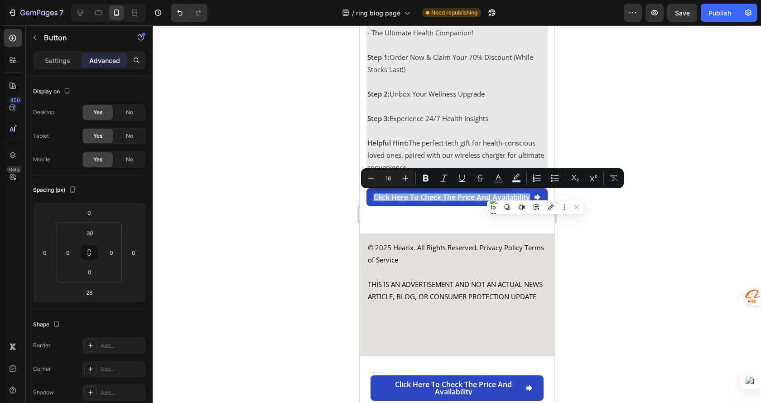
copy p "Click here to check the price and availability"
click at [422, 386] on p "Click here to check the price and availability" at bounding box center [453, 388] width 144 height 14
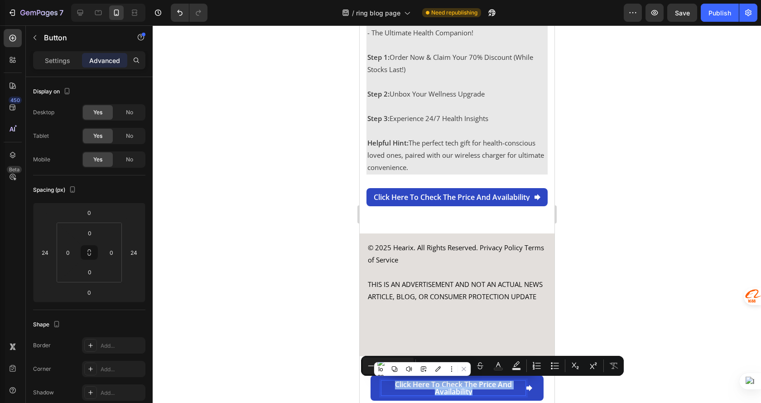
scroll to position [3745, 0]
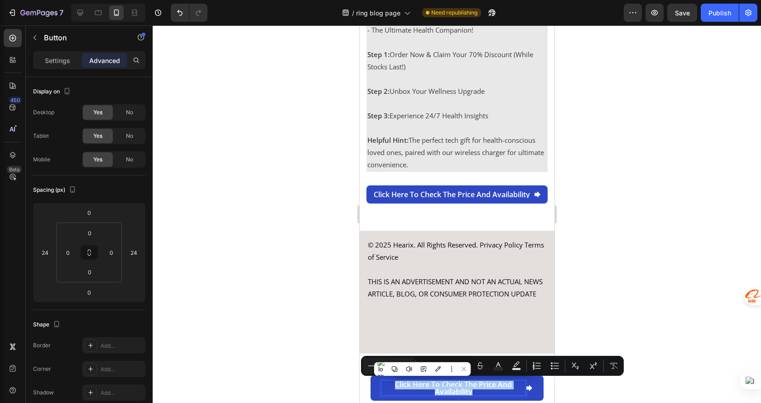
click at [636, 256] on div at bounding box center [457, 213] width 608 height 377
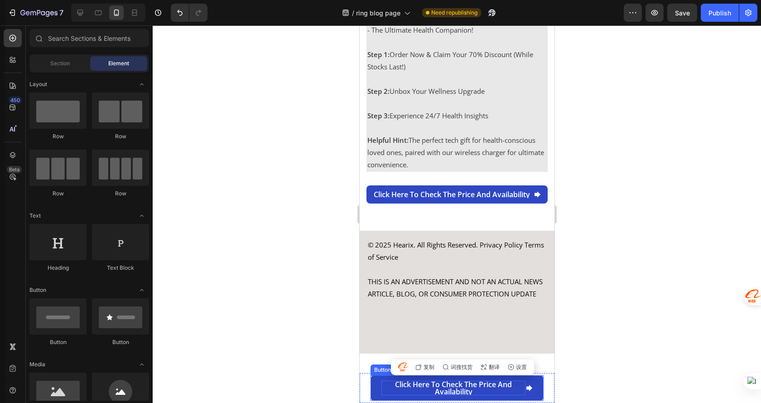
click at [492, 388] on p "Click here to check the price and availability" at bounding box center [453, 388] width 144 height 14
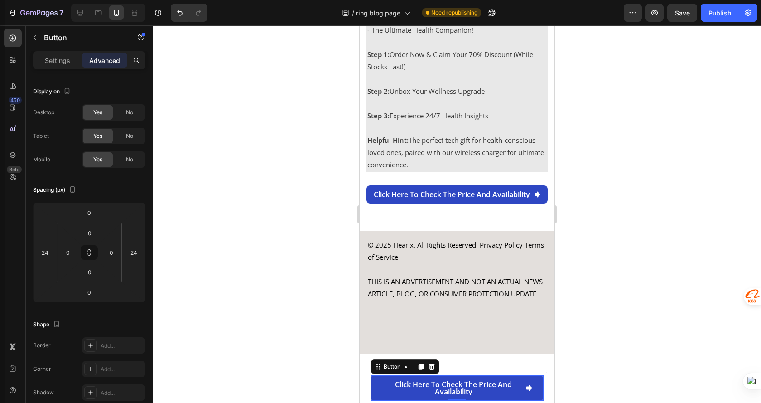
click at [526, 393] on link "Click here to check the price and availability" at bounding box center [456, 387] width 173 height 25
click at [56, 62] on p "Settings" at bounding box center [57, 61] width 25 height 10
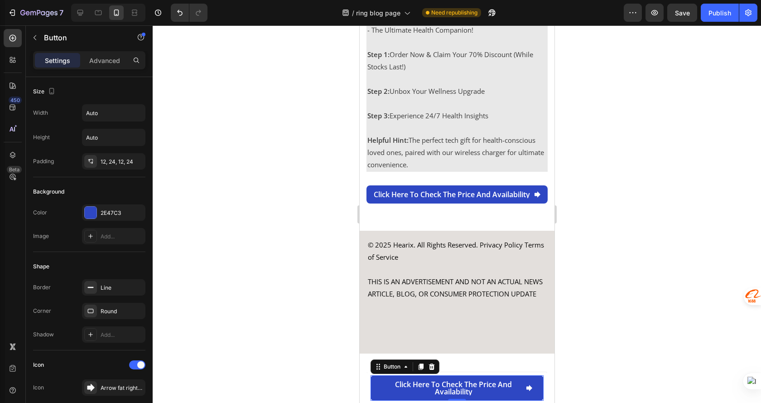
scroll to position [227, 0]
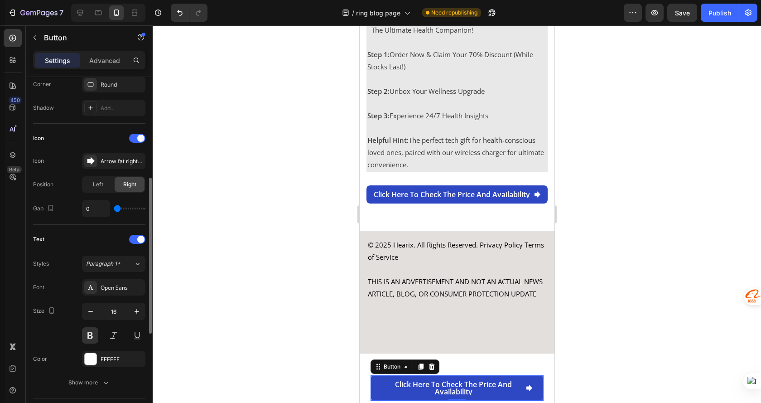
drag, startPoint x: 116, startPoint y: 211, endPoint x: 104, endPoint y: 209, distance: 11.5
click at [114, 209] on input "range" at bounding box center [130, 208] width 32 height 2
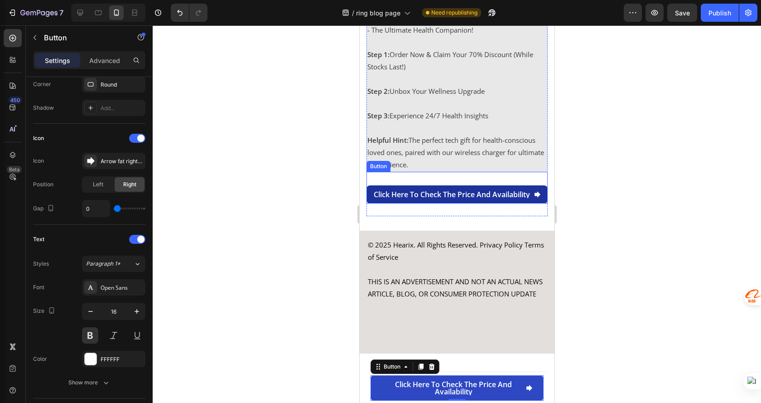
click at [534, 196] on icon at bounding box center [537, 194] width 6 height 6
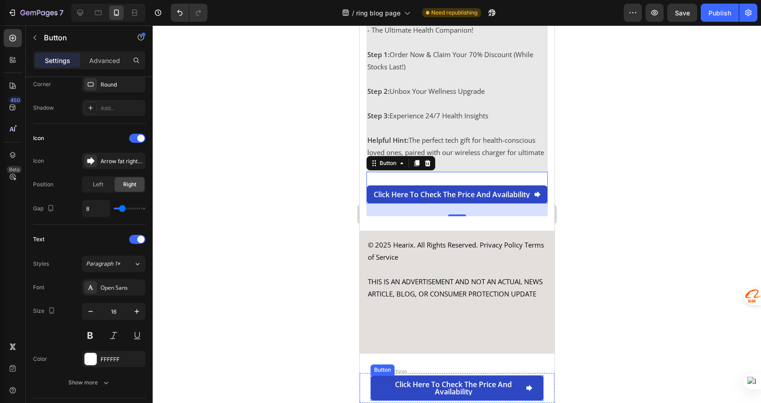
click at [376, 386] on link "Click here to check the price and availability" at bounding box center [456, 387] width 173 height 25
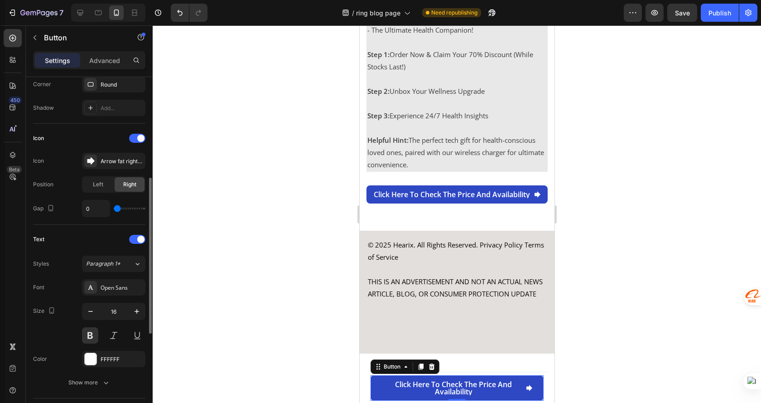
type input "1"
type input "2"
type input "3"
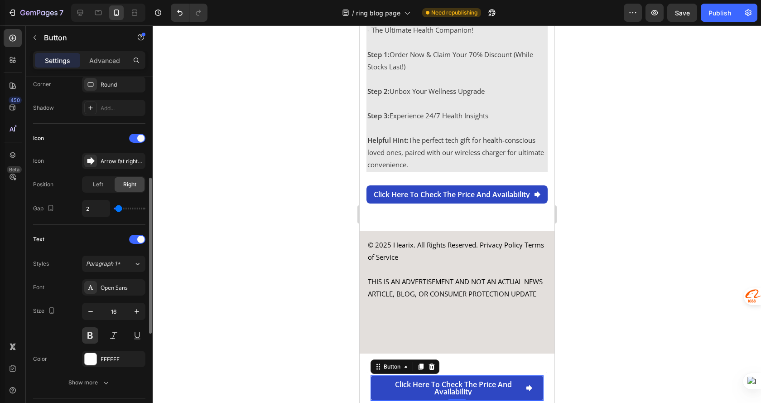
type input "3"
type input "4"
type input "6"
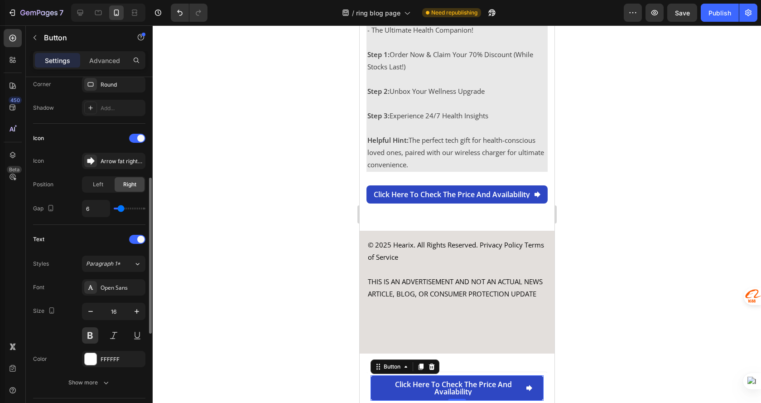
type input "7"
type input "8"
type input "9"
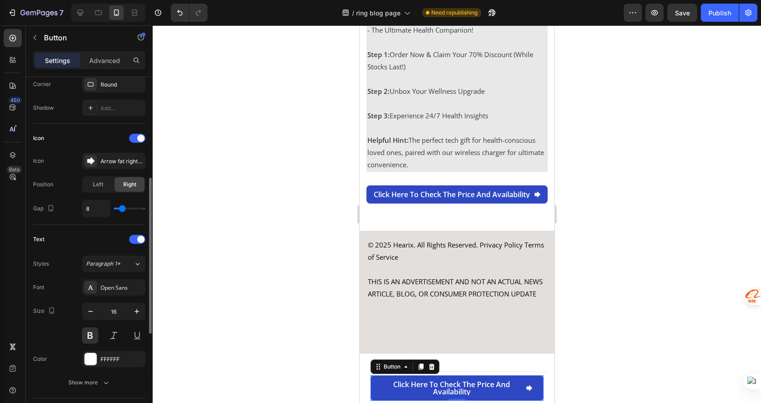
type input "9"
type input "8"
type input "7"
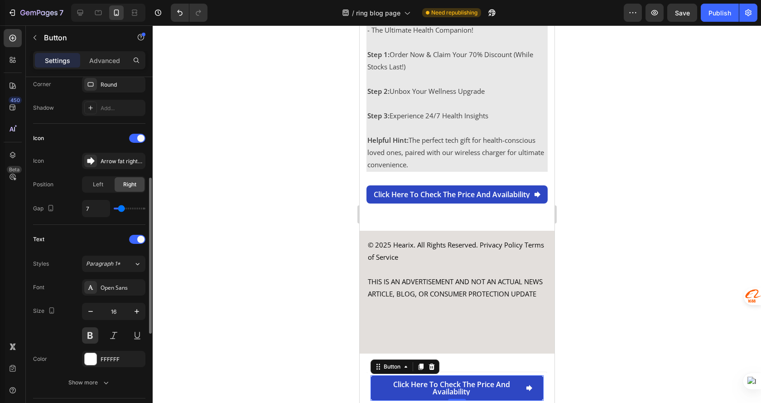
type input "5"
type input "4"
type input "2"
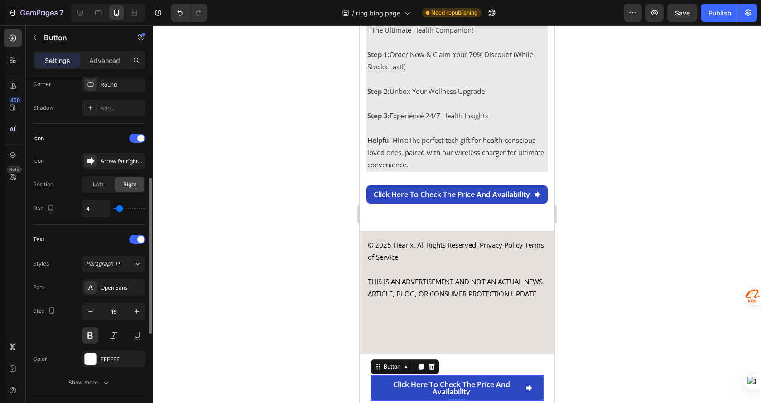
type input "2"
type input "1"
type input "0"
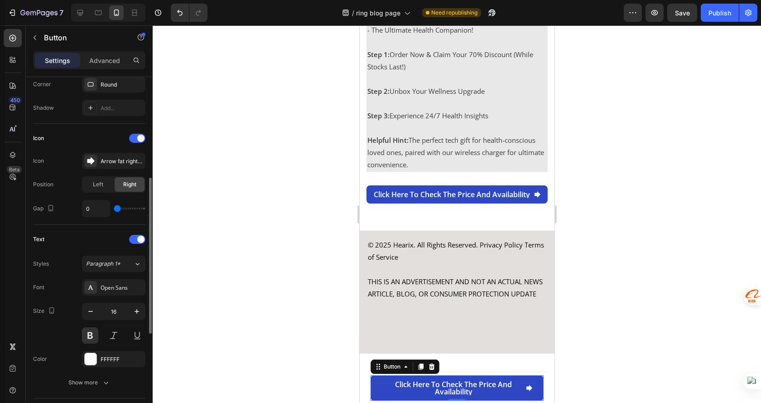
drag, startPoint x: 116, startPoint y: 208, endPoint x: 104, endPoint y: 207, distance: 11.4
click at [114, 207] on input "range" at bounding box center [130, 208] width 32 height 2
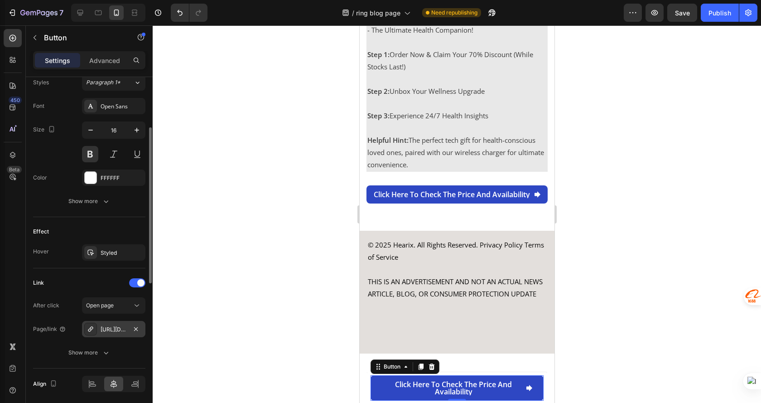
scroll to position [440, 0]
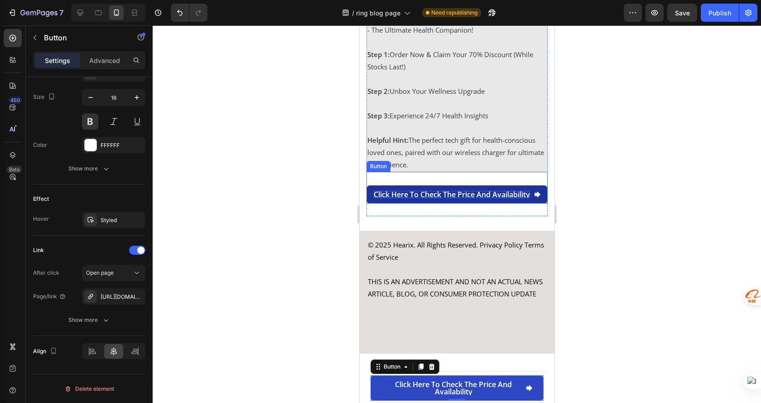
click at [394, 193] on p "Click here to check the price and availability" at bounding box center [451, 194] width 156 height 7
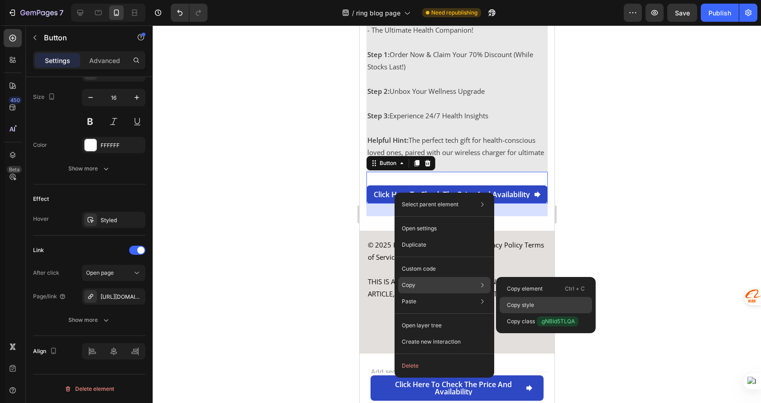
click at [545, 313] on div "Copy style" at bounding box center [546, 321] width 92 height 16
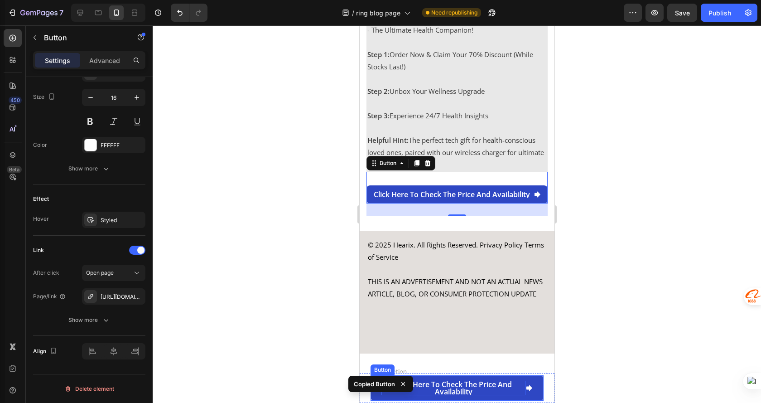
click at [484, 387] on p "Click here to check the price and availability" at bounding box center [453, 388] width 144 height 14
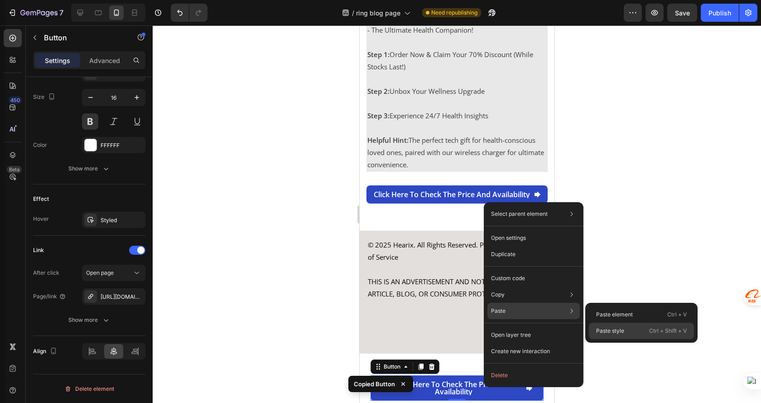
click at [624, 328] on p "Paste style" at bounding box center [610, 331] width 28 height 8
type input "100%"
type input "8"
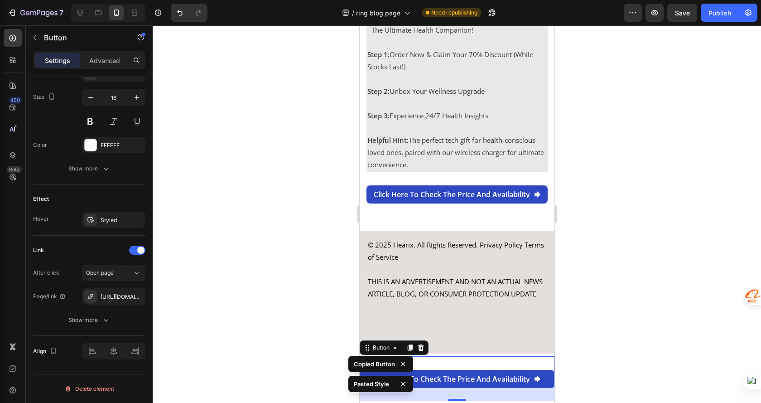
click at [627, 331] on div at bounding box center [457, 213] width 608 height 377
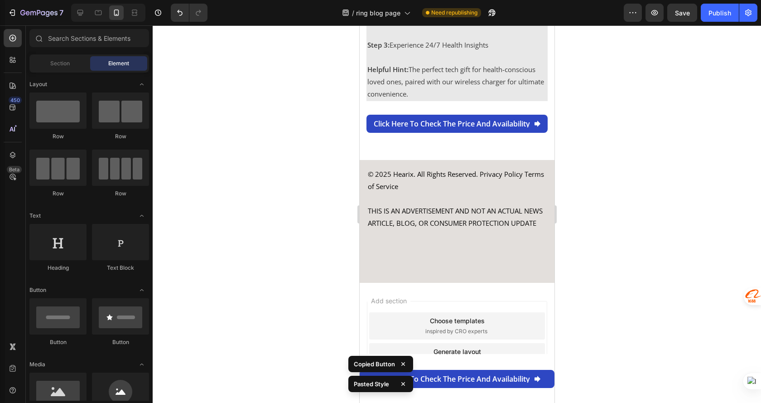
scroll to position [3878, 0]
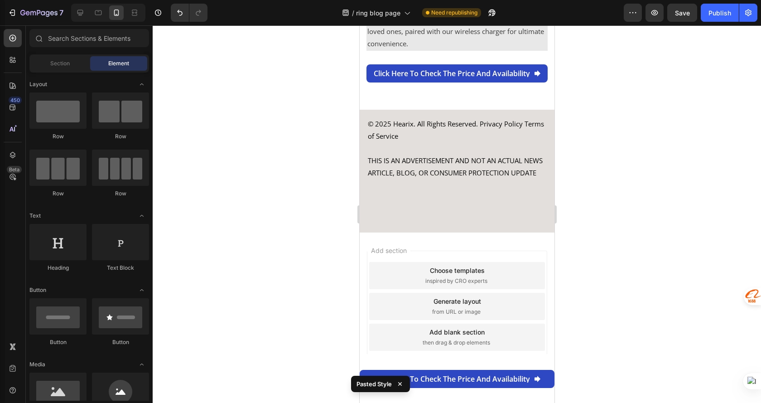
click at [617, 279] on div at bounding box center [457, 213] width 608 height 377
click at [700, 312] on div at bounding box center [457, 213] width 608 height 377
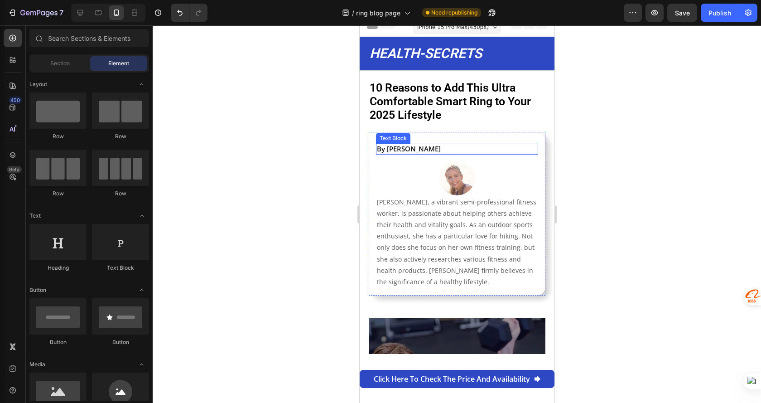
scroll to position [0, 0]
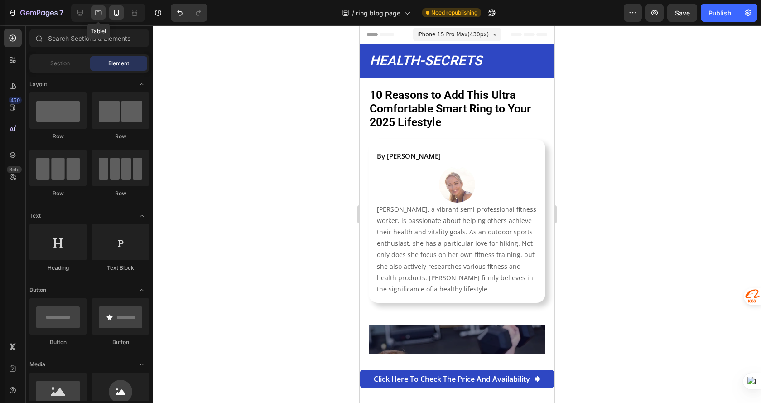
click at [102, 14] on icon at bounding box center [98, 12] width 9 height 9
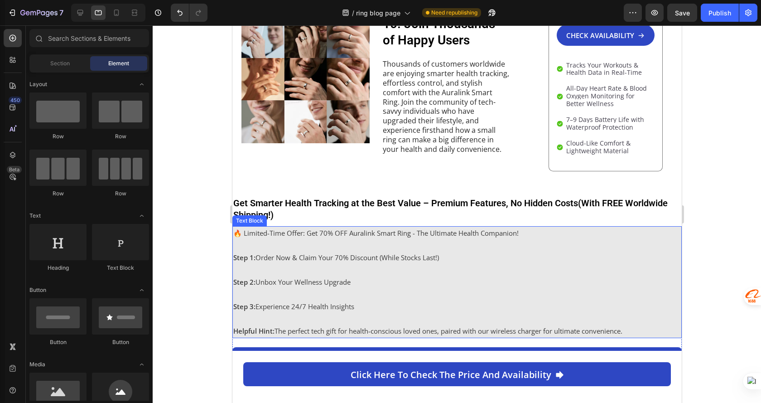
scroll to position [1951, 0]
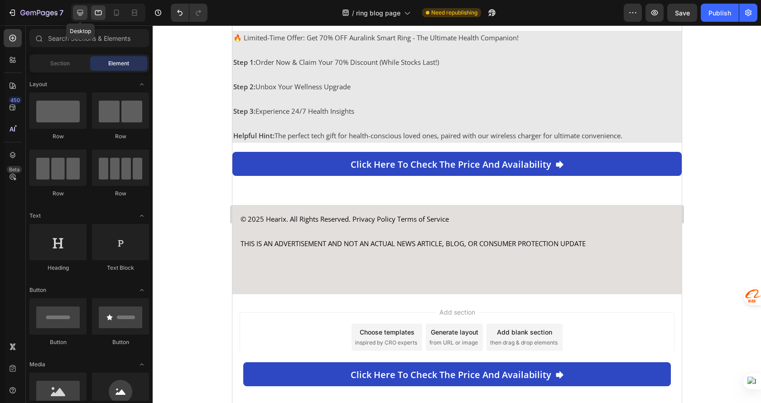
click at [75, 15] on div at bounding box center [80, 12] width 14 height 14
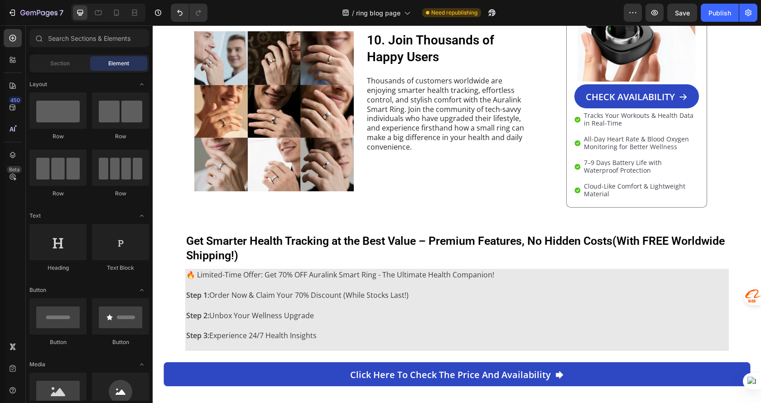
scroll to position [1717, 0]
click at [118, 11] on icon at bounding box center [116, 12] width 9 height 9
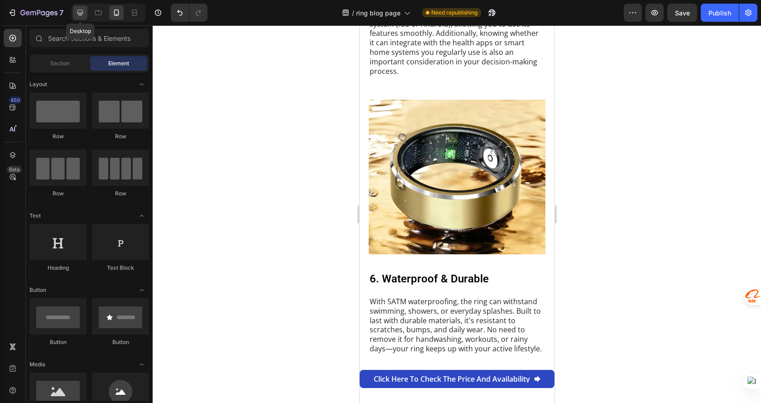
click at [76, 12] on icon at bounding box center [80, 12] width 9 height 9
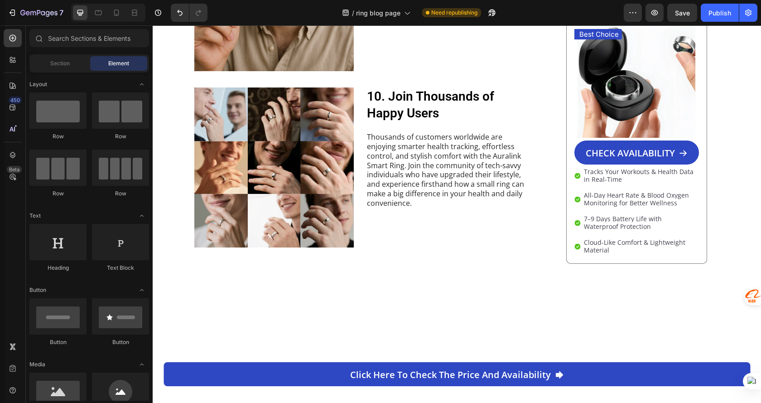
scroll to position [1698, 0]
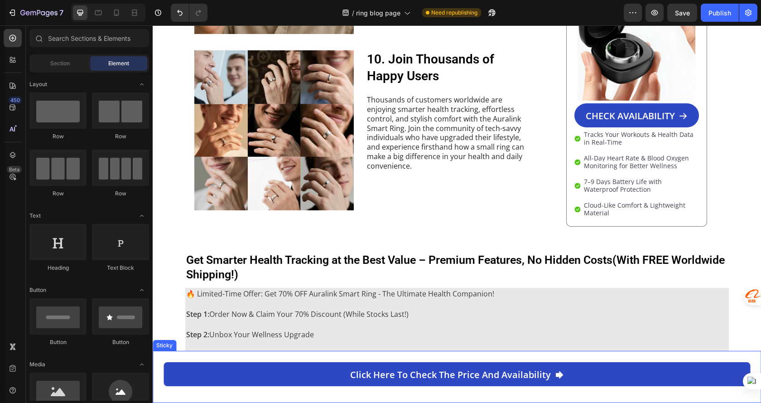
click at [275, 391] on div "Click here to check the price and availability Button" at bounding box center [457, 377] width 587 height 48
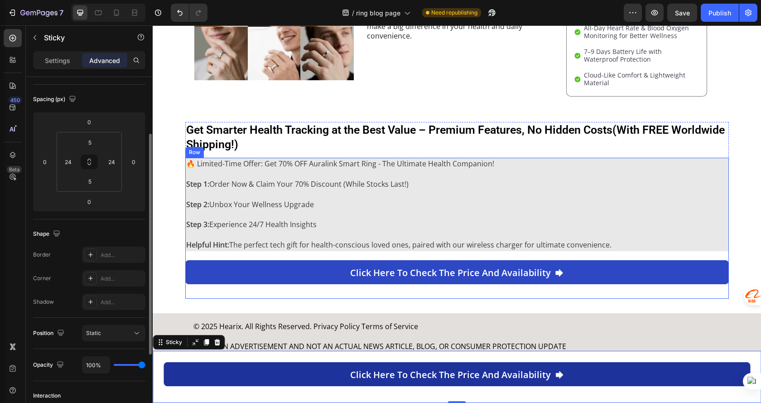
scroll to position [1834, 0]
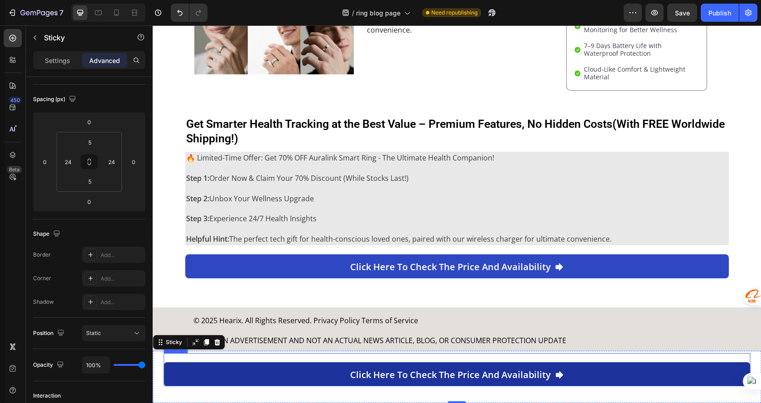
click at [184, 374] on link "Click here to check the price and availability" at bounding box center [457, 374] width 587 height 24
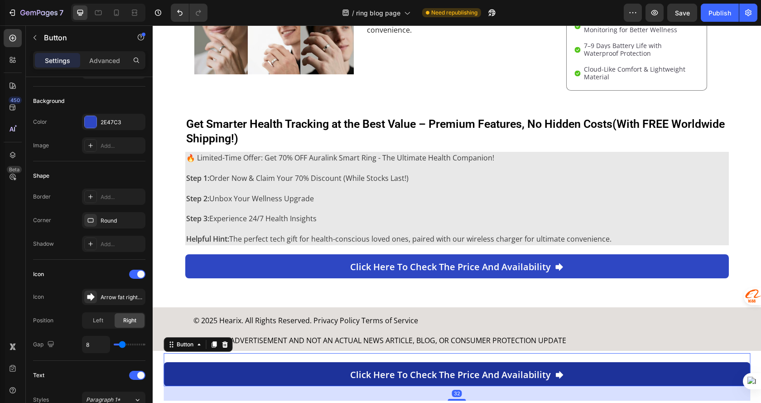
scroll to position [0, 0]
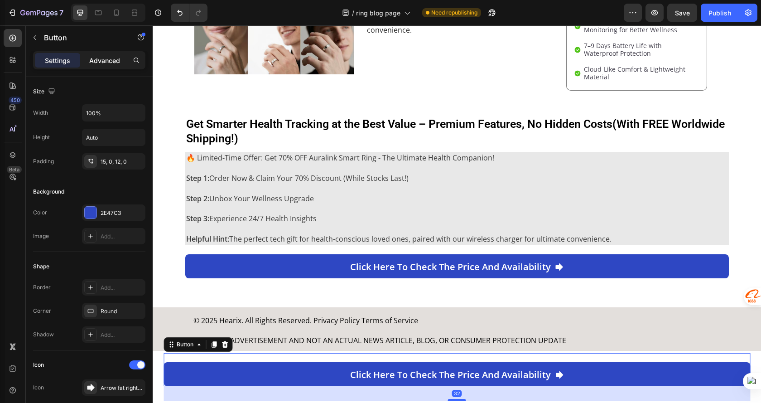
click at [89, 60] on div "Advanced" at bounding box center [104, 60] width 45 height 14
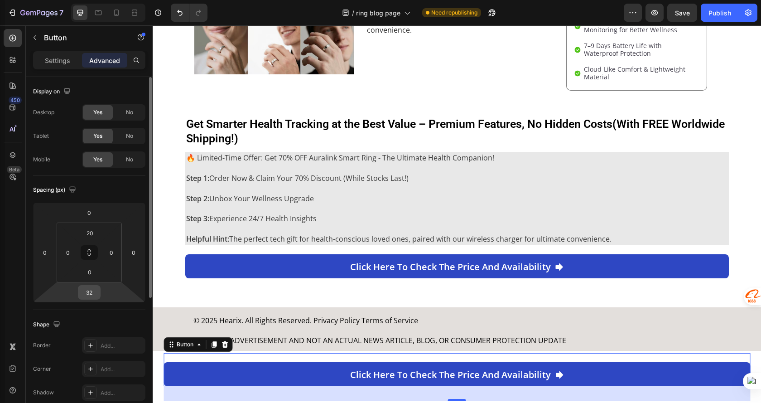
click at [86, 291] on input "32" at bounding box center [89, 292] width 18 height 14
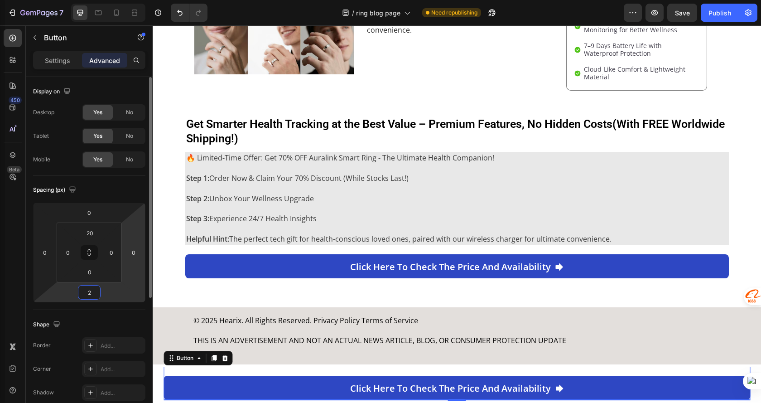
type input "20"
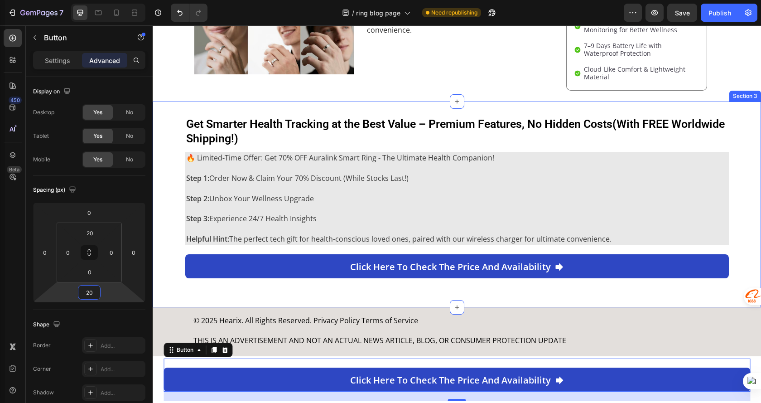
click at [736, 204] on div "Get Smarter Health Tracking at the Best Value – Premium Features, No Hidden Cos…" at bounding box center [457, 204] width 608 height 177
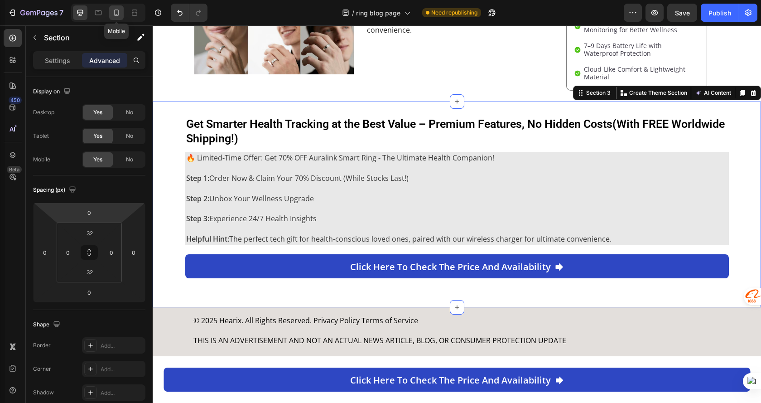
click at [114, 9] on icon at bounding box center [116, 12] width 9 height 9
type input "15"
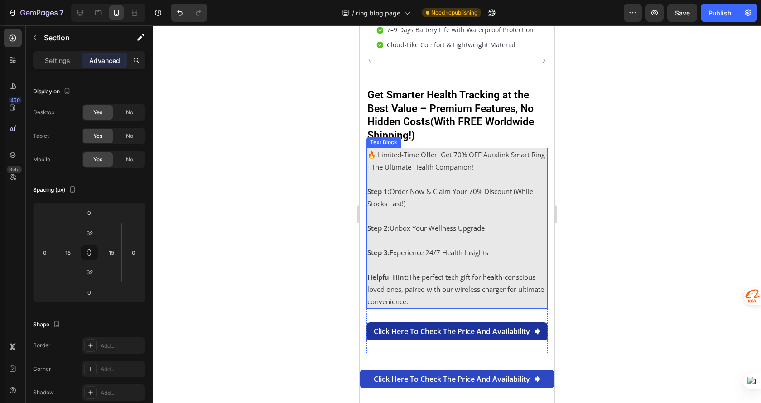
scroll to position [3624, 0]
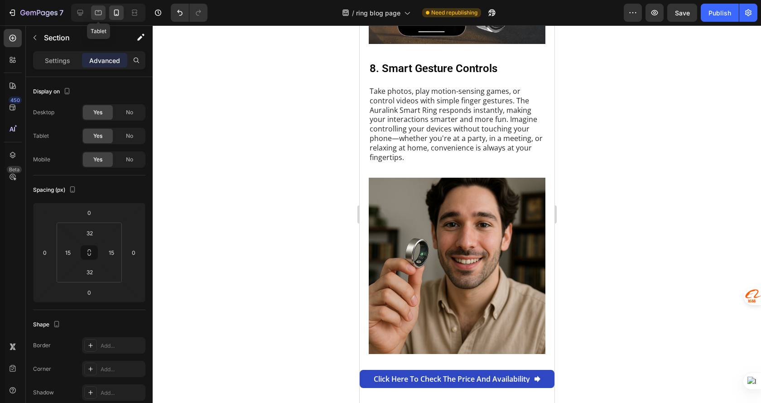
click at [99, 16] on icon at bounding box center [98, 12] width 9 height 9
type input "0"
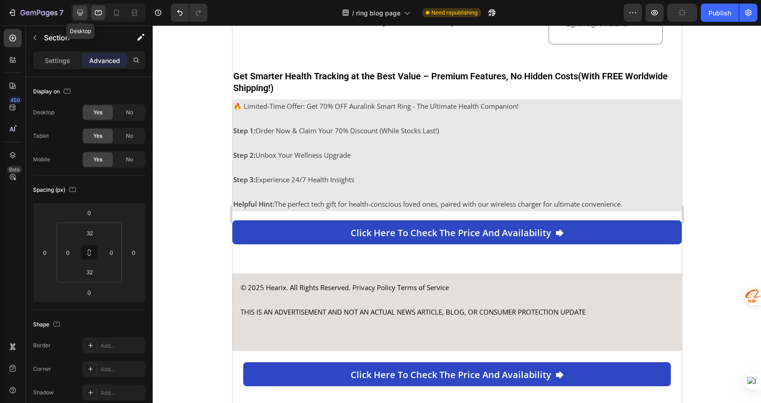
click at [84, 12] on icon at bounding box center [80, 12] width 9 height 9
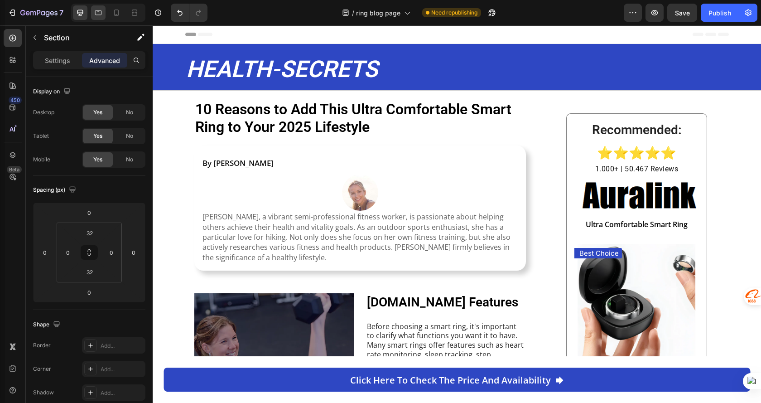
click at [102, 10] on icon at bounding box center [98, 12] width 9 height 9
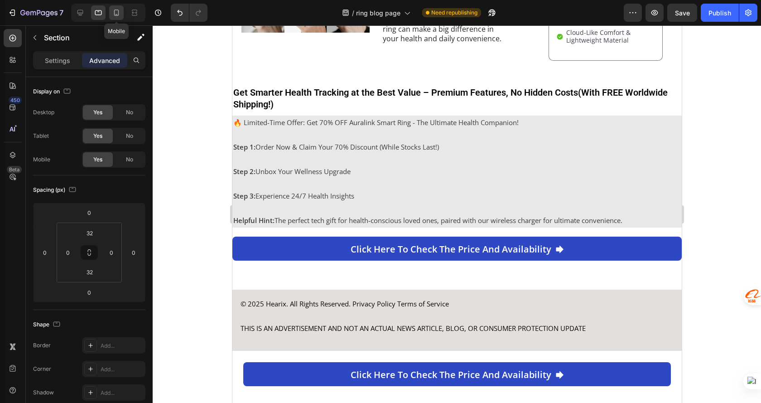
click at [116, 12] on icon at bounding box center [116, 12] width 9 height 9
type input "15"
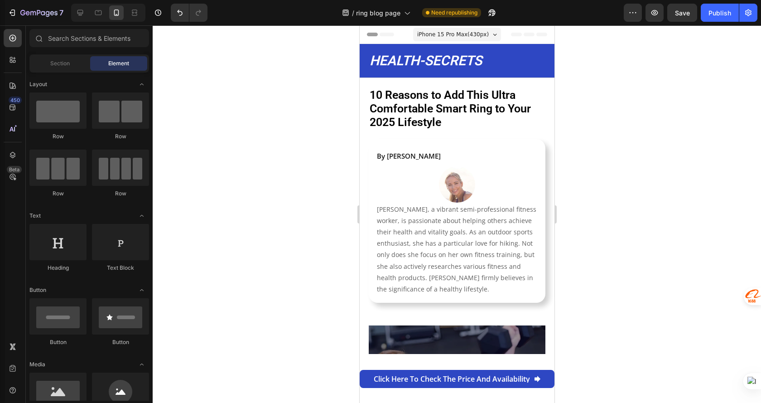
drag, startPoint x: 550, startPoint y: 107, endPoint x: 914, endPoint y: 66, distance: 366.1
click at [724, 11] on div "Publish" at bounding box center [720, 13] width 23 height 10
